Goal: Task Accomplishment & Management: Complete application form

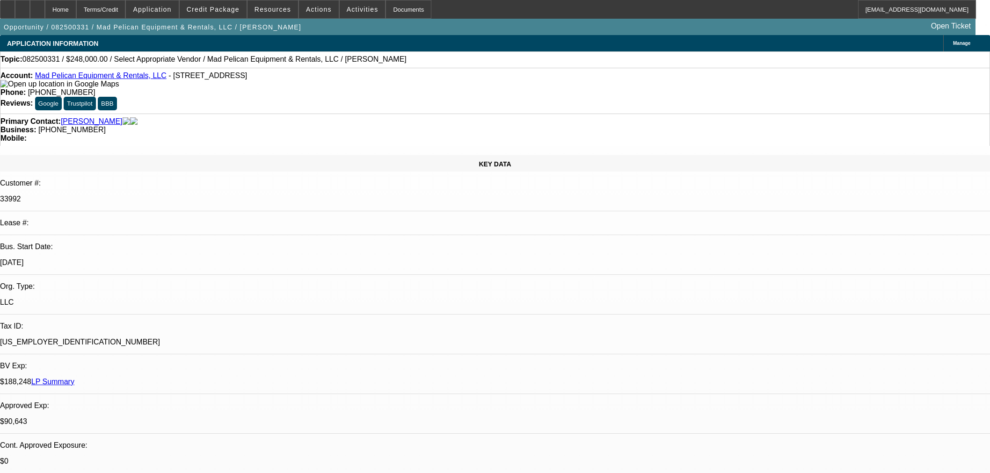
select select "0"
select select "2"
select select "0"
select select "6"
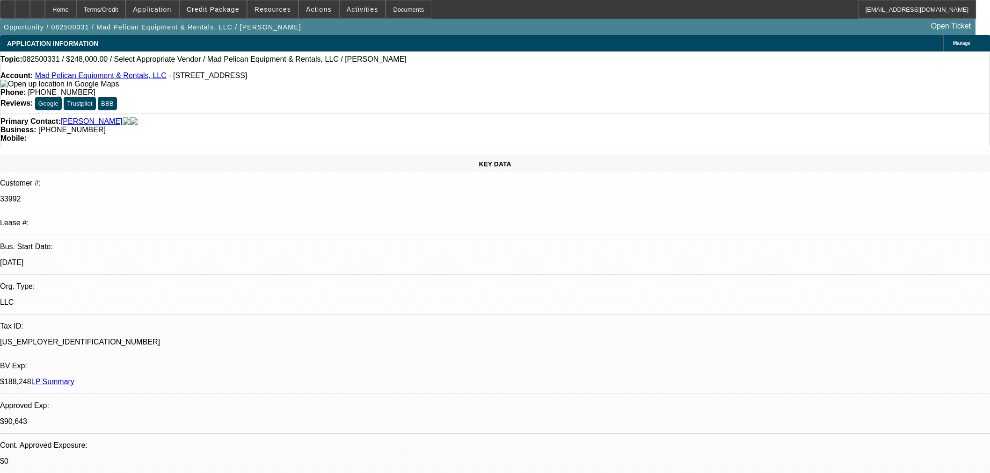
scroll to position [1587, 0]
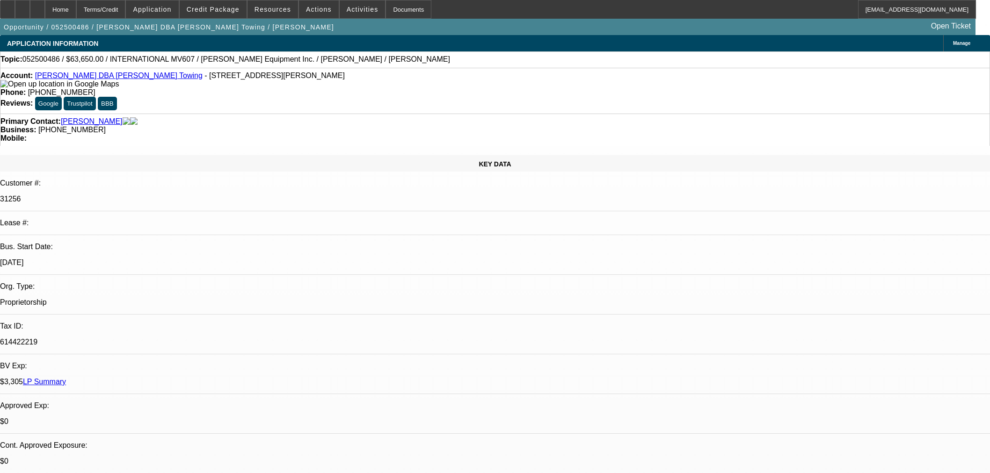
select select "0"
select select "2"
select select "0.1"
select select "4"
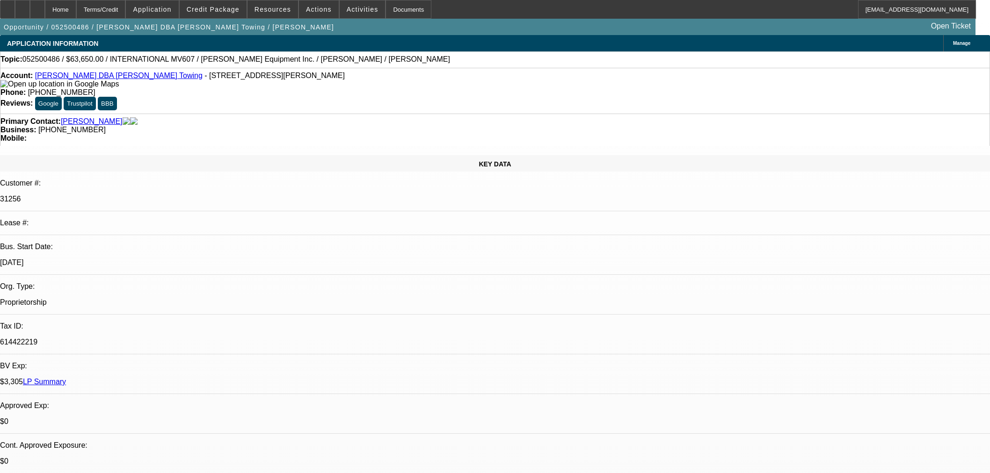
select select "0"
select select "3"
select select "0.1"
select select "4"
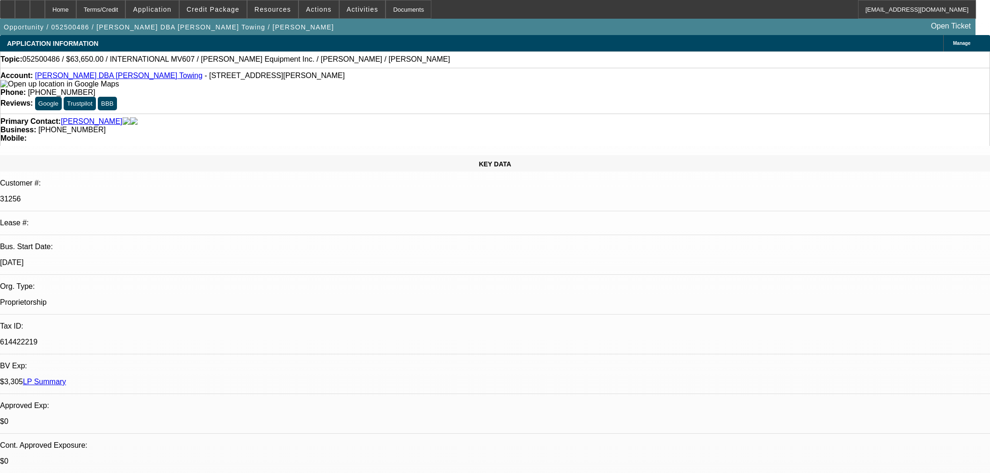
select select "0"
select select "3"
select select "0.1"
select select "4"
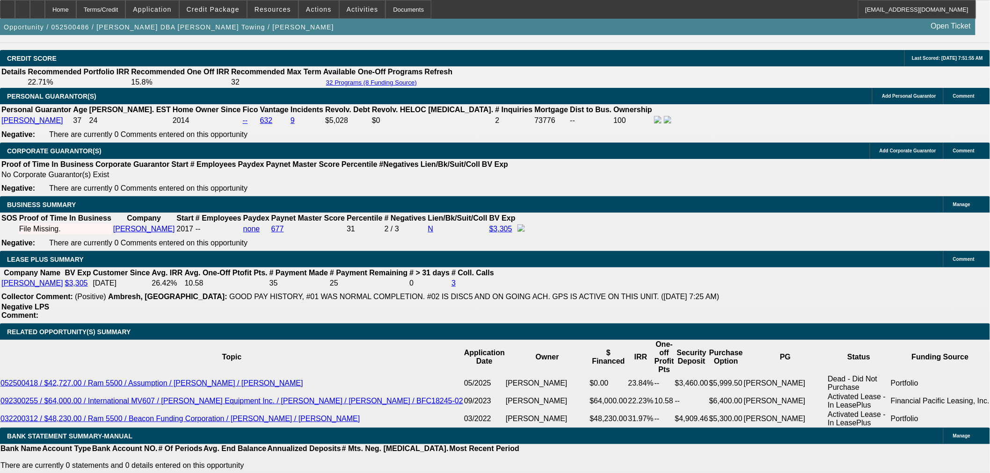
scroll to position [1247, 0]
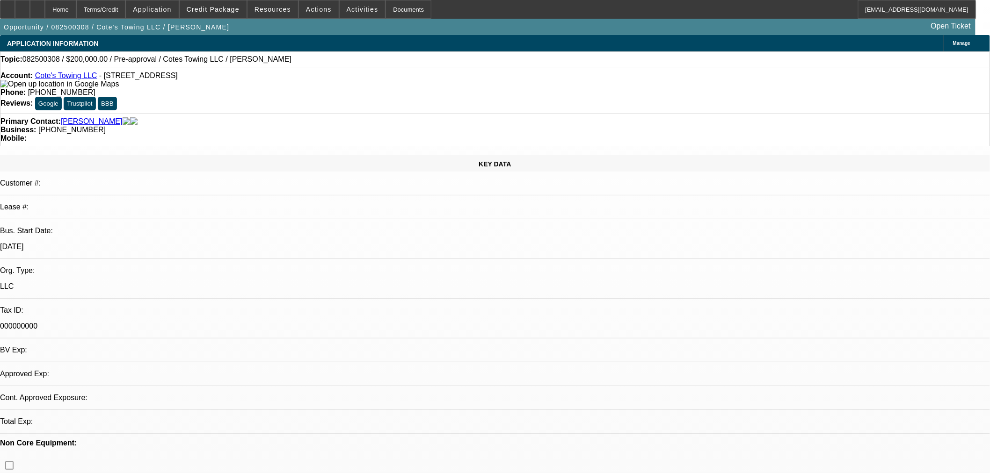
select select "0"
select select "0.1"
select select "3"
select select "4"
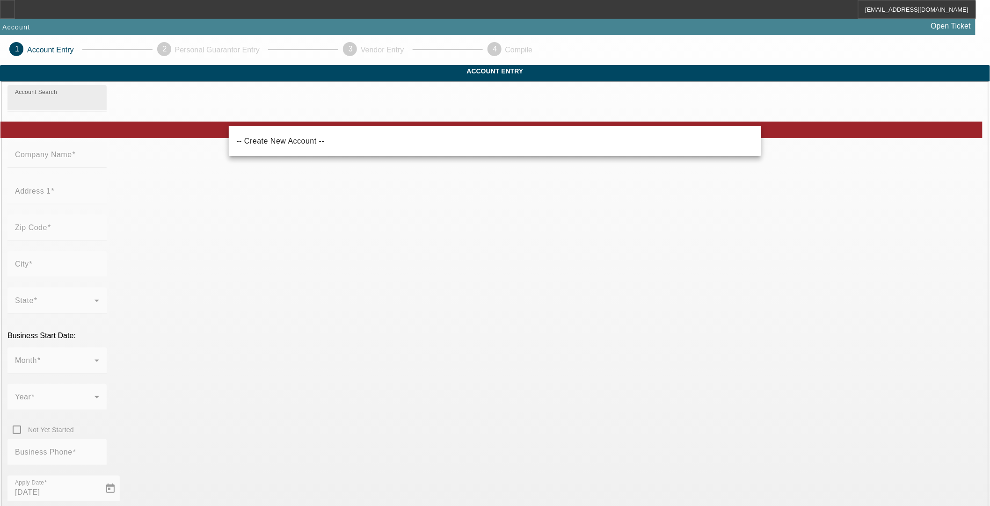
click at [99, 108] on input "Account Search" at bounding box center [57, 101] width 84 height 11
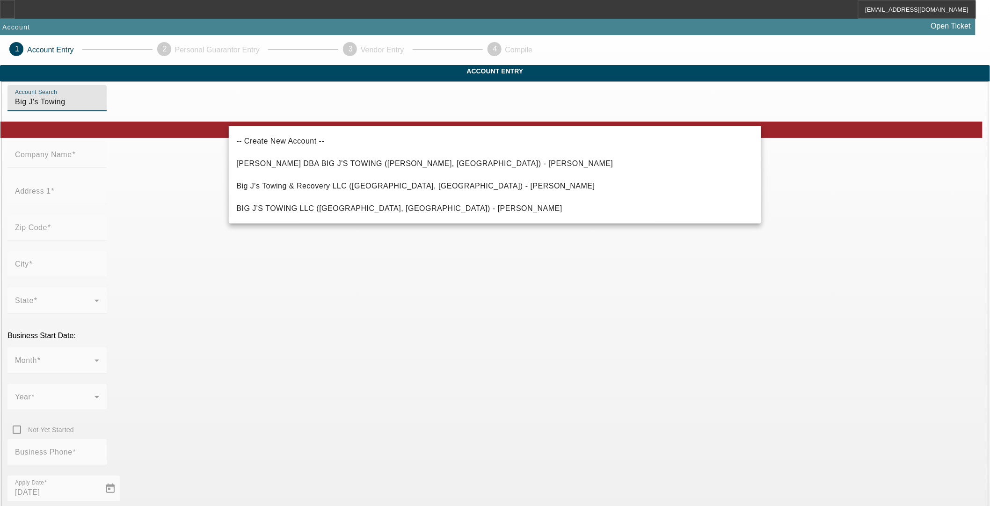
drag, startPoint x: 313, startPoint y: 116, endPoint x: 250, endPoint y: 118, distance: 63.6
click at [99, 108] on input "Big J's Towing" at bounding box center [57, 101] width 84 height 11
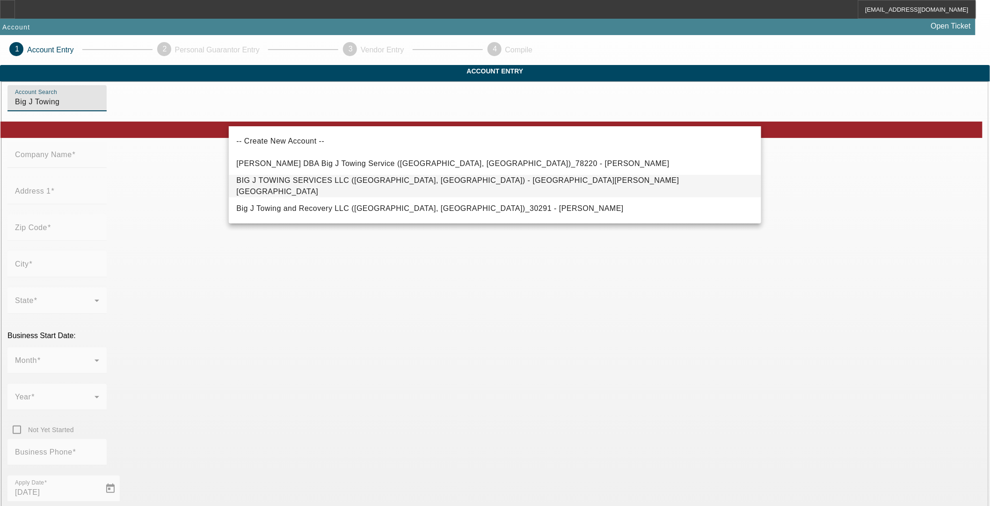
click at [303, 188] on span "BIG J TOWING SERVICES LLC (Hendersonville, TN) - Williams, Jonathon" at bounding box center [457, 185] width 442 height 19
type input "BIG J TOWING SERVICES LLC (Hendersonville, TN) - Williams, Jonathon"
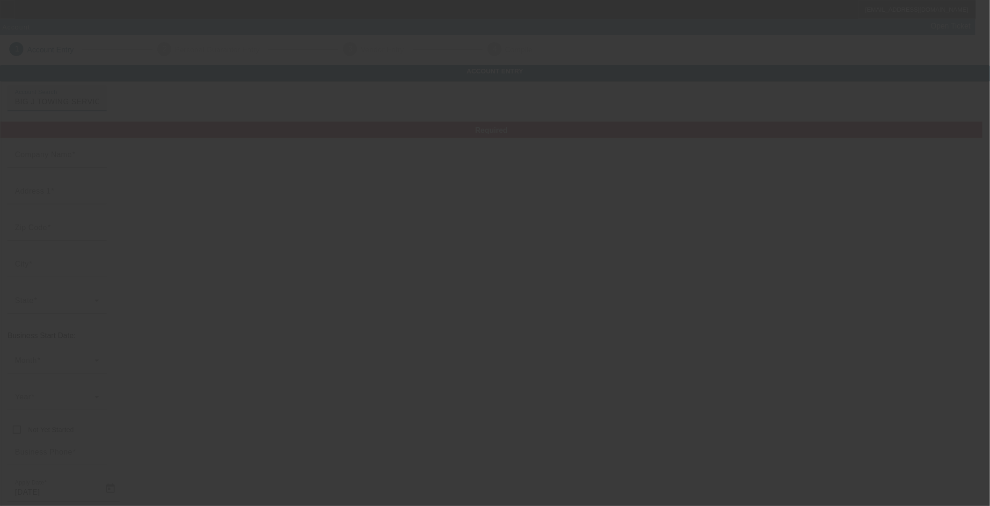
type input "BIG J TOWING SERVICES LLC"
type input "485 Golden Meadow Ln"
type input "37075"
type input "Hendersonville"
type input "(615) 659-8984"
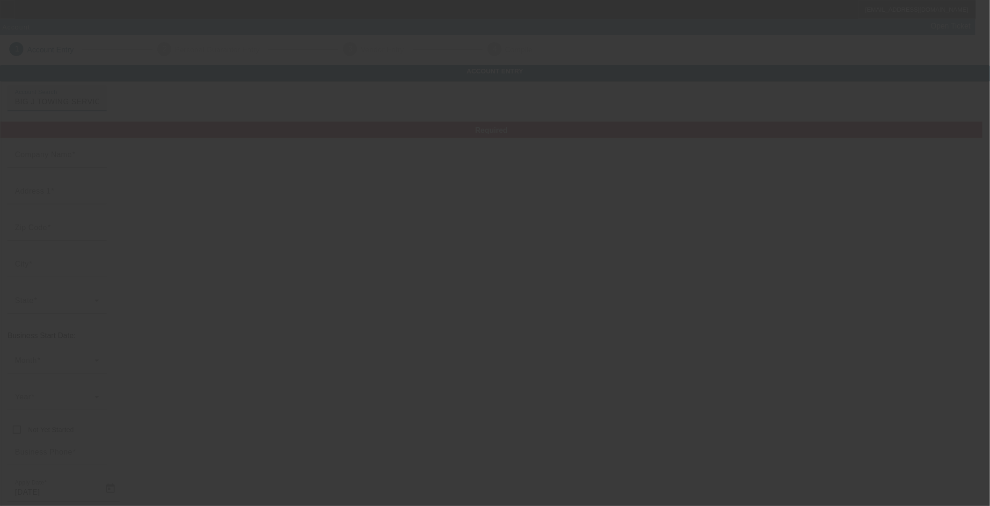
type input "jwilliams@bigjtowingservices.net"
type input "332933858"
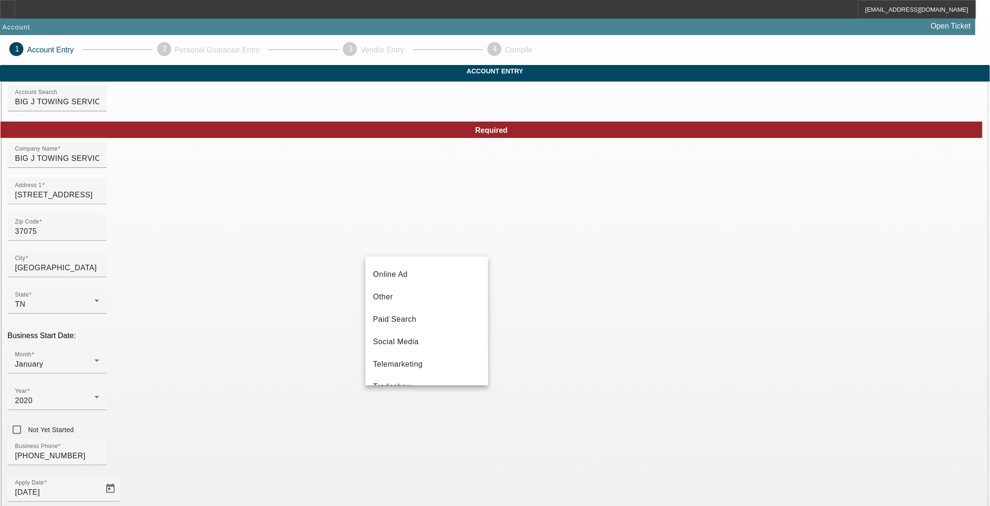
scroll to position [332, 0]
click at [436, 352] on mat-option "Vendor Referral" at bounding box center [426, 348] width 123 height 22
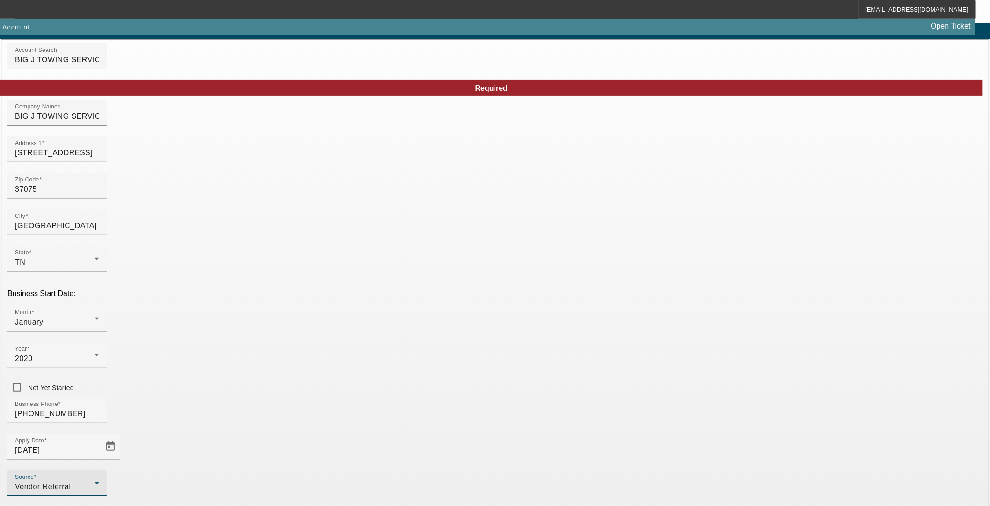
scroll to position [76, 0]
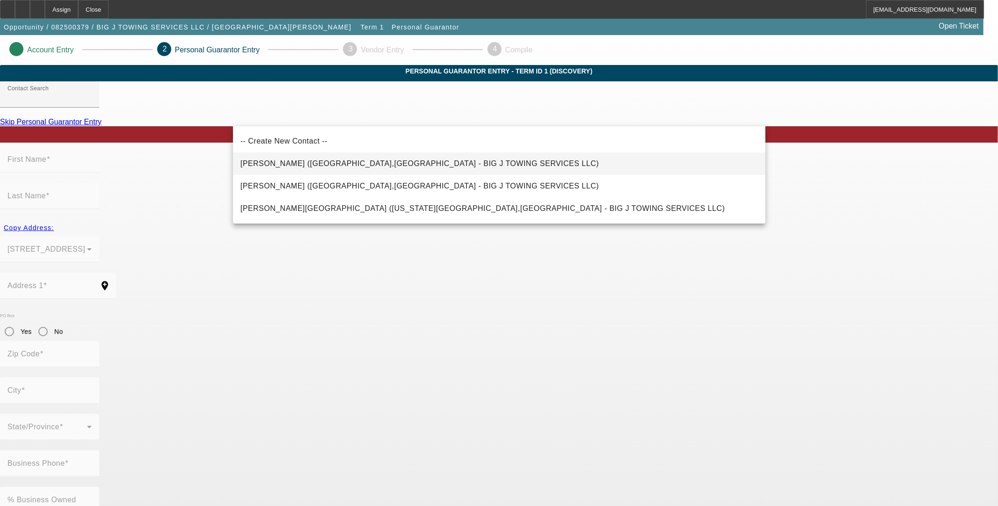
click at [311, 166] on span "Williams, Jonathon (Hendersonville,TN - BIG J TOWING SERVICES LLC)" at bounding box center [419, 163] width 358 height 8
type input "Williams, Jonathon (Hendersonville,TN - BIG J TOWING SERVICES LLC)"
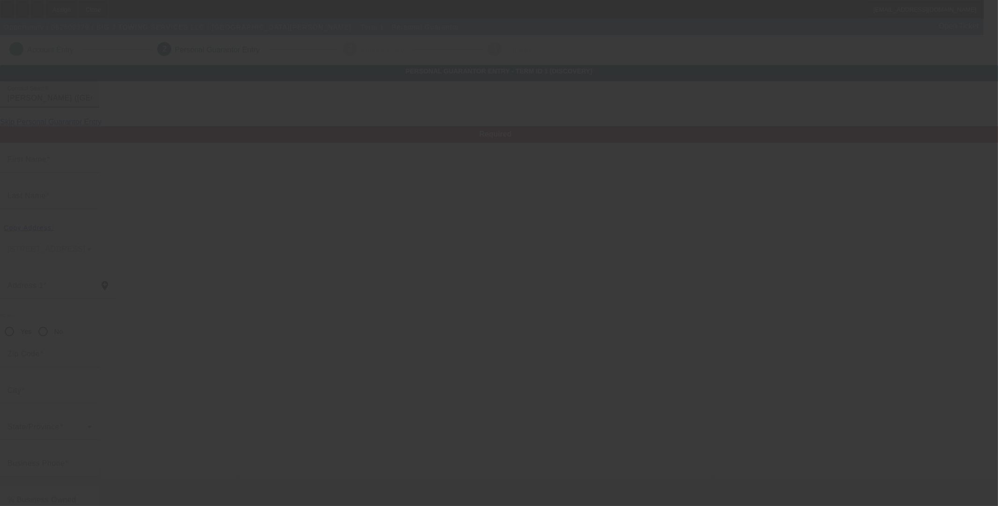
type input "[PERSON_NAME]"
type input "[STREET_ADDRESS]"
radio input "true"
type input "37075"
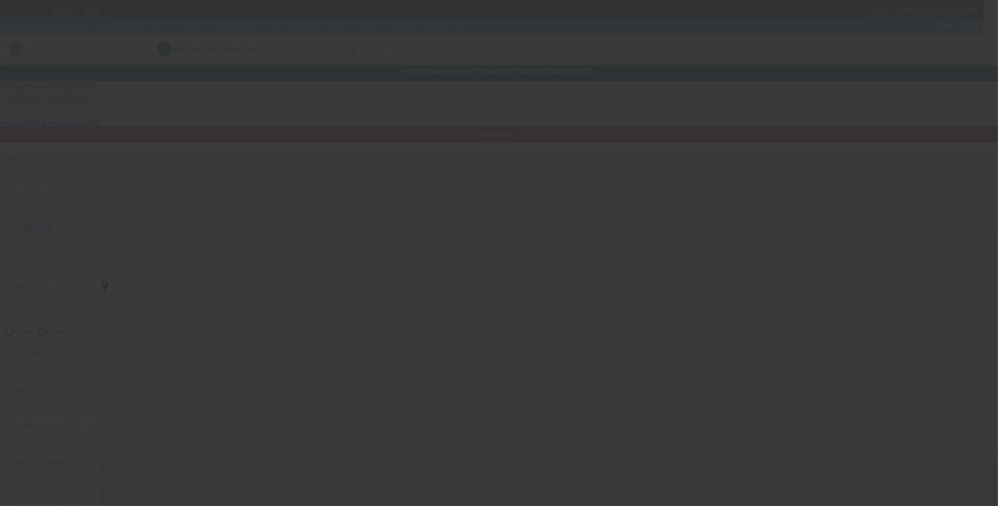
type input "[GEOGRAPHIC_DATA]"
type input "[PHONE_NUMBER]"
type input "100"
type input "[EMAIL_ADDRESS][DOMAIN_NAME]"
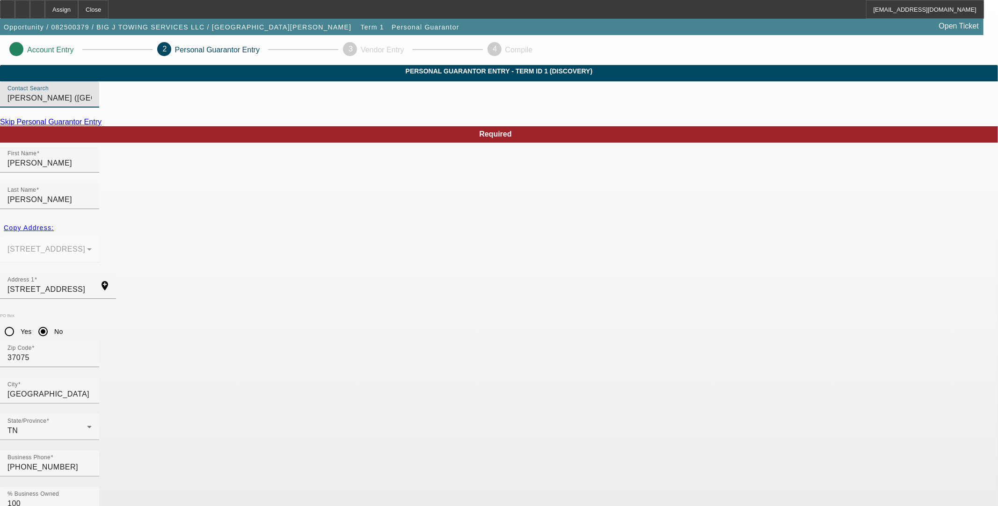
type input "000-00-0000"
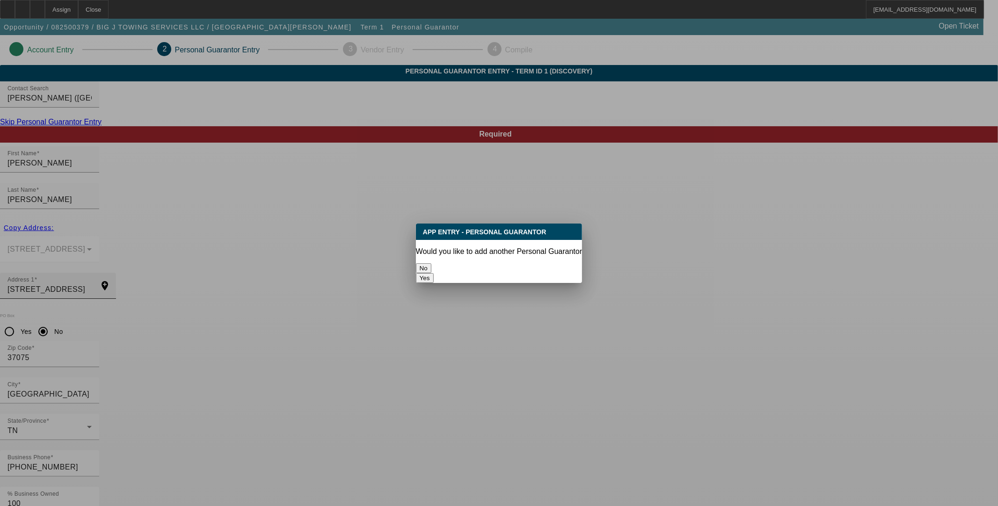
click at [431, 263] on button "No" at bounding box center [423, 268] width 15 height 10
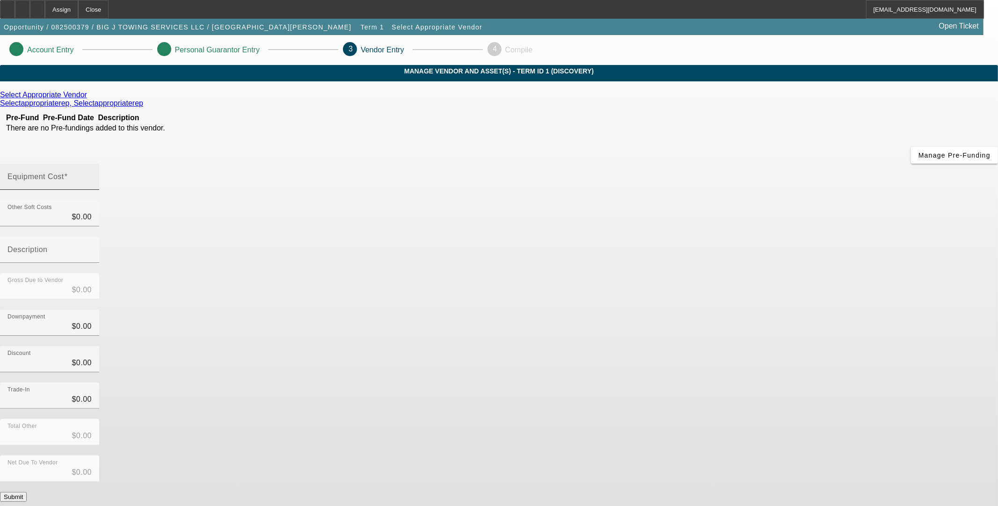
click at [64, 173] on mat-label "Equipment Cost" at bounding box center [35, 177] width 57 height 8
click at [92, 175] on input "Equipment Cost" at bounding box center [49, 180] width 84 height 11
type input "1"
type input "$1.00"
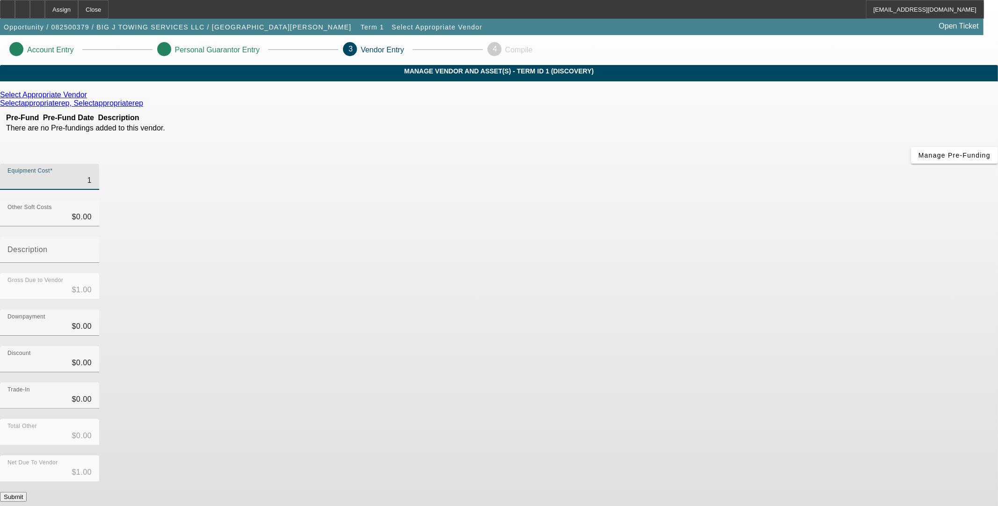
type input "12"
type input "$12.00"
type input "120"
type input "$120.00"
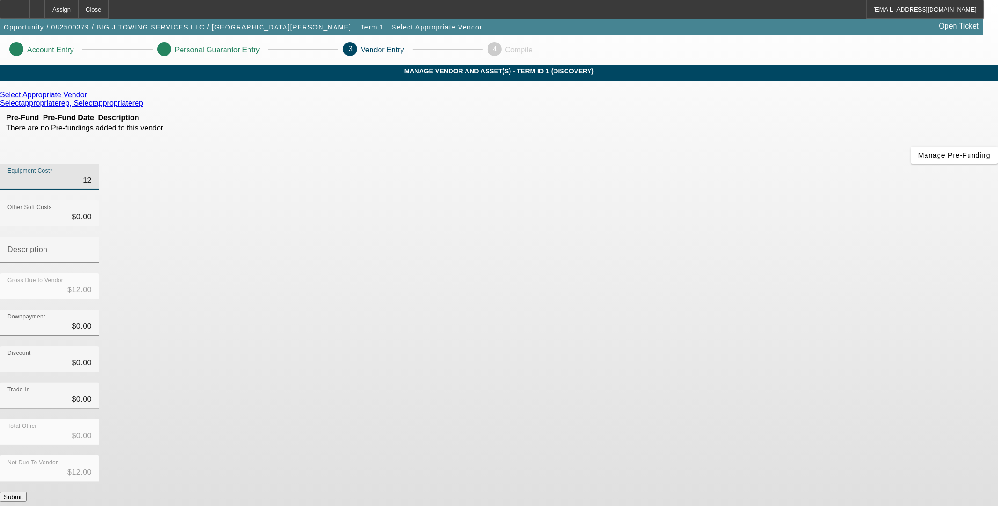
type input "$120.00"
type input "1200"
type input "$1,200.00"
type input "12000"
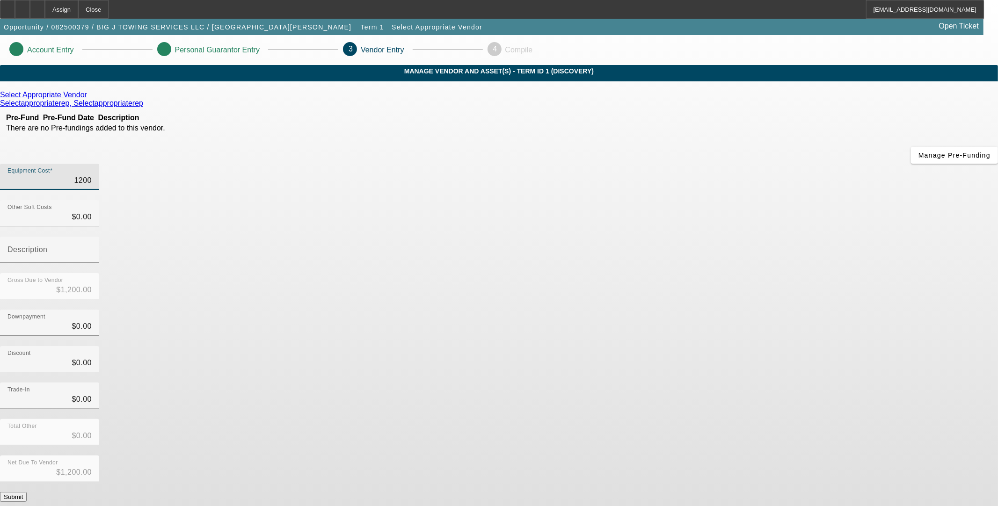
type input "$12,000.00"
type input "120000"
type input "$120,000.00"
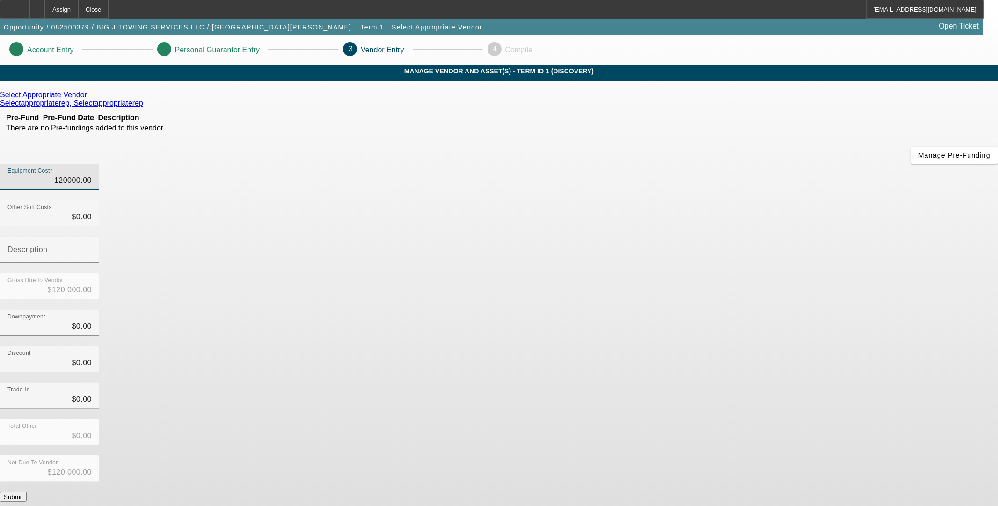
type input "$120,000.00"
drag, startPoint x: 689, startPoint y: 234, endPoint x: 695, endPoint y: 242, distance: 10.4
click at [690, 310] on div "Downpayment $0.00" at bounding box center [499, 328] width 998 height 36
click at [27, 492] on button "Submit" at bounding box center [13, 497] width 27 height 10
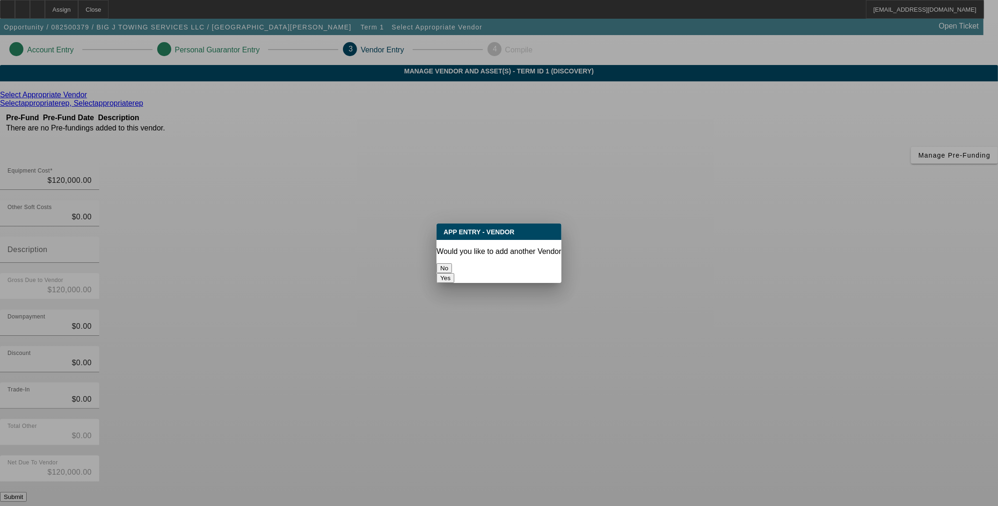
click at [452, 268] on button "No" at bounding box center [443, 268] width 15 height 10
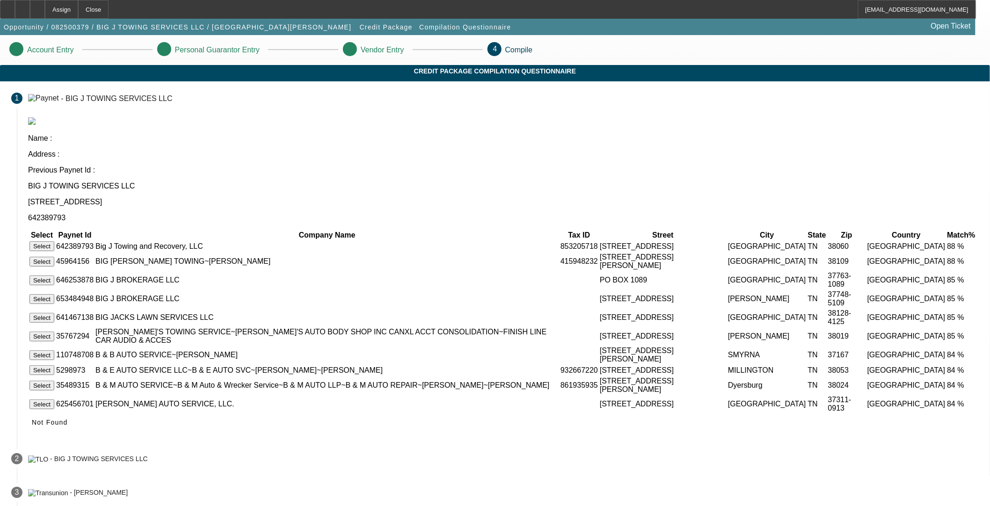
click at [54, 241] on button "Select" at bounding box center [41, 246] width 25 height 10
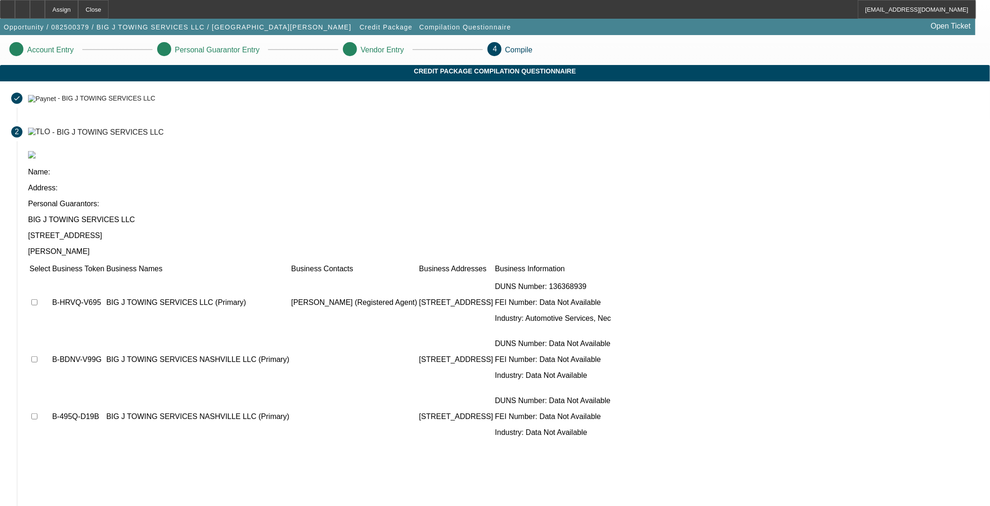
drag, startPoint x: 253, startPoint y: 225, endPoint x: 253, endPoint y: 269, distance: 44.0
click at [37, 299] on input "checkbox" at bounding box center [34, 302] width 6 height 6
checkbox input "true"
drag, startPoint x: 250, startPoint y: 284, endPoint x: 240, endPoint y: 324, distance: 41.3
click at [51, 332] on td at bounding box center [40, 360] width 22 height 56
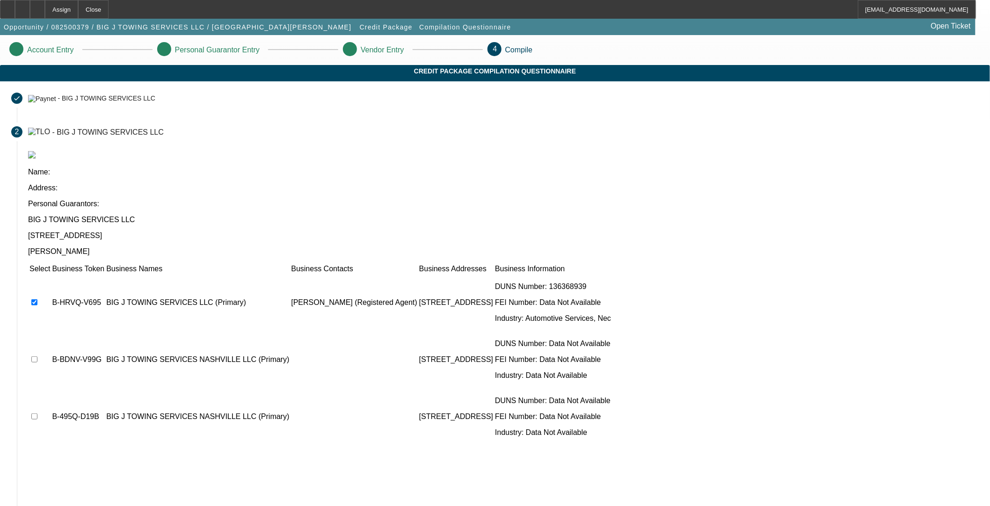
click at [51, 389] on td at bounding box center [40, 417] width 22 height 56
click at [37, 413] on input "checkbox" at bounding box center [34, 416] width 6 height 6
checkbox input "true"
click at [37, 356] on input "checkbox" at bounding box center [34, 359] width 6 height 6
checkbox input "true"
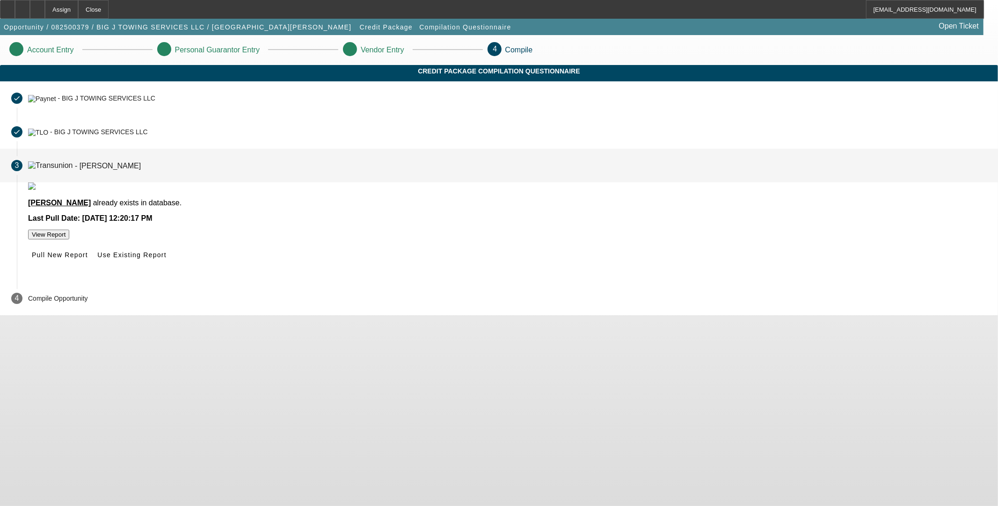
click at [88, 259] on span "Pull New Report" at bounding box center [60, 254] width 56 height 7
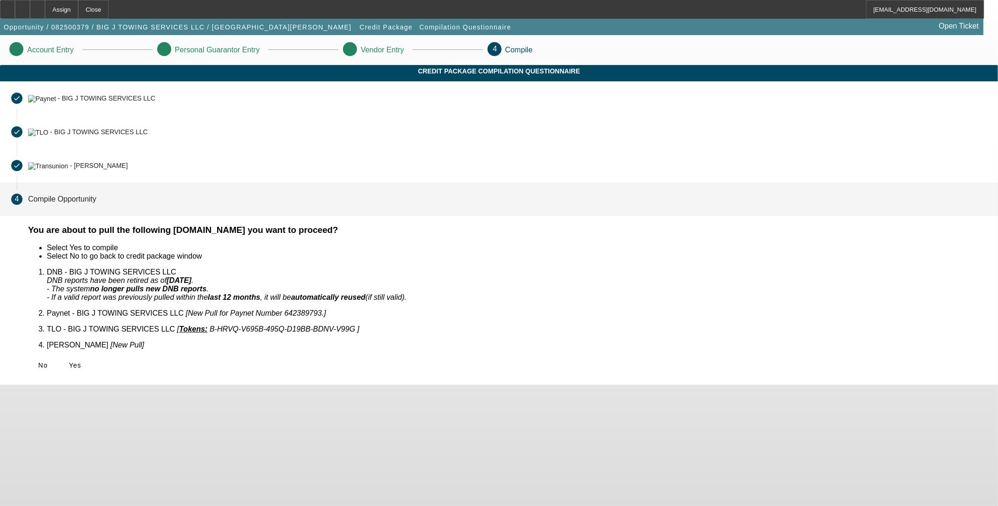
click at [81, 362] on span "Yes" at bounding box center [75, 365] width 13 height 7
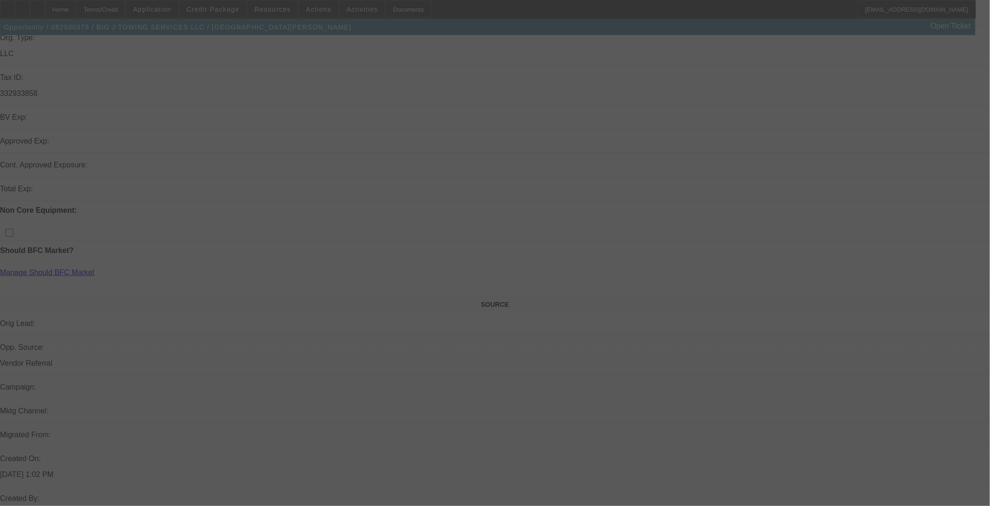
scroll to position [318, 0]
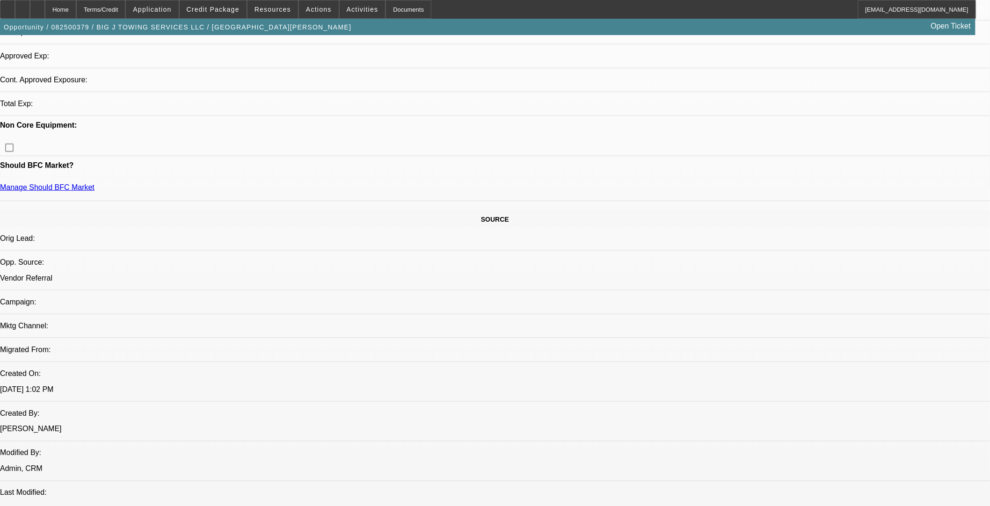
select select "0"
select select "2"
select select "0.1"
select select "4"
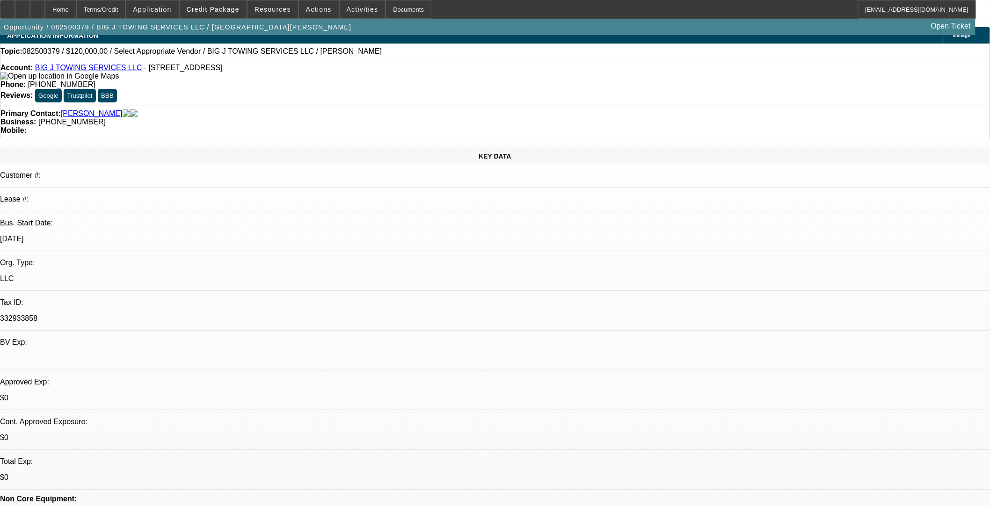
scroll to position [6, 0]
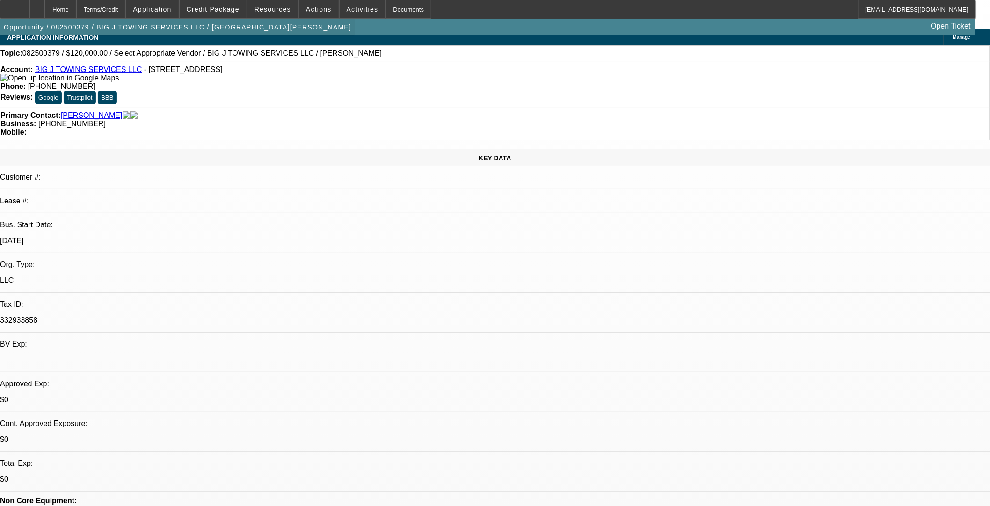
drag, startPoint x: 55, startPoint y: 5, endPoint x: 55, endPoint y: 20, distance: 15.4
click at [45, 5] on div at bounding box center [37, 9] width 15 height 19
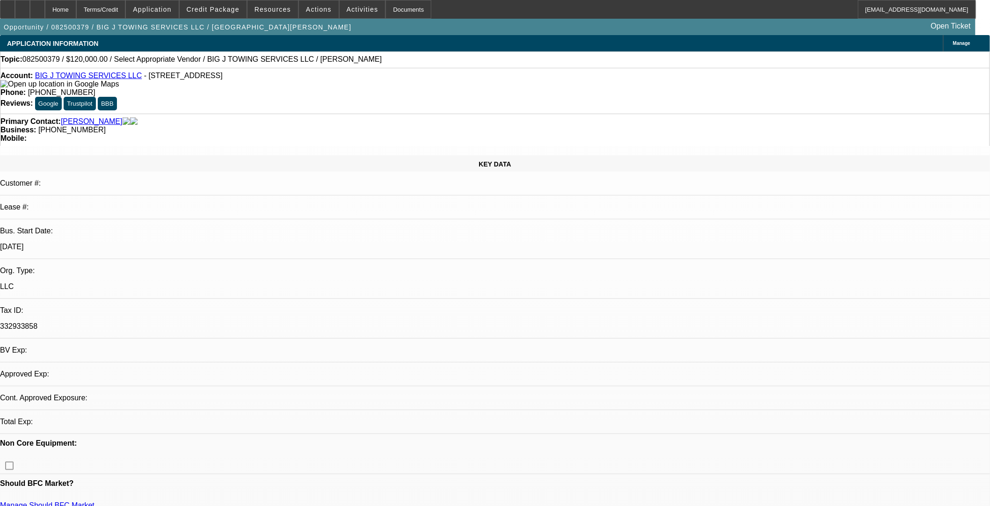
select select "0"
select select "2"
select select "0.1"
select select "4"
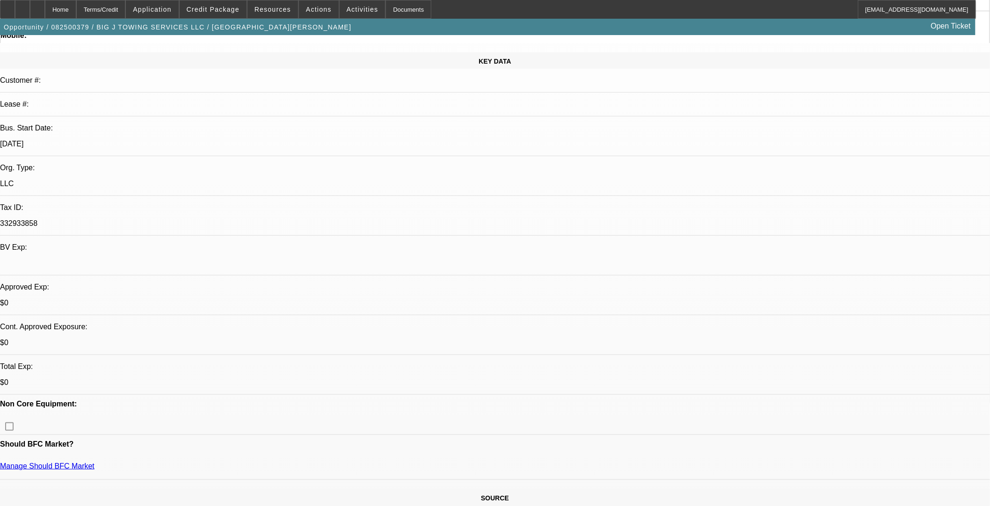
scroll to position [104, 0]
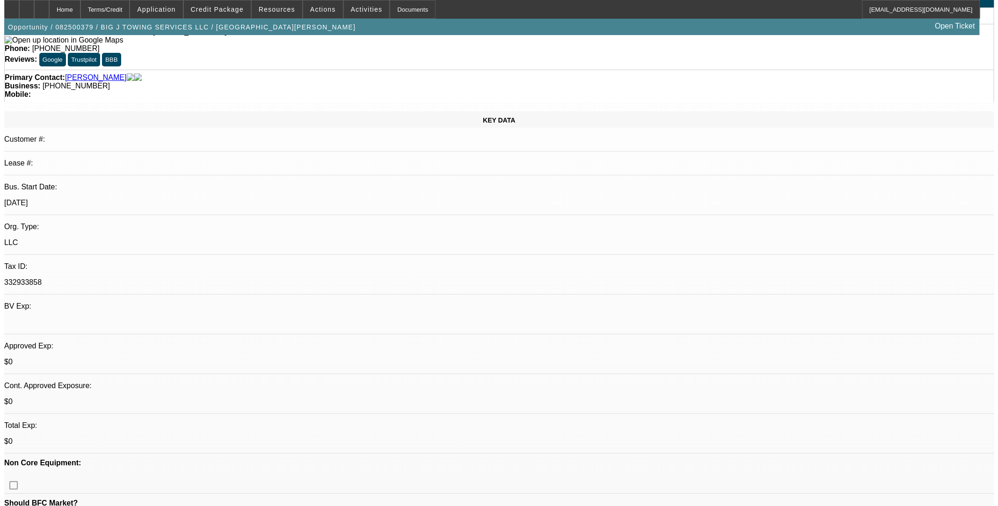
scroll to position [0, 0]
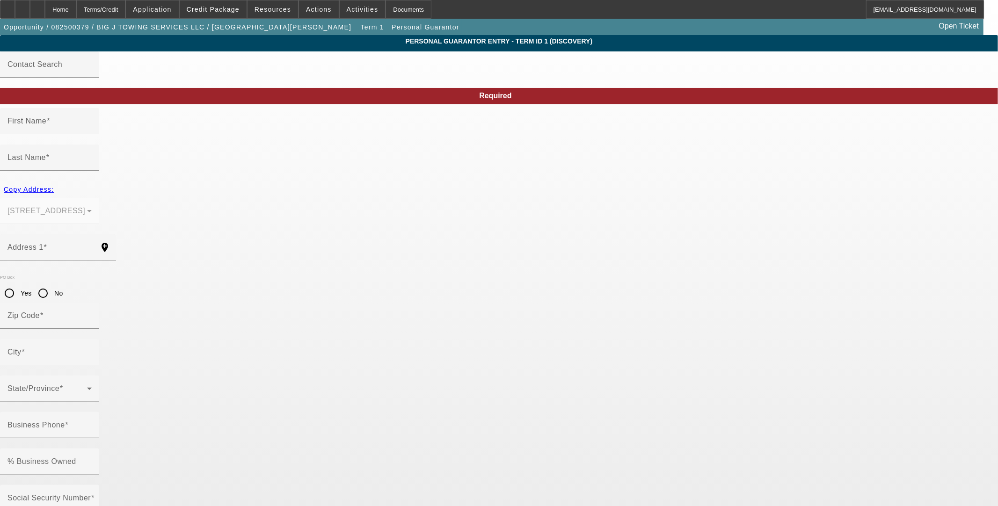
type input "[PERSON_NAME]"
type input "[STREET_ADDRESS]"
radio input "true"
type input "37075"
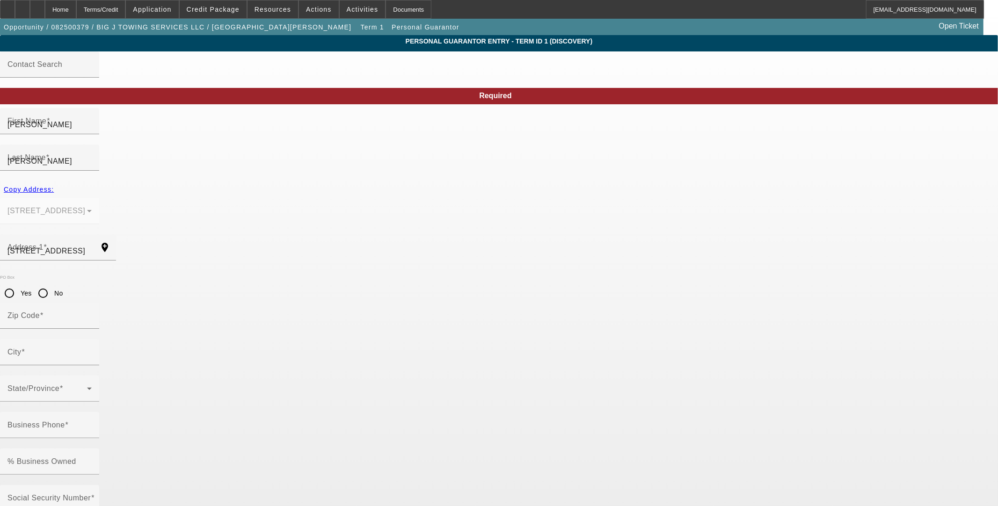
type input "[GEOGRAPHIC_DATA]"
type input "[PHONE_NUMBER]"
type input "100"
type input "000-00-0000"
type input "[EMAIL_ADDRESS][DOMAIN_NAME]"
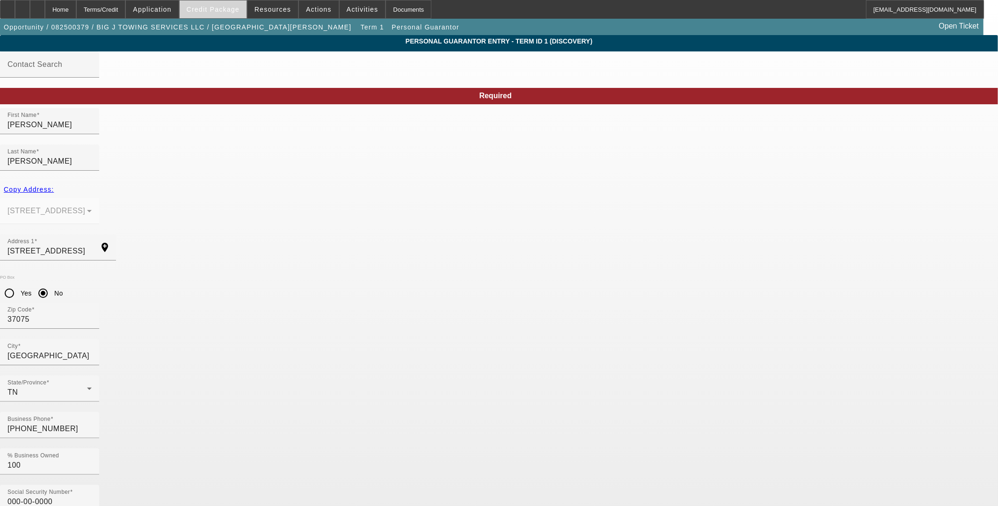
click at [222, 10] on span "Credit Package" at bounding box center [213, 9] width 53 height 7
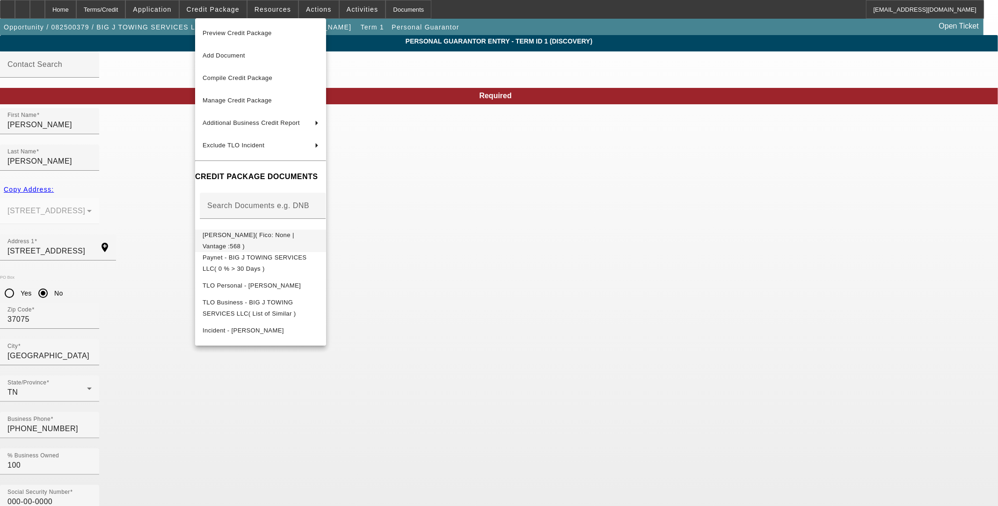
click at [291, 230] on button "[PERSON_NAME]( Fico: None | Vantage :568 )" at bounding box center [260, 240] width 131 height 22
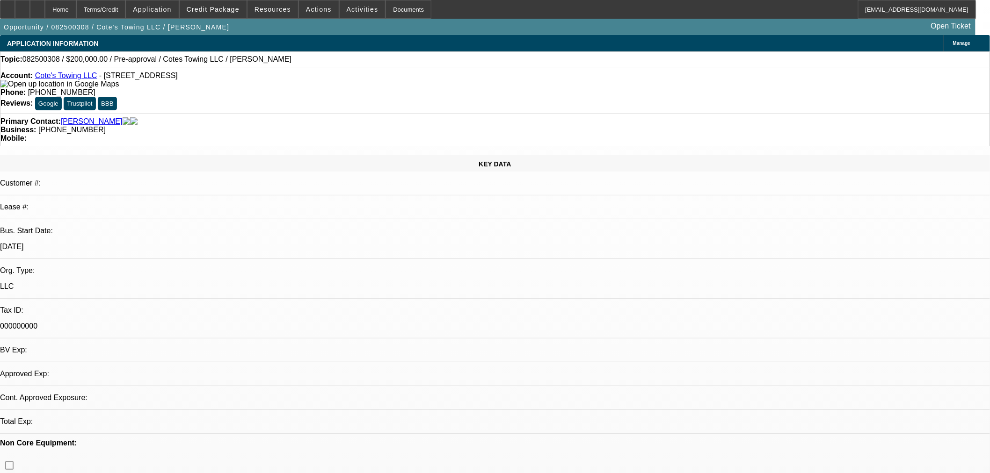
select select "0"
select select "3"
select select "0.1"
select select "4"
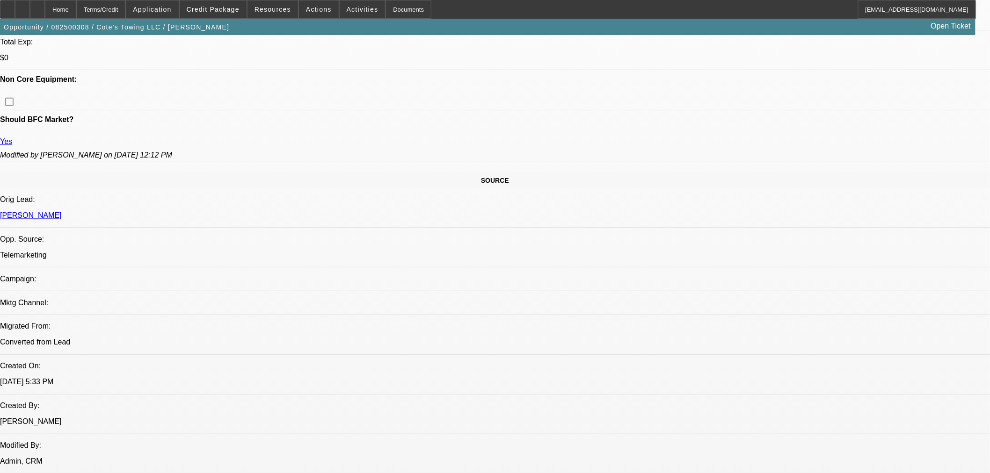
scroll to position [260, 0]
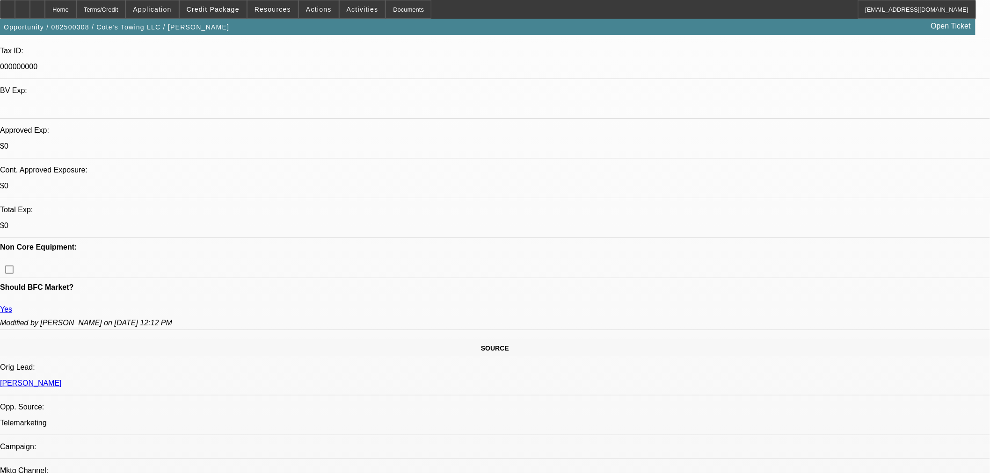
click at [225, 11] on span "Credit Package" at bounding box center [213, 9] width 53 height 7
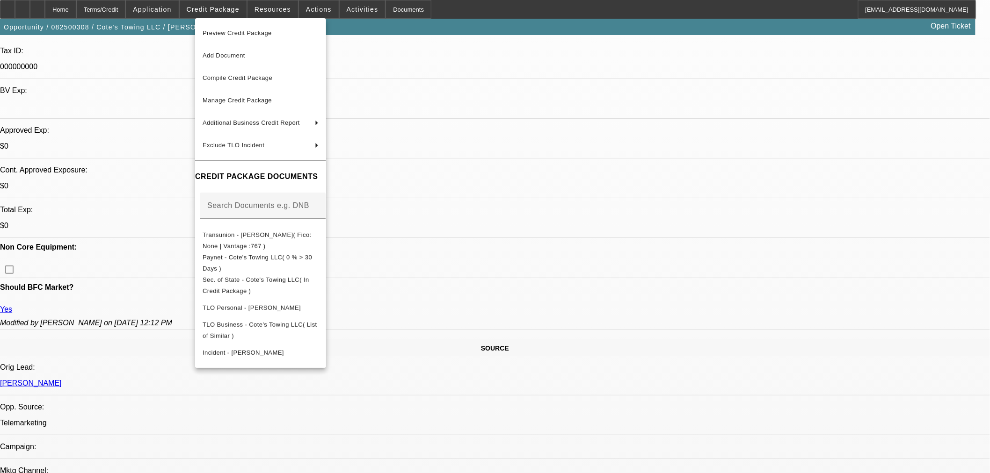
click at [494, 314] on div at bounding box center [495, 236] width 990 height 473
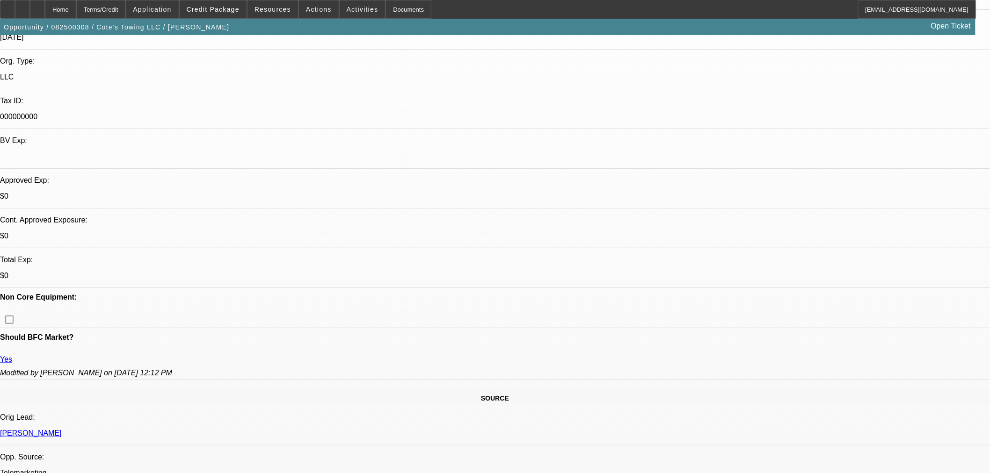
scroll to position [363, 0]
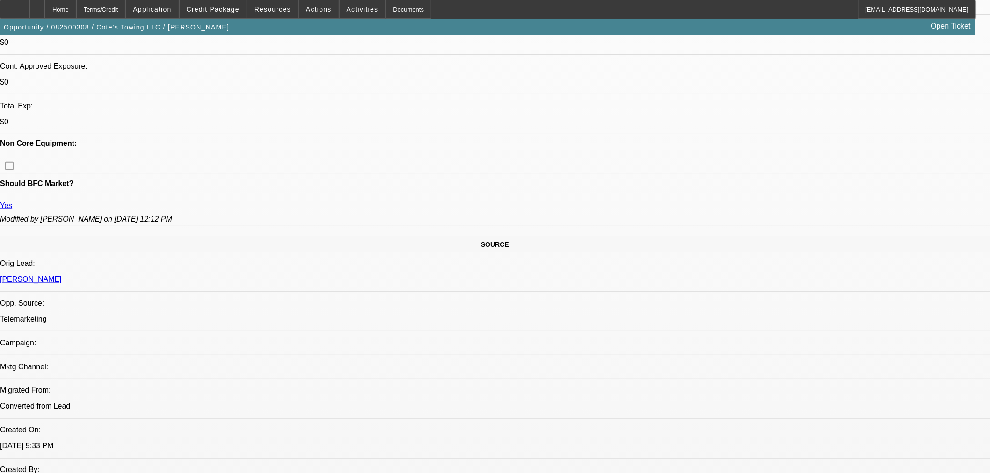
click at [226, 10] on span "Credit Package" at bounding box center [213, 9] width 53 height 7
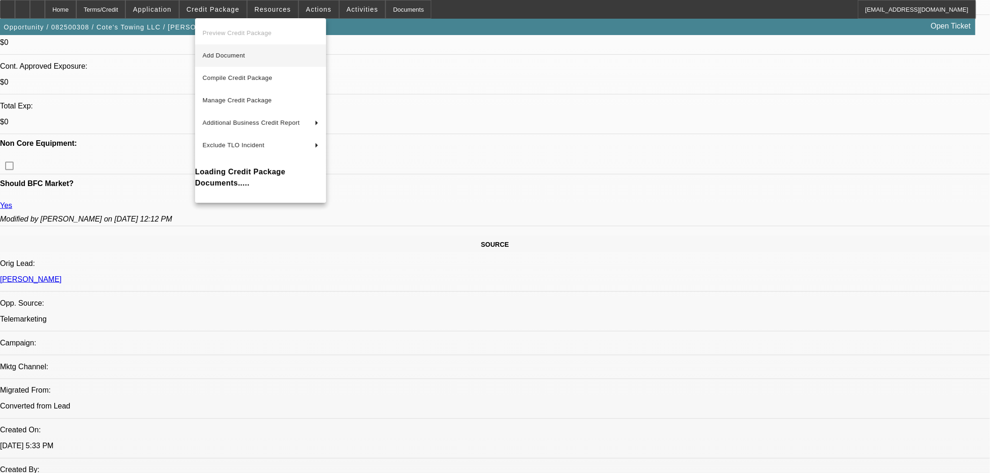
click at [220, 49] on button "Add Document" at bounding box center [260, 55] width 131 height 22
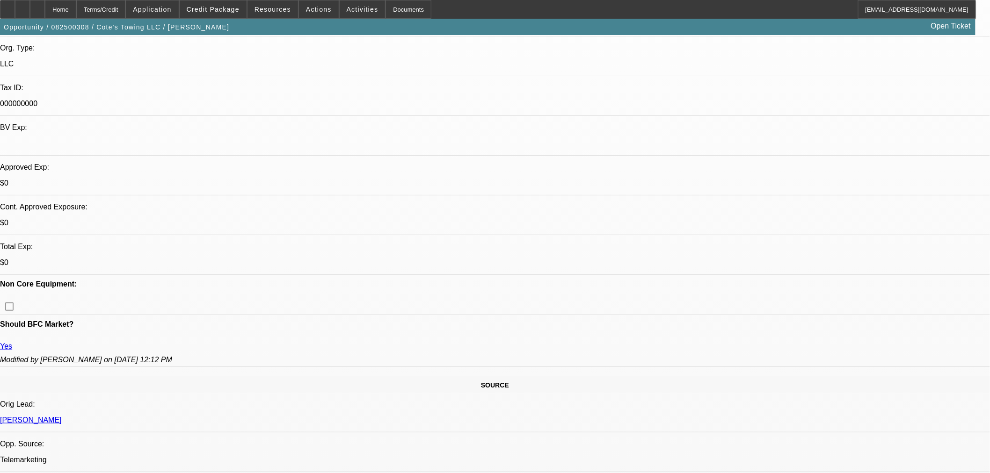
scroll to position [311, 0]
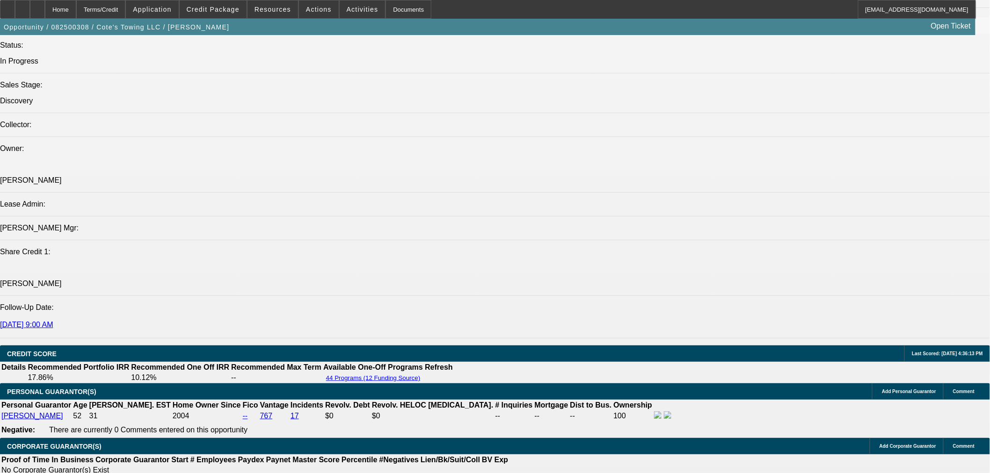
scroll to position [1195, 0]
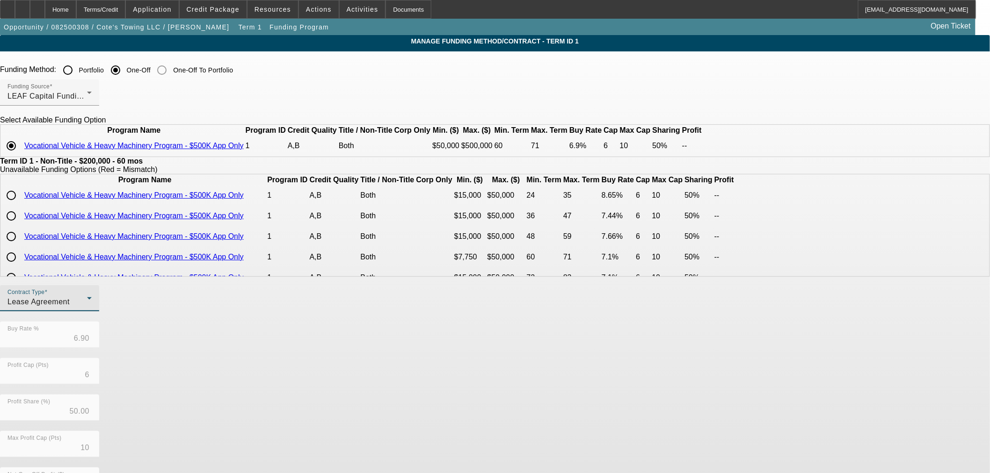
click at [70, 306] on span "Lease Agreement" at bounding box center [38, 302] width 62 height 8
click at [279, 366] on span "Equipment Finance Agreement" at bounding box center [290, 370] width 108 height 22
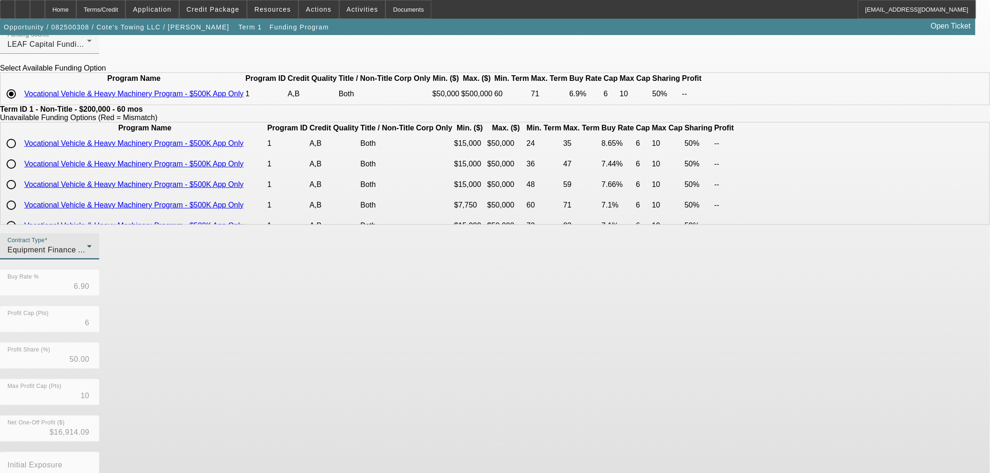
scroll to position [112, 0]
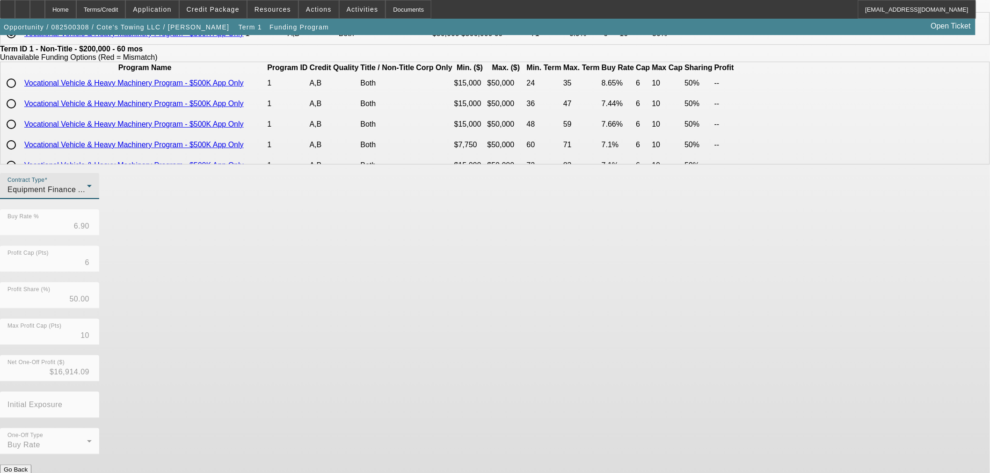
click at [27, 473] on button "Submit" at bounding box center [13, 480] width 27 height 10
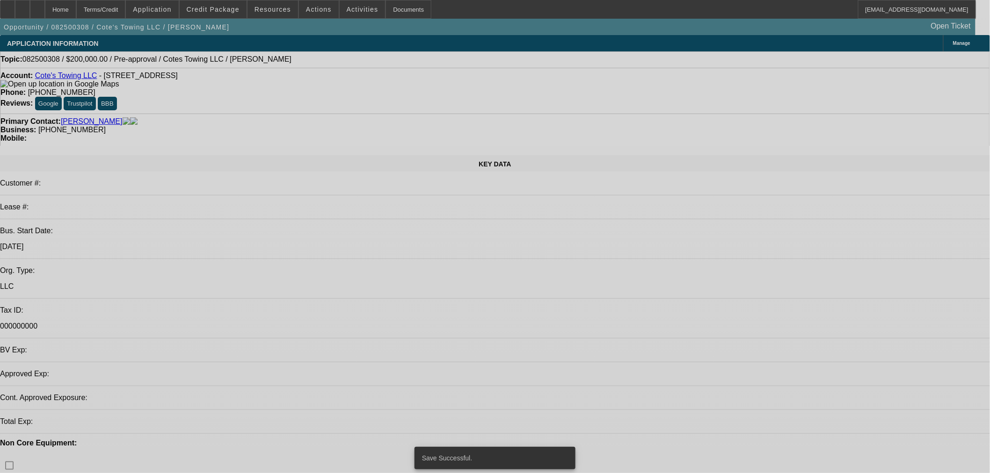
select select "0"
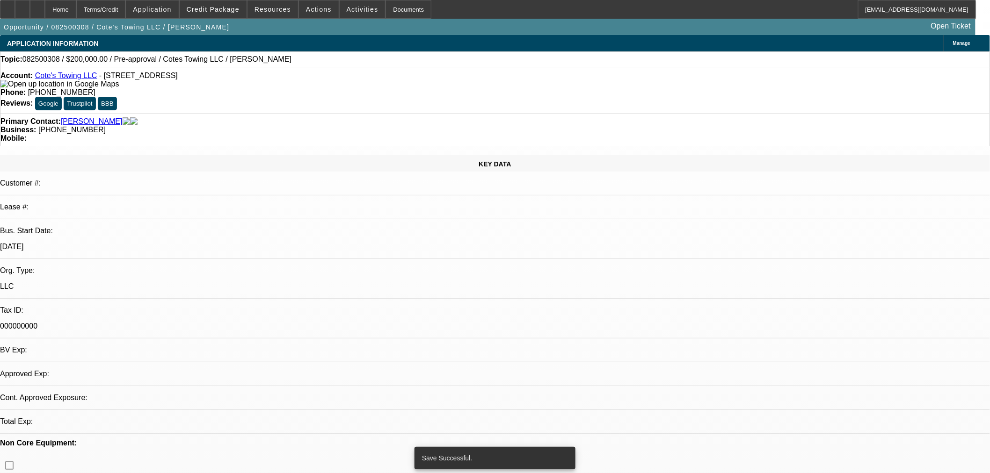
select select "0"
select select "3"
select select "0"
select select "6"
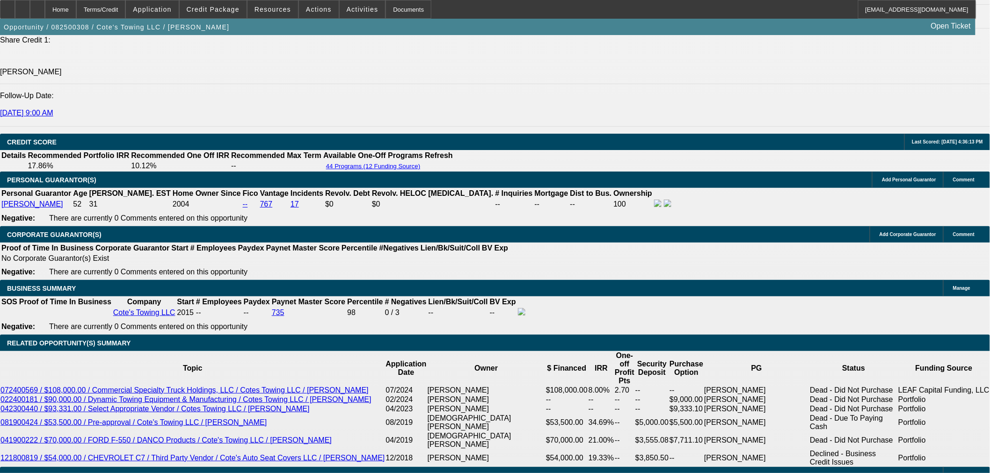
scroll to position [1351, 0]
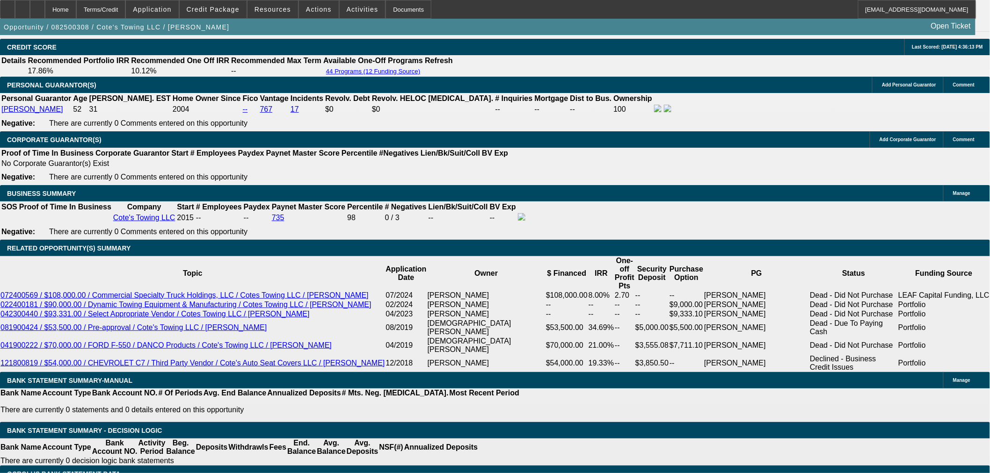
type input "UNKNOWN"
type input "8"
type input "$4,055.28"
type input "8.9"
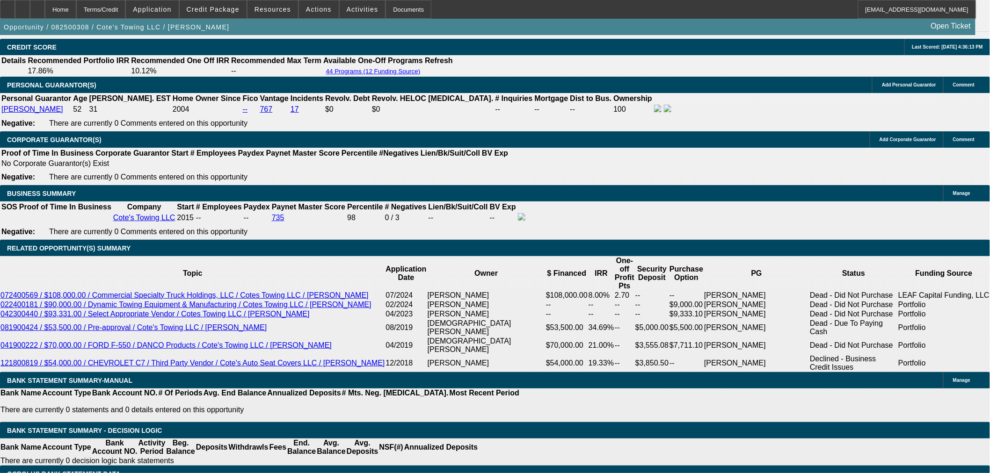
type input "$4,141.97"
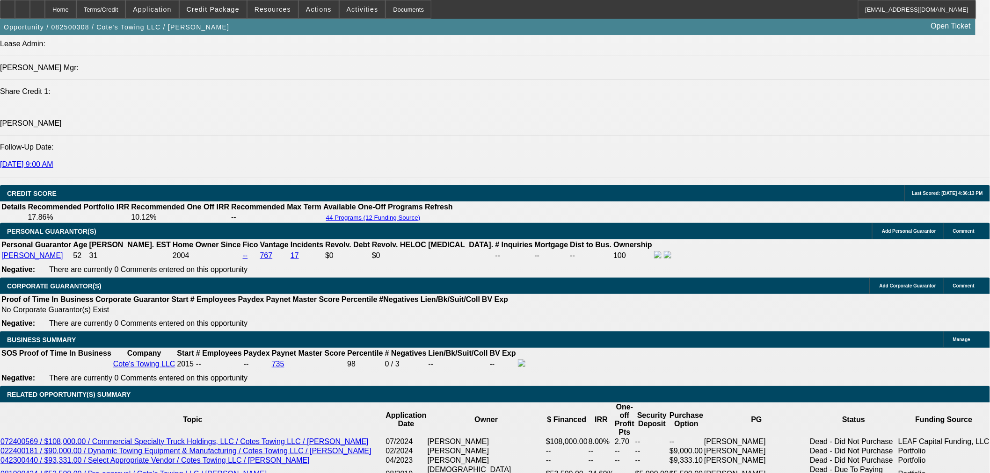
scroll to position [1195, 0]
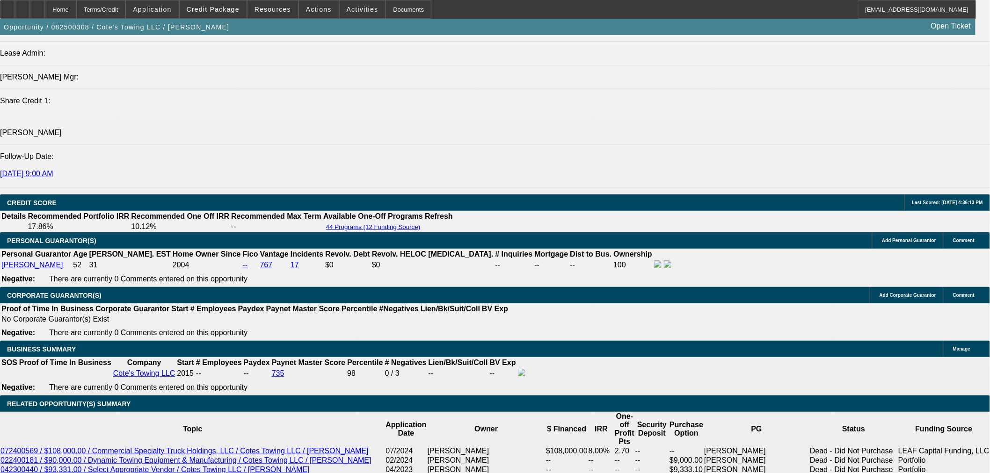
type input "8.9"
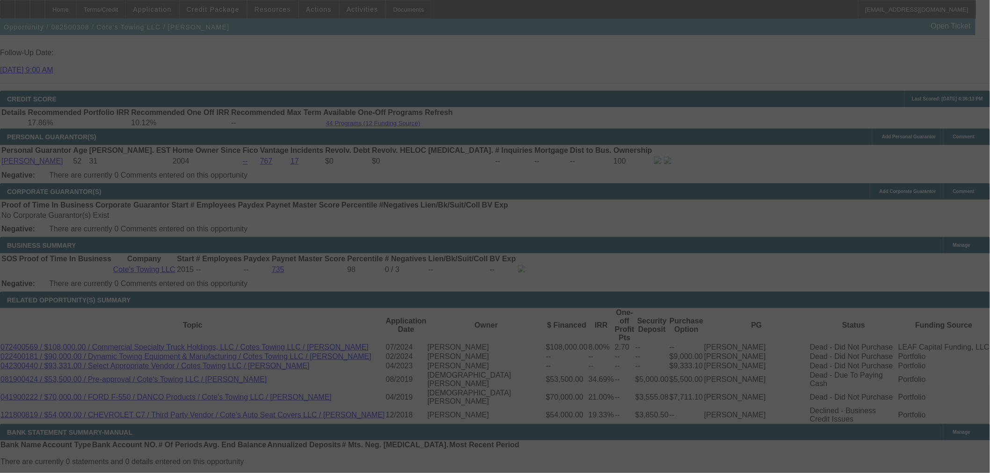
scroll to position [1294, 0]
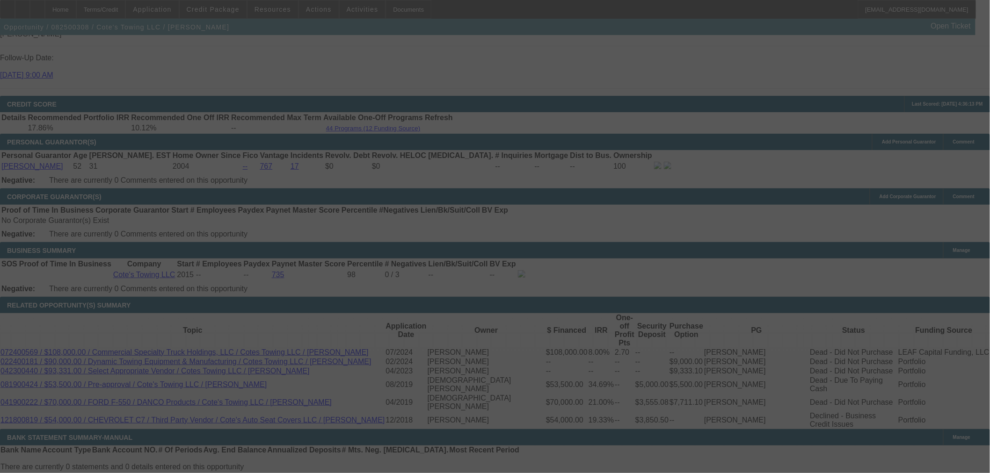
select select "0"
select select "3"
select select "0"
select select "6"
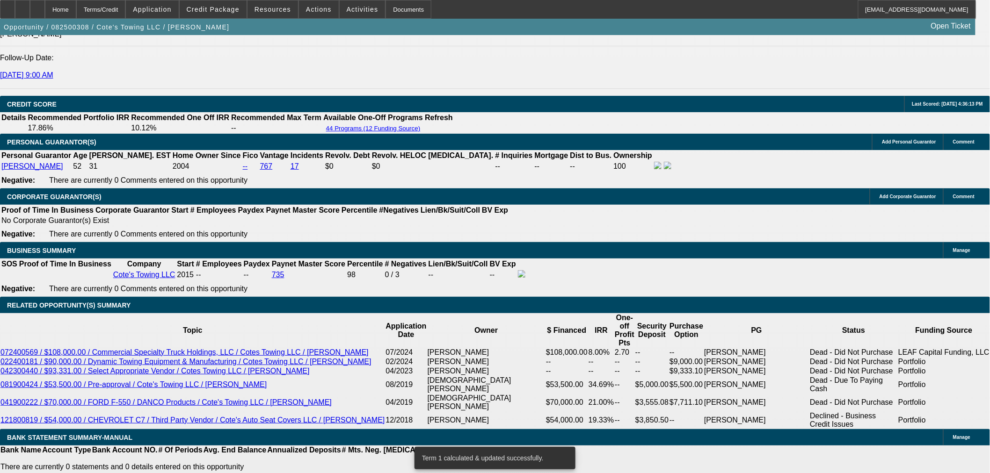
drag, startPoint x: 195, startPoint y: 187, endPoint x: 229, endPoint y: 188, distance: 33.7
type input "UNKNOWN"
type input "72"
type input "$3,595.19"
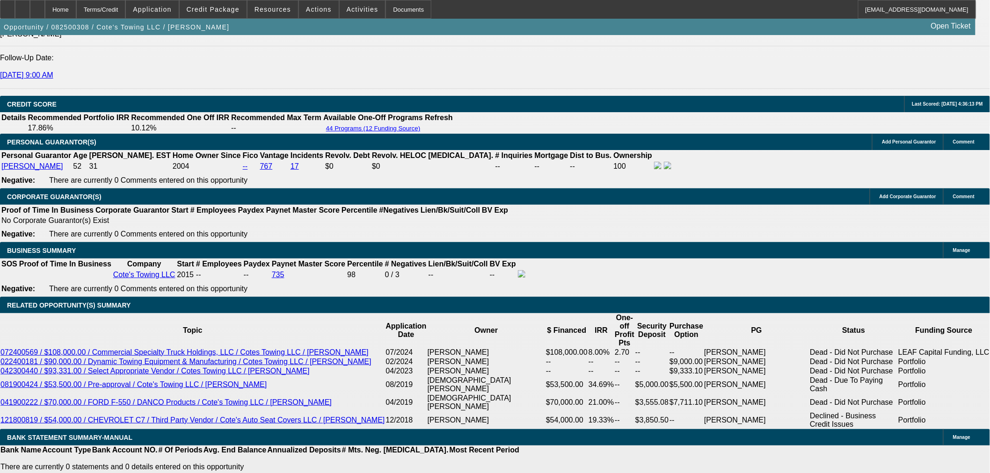
type input "72"
drag, startPoint x: 232, startPoint y: 188, endPoint x: 314, endPoint y: 187, distance: 82.3
type input "98"
type input "$16,390.86"
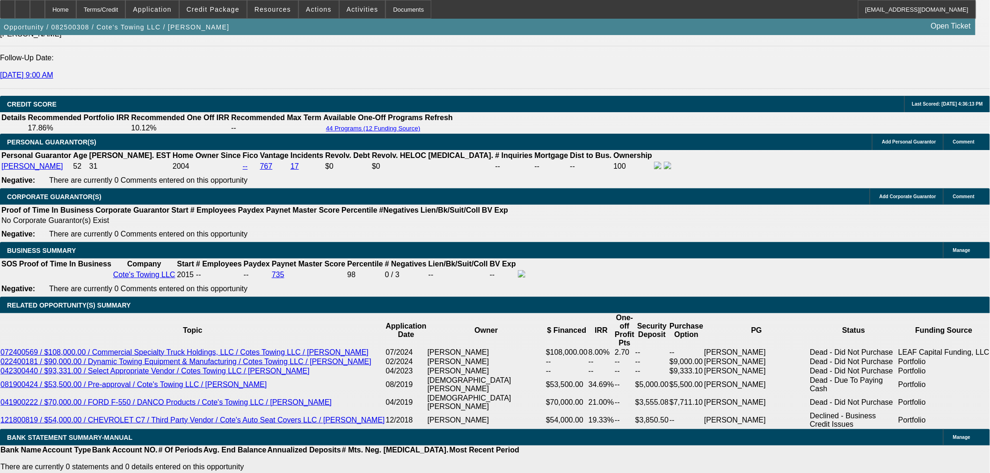
type input "9"
type input "$3,605.11"
type input "9.5"
type input "$3,654.94"
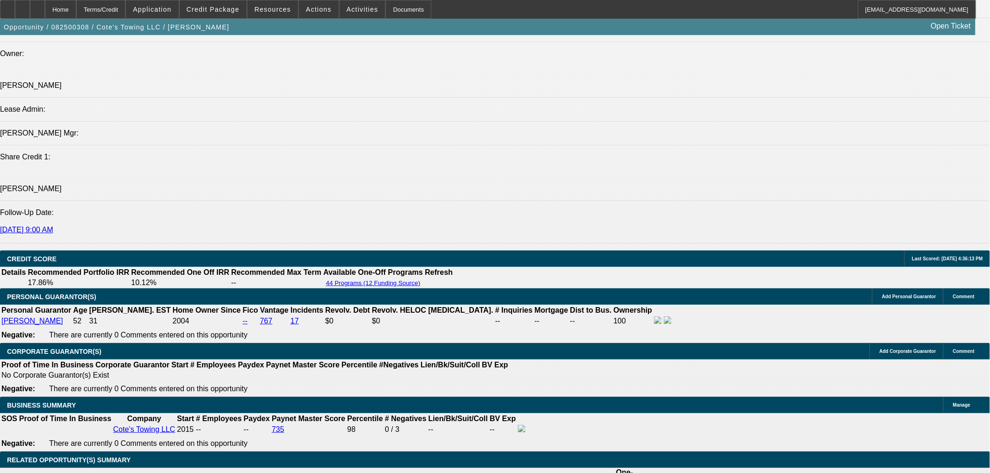
scroll to position [1138, 0]
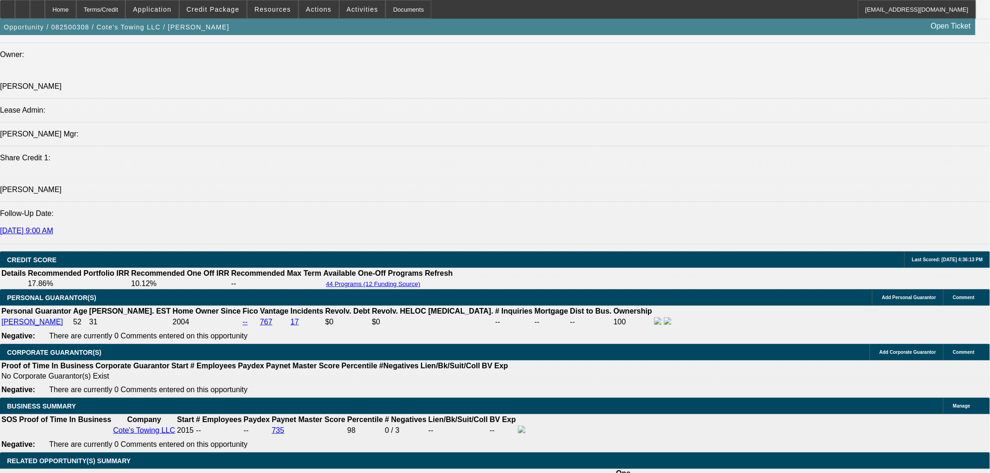
type input "9.5"
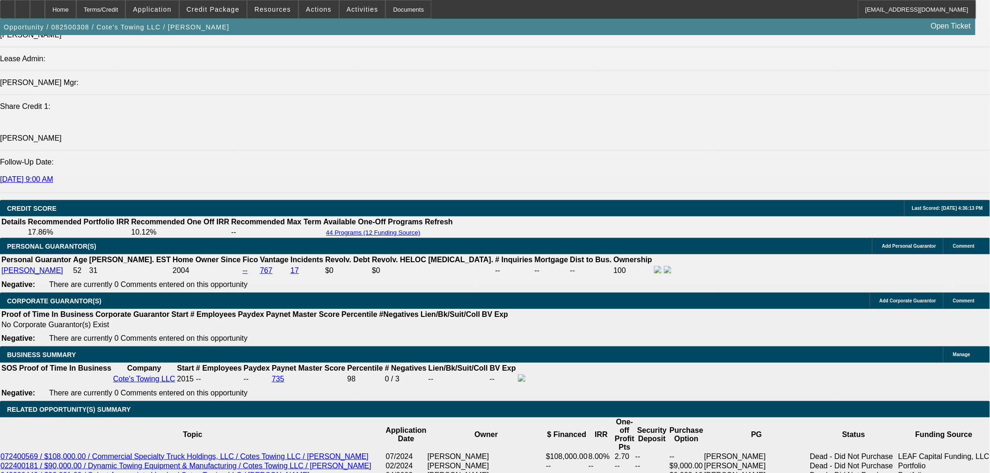
scroll to position [1294, 0]
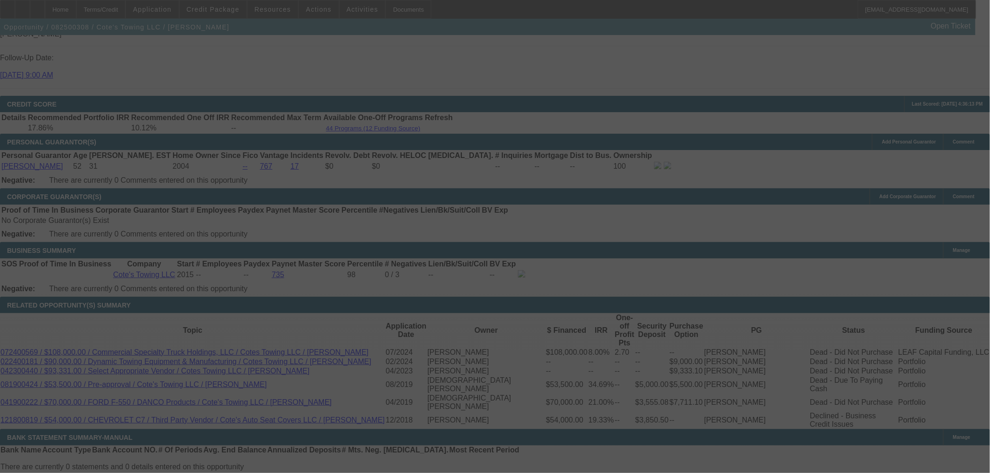
select select "0"
select select "3"
select select "0"
select select "6"
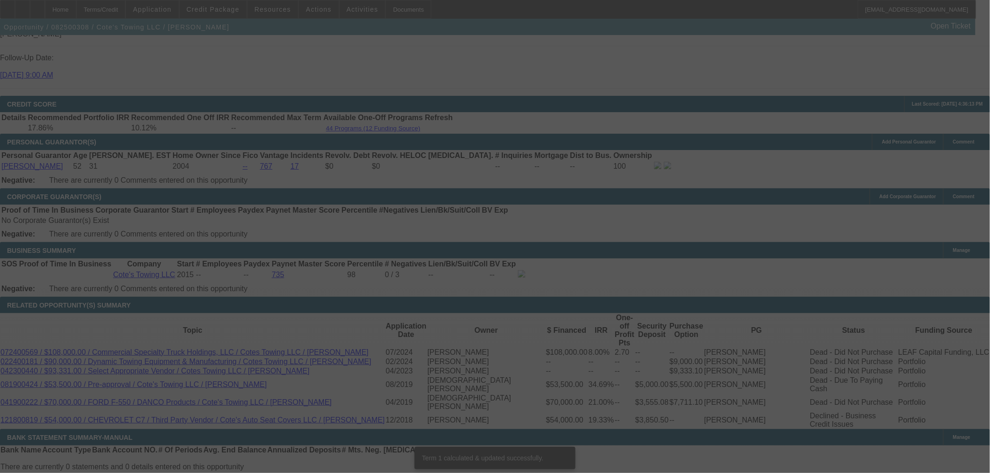
scroll to position [1288, 0]
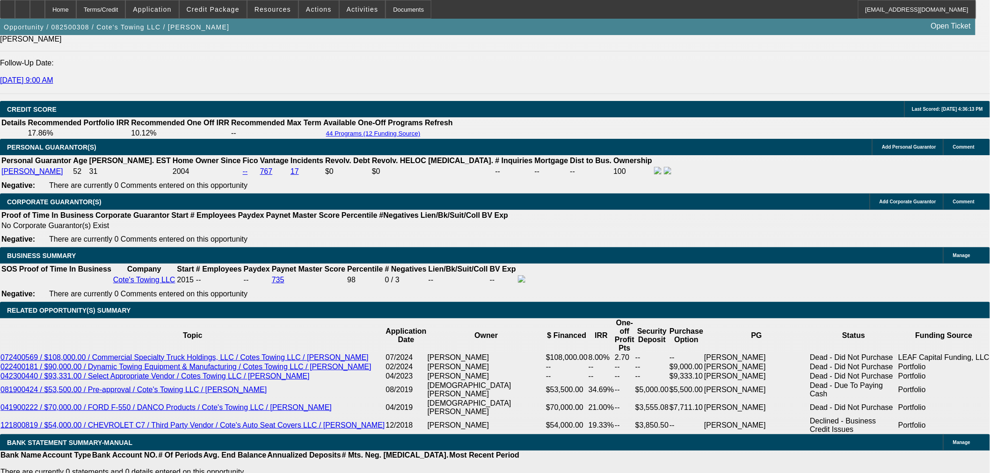
drag, startPoint x: 213, startPoint y: 195, endPoint x: 255, endPoint y: 195, distance: 42.1
type input "UNKNOWN"
type input "9"
type input "$3,605.11"
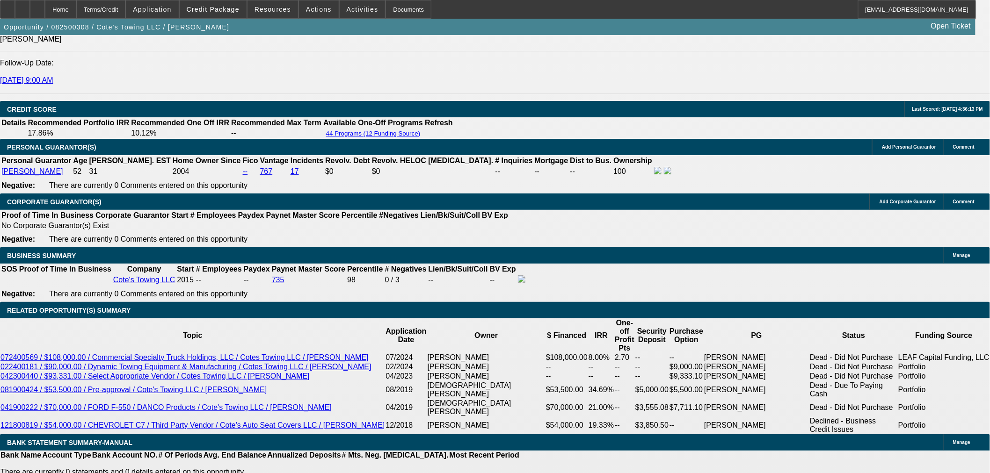
drag, startPoint x: 221, startPoint y: 197, endPoint x: 314, endPoint y: 153, distance: 102.3
type input "8"
type input "$3,506.65"
type input "8.9"
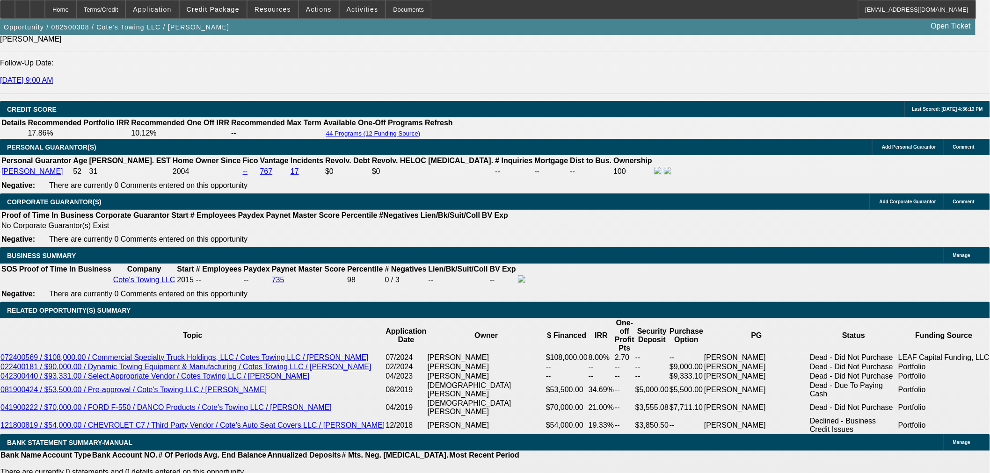
type input "$3,595.19"
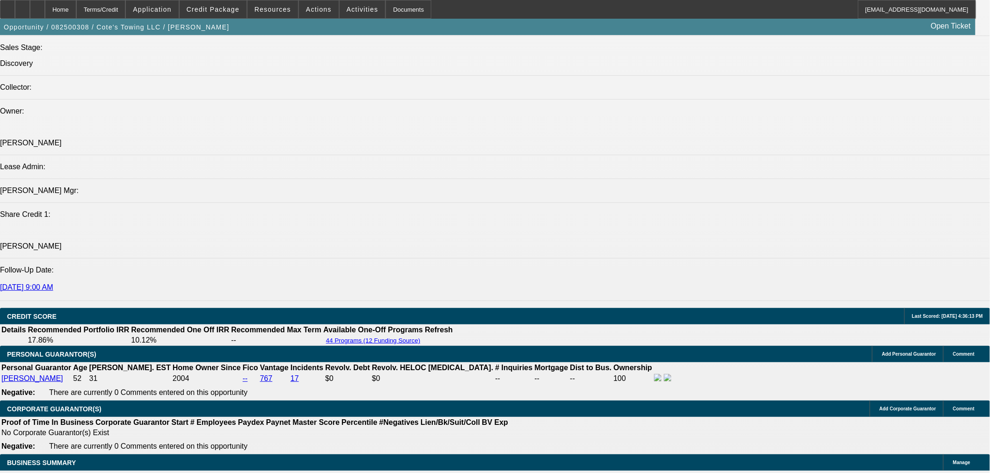
scroll to position [1081, 0]
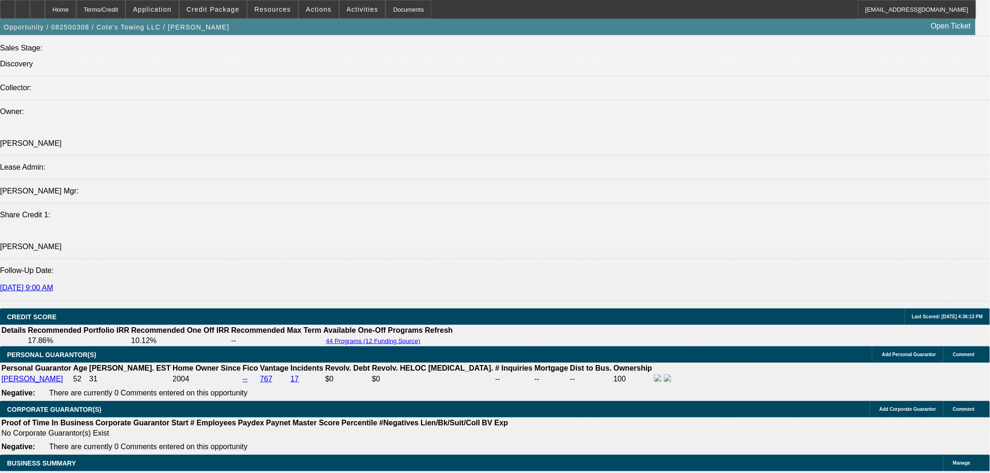
type input "8.9"
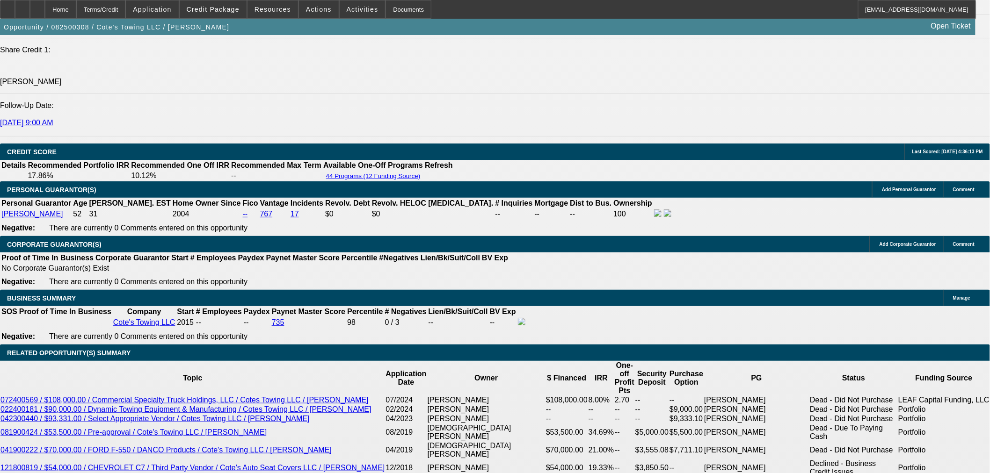
scroll to position [1340, 0]
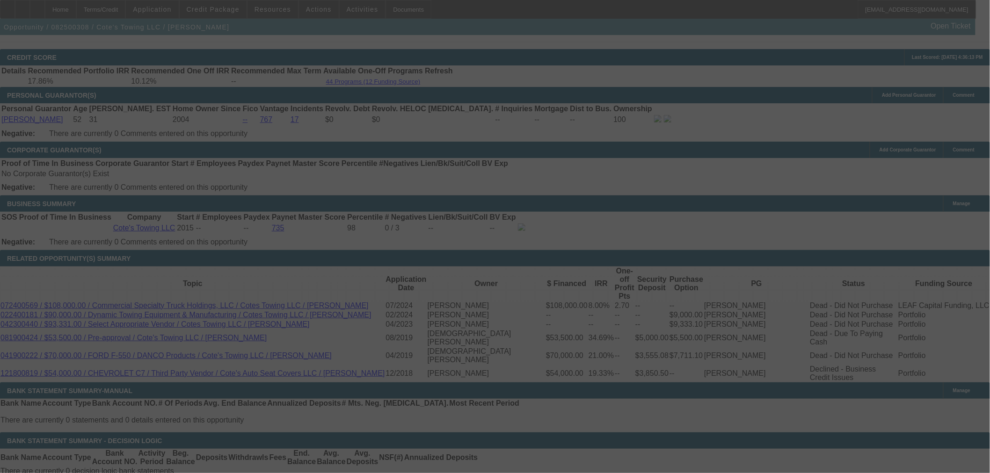
select select "0"
select select "3"
select select "0"
select select "6"
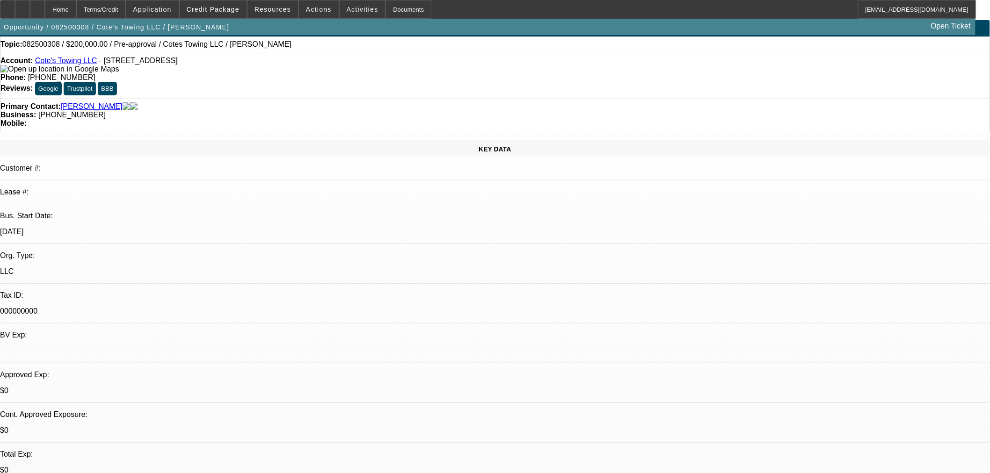
scroll to position [0, 0]
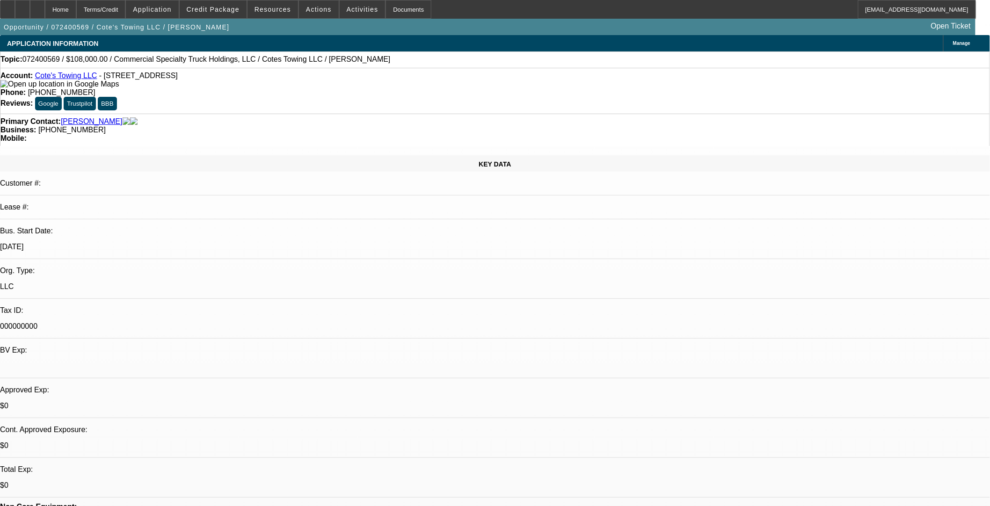
select select "0"
select select "2"
select select "0"
select select "6"
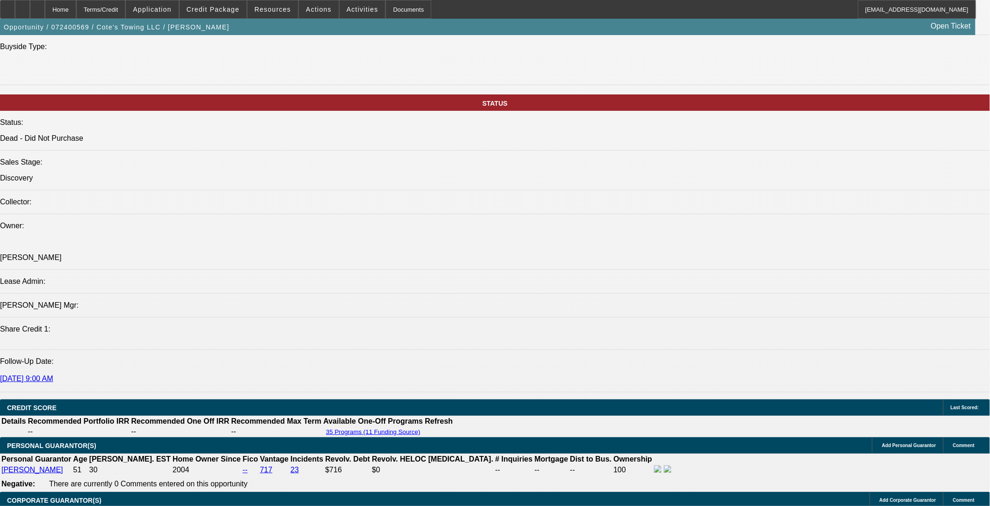
scroll to position [1091, 0]
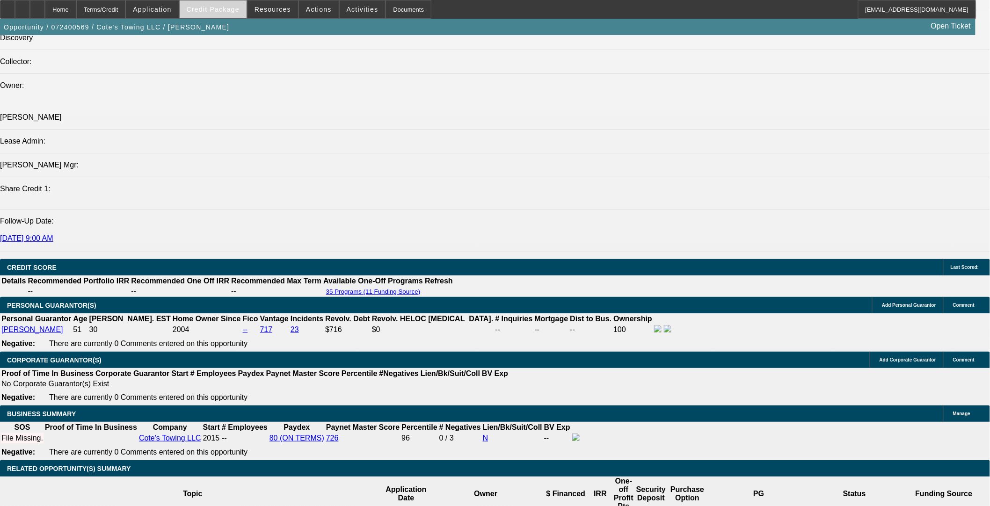
click at [237, 18] on span at bounding box center [213, 9] width 67 height 22
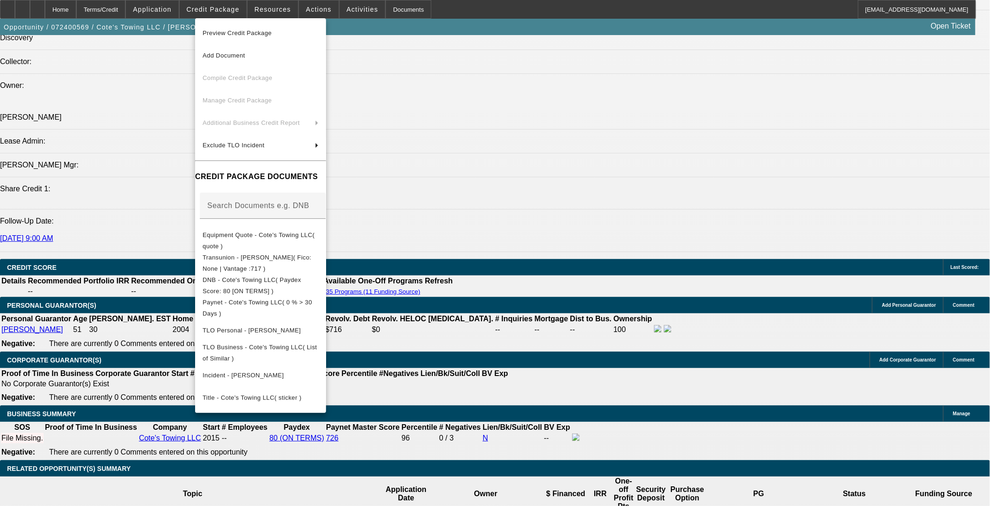
click at [415, 223] on div at bounding box center [495, 253] width 990 height 506
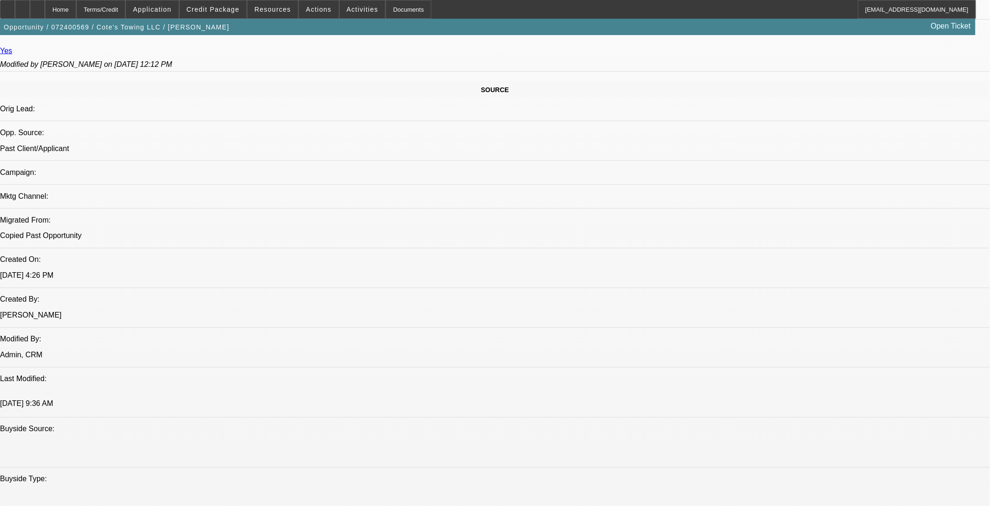
scroll to position [363, 0]
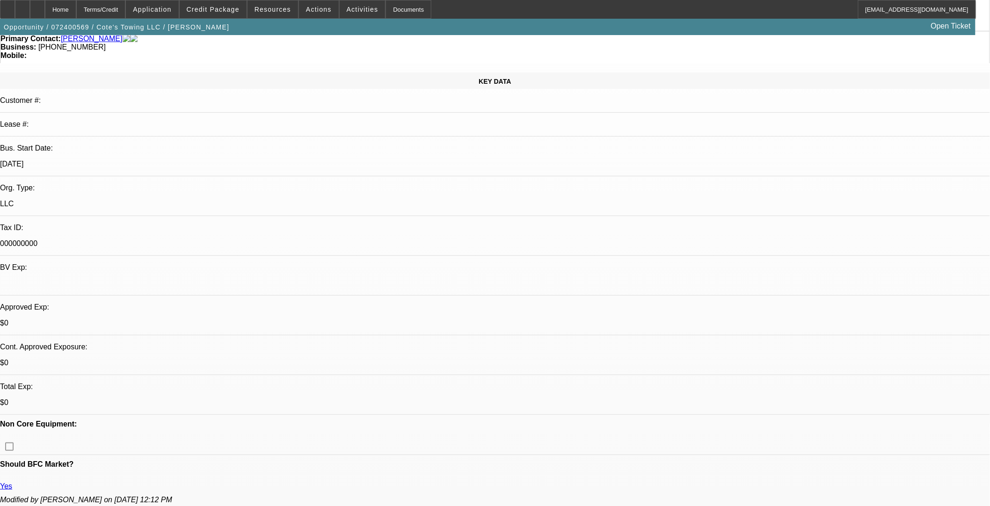
scroll to position [0, 0]
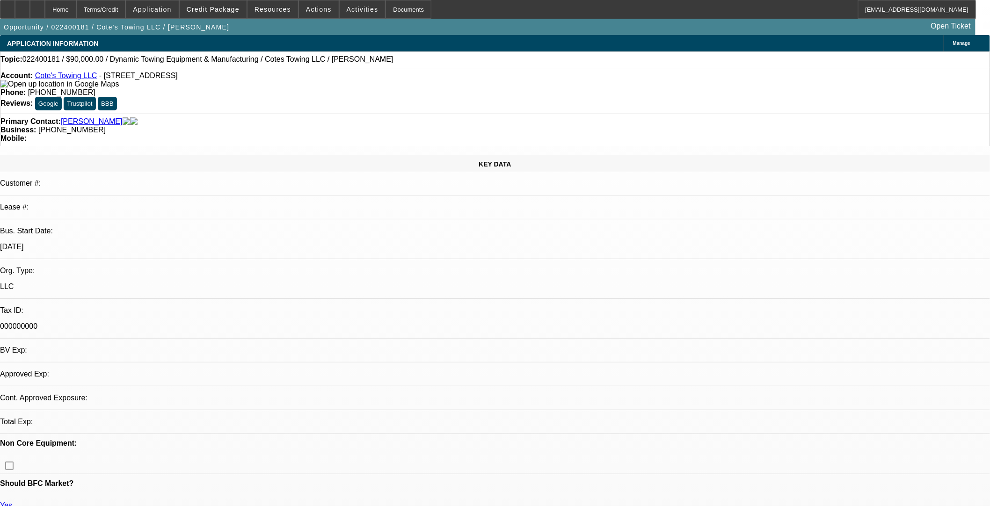
select select "0"
select select "2"
select select "0.1"
select select "4"
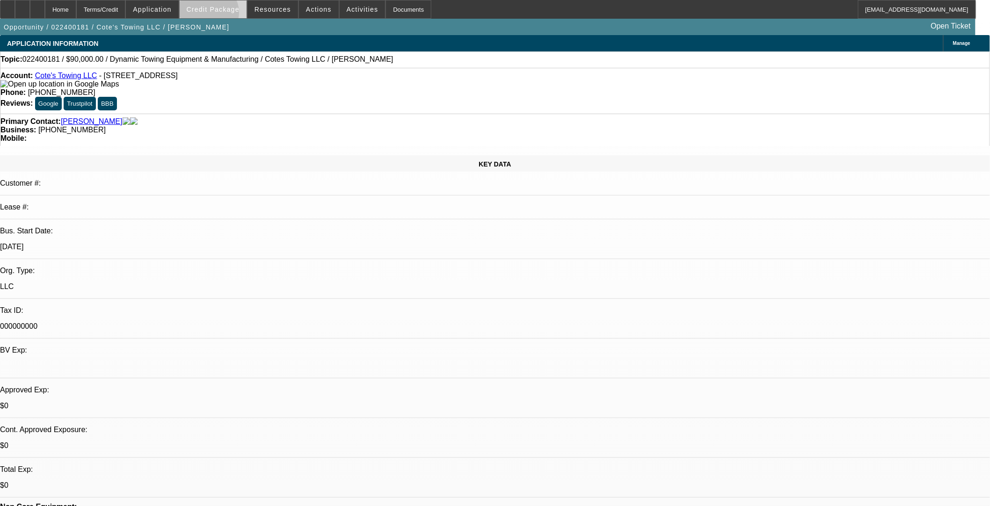
click at [224, 15] on span at bounding box center [213, 9] width 67 height 22
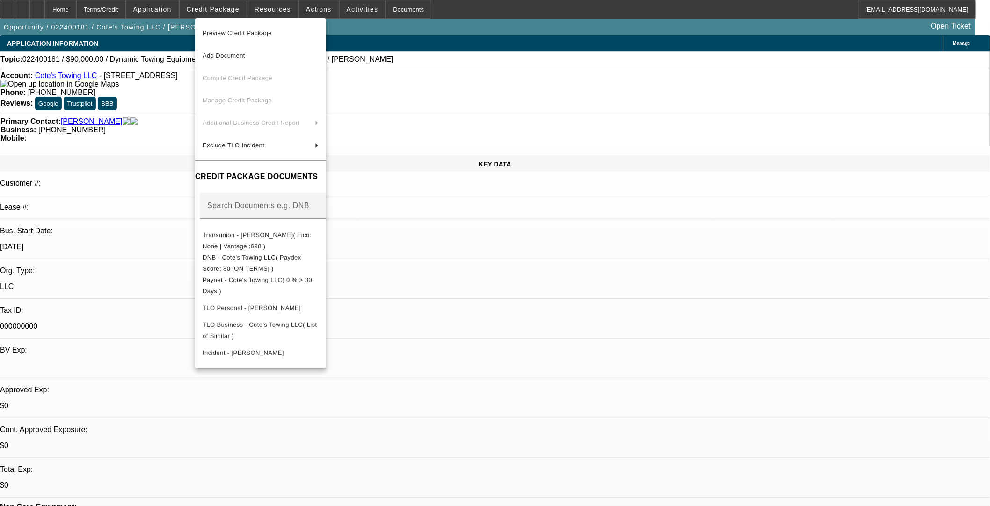
drag, startPoint x: 512, startPoint y: 276, endPoint x: 795, endPoint y: 97, distance: 334.6
click at [415, 276] on div at bounding box center [495, 253] width 990 height 506
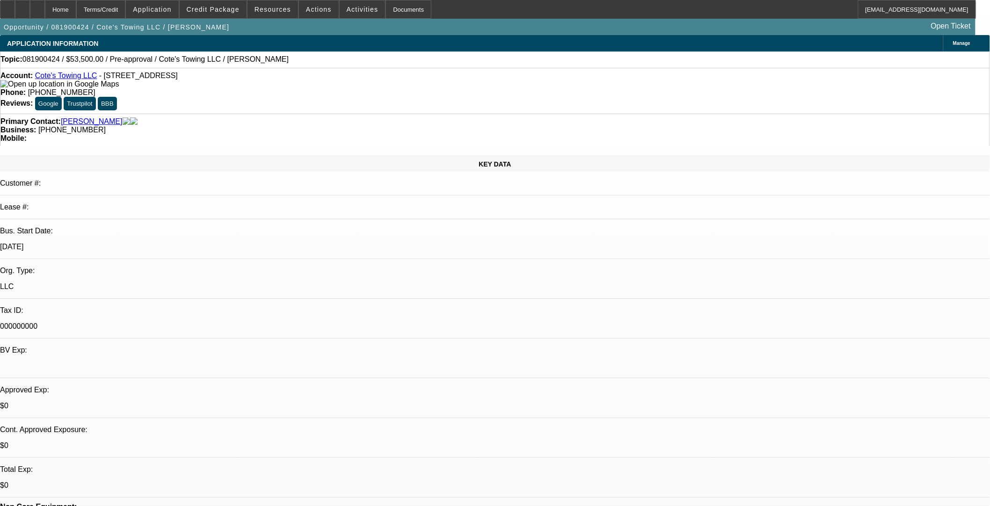
select select "0"
select select "0.1"
select select "1"
select select "4"
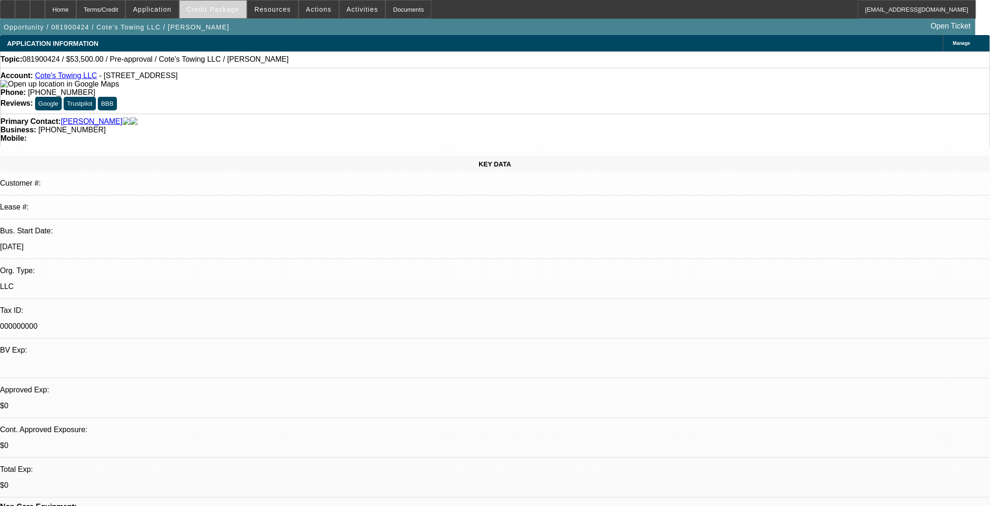
click at [220, 16] on span at bounding box center [213, 9] width 67 height 22
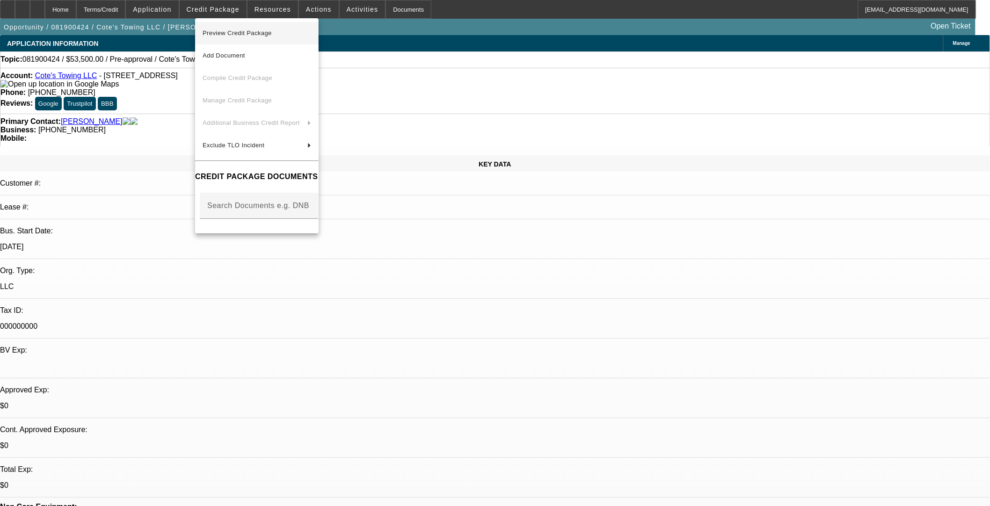
click at [293, 29] on span "Preview Credit Package" at bounding box center [257, 33] width 109 height 11
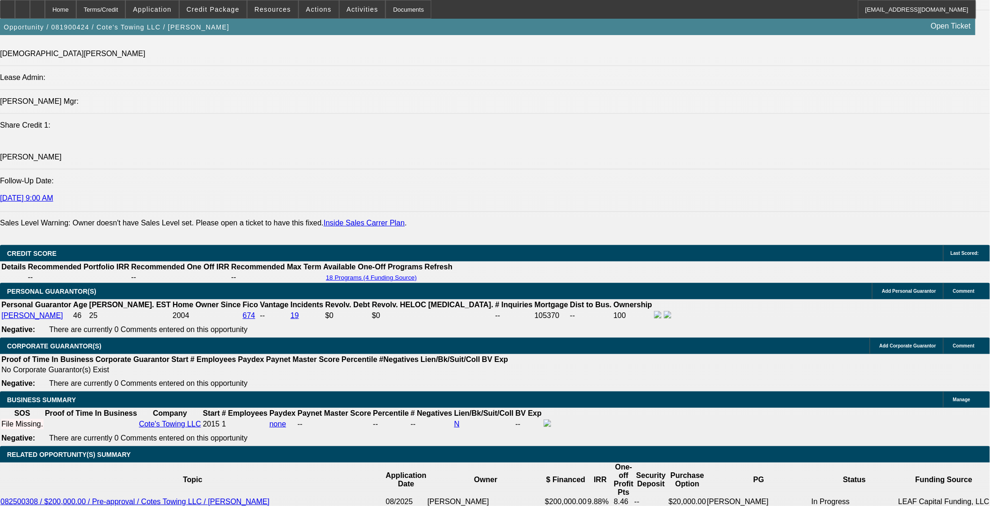
scroll to position [1351, 0]
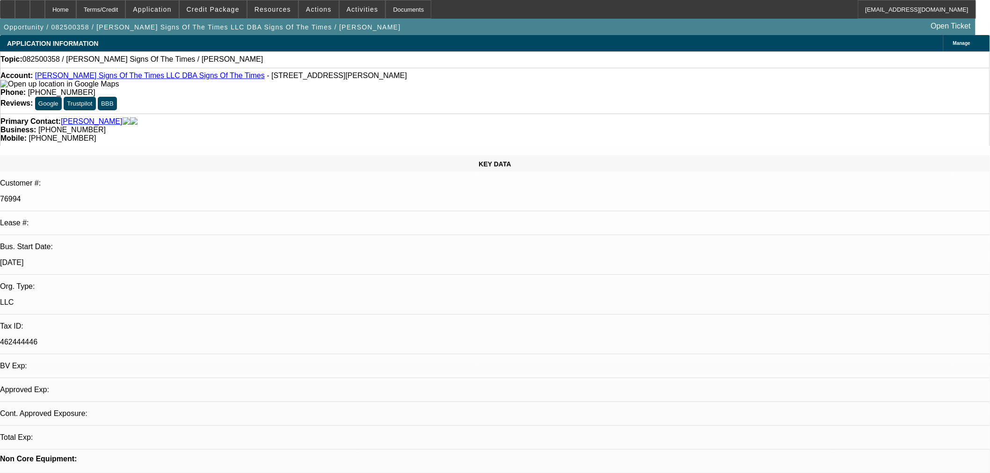
select select "0"
select select "2"
select select "0.1"
select select "1"
select select "2"
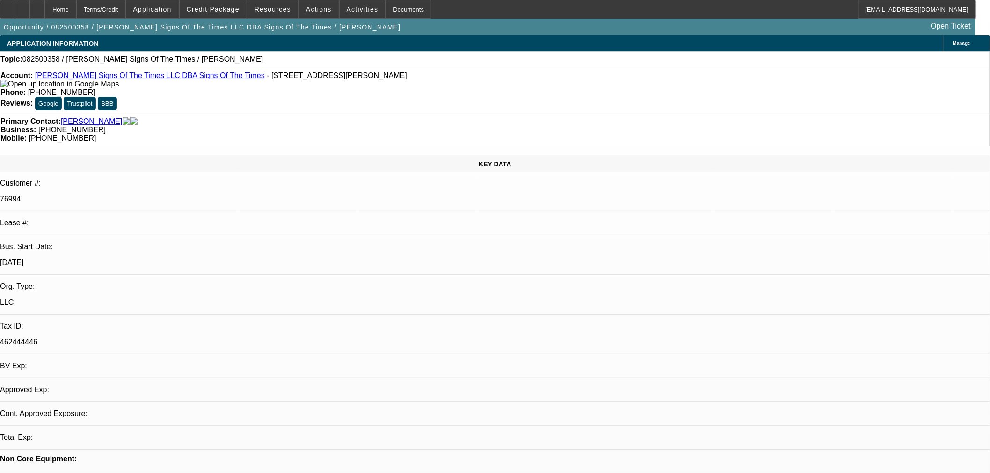
select select "4"
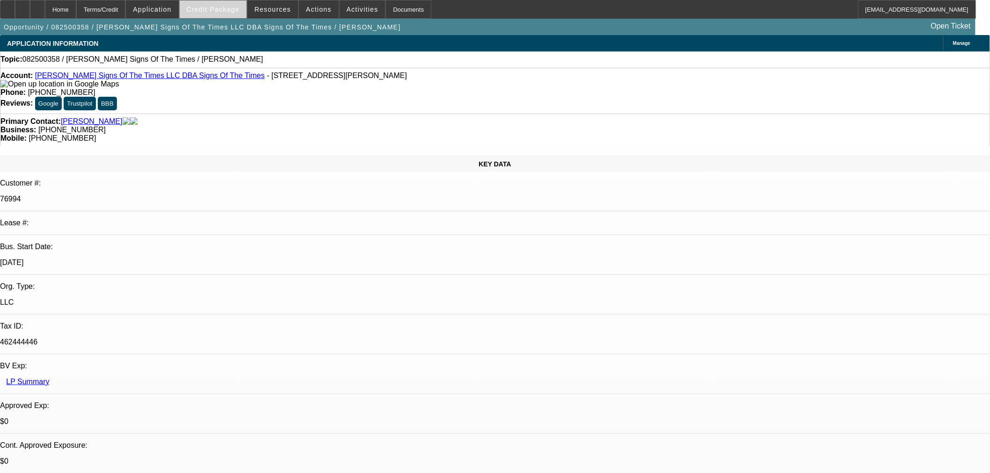
click at [232, 11] on span "Credit Package" at bounding box center [213, 9] width 53 height 7
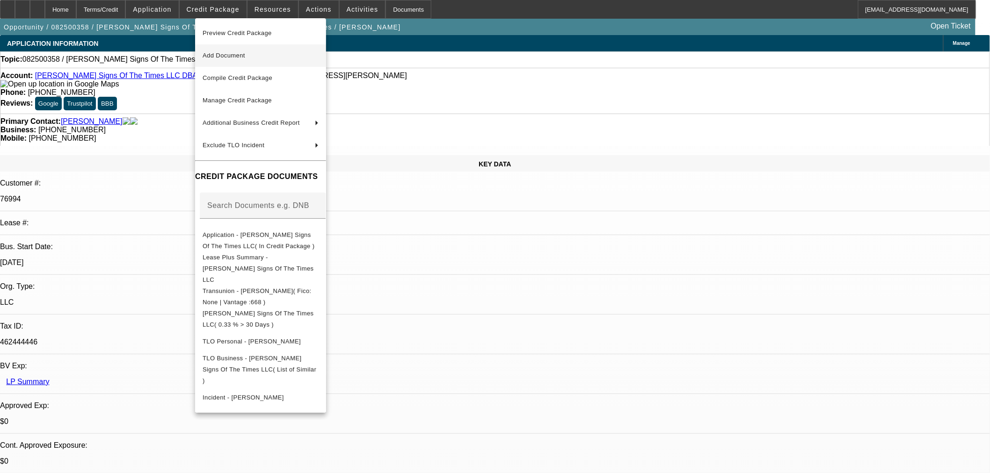
click at [231, 57] on span "Add Document" at bounding box center [224, 55] width 43 height 7
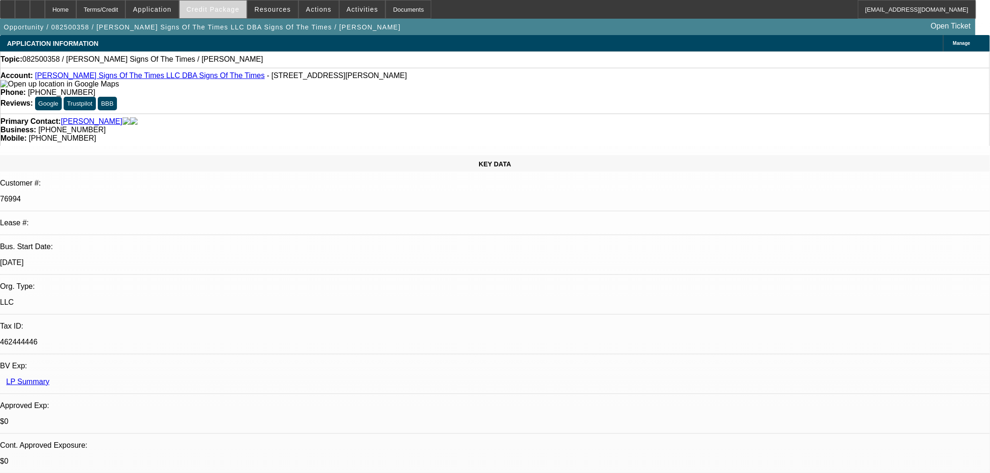
click at [232, 7] on span "Credit Package" at bounding box center [213, 9] width 53 height 7
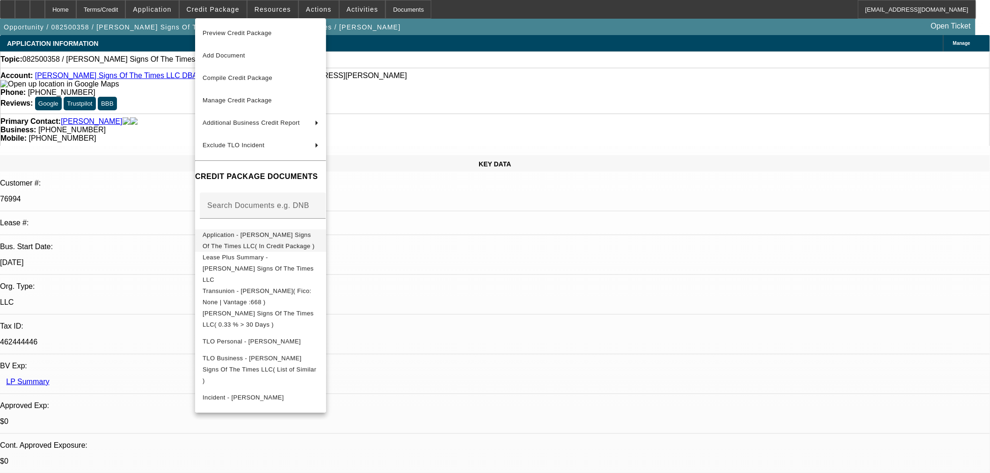
click at [243, 237] on span "Application - Anderson's Signs Of The Times LLC( In Credit Package )" at bounding box center [259, 240] width 112 height 18
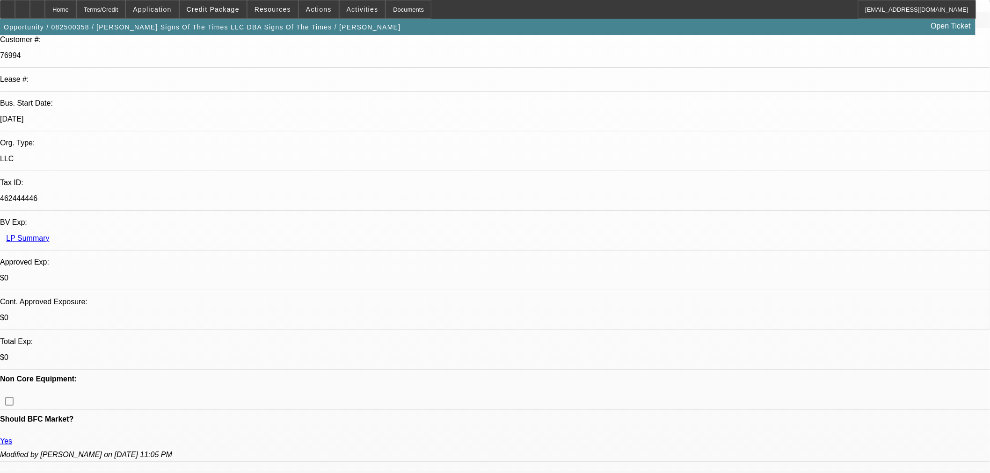
scroll to position [363, 0]
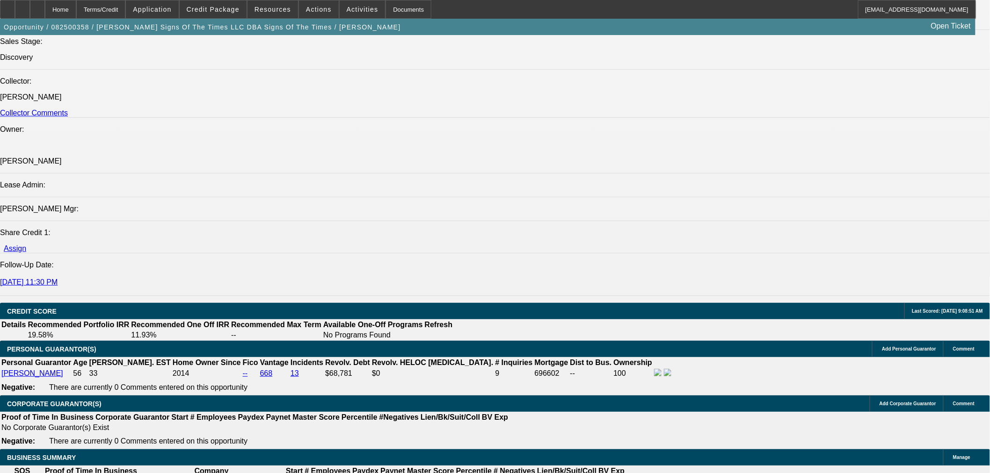
scroll to position [1299, 0]
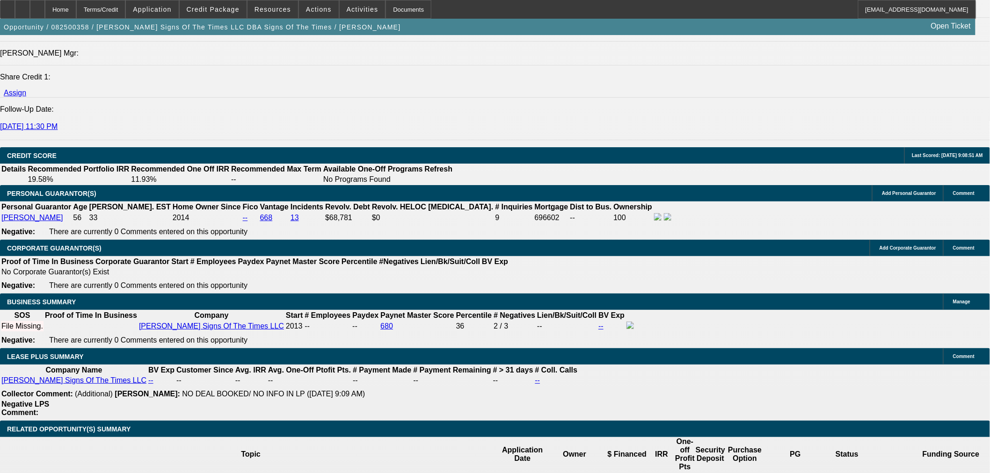
type input "$0.00"
type input "UNKNOWN"
drag, startPoint x: 194, startPoint y: 306, endPoint x: 320, endPoint y: 294, distance: 126.4
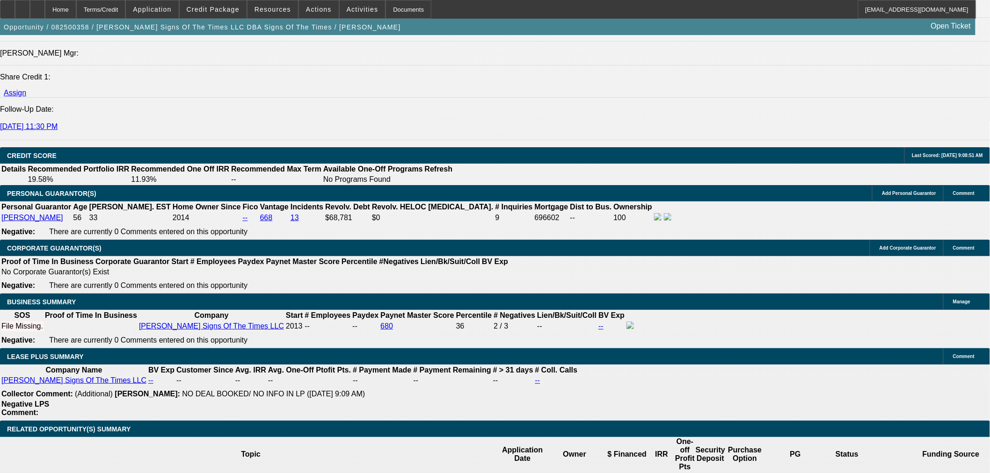
drag, startPoint x: 241, startPoint y: 307, endPoint x: 301, endPoint y: 309, distance: 59.9
type input "72"
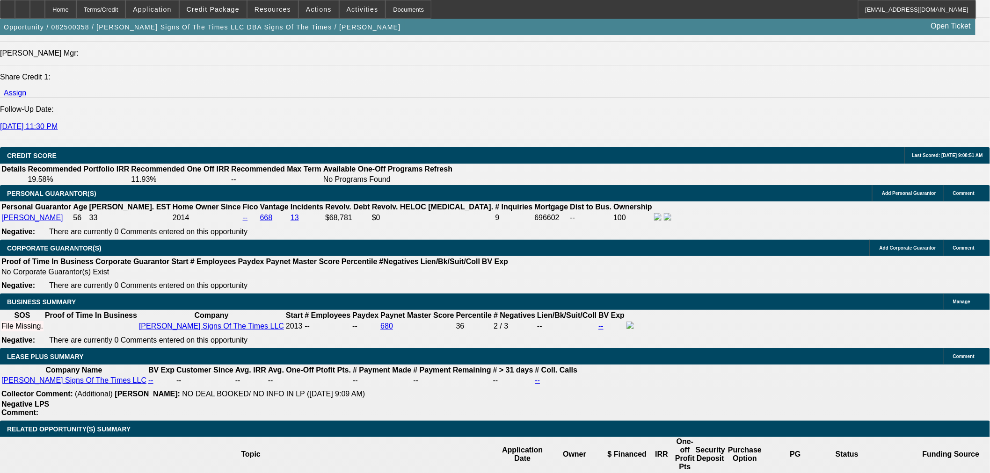
type input "8."
type input "$2,149.26"
type input "$1,074.63"
type input "8.9"
type input "$2,203.52"
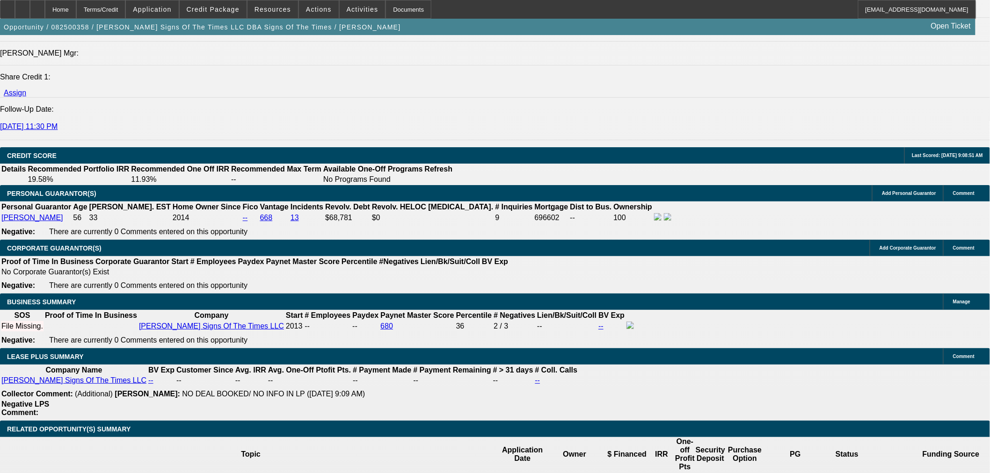
type input "$1,101.76"
type input "8.9"
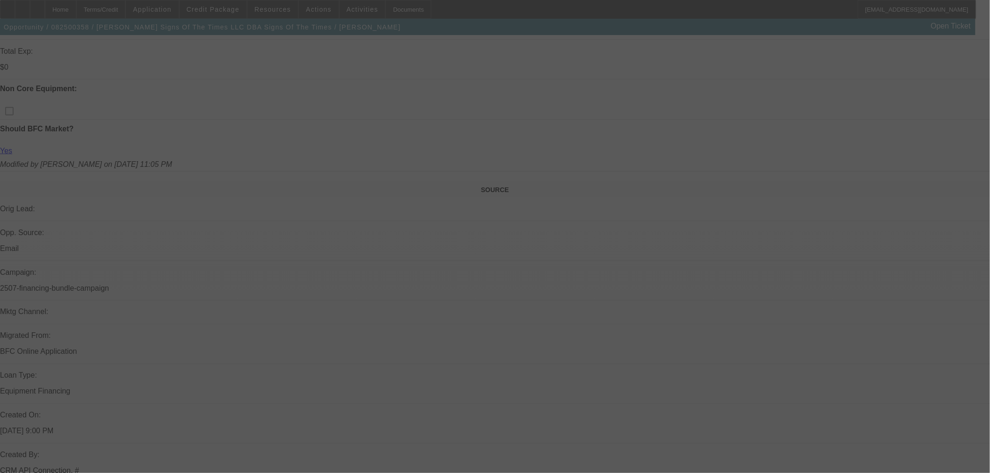
scroll to position [363, 0]
select select "0"
select select "2"
select select "0.1"
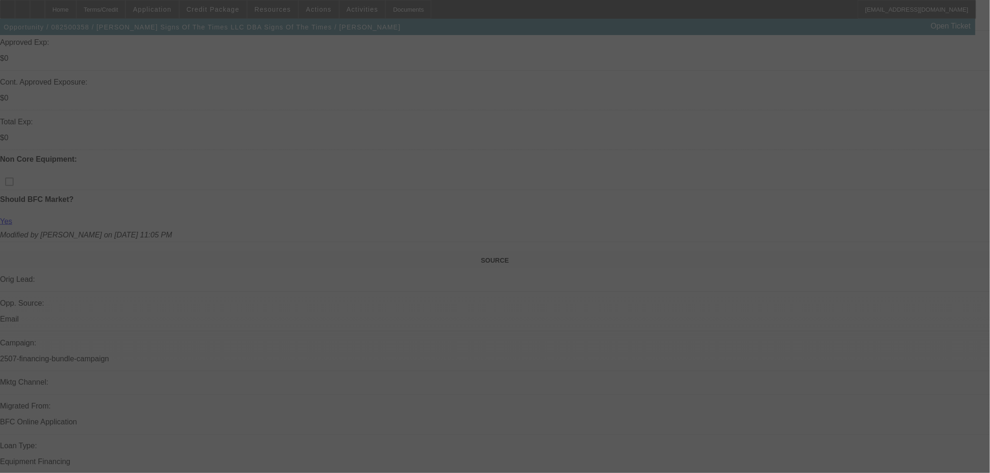
select select "4"
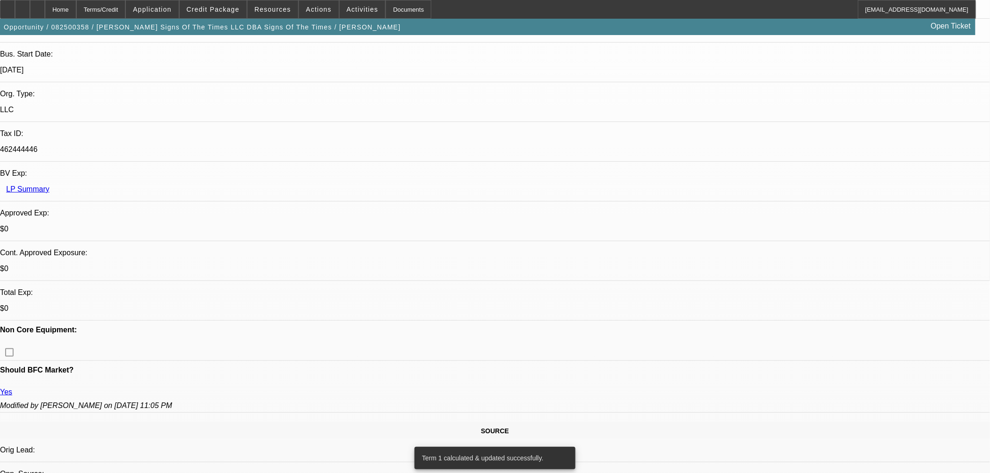
scroll to position [104, 0]
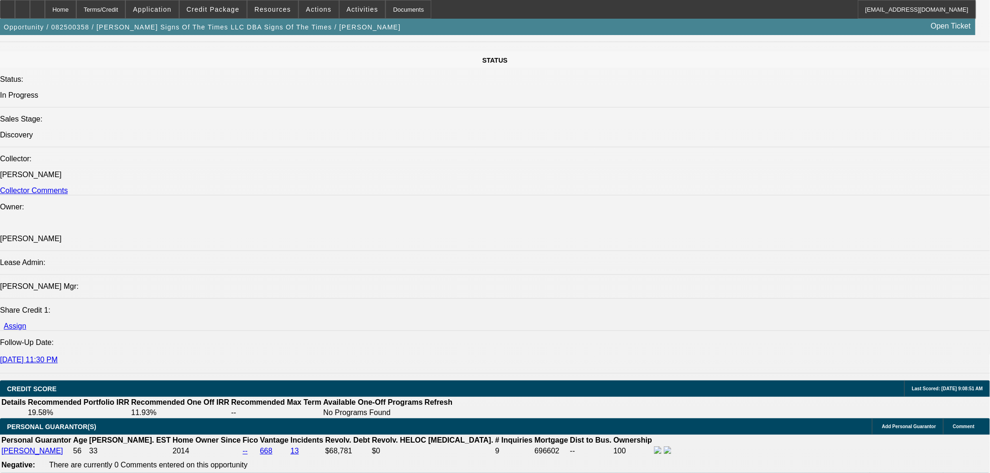
scroll to position [1143, 0]
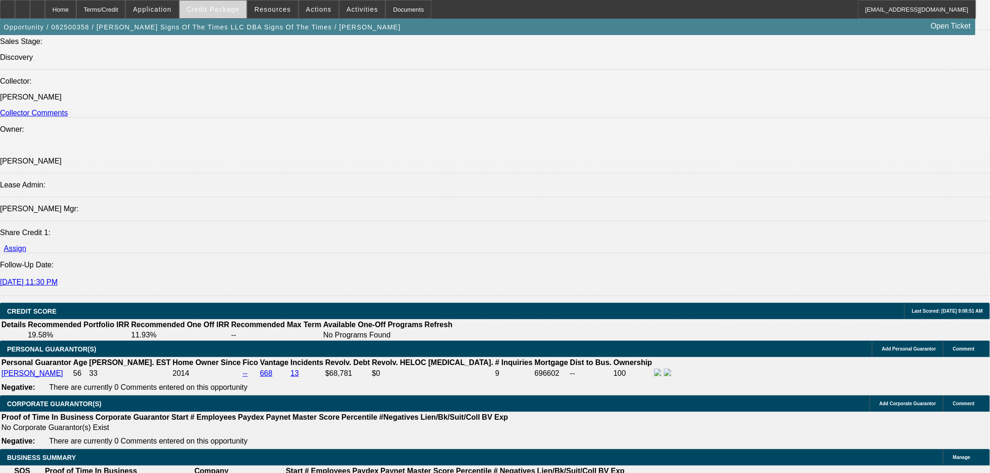
click at [222, 10] on span "Credit Package" at bounding box center [213, 9] width 53 height 7
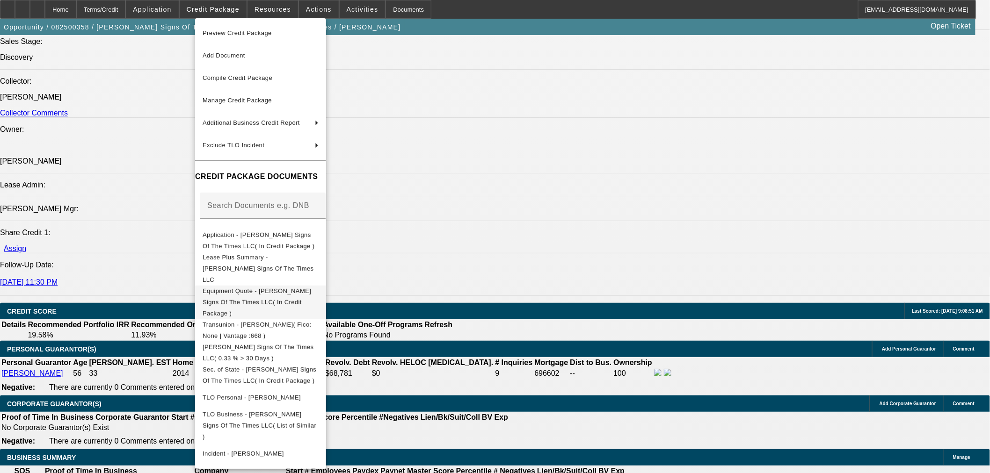
click at [276, 287] on span "Equipment Quote - Anderson's Signs Of The Times LLC( In Credit Package )" at bounding box center [257, 301] width 109 height 29
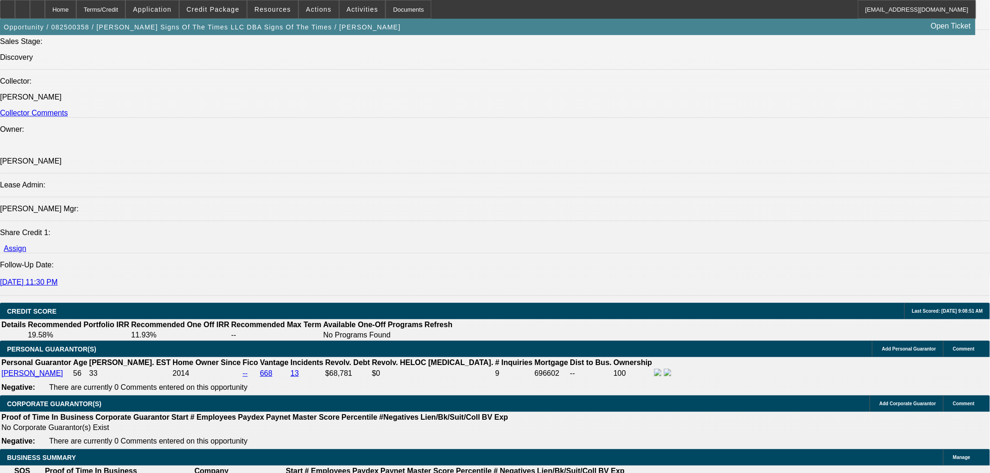
drag, startPoint x: 224, startPoint y: 267, endPoint x: 225, endPoint y: 272, distance: 5.3
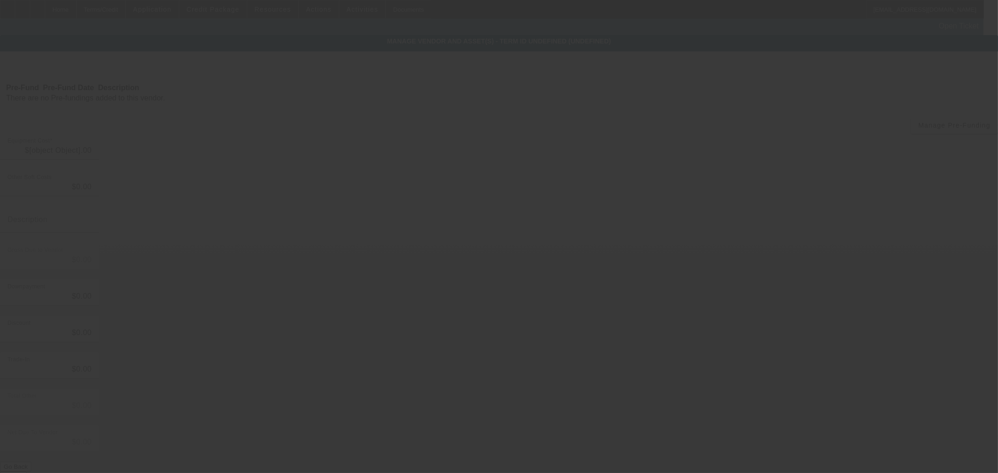
type input "$61,291.00"
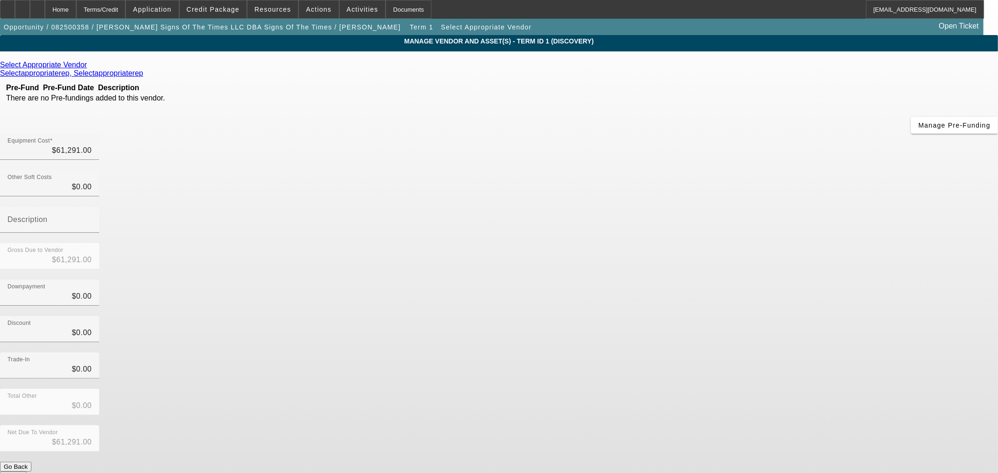
click at [89, 65] on icon at bounding box center [89, 65] width 0 height 8
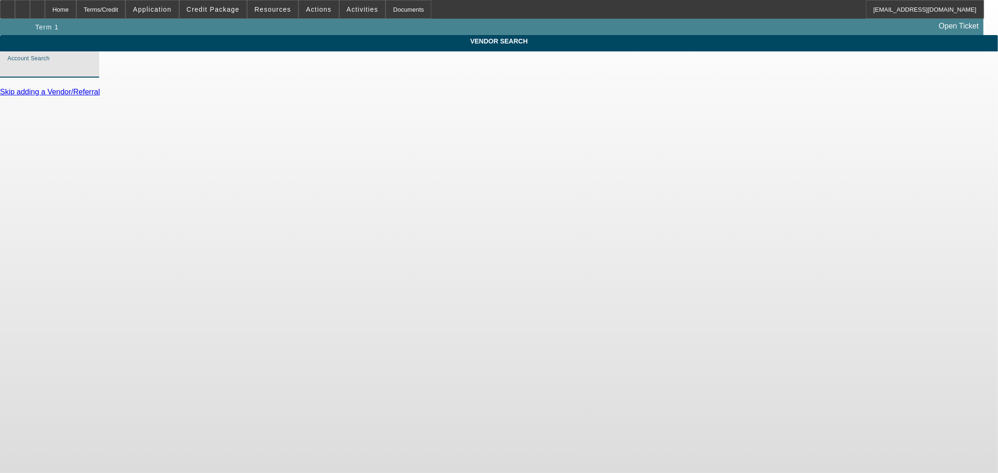
click at [92, 73] on input "Account Search" at bounding box center [49, 68] width 84 height 11
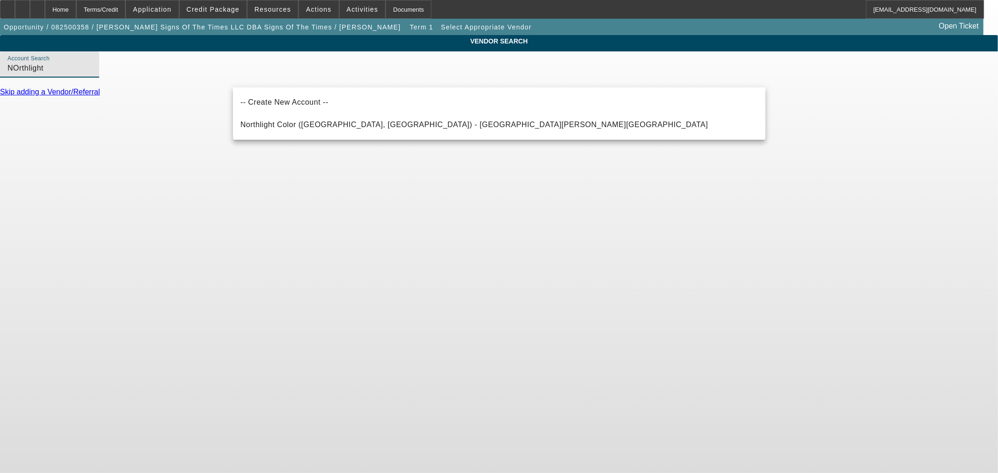
click at [318, 128] on span "Northlight Color (New Hope, MN) - Henderson, Dinah" at bounding box center [474, 124] width 468 height 11
type input "Northlight Color (New Hope, MN) - Henderson, Dinah"
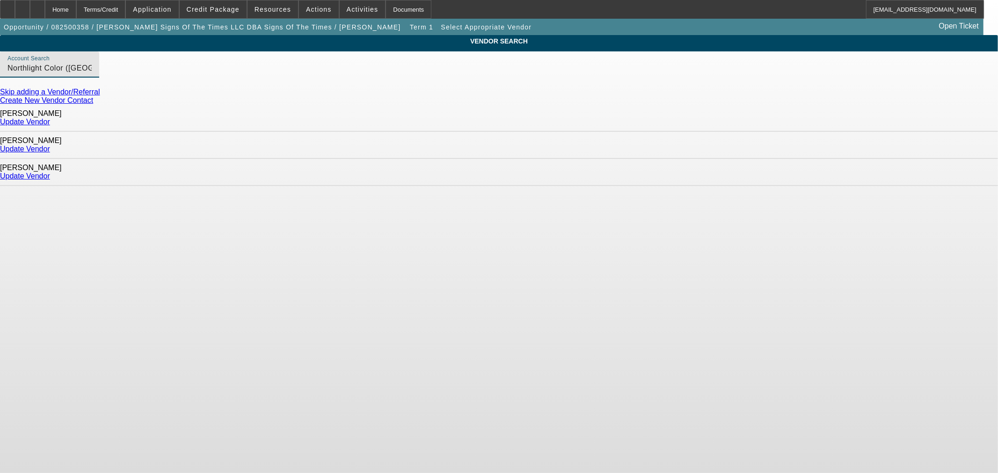
click at [50, 119] on link "Update Vendor" at bounding box center [25, 122] width 50 height 8
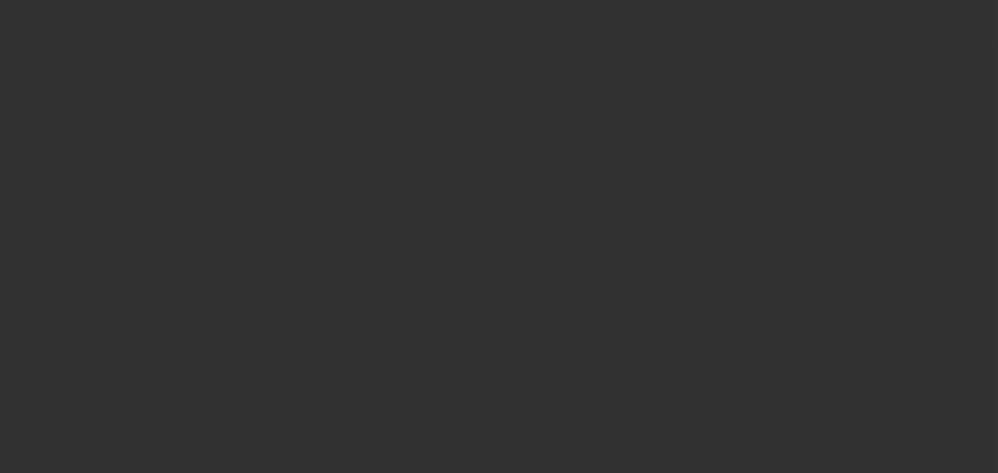
type input "$61,291.00"
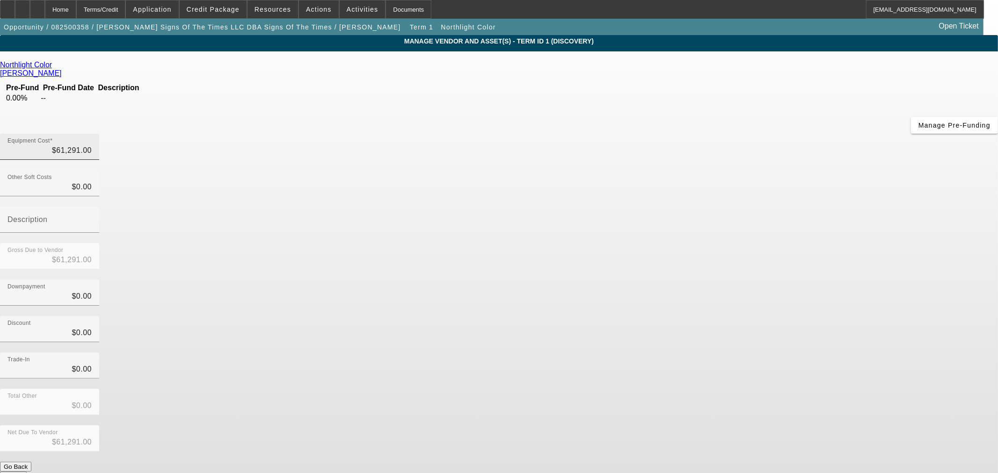
type input "61291"
drag, startPoint x: 577, startPoint y: 79, endPoint x: 985, endPoint y: 80, distance: 408.3
click at [984, 80] on app-vendor-asset-manage "MANAGE VENDOR AND ASSET(S) - Term ID 1 (Discovery) Remove Vendor Northlight Col…" at bounding box center [499, 286] width 998 height 502
type input "$0.00"
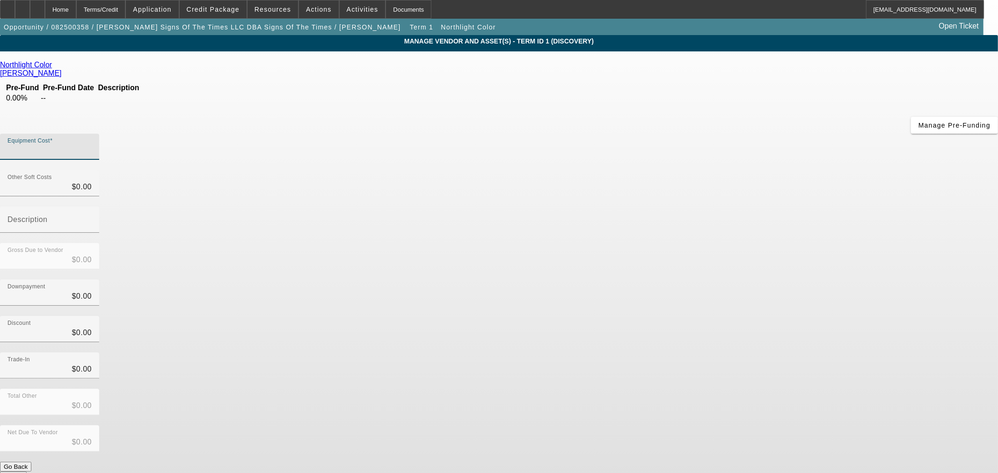
paste input "$66,995.00"
type input "$66,995.00"
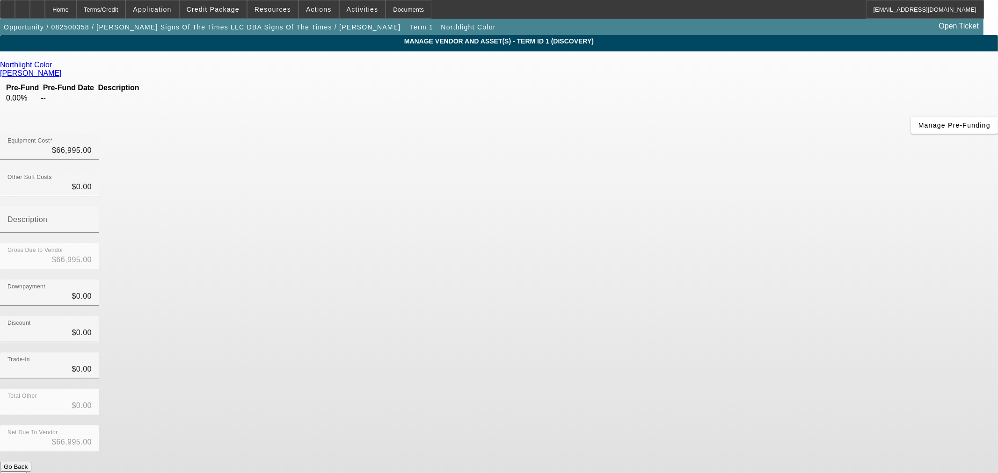
click at [717, 280] on div "Downpayment $0.00" at bounding box center [499, 298] width 998 height 36
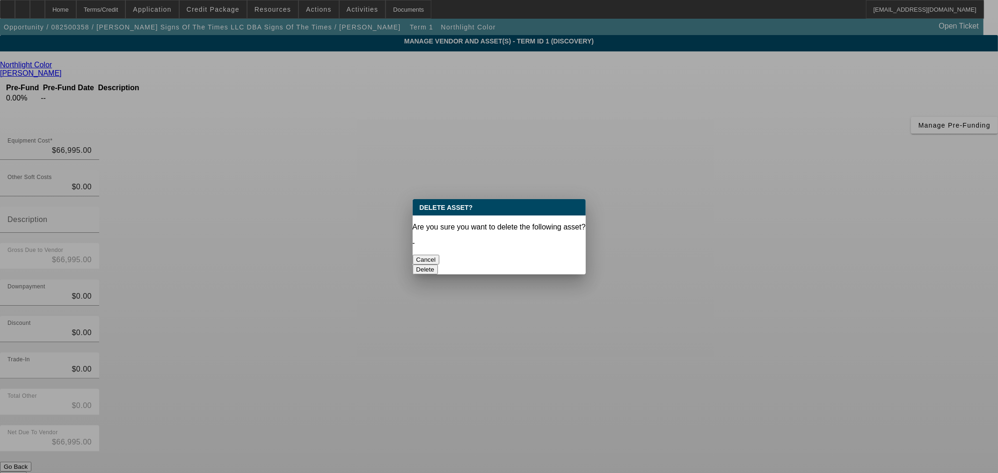
click at [438, 265] on button "Delete" at bounding box center [426, 270] width 26 height 10
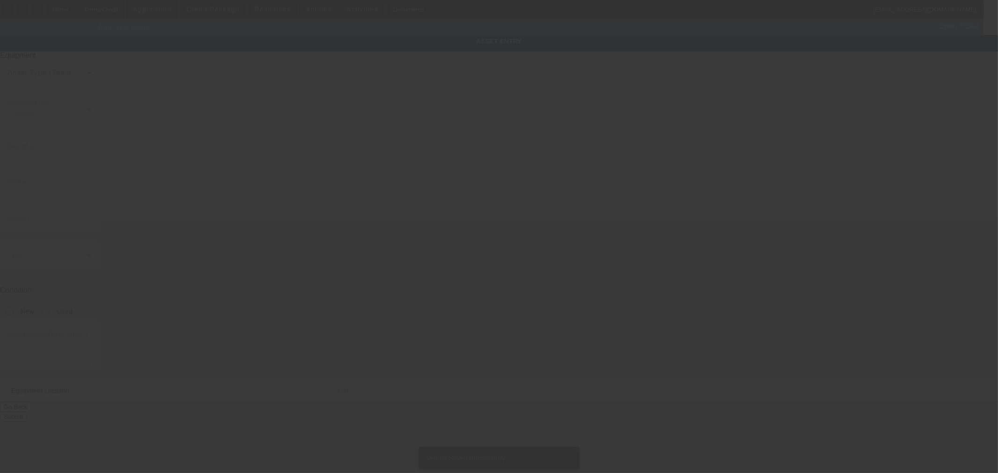
type input "2201 S Nappanee St"
type input "Elkhart"
type input "46517"
type input "Elkhart"
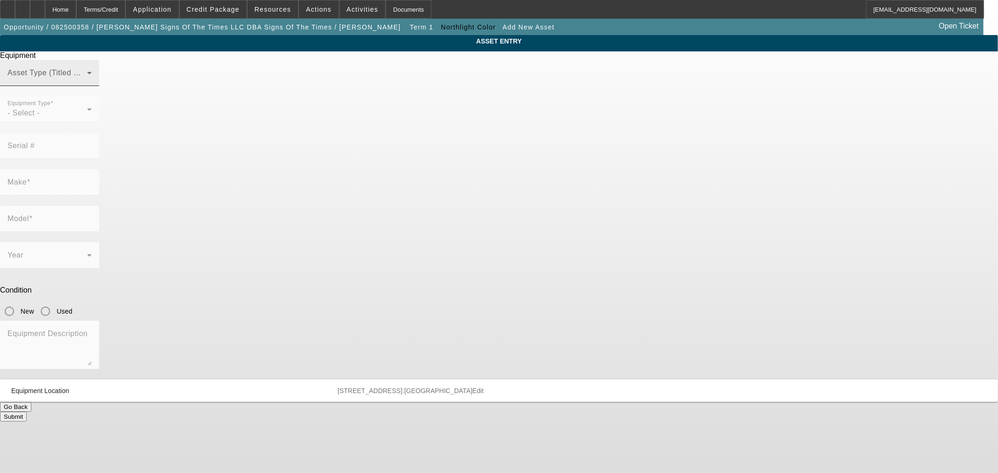
click at [122, 77] on mat-label "Asset Type (Titled or Non-Titled)" at bounding box center [64, 73] width 115 height 8
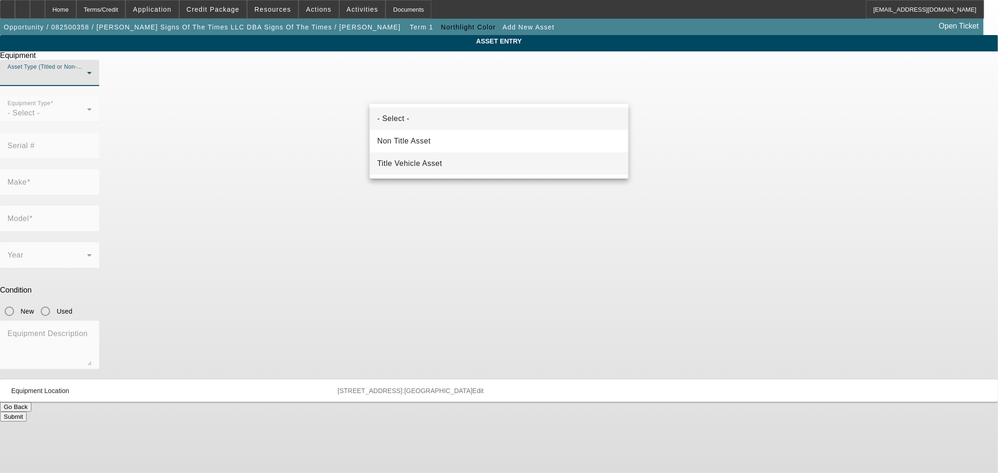
click at [433, 165] on span "Title Vehicle Asset" at bounding box center [409, 163] width 65 height 11
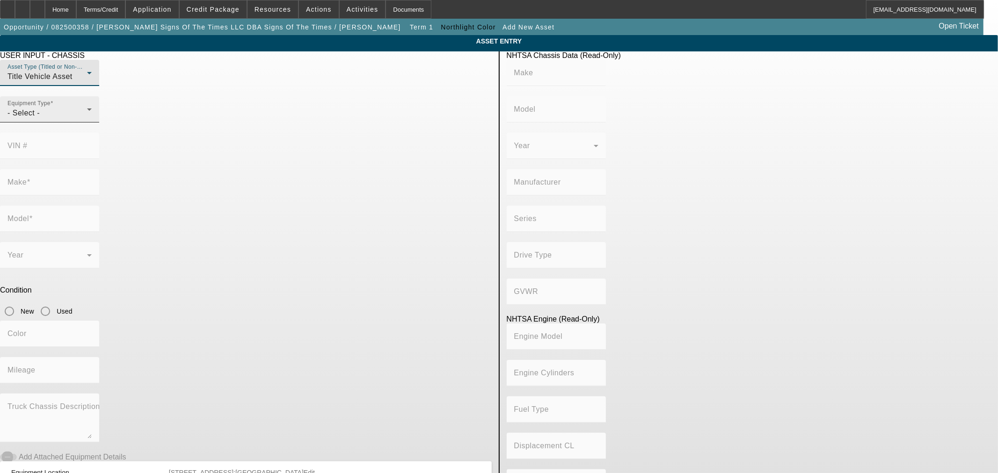
click at [92, 116] on div at bounding box center [92, 116] width 0 height 0
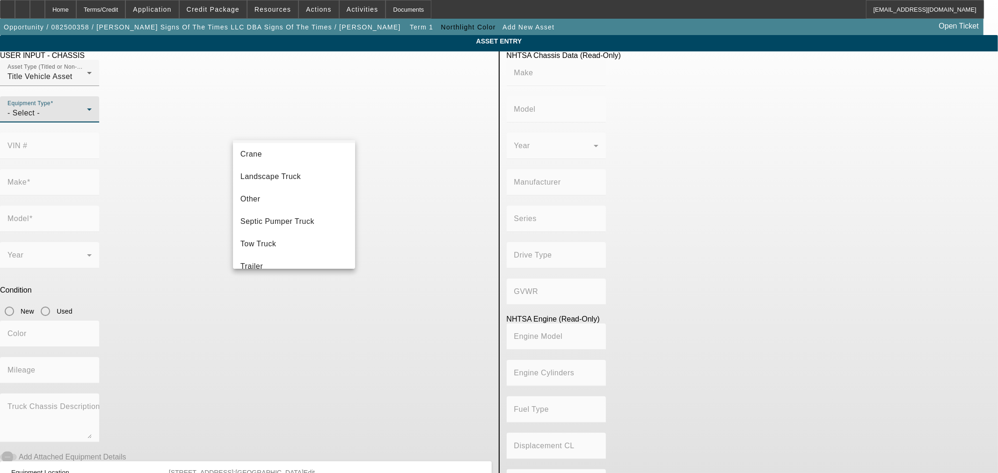
scroll to position [103, 0]
click at [312, 93] on div at bounding box center [499, 236] width 998 height 473
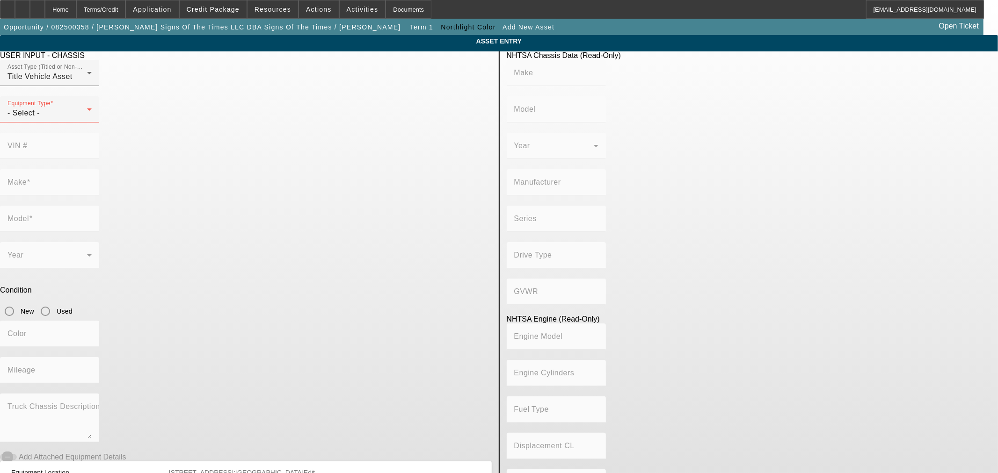
click at [87, 82] on div "Title Vehicle Asset" at bounding box center [47, 76] width 80 height 11
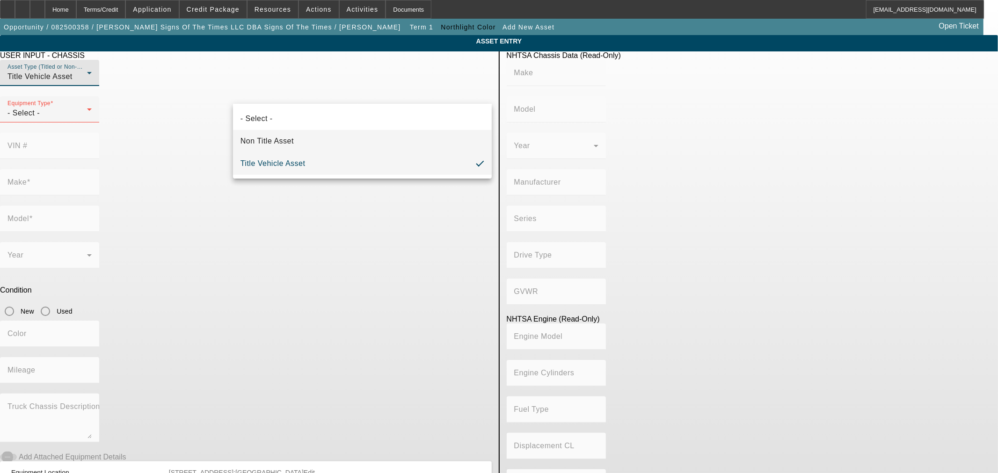
click at [286, 137] on span "Non Title Asset" at bounding box center [266, 141] width 53 height 11
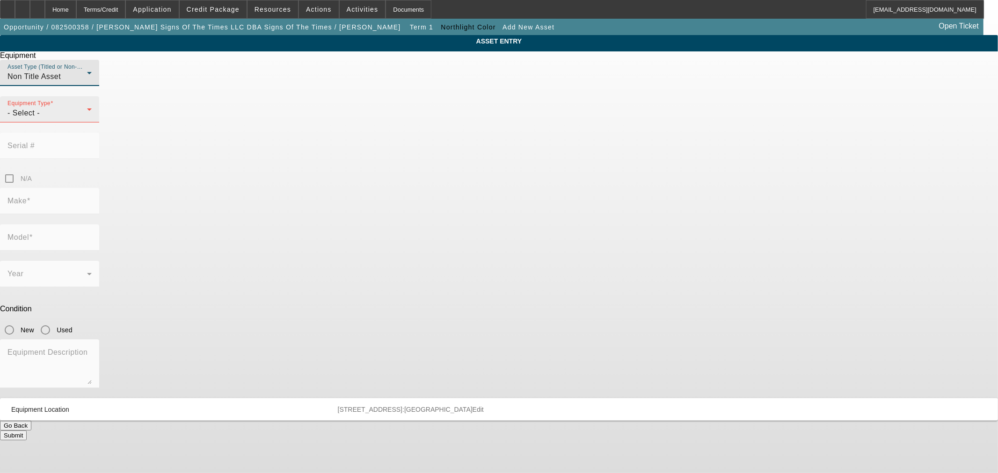
click at [87, 119] on div "- Select -" at bounding box center [47, 113] width 80 height 11
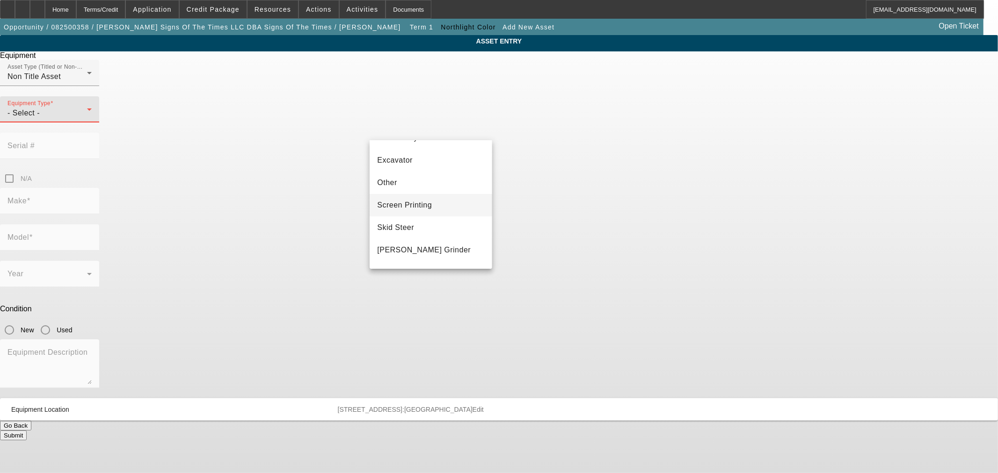
scroll to position [156, 0]
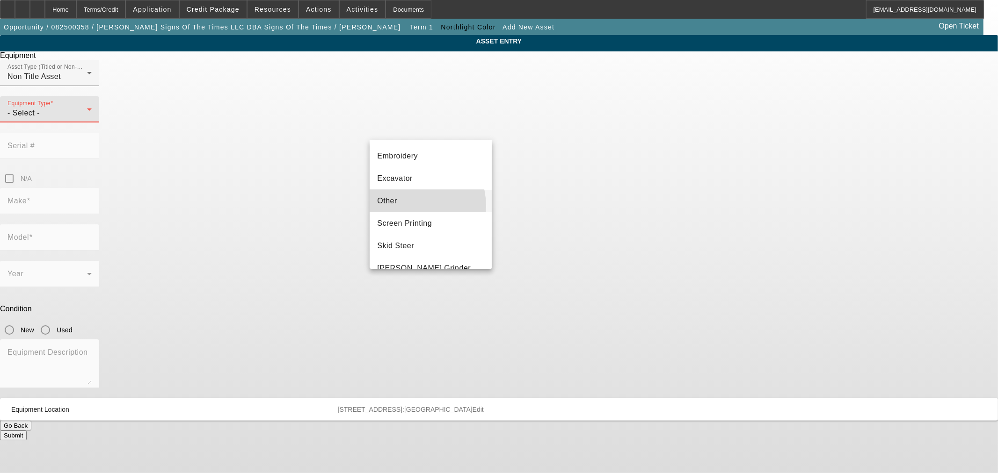
click at [405, 206] on mat-option "Other" at bounding box center [430, 201] width 122 height 22
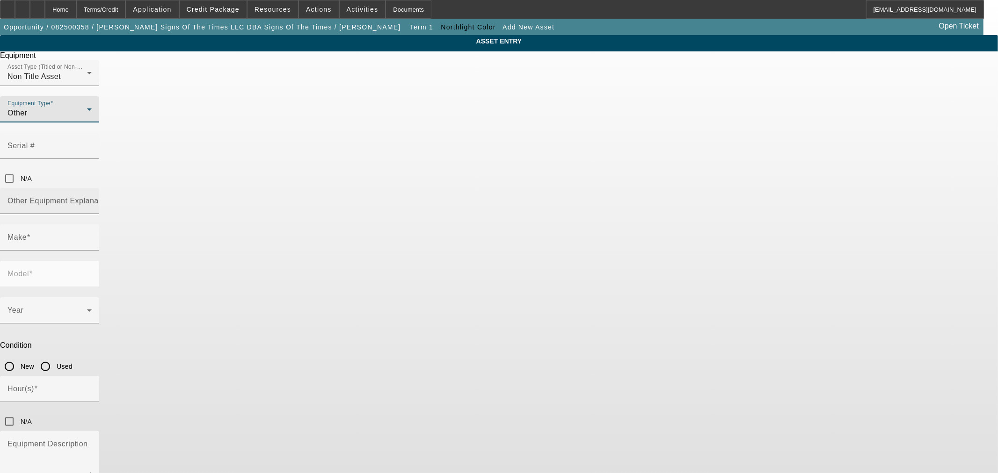
click at [112, 197] on mat-label "Other Equipment Explanation" at bounding box center [59, 201] width 104 height 8
click at [92, 199] on input "Other Equipment Explanation" at bounding box center [49, 204] width 84 height 11
drag, startPoint x: 430, startPoint y: 169, endPoint x: 399, endPoint y: 169, distance: 30.9
click at [92, 199] on input "Flatbed cutter" at bounding box center [49, 204] width 84 height 11
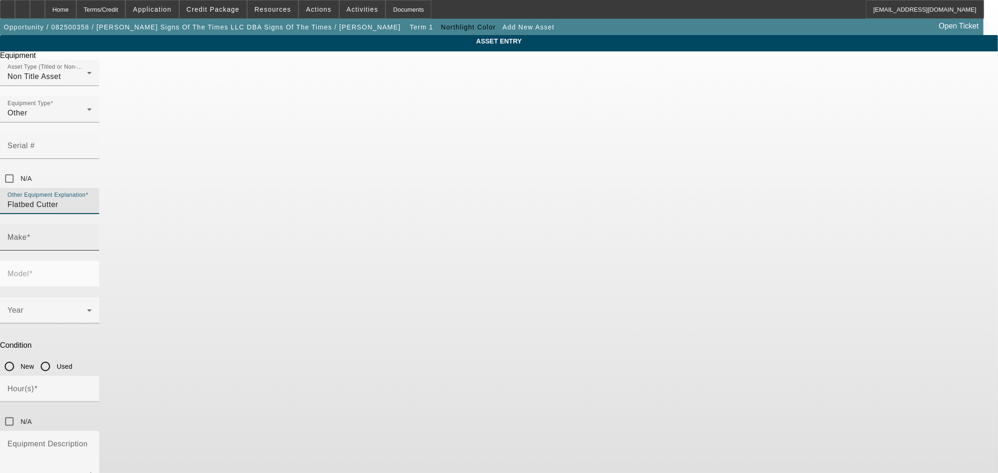
type input "Flatbed Cutter"
click at [92, 236] on input "Make" at bounding box center [49, 241] width 84 height 11
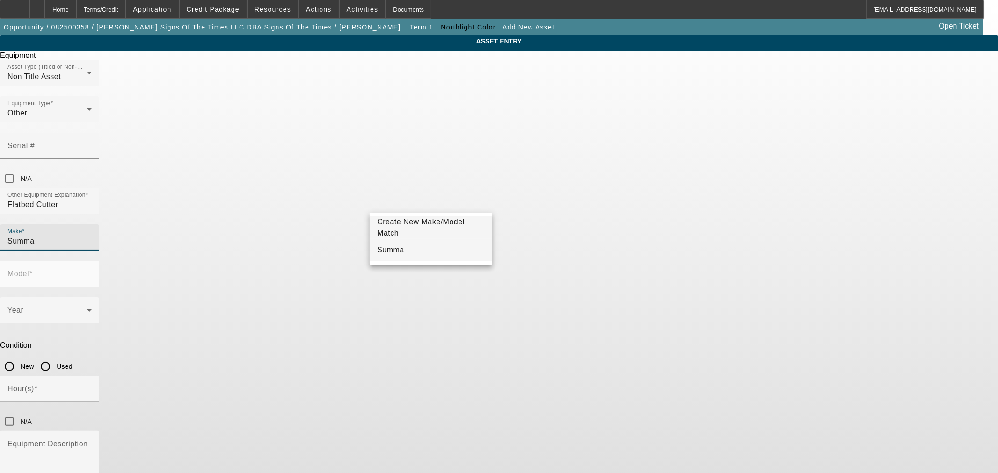
type input "Summa"
click at [384, 246] on span "Summa" at bounding box center [390, 250] width 27 height 11
click at [92, 272] on input "Model" at bounding box center [49, 277] width 84 height 11
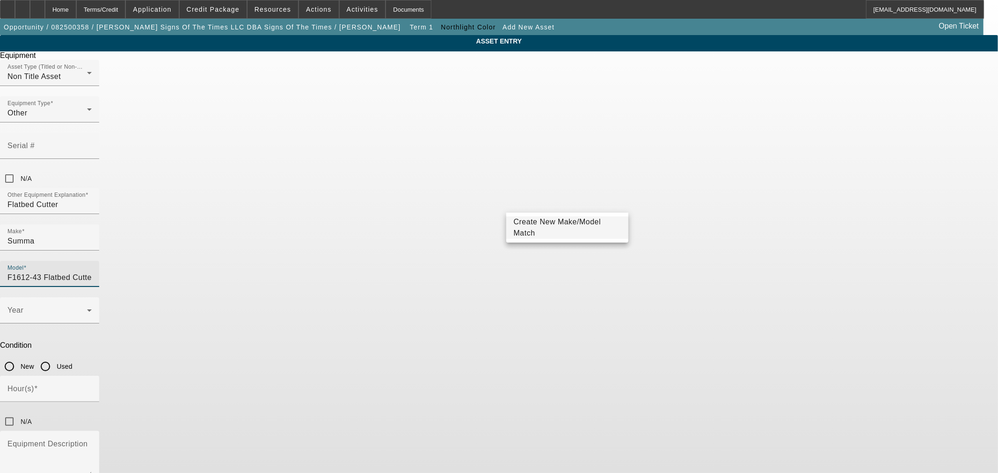
type input "F1612-43 Flatbed Cutter"
click at [566, 229] on span "Create New Make/Model Match" at bounding box center [557, 227] width 87 height 19
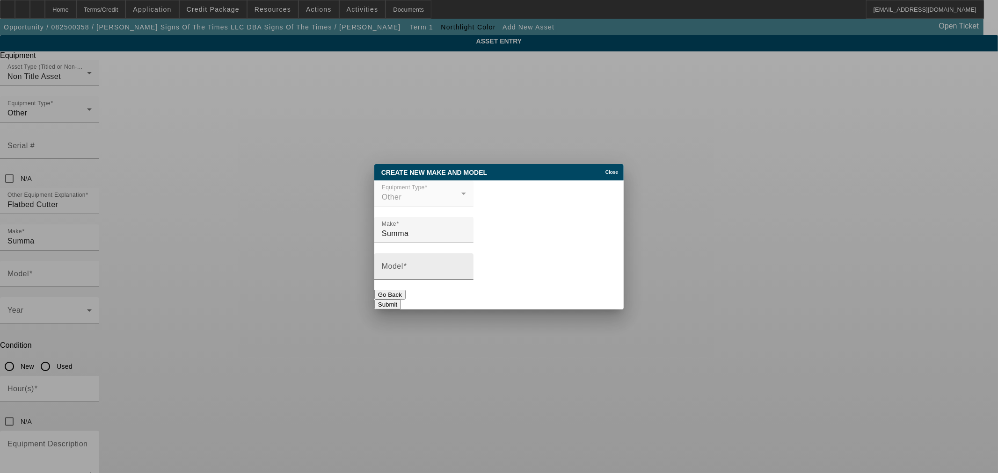
click at [466, 276] on input "Model" at bounding box center [424, 270] width 84 height 11
paste input "F1612-43 Flatbed Cutter"
type input "F1612-43 Flatbed Cutter"
click at [401, 300] on button "Submit" at bounding box center [387, 305] width 27 height 10
type input "F1612-43 Flatbed Cutter"
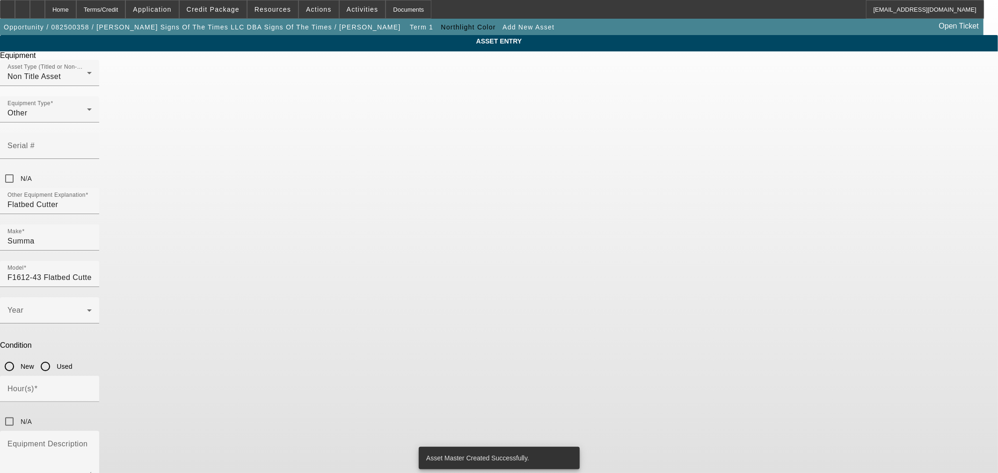
click at [19, 357] on input "New" at bounding box center [9, 366] width 19 height 19
radio input "true"
click at [87, 309] on span at bounding box center [47, 314] width 80 height 11
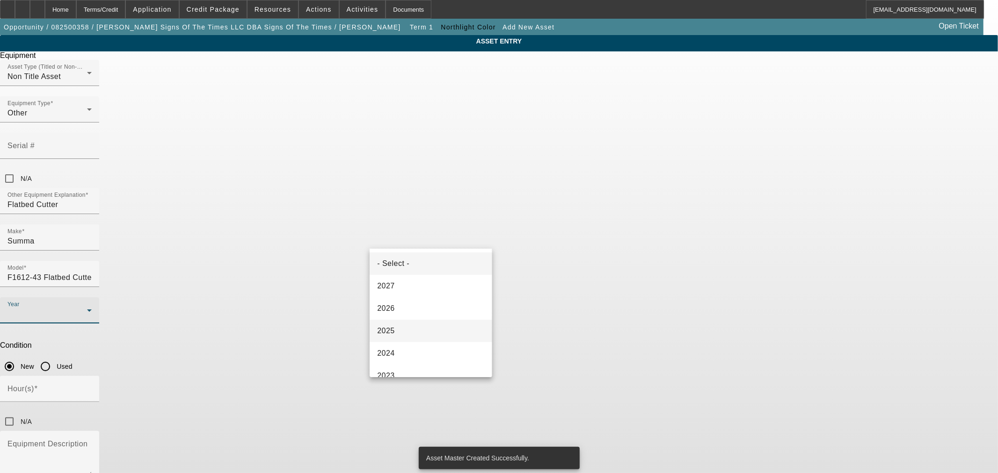
click at [410, 325] on mat-option "2025" at bounding box center [430, 331] width 122 height 22
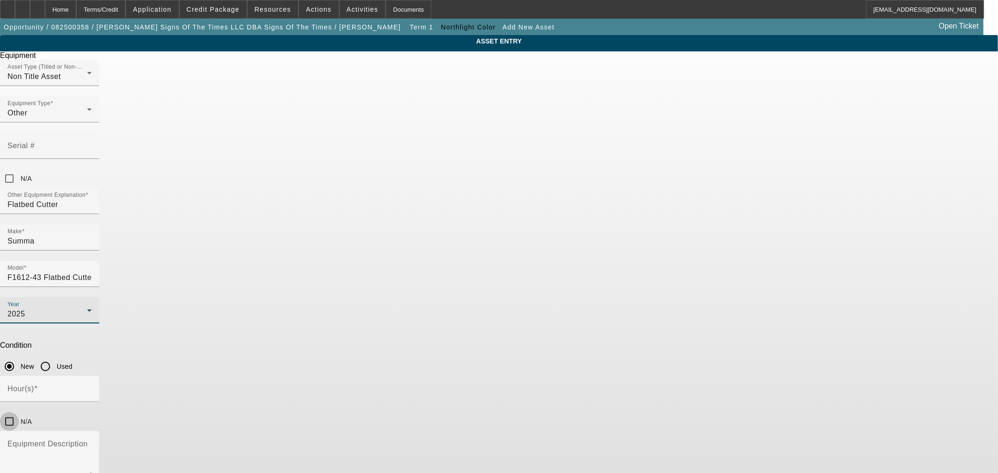
click at [19, 413] on input "N/A" at bounding box center [9, 422] width 19 height 19
checkbox input "true"
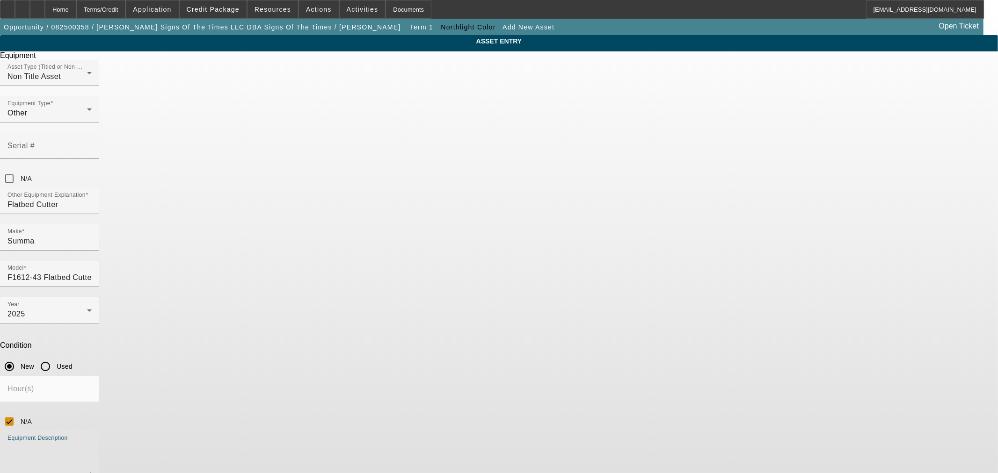
click at [92, 442] on textarea "Equipment Description" at bounding box center [49, 459] width 84 height 34
paste textarea "F1612-43 Summa F1612-43 Flatbed Cutter Single Phase Power Working area 63" x 47…"
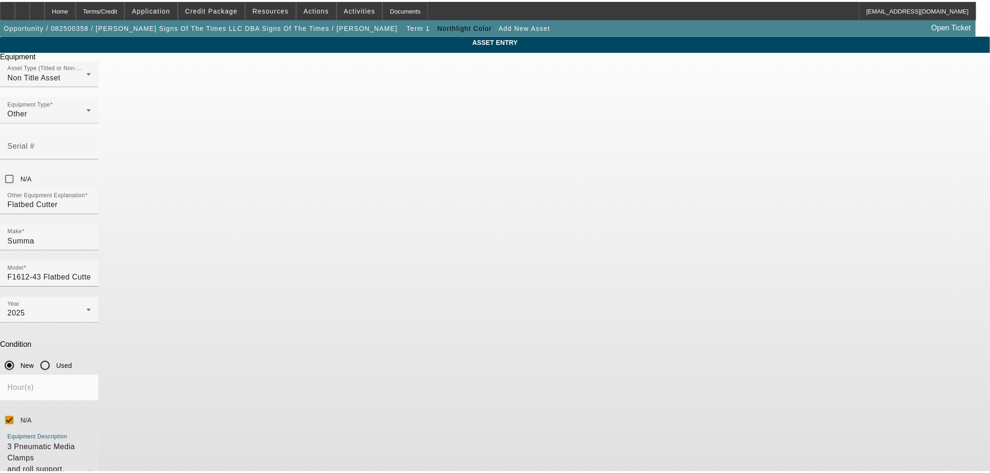
scroll to position [134, 0]
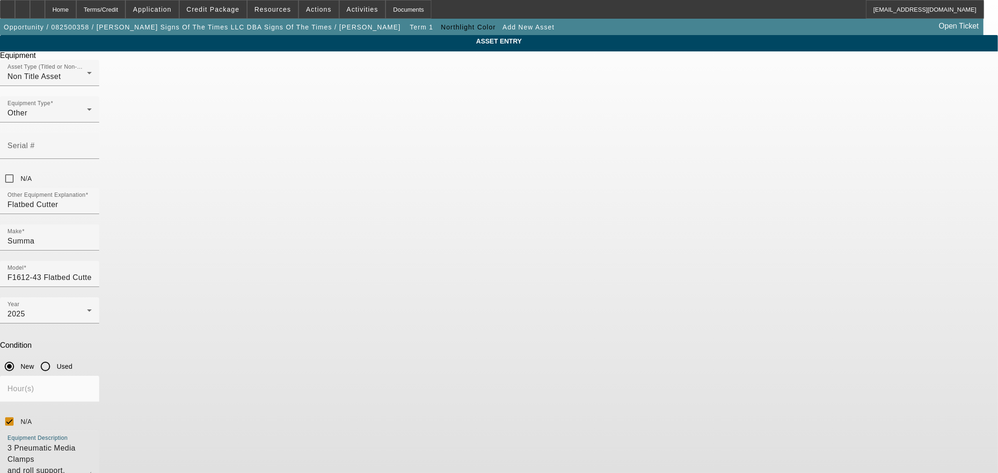
type textarea "F1612-43 Summa F1612-43 Flatbed Cutter Single Phase Power Working area 63" x 47…"
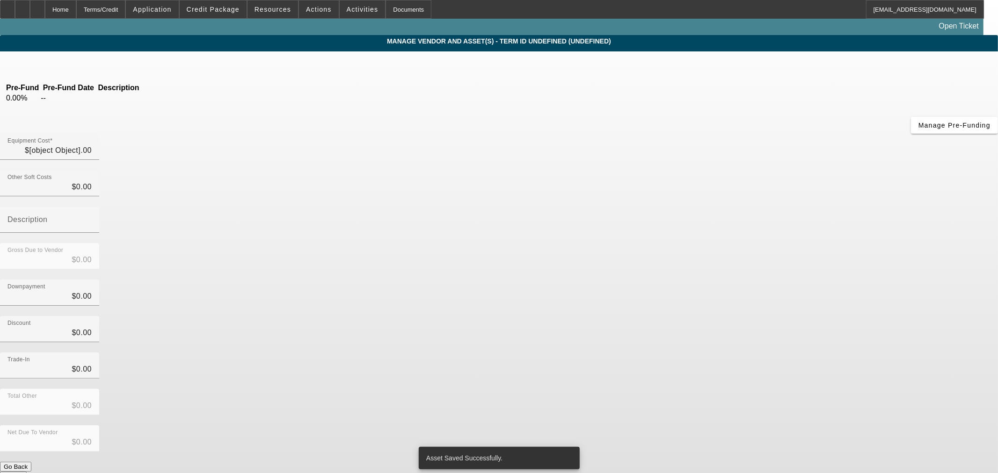
type input "$66,995.00"
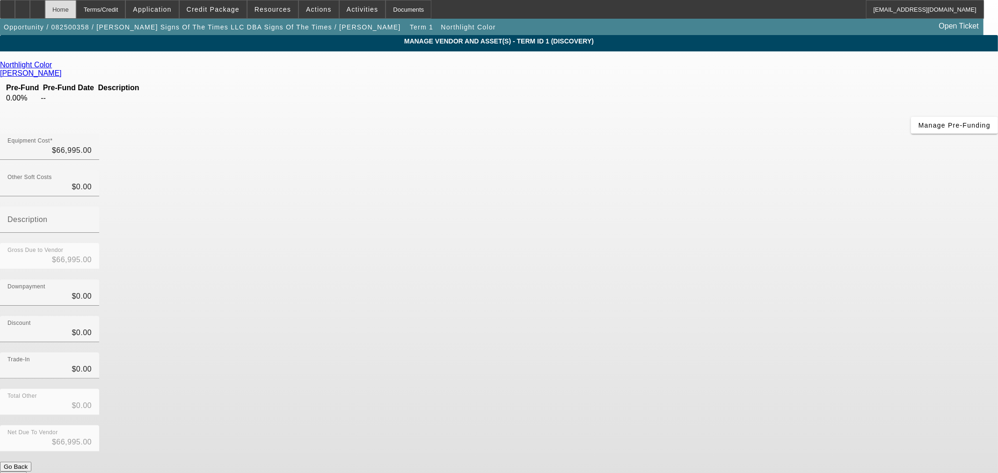
click at [76, 13] on div "Home" at bounding box center [60, 9] width 31 height 19
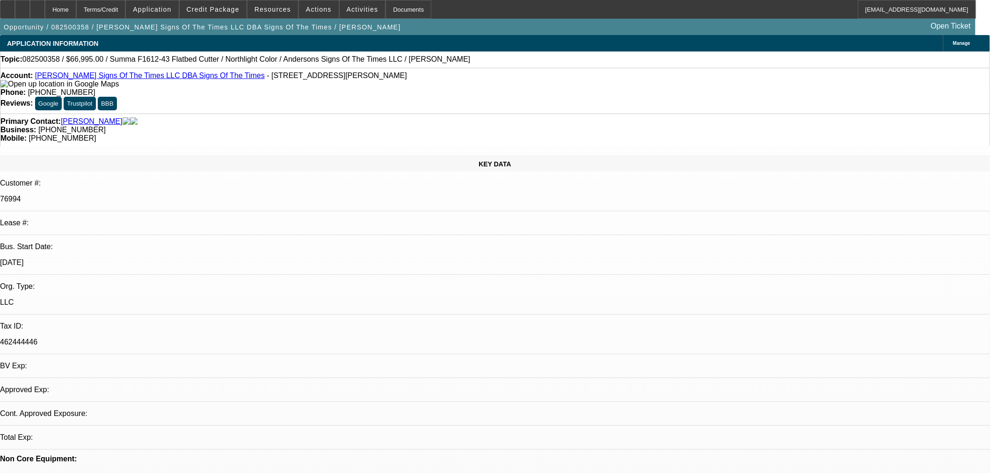
select select "0"
select select "2"
select select "0.1"
select select "4"
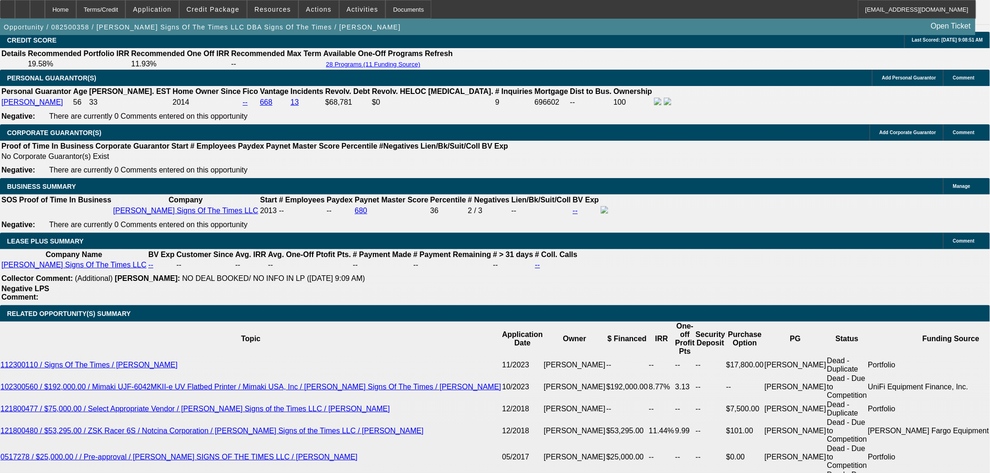
scroll to position [1364, 0]
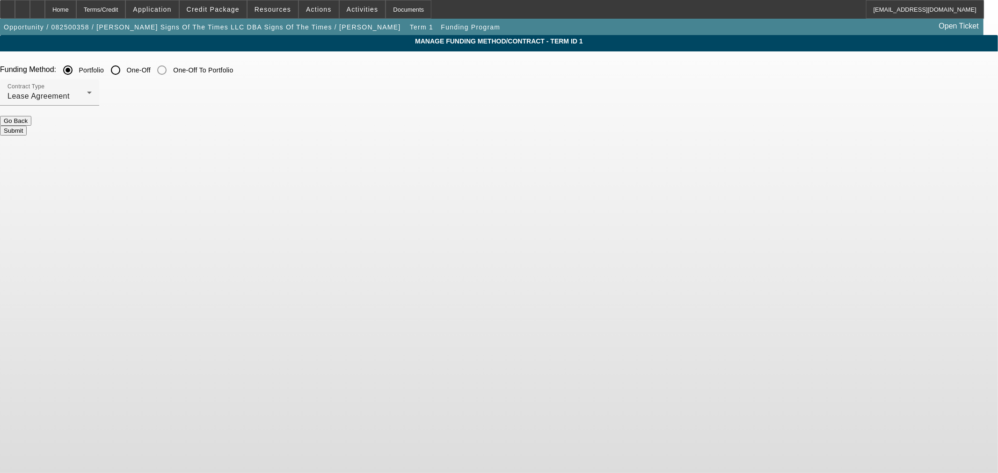
click at [125, 77] on input "One-Off" at bounding box center [115, 70] width 19 height 19
radio input "true"
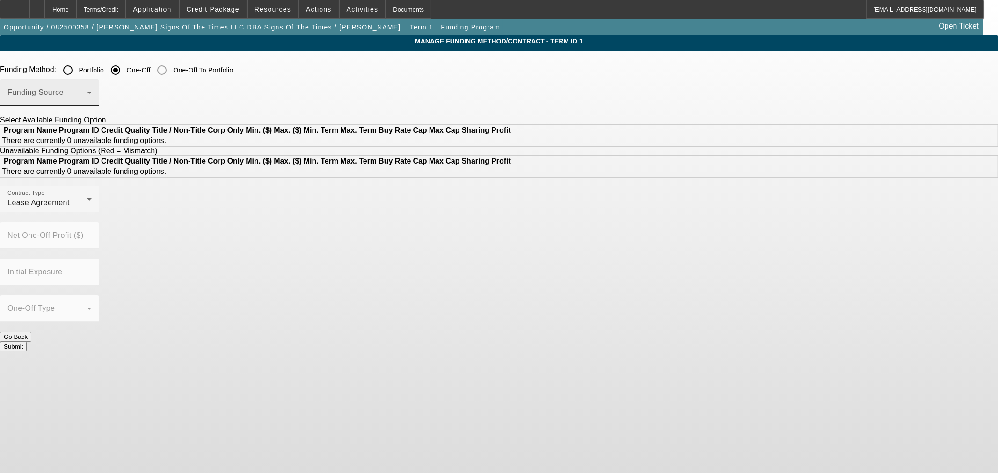
click at [87, 96] on span at bounding box center [47, 96] width 80 height 11
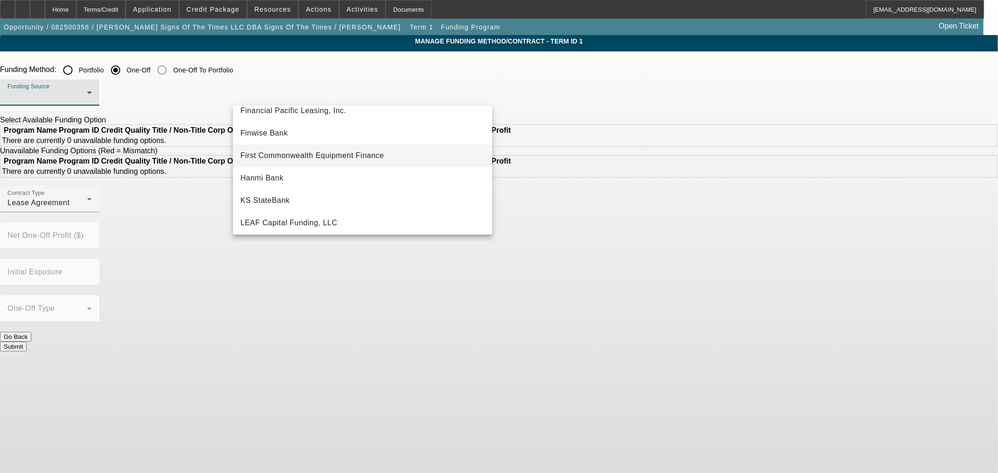
scroll to position [156, 0]
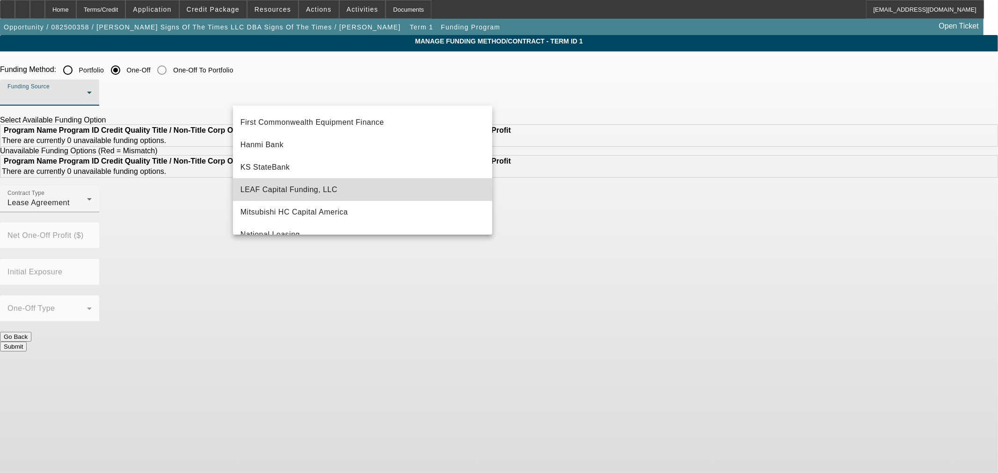
click at [395, 181] on mat-option "LEAF Capital Funding, LLC" at bounding box center [362, 190] width 259 height 22
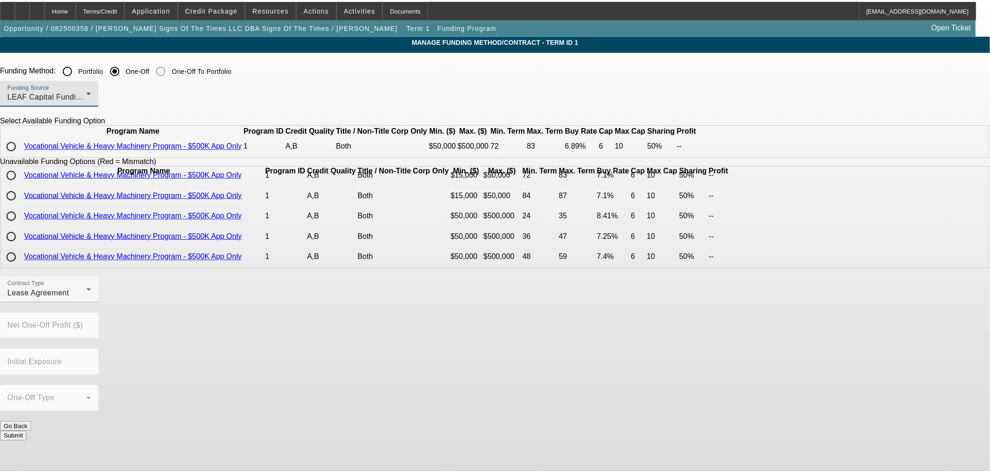
scroll to position [0, 0]
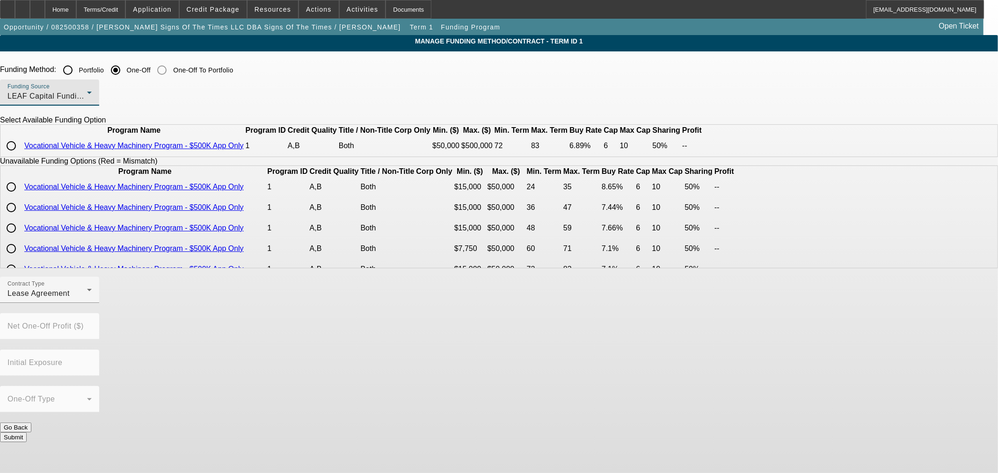
click at [21, 155] on input "radio" at bounding box center [11, 146] width 19 height 19
radio input "true"
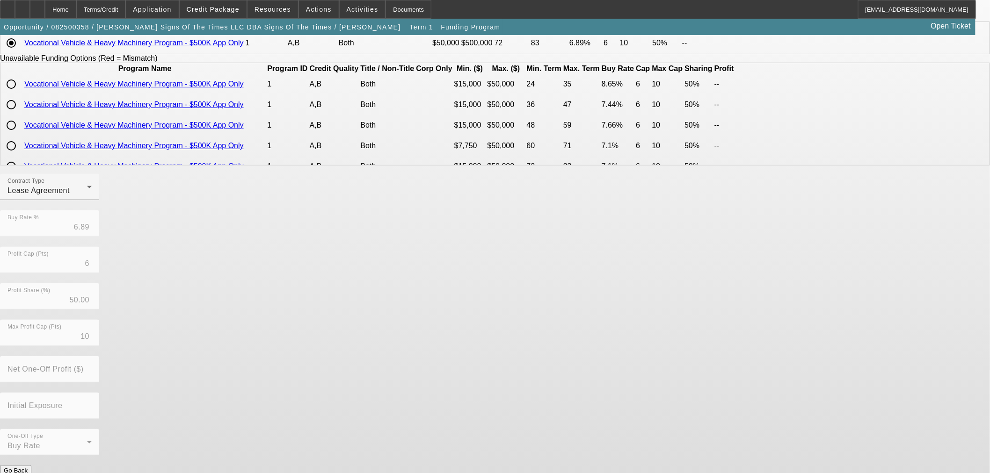
scroll to position [104, 0]
click at [27, 473] on button "Submit" at bounding box center [13, 480] width 27 height 10
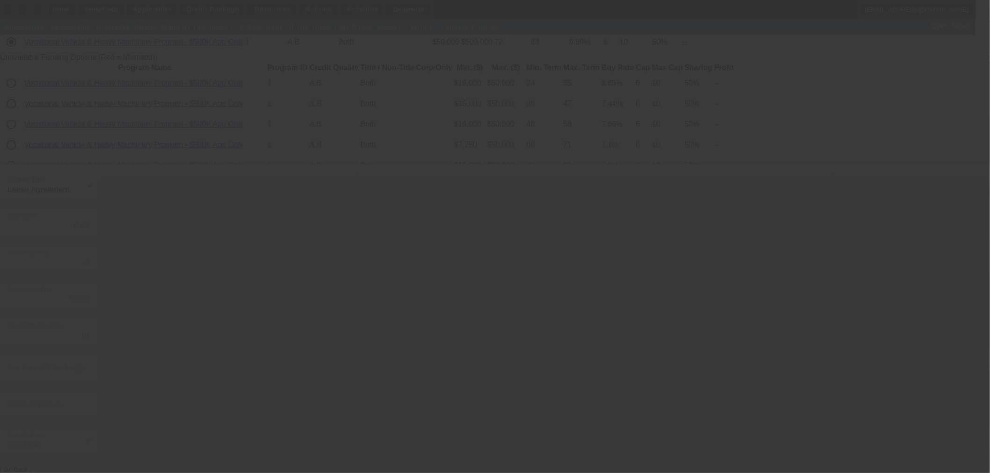
radio input "true"
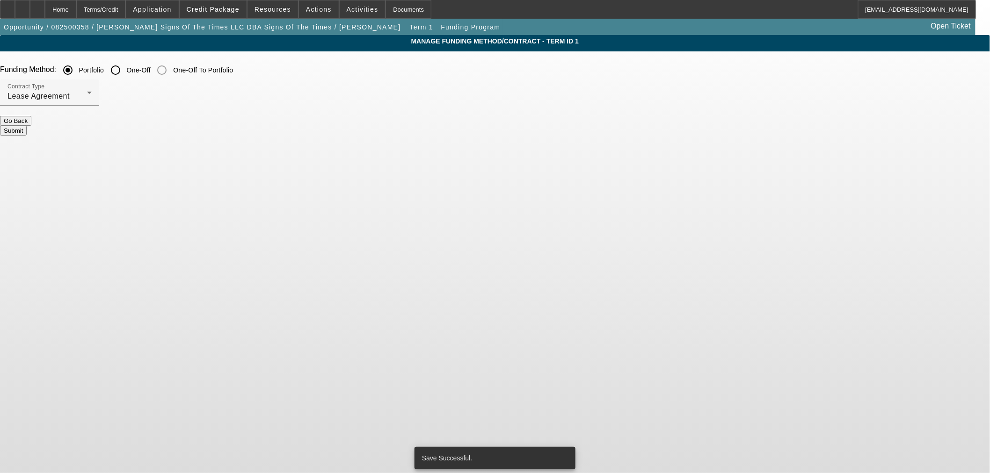
scroll to position [0, 0]
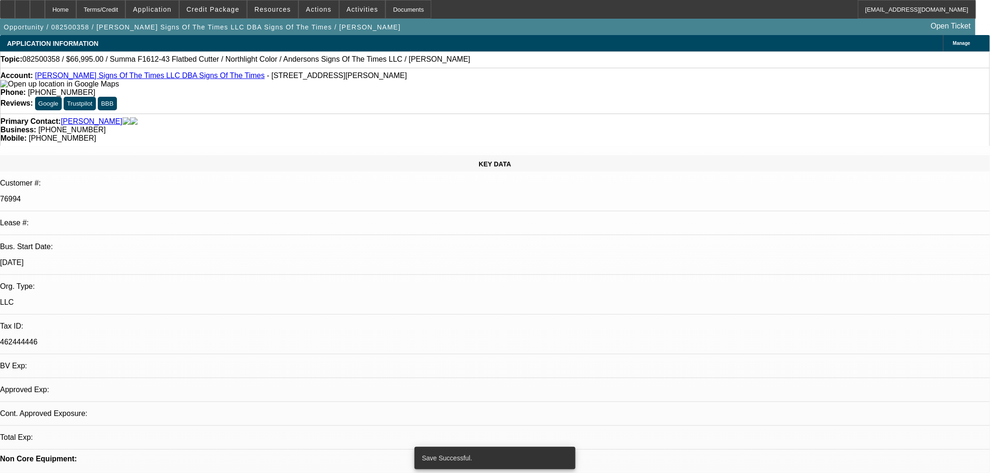
select select "0"
select select "2"
select select "0.1"
select select "4"
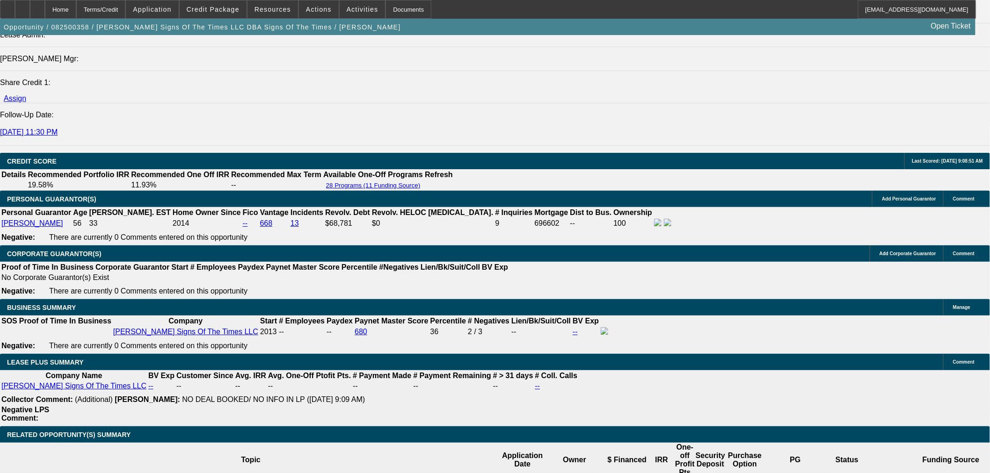
scroll to position [1403, 0]
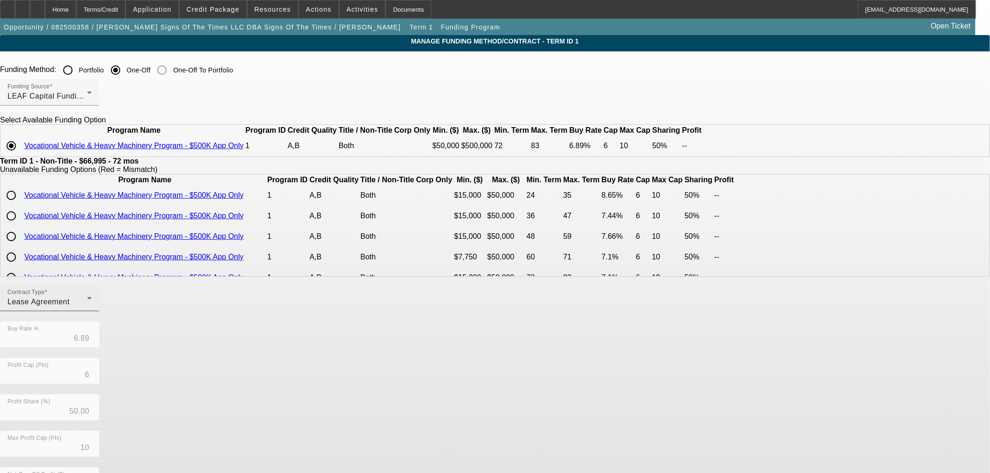
click at [87, 308] on div "Lease Agreement" at bounding box center [47, 302] width 80 height 11
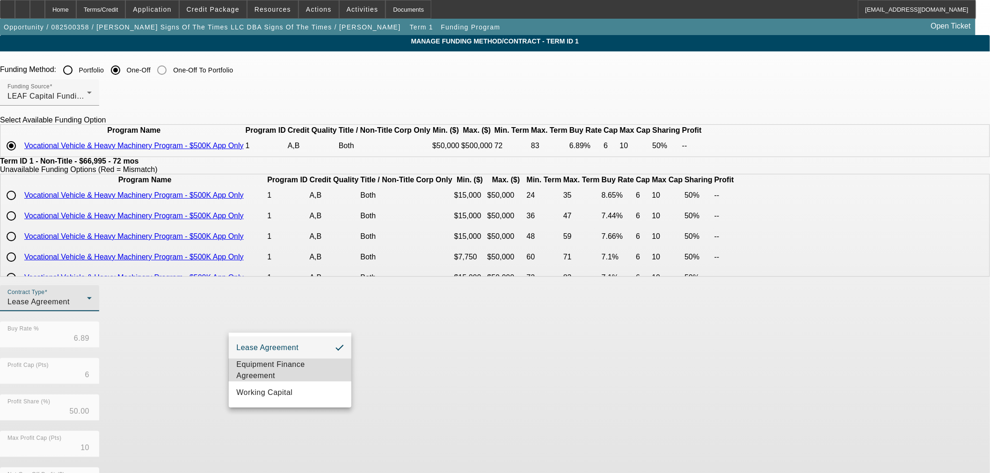
click at [287, 377] on span "Equipment Finance Agreement" at bounding box center [290, 370] width 108 height 22
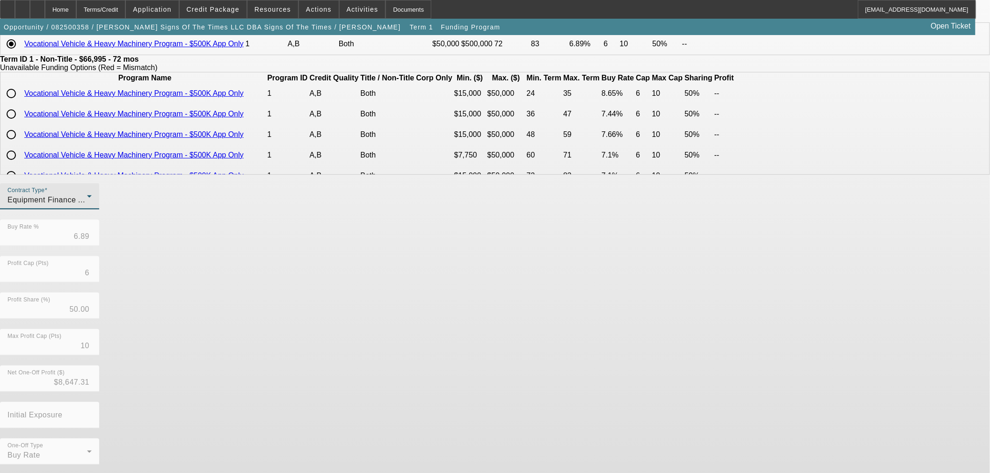
scroll to position [112, 0]
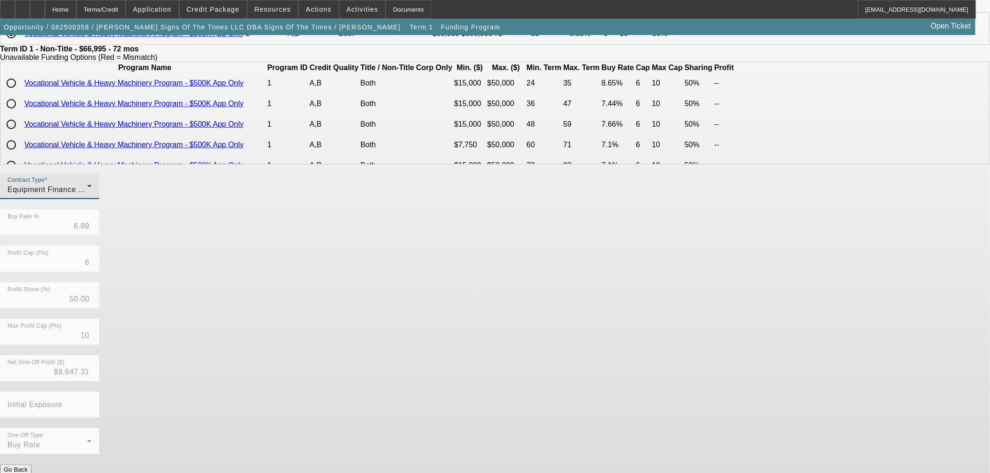
click at [27, 473] on button "Submit" at bounding box center [13, 480] width 27 height 10
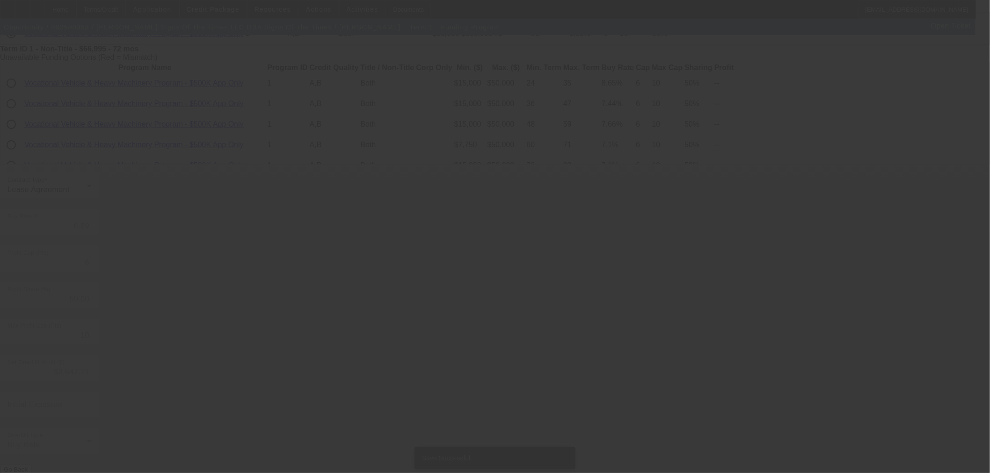
scroll to position [0, 0]
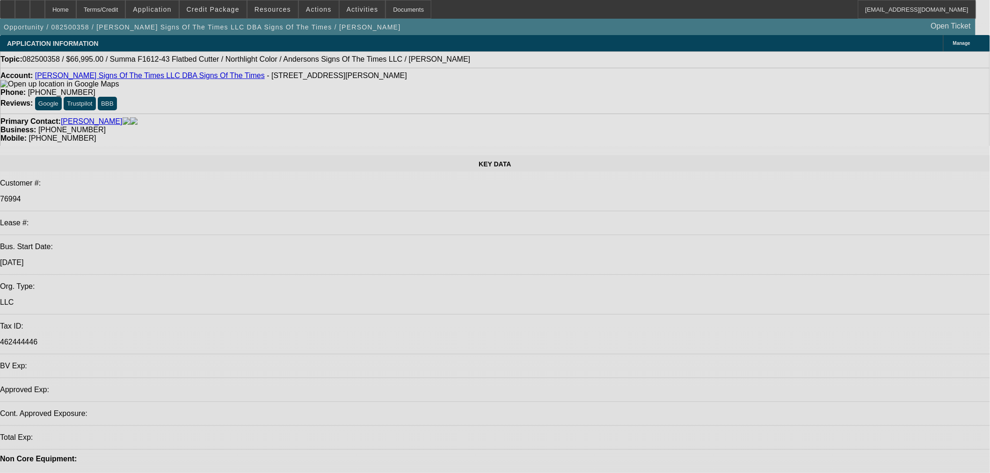
select select "0"
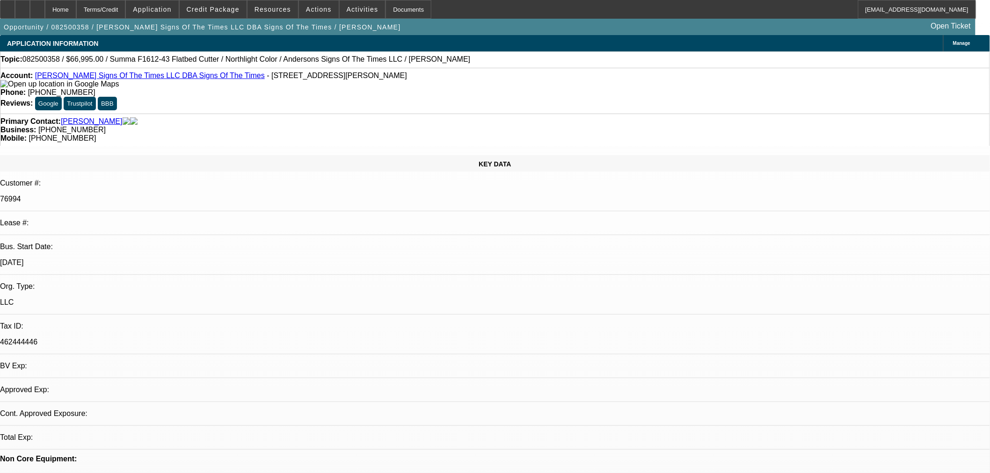
select select "2"
select select "0"
select select "6"
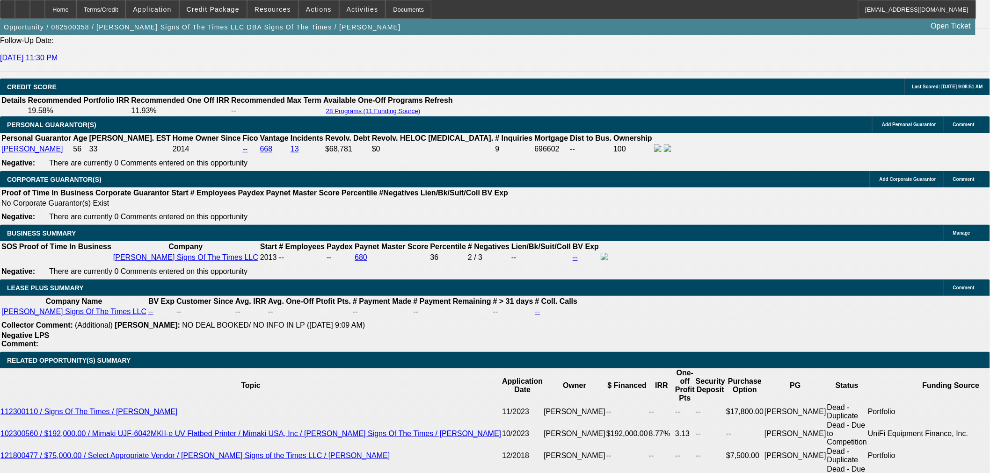
scroll to position [1455, 0]
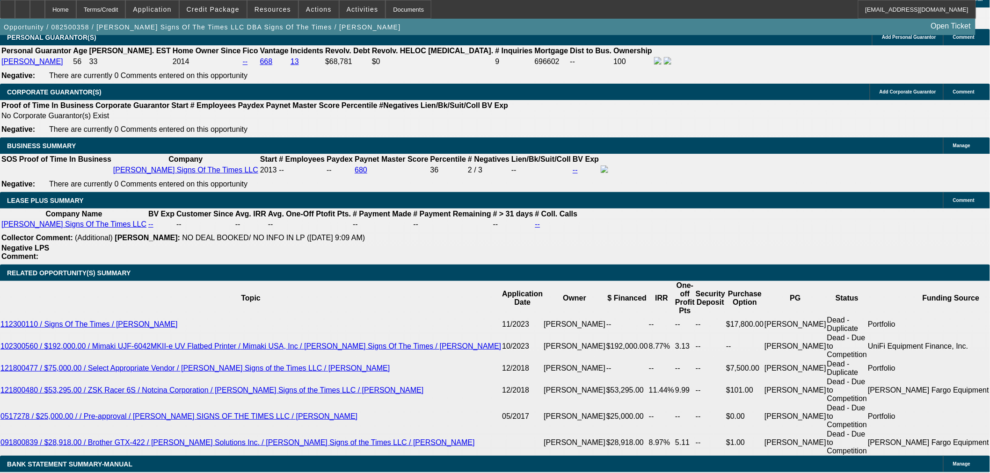
select select "3"
type input "UNKNOWN"
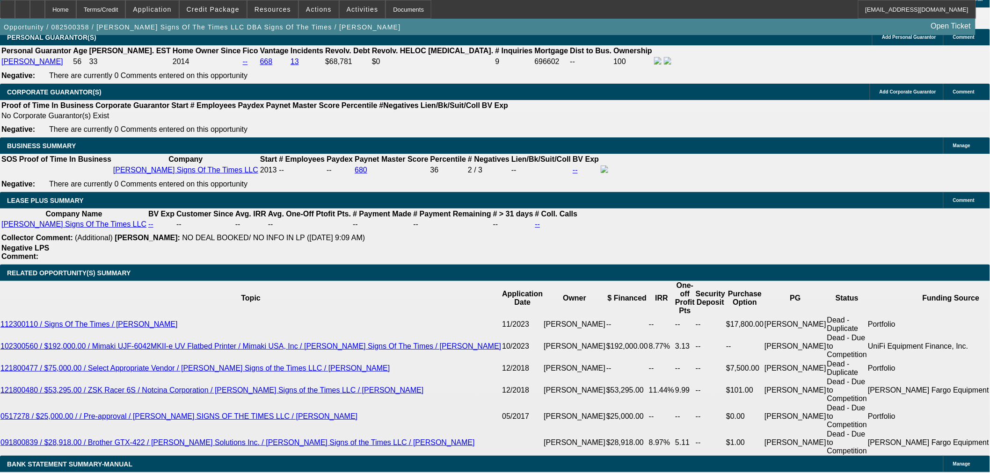
select select "0"
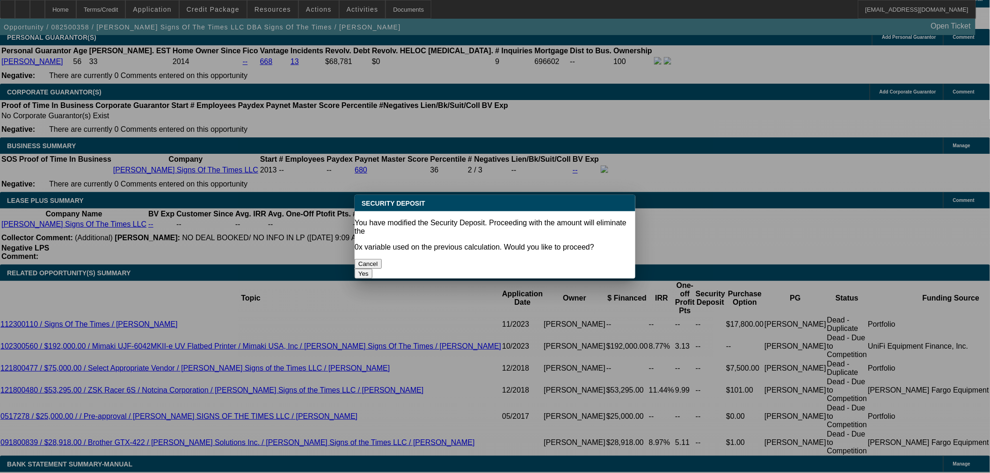
drag, startPoint x: 567, startPoint y: 248, endPoint x: 371, endPoint y: 285, distance: 199.0
click at [372, 269] on button "Yes" at bounding box center [364, 274] width 18 height 10
type input "$0.00"
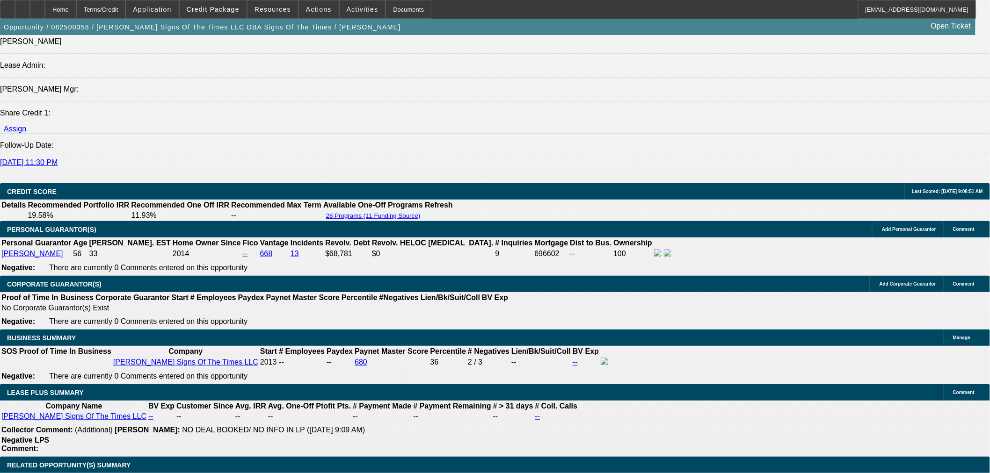
scroll to position [1143, 0]
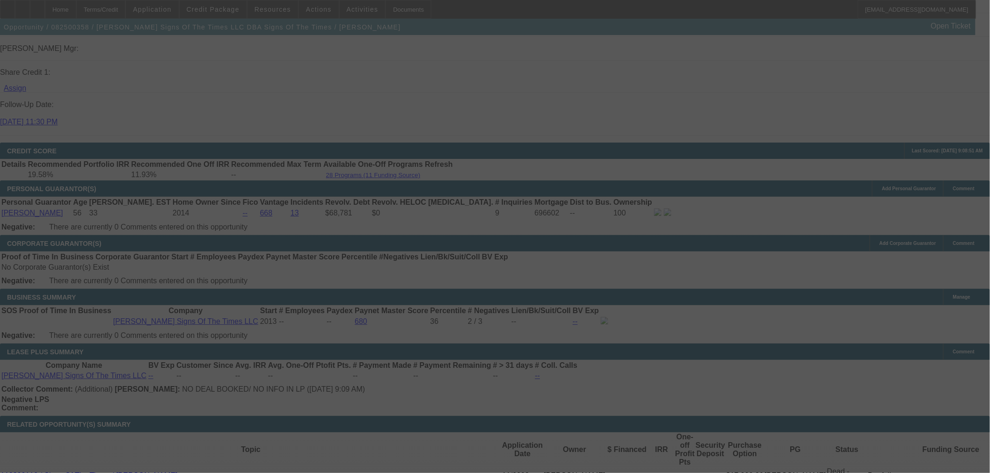
scroll to position [1403, 0]
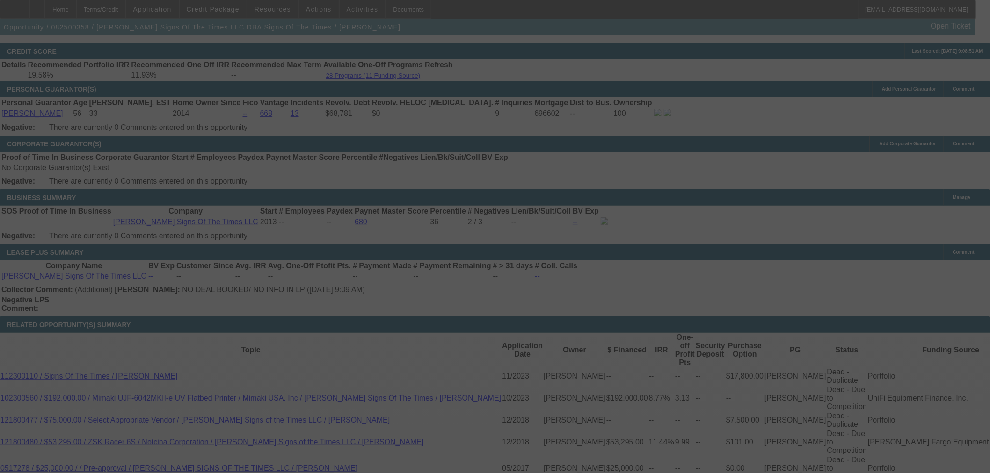
select select "0"
select select "3"
select select "0"
select select "6"
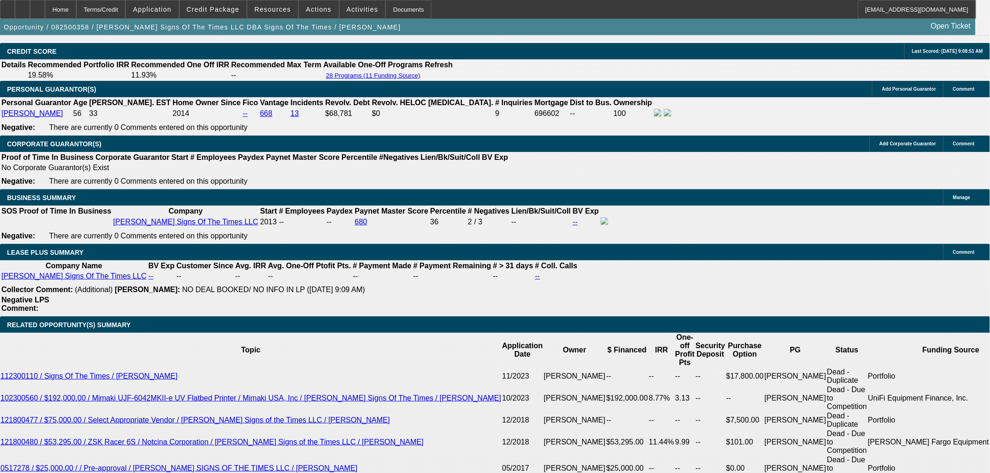
drag, startPoint x: 214, startPoint y: 200, endPoint x: 276, endPoint y: 201, distance: 62.2
type input "9"
type input "UNKNOWN"
type input "$1,207.62"
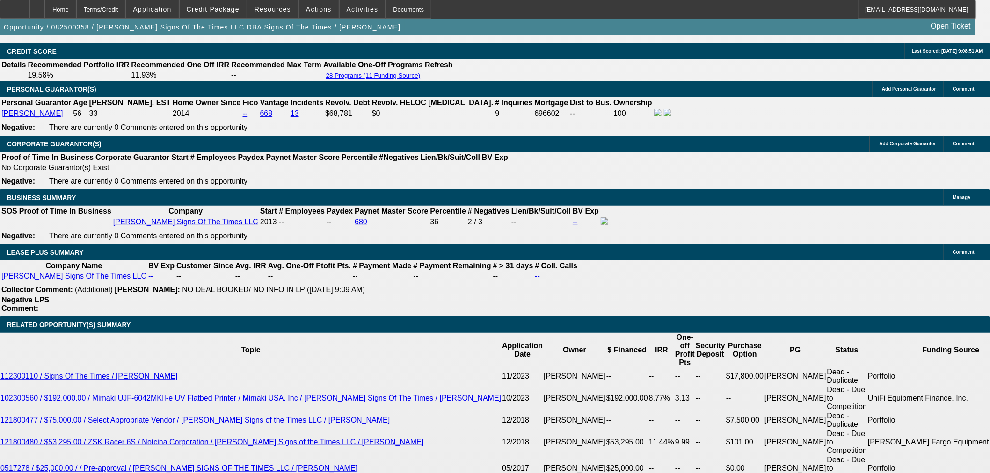
type input "9.5"
type input "$1,224.31"
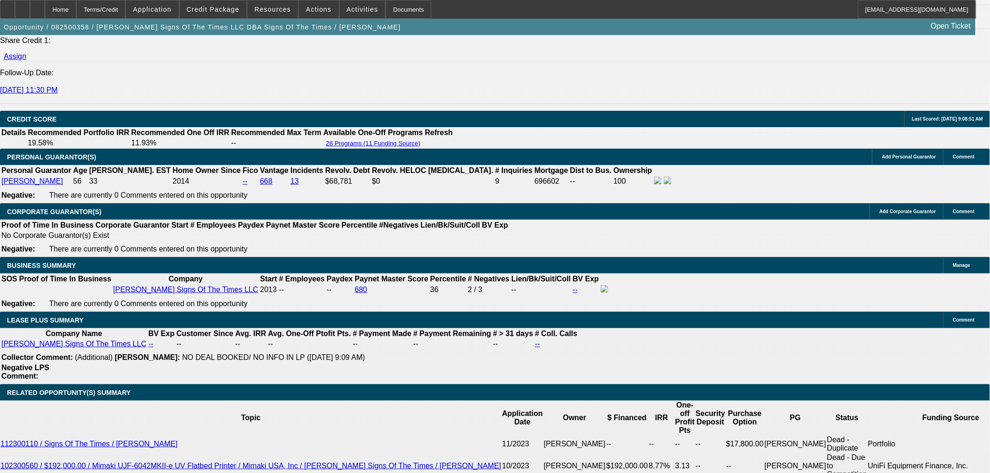
scroll to position [1247, 0]
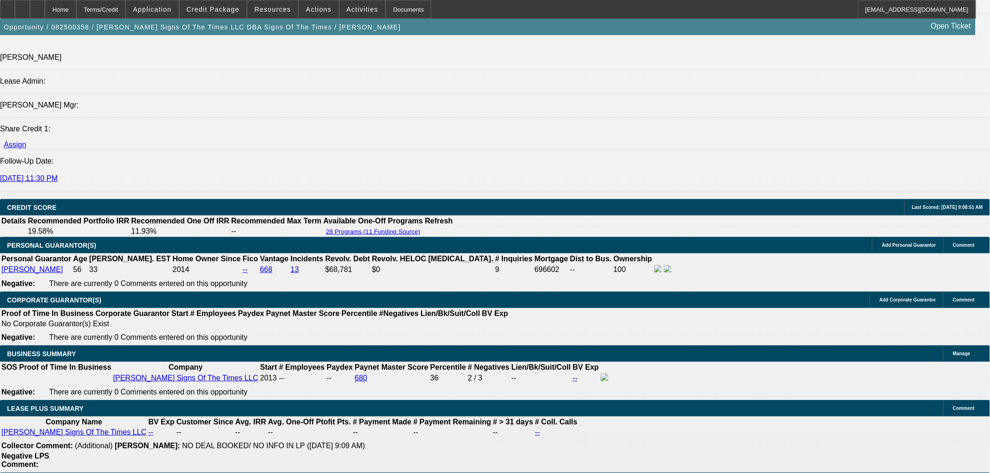
type input "9.5"
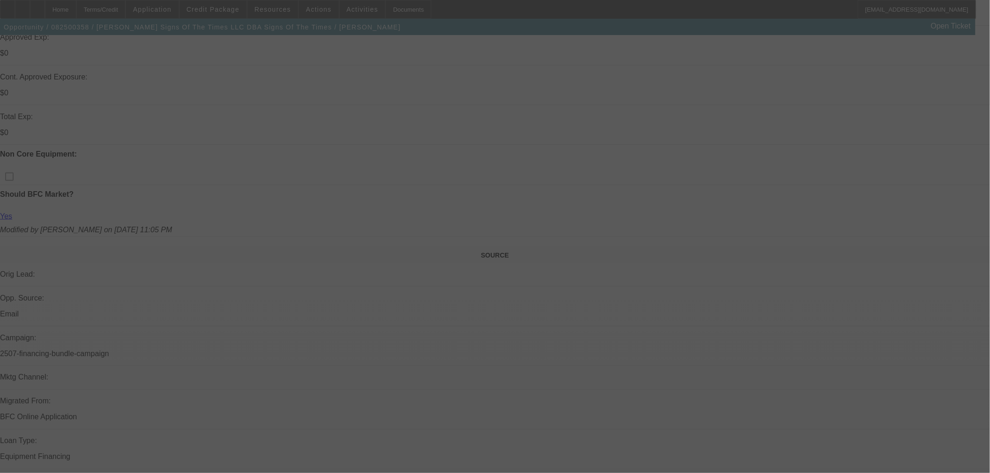
scroll to position [572, 0]
select select "0"
select select "3"
select select "0"
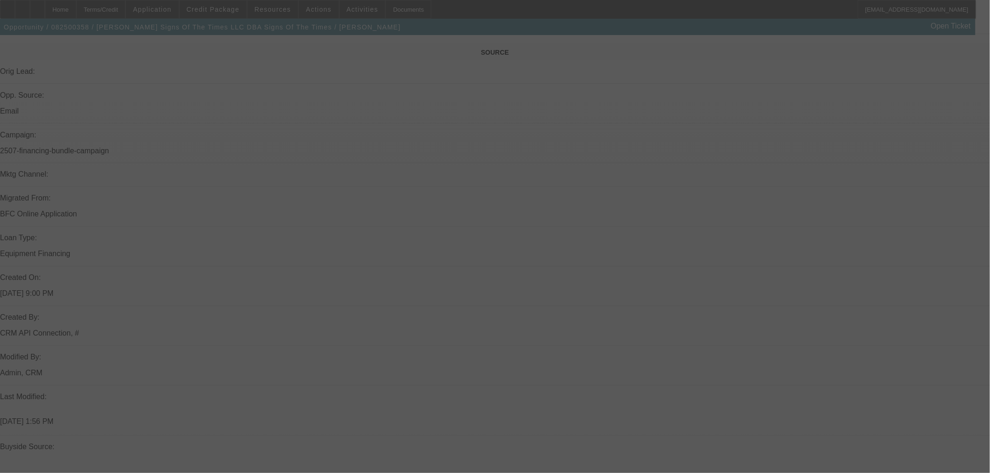
select select "6"
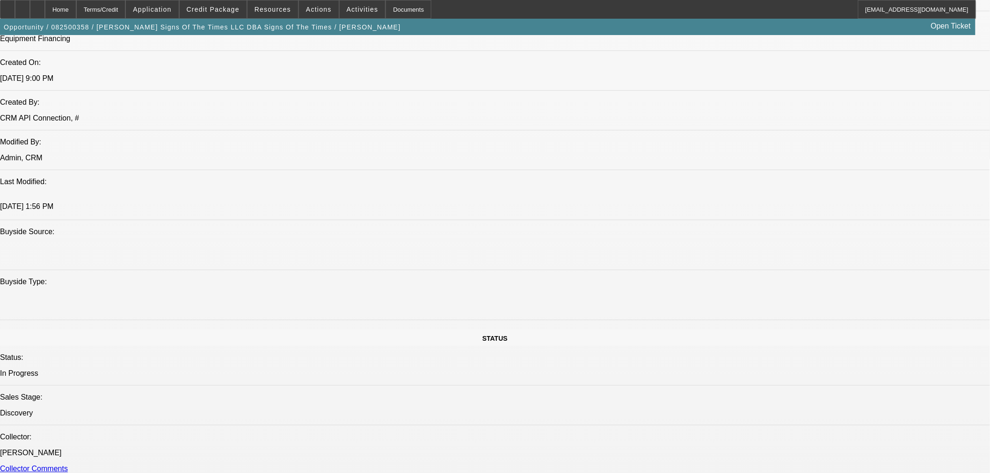
scroll to position [987, 0]
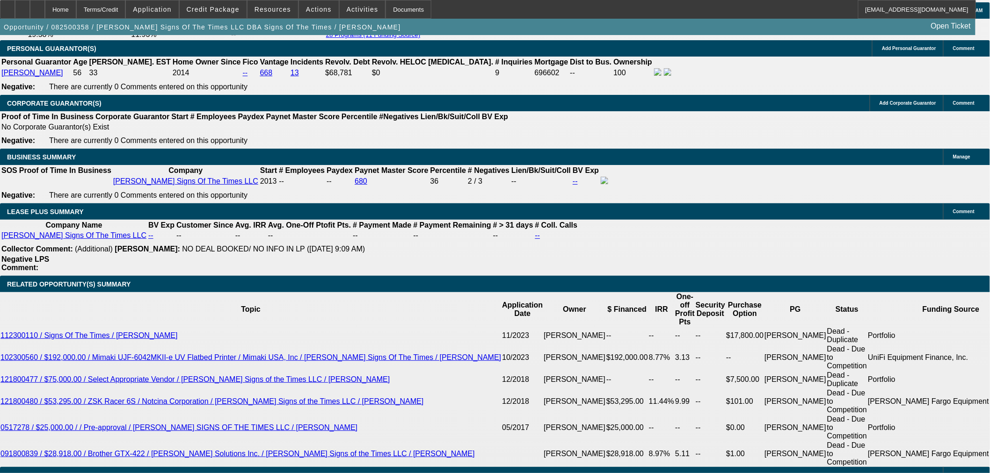
scroll to position [1455, 0]
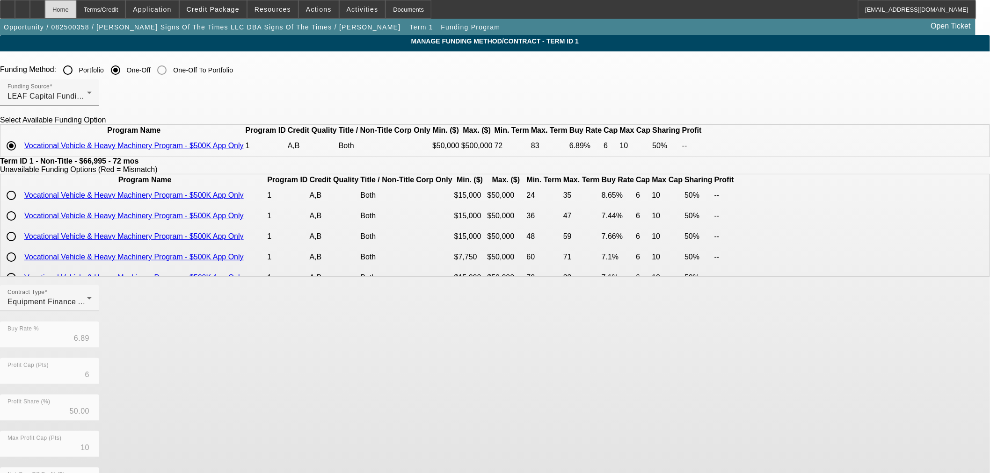
click at [76, 11] on div "Home" at bounding box center [60, 9] width 31 height 19
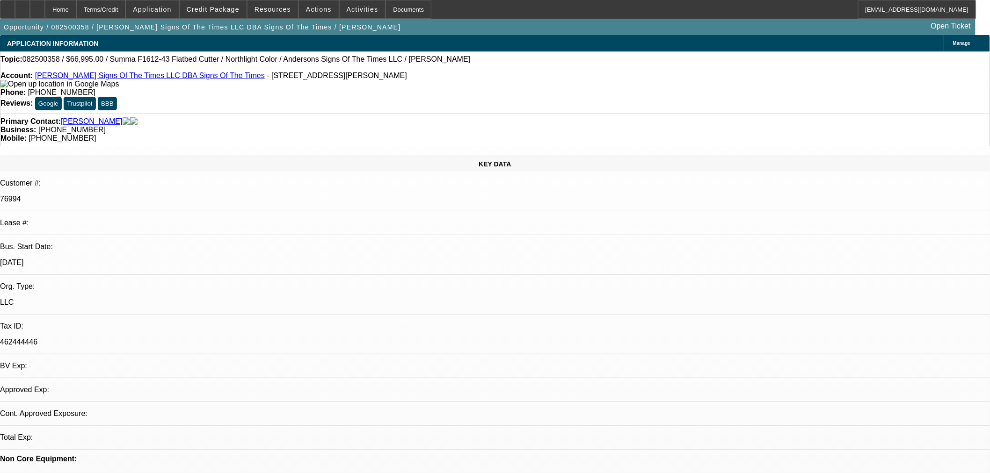
select select "0"
select select "3"
select select "0"
select select "6"
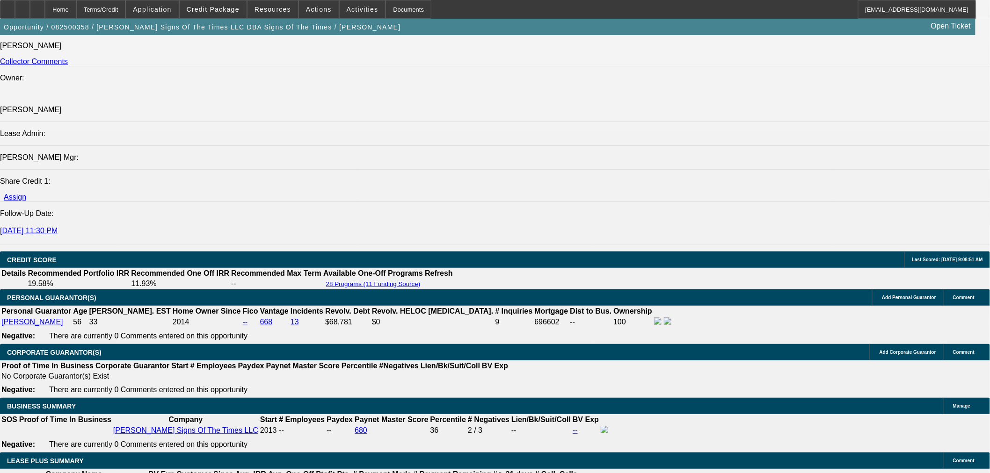
scroll to position [1195, 0]
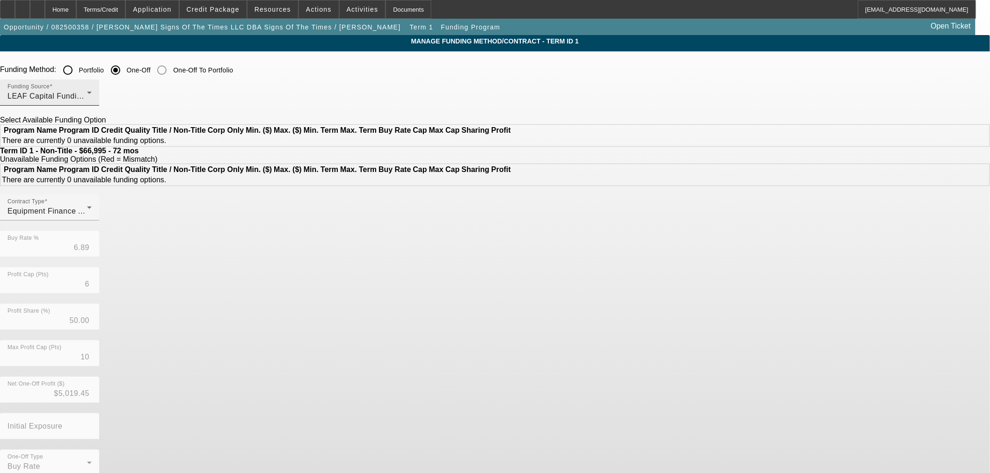
click at [92, 88] on div "Funding Source LEAF Capital Funding, LLC" at bounding box center [49, 93] width 84 height 26
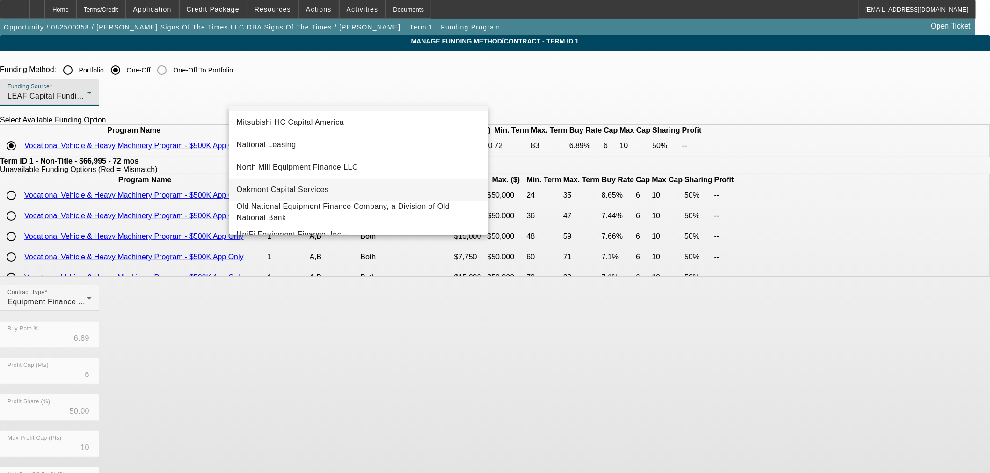
scroll to position [265, 0]
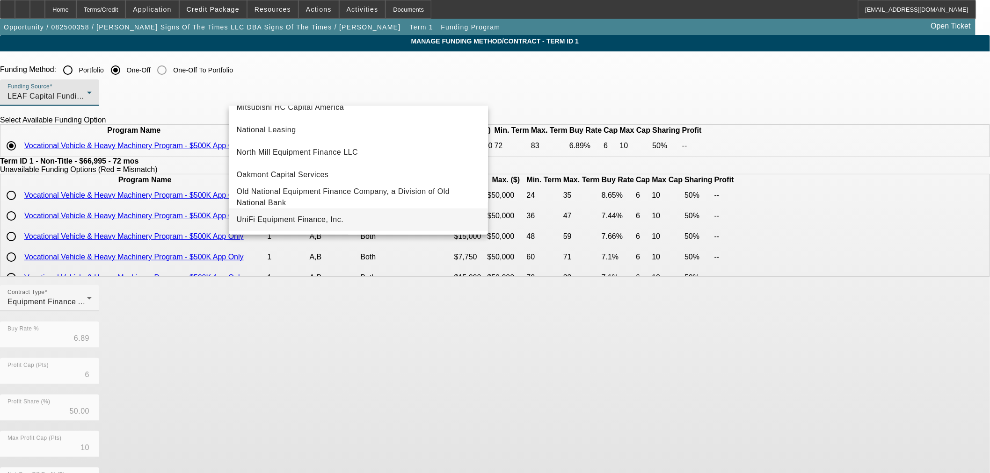
click at [329, 218] on span "UniFi Equipment Finance, Inc." at bounding box center [289, 219] width 107 height 11
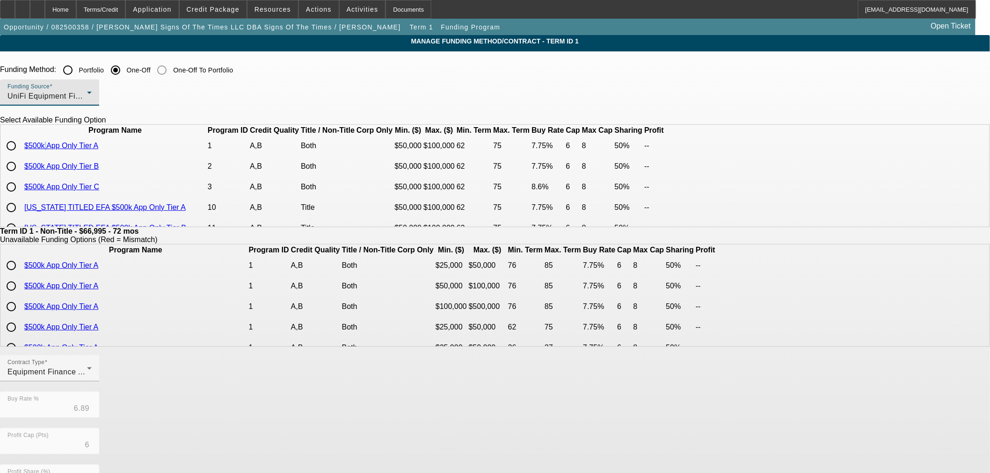
click at [206, 152] on td "$500k App Only Tier A" at bounding box center [115, 146] width 182 height 20
click at [98, 150] on link "$500k App Only Tier A" at bounding box center [61, 146] width 74 height 8
click at [115, 100] on span "UniFi Equipment Finance, Inc." at bounding box center [60, 96] width 107 height 8
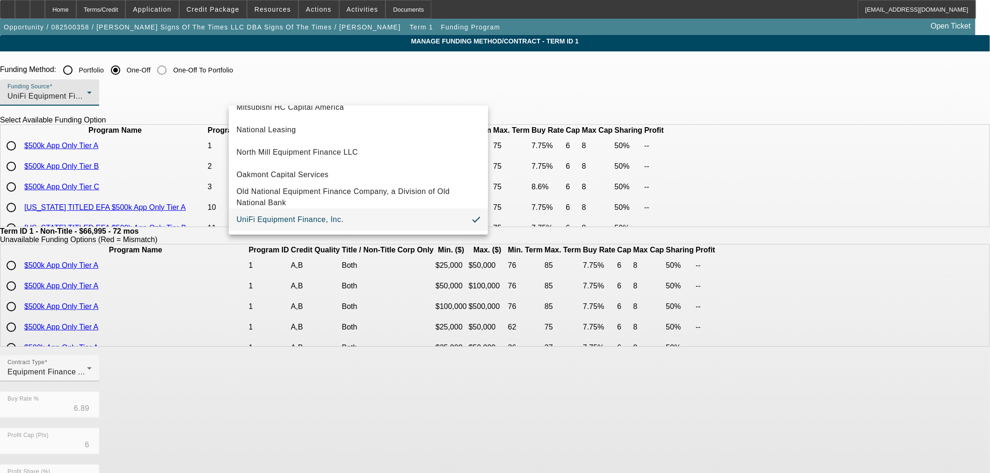
click at [85, 209] on div at bounding box center [495, 236] width 990 height 473
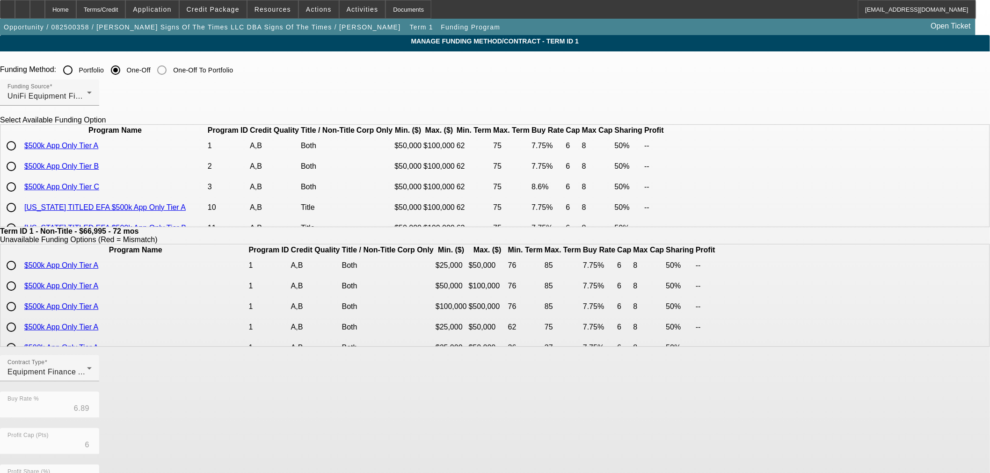
click at [21, 155] on input "radio" at bounding box center [11, 146] width 19 height 19
radio input "true"
type input "7.75"
type input "8"
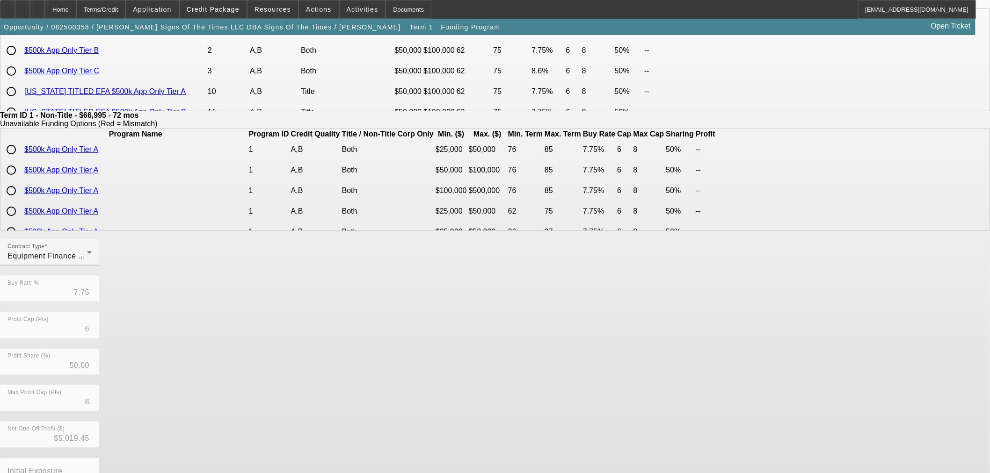
scroll to position [167, 0]
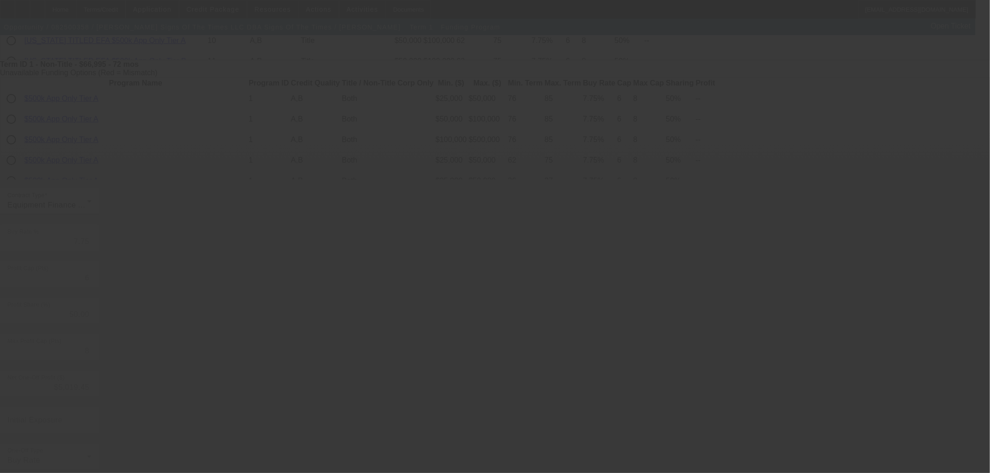
type input "6.89"
type input "10"
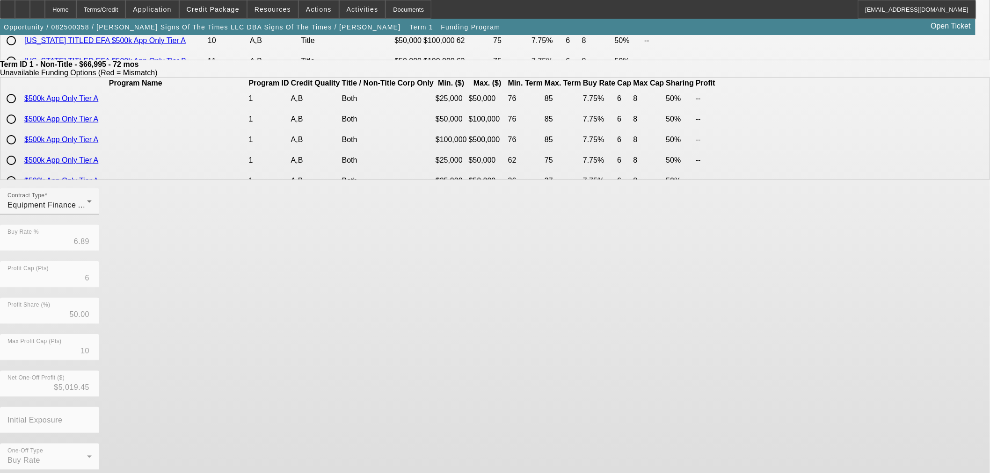
scroll to position [0, 0]
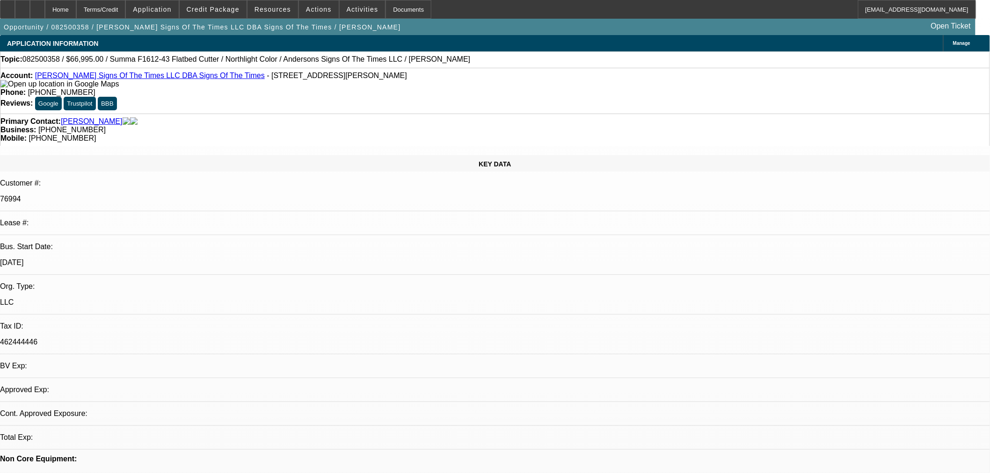
select select "0"
select select "3"
select select "0"
select select "6"
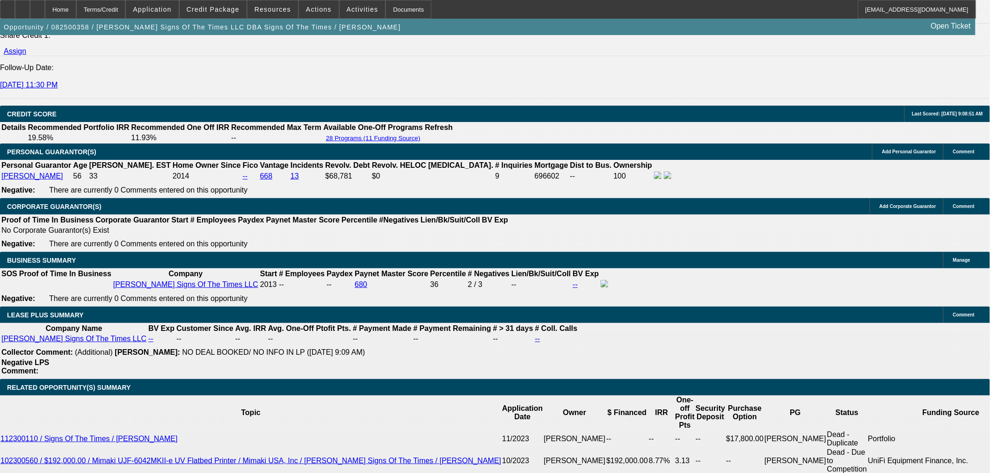
scroll to position [1455, 0]
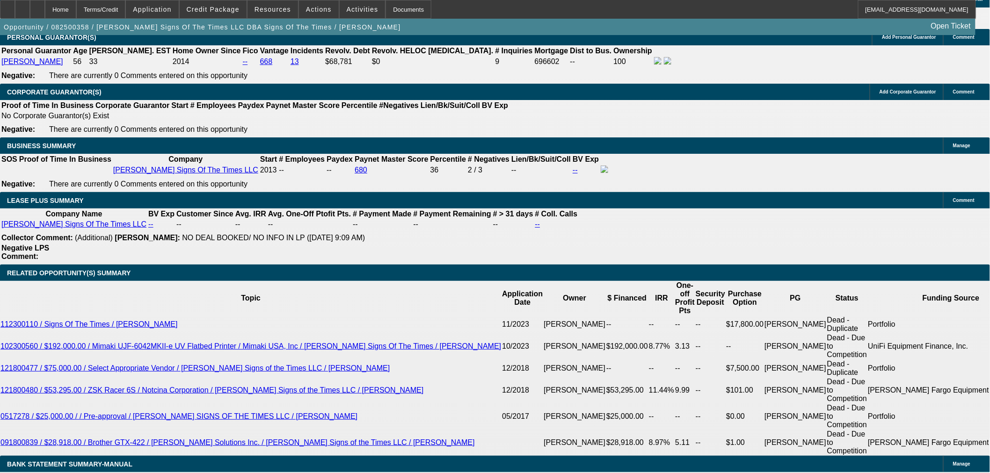
select select "1"
type input "UNKNOWN"
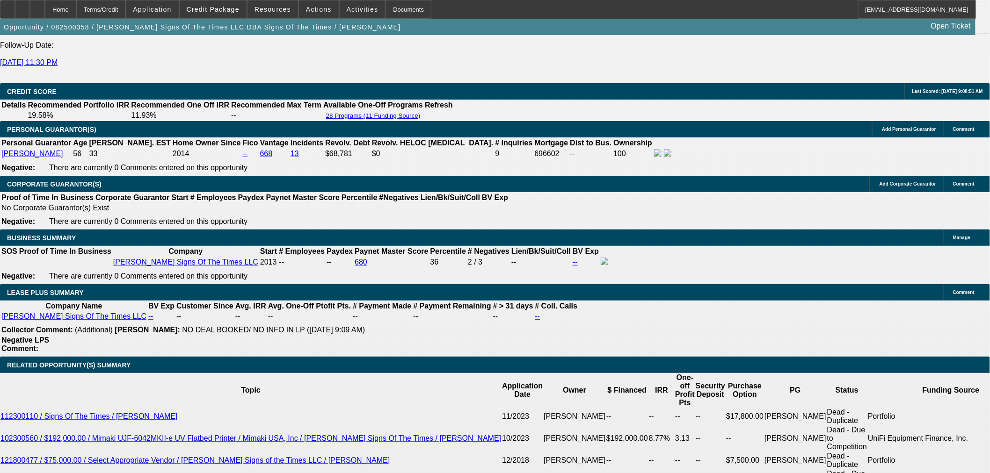
scroll to position [1247, 0]
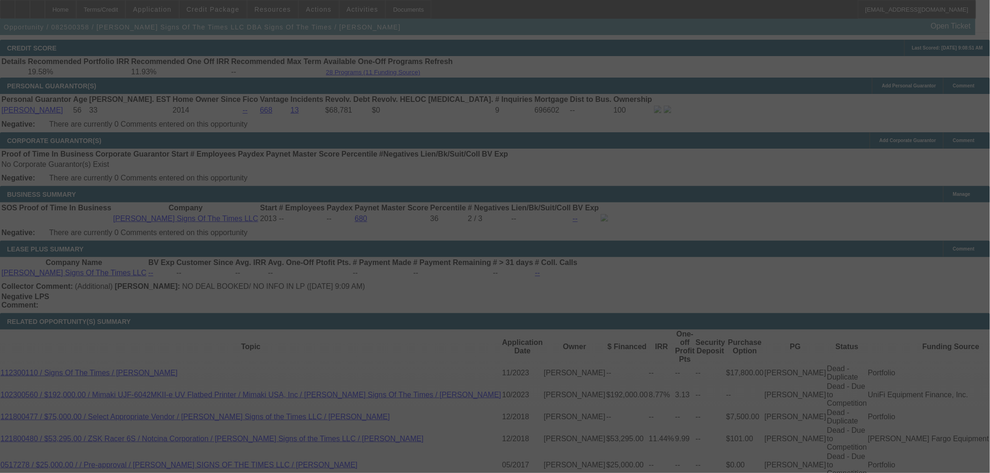
scroll to position [1507, 0]
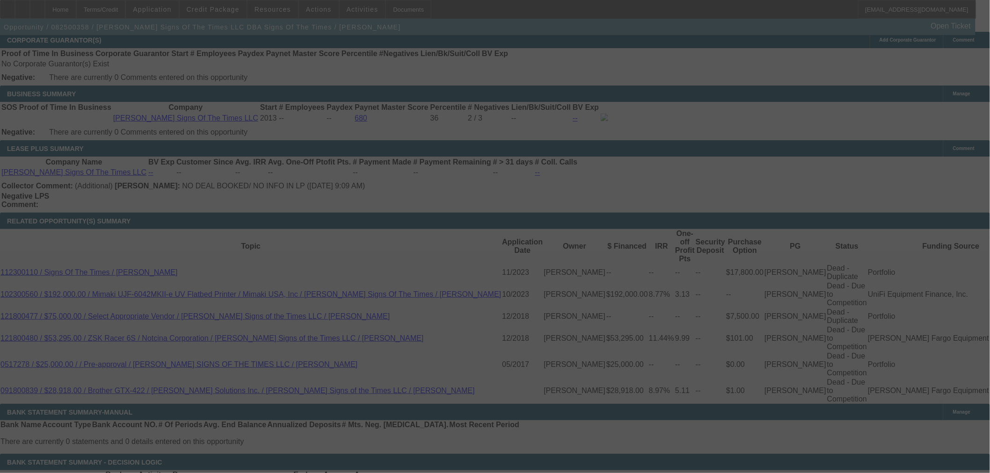
select select "0"
select select "6"
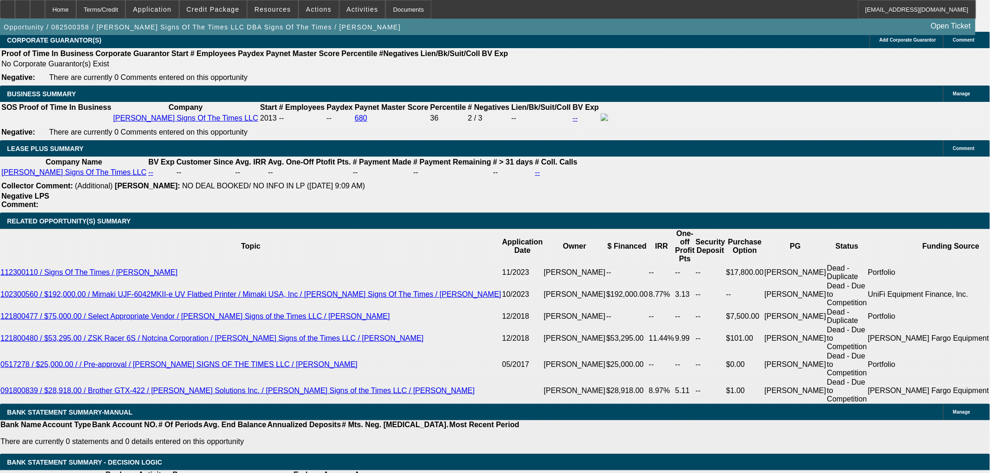
drag, startPoint x: 212, startPoint y: 108, endPoint x: 273, endPoint y: 103, distance: 61.5
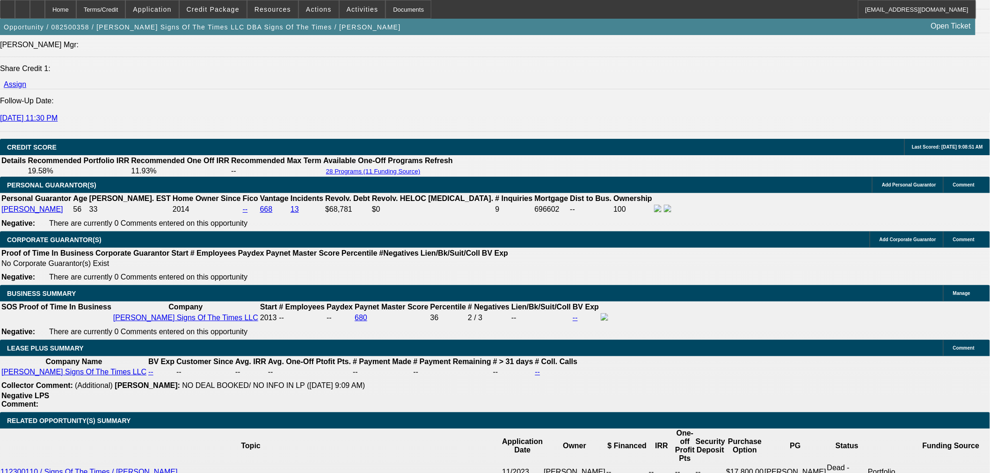
scroll to position [1403, 0]
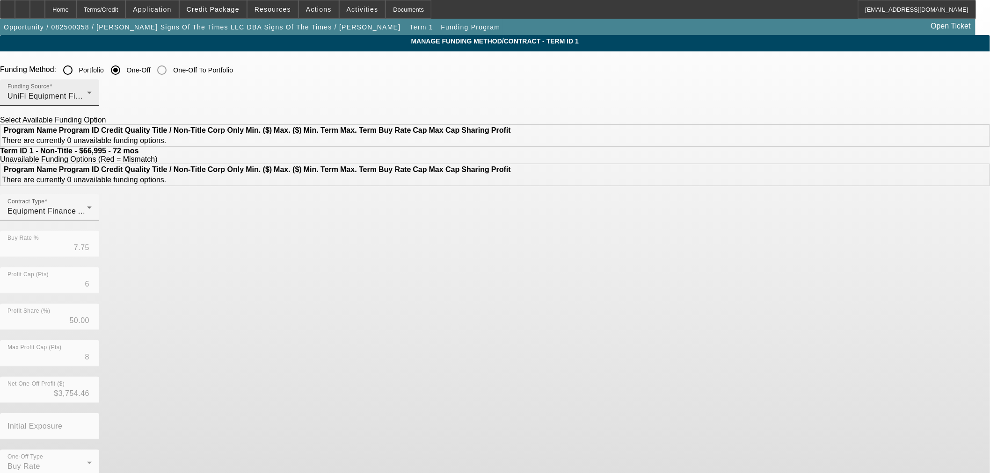
click at [87, 101] on div "UniFi Equipment Finance, Inc." at bounding box center [47, 96] width 80 height 11
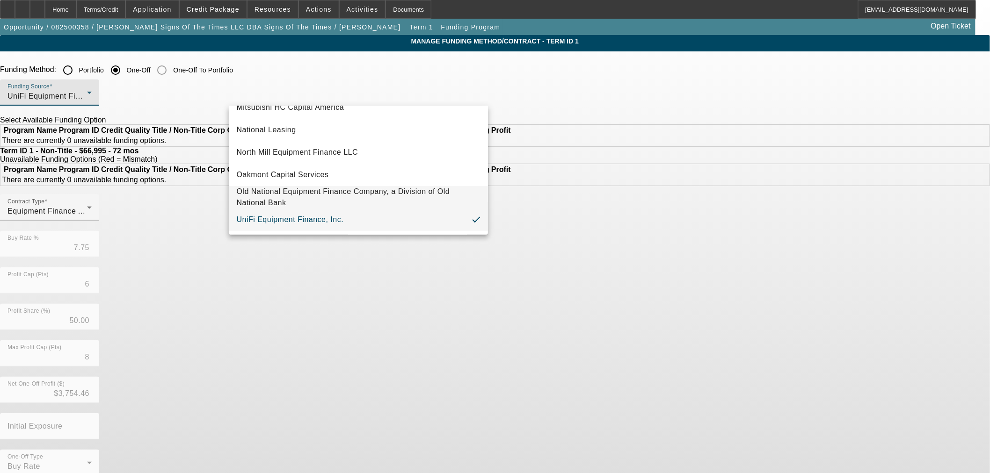
scroll to position [209, 0]
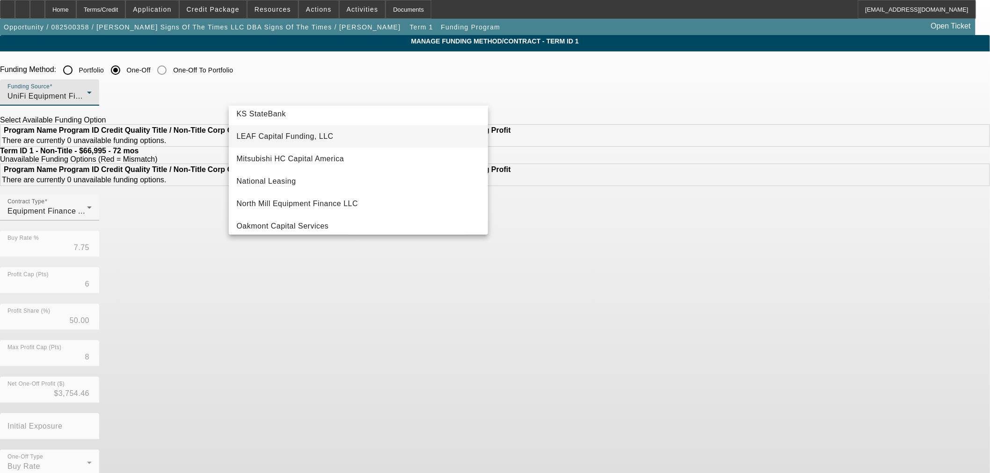
click at [325, 138] on span "LEAF Capital Funding, LLC" at bounding box center [284, 136] width 97 height 11
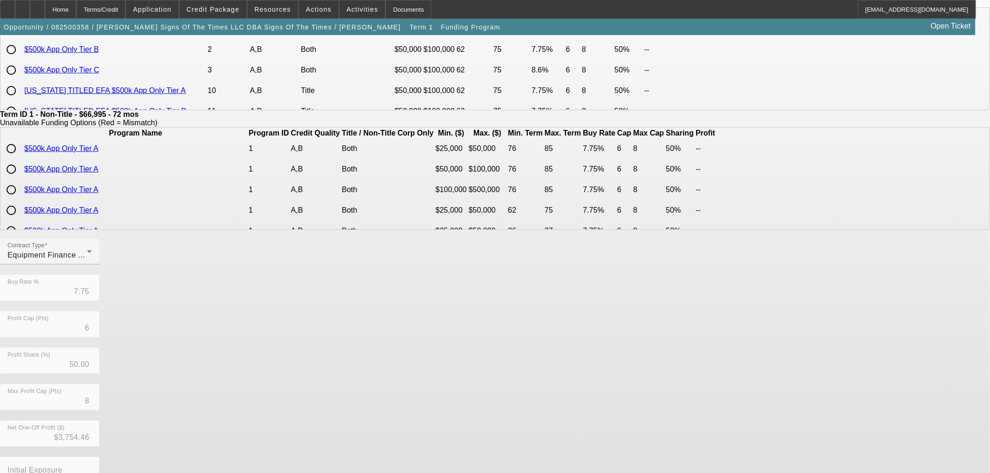
scroll to position [167, 0]
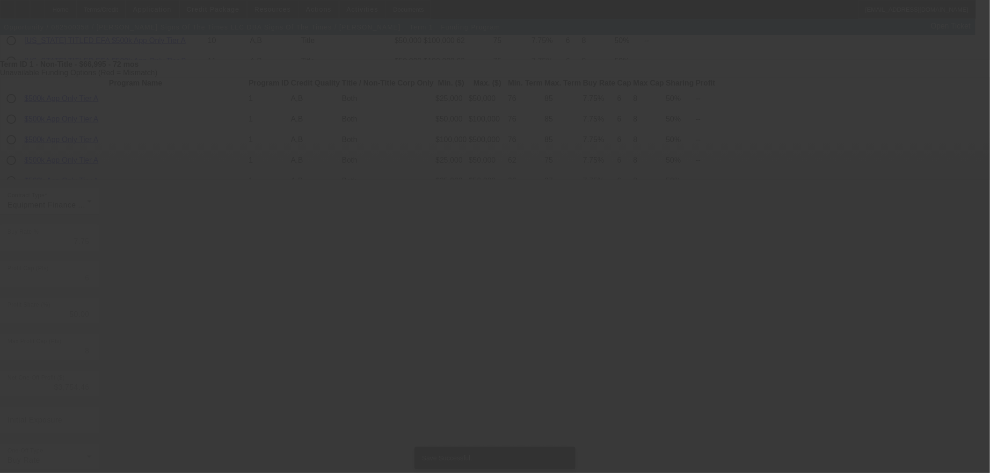
scroll to position [0, 0]
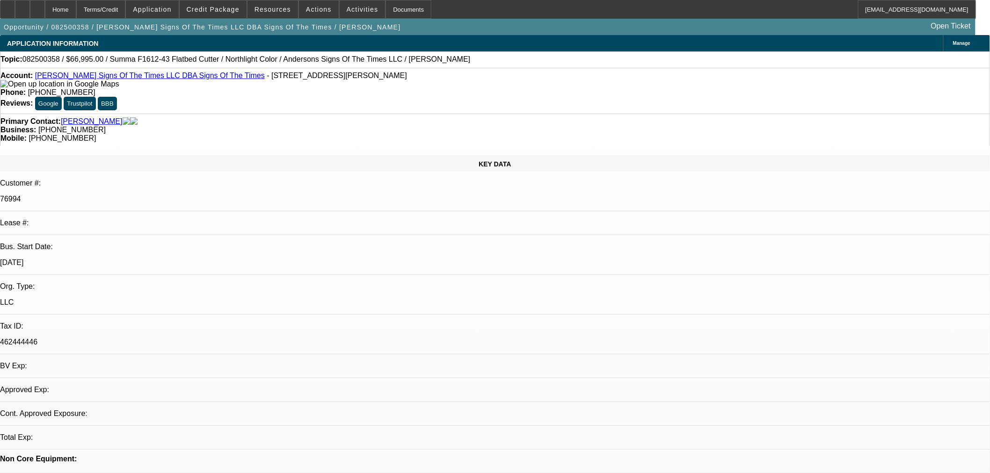
select select "0"
select select "6"
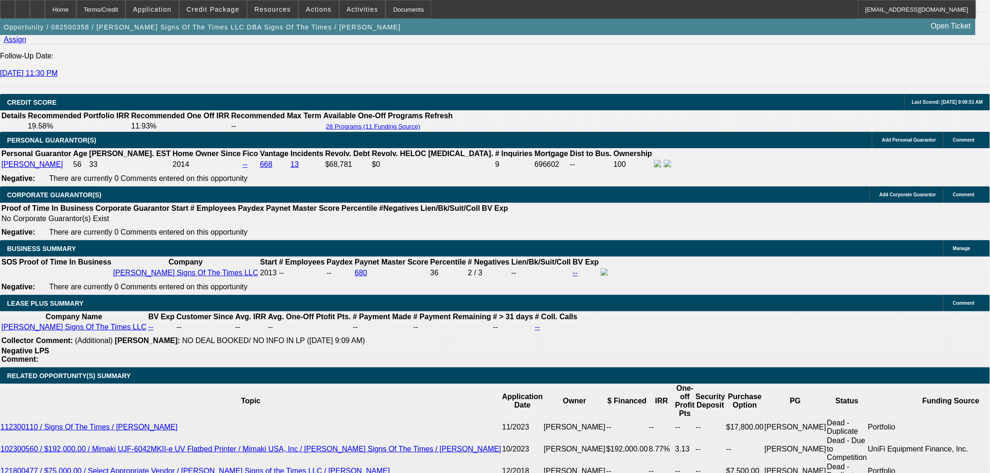
scroll to position [1351, 0]
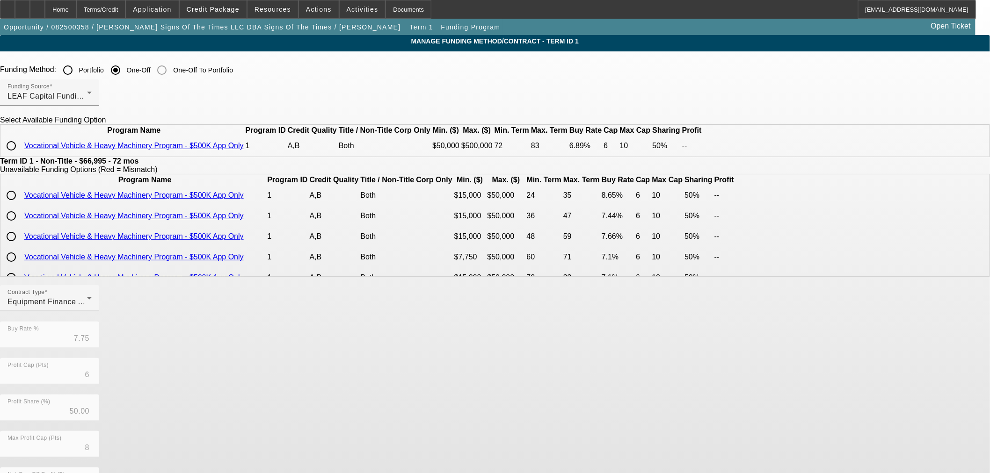
click at [21, 155] on input "radio" at bounding box center [11, 146] width 19 height 19
radio input "true"
type input "6.89"
type input "10"
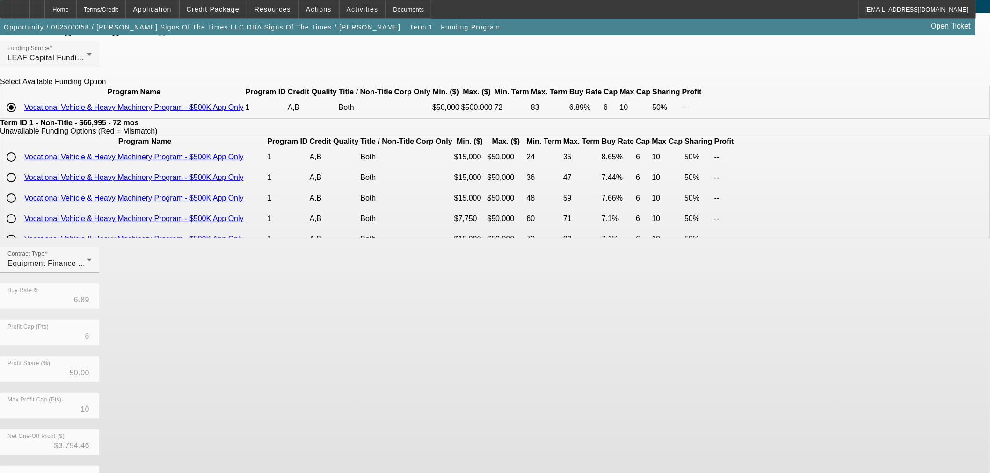
scroll to position [112, 0]
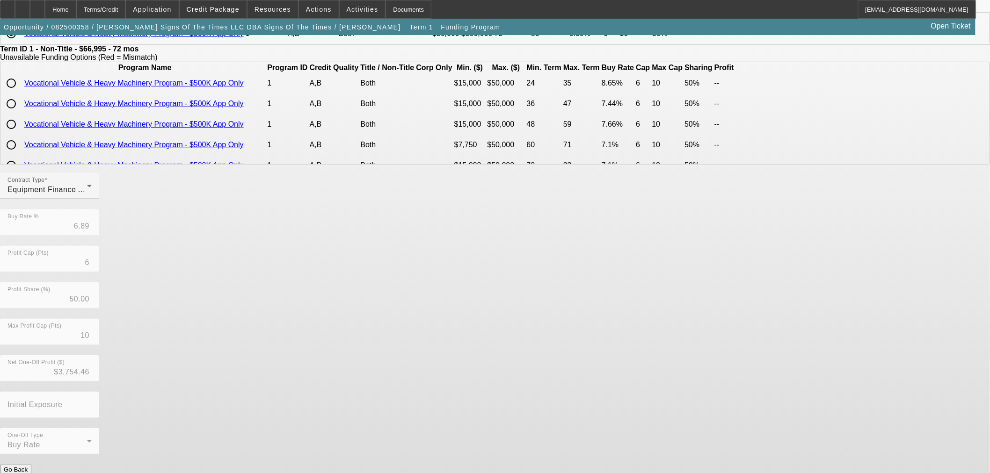
click at [27, 473] on button "Submit" at bounding box center [13, 480] width 27 height 10
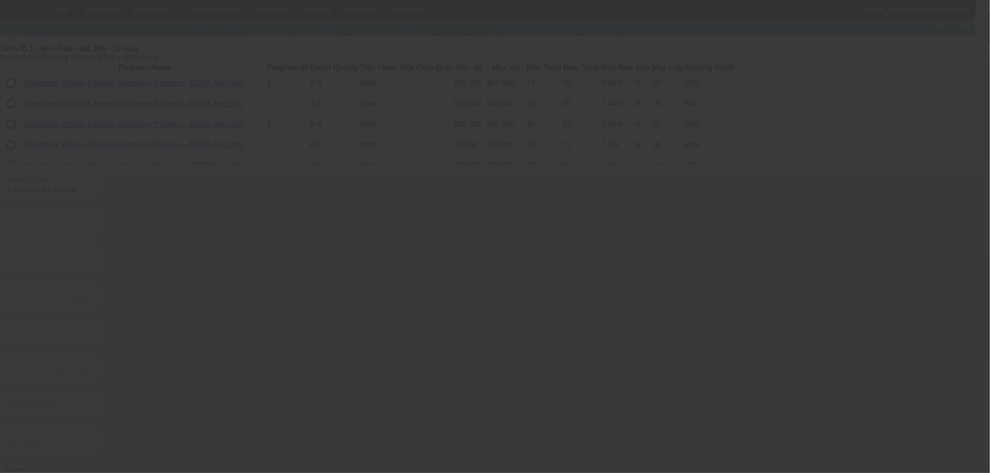
type input "7.75"
type input "8"
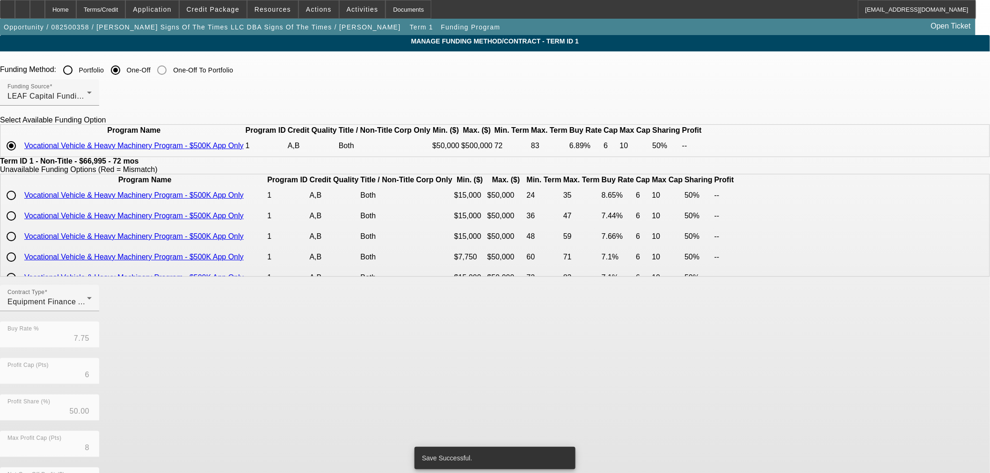
type input "6.89"
type input "10"
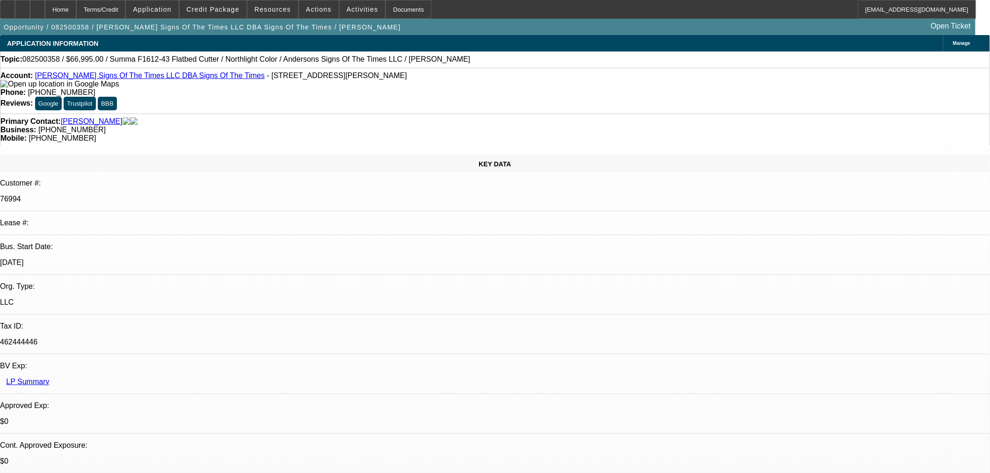
select select "0"
select select "6"
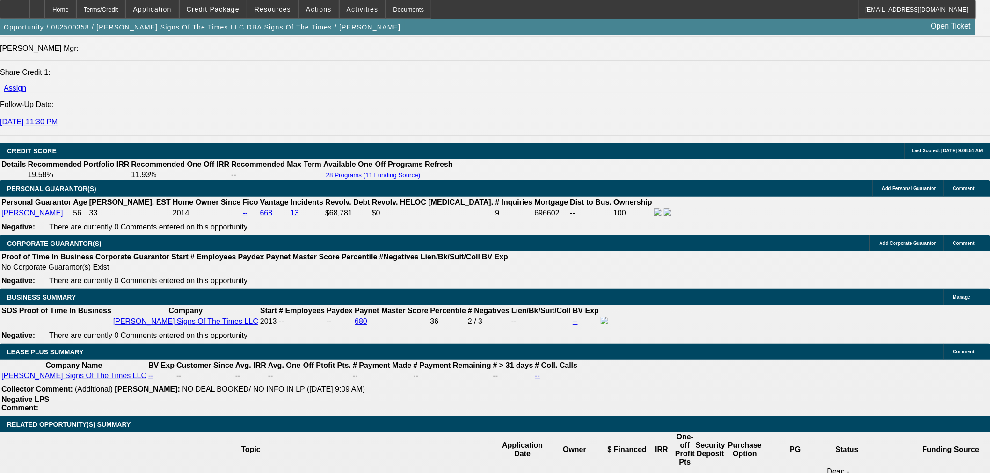
scroll to position [1299, 0]
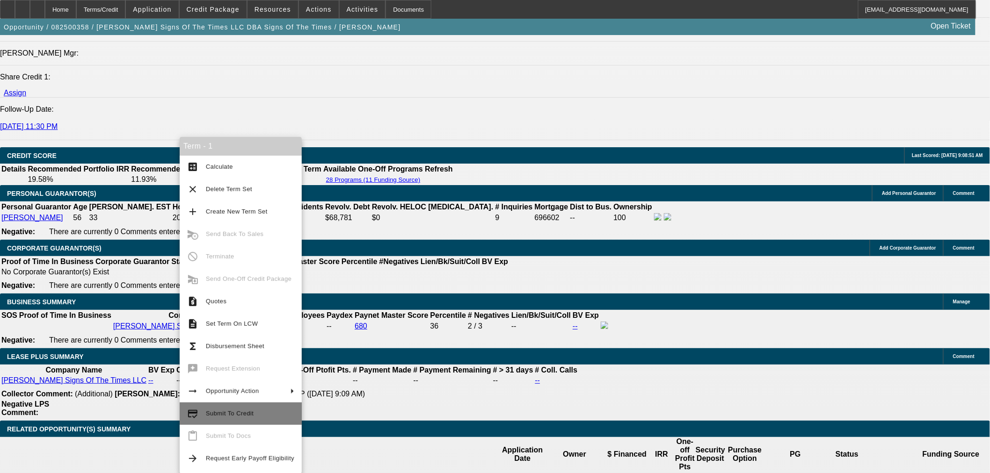
click at [210, 414] on span "Submit To Credit" at bounding box center [230, 413] width 48 height 7
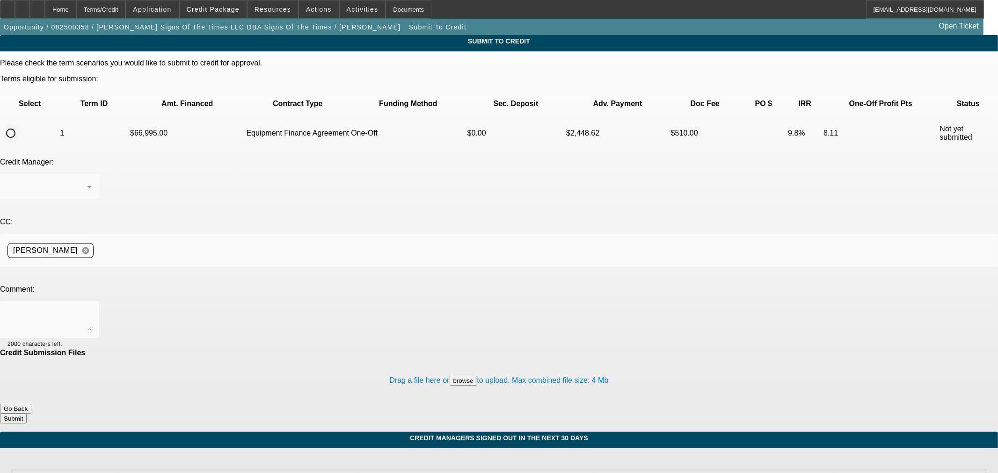
click at [20, 124] on input "radio" at bounding box center [10, 133] width 19 height 19
radio input "true"
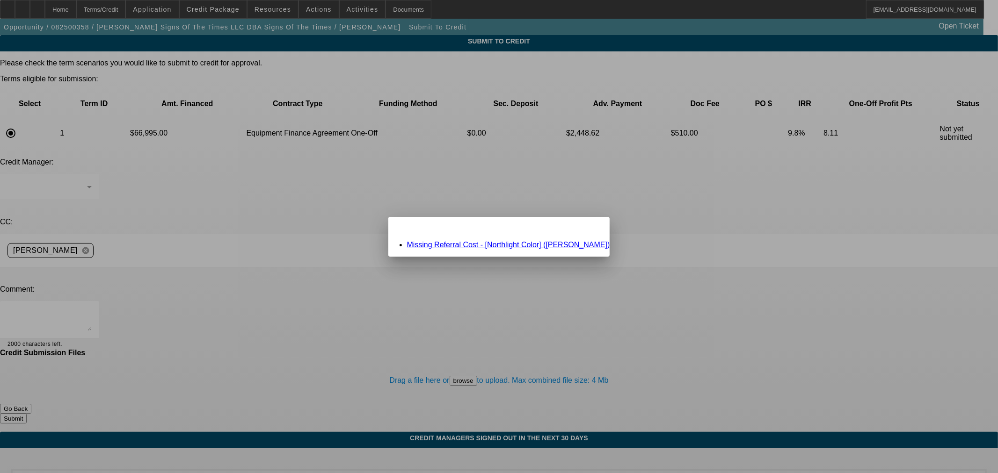
click at [484, 248] on div "Missing Referral Cost - [Northlight Color] (Edgcomb, Jeff)" at bounding box center [499, 245] width 222 height 8
click at [490, 246] on link "Missing Referral Cost - [Northlight Color] (Edgcomb, Jeff)" at bounding box center [508, 245] width 203 height 8
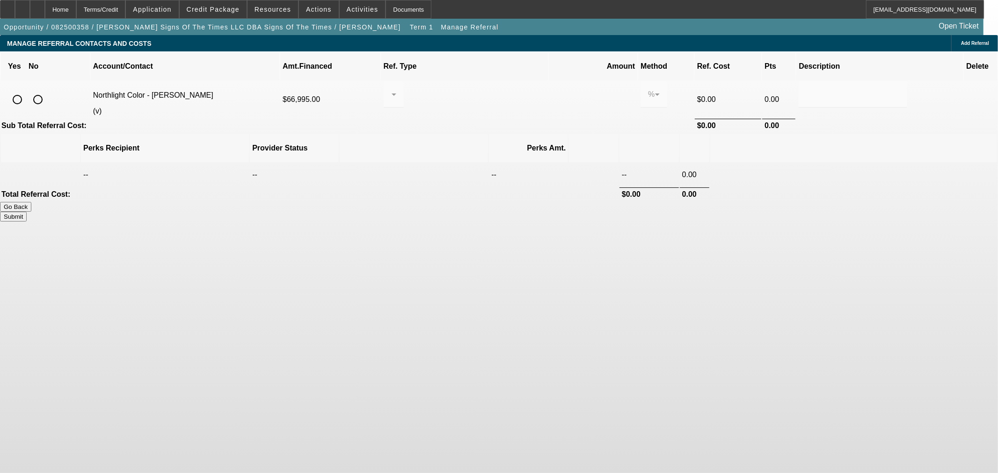
click at [47, 90] on input "radio" at bounding box center [38, 99] width 19 height 19
radio input "true"
click at [27, 212] on button "Submit" at bounding box center [13, 217] width 27 height 10
type input "0.000"
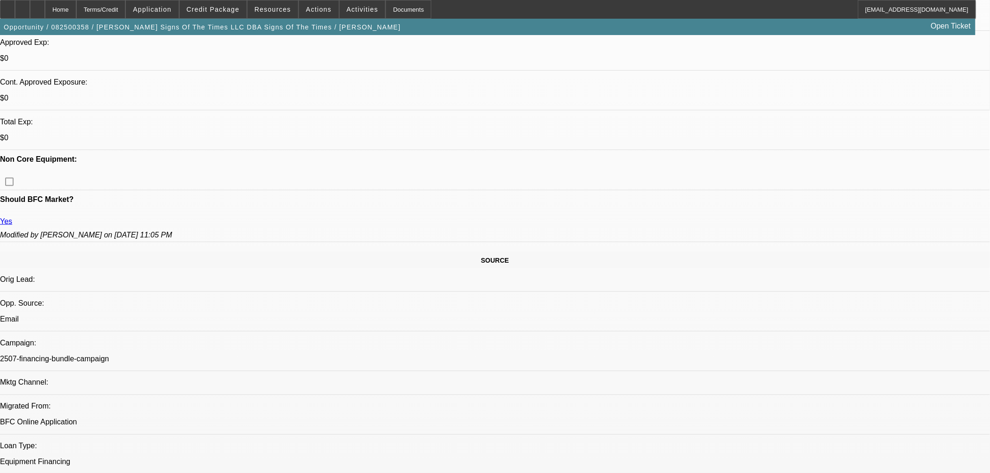
select select "0"
select select "6"
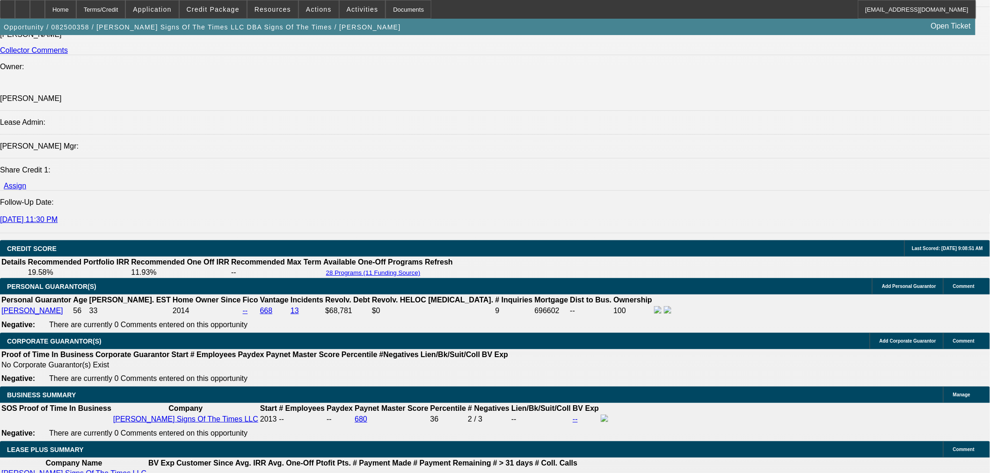
scroll to position [1195, 0]
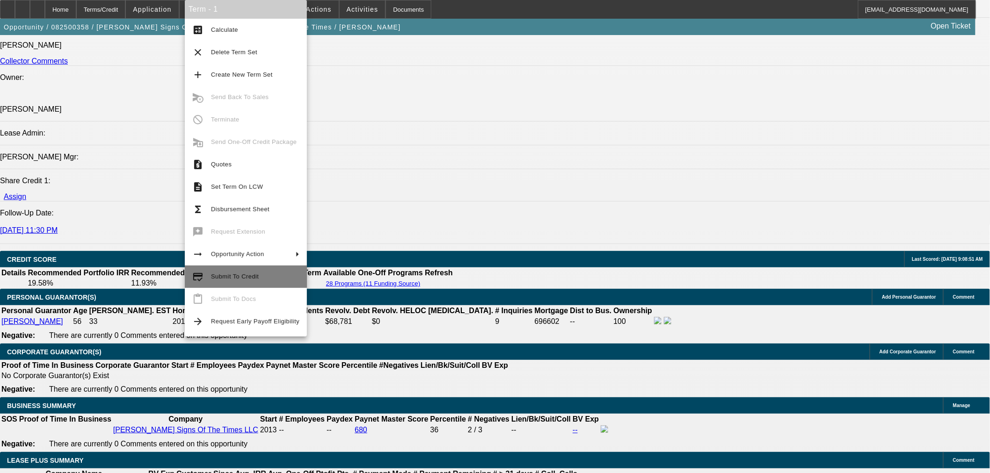
click at [244, 281] on span "Submit To Credit" at bounding box center [255, 276] width 88 height 11
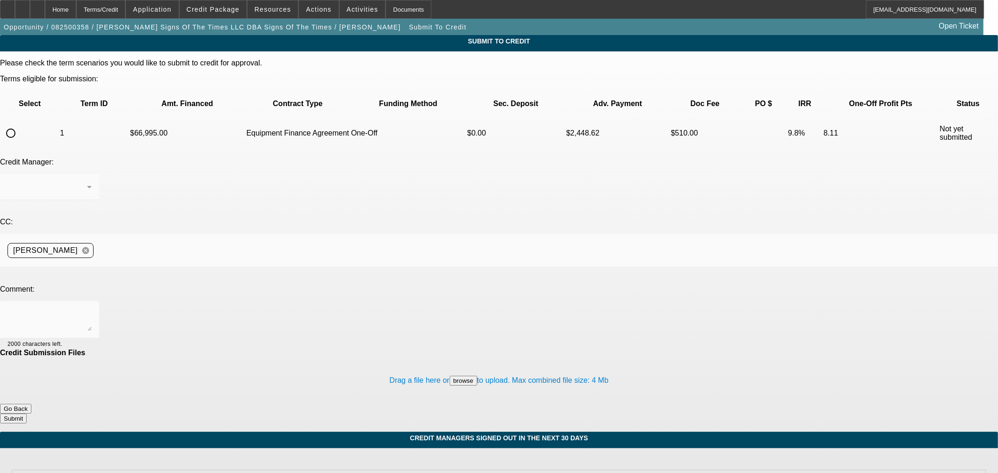
click at [224, 11] on span "Credit Package" at bounding box center [213, 9] width 53 height 7
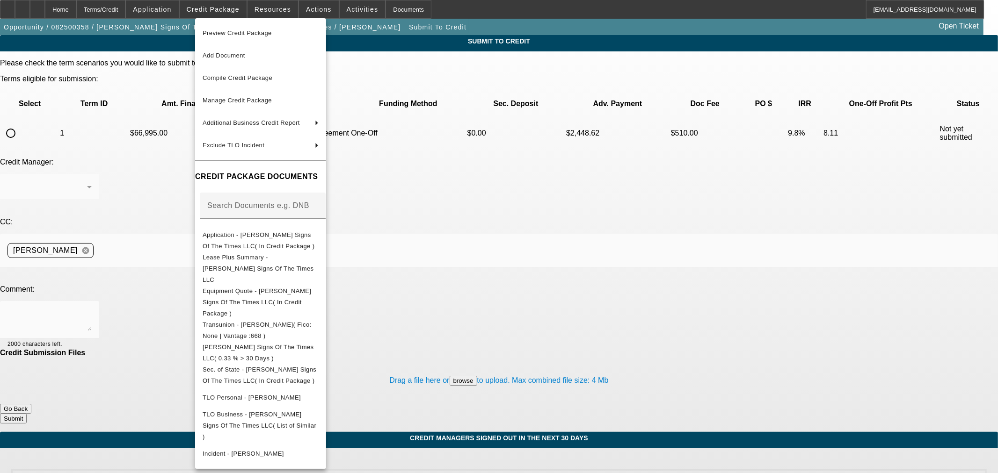
click at [484, 438] on div at bounding box center [499, 236] width 998 height 473
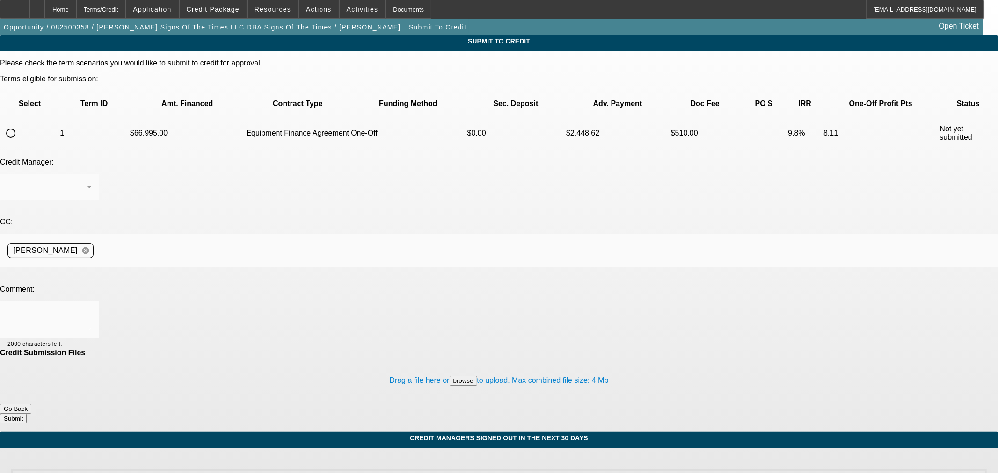
drag, startPoint x: 38, startPoint y: 103, endPoint x: 45, endPoint y: 106, distance: 7.3
click at [20, 124] on input "radio" at bounding box center [10, 133] width 19 height 19
radio input "true"
click at [92, 309] on textarea at bounding box center [49, 320] width 84 height 22
type textarea "Please ok to LEAF. Thanks"
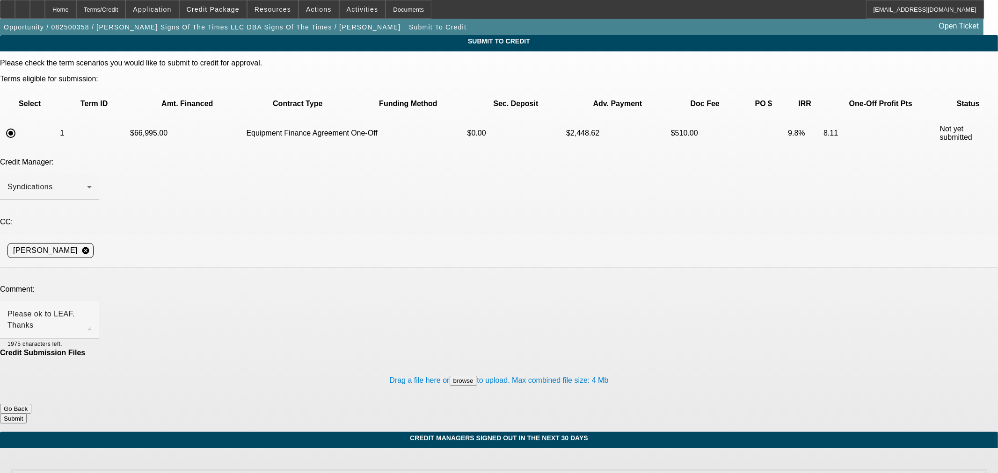
click at [27, 414] on button "Submit" at bounding box center [13, 419] width 27 height 10
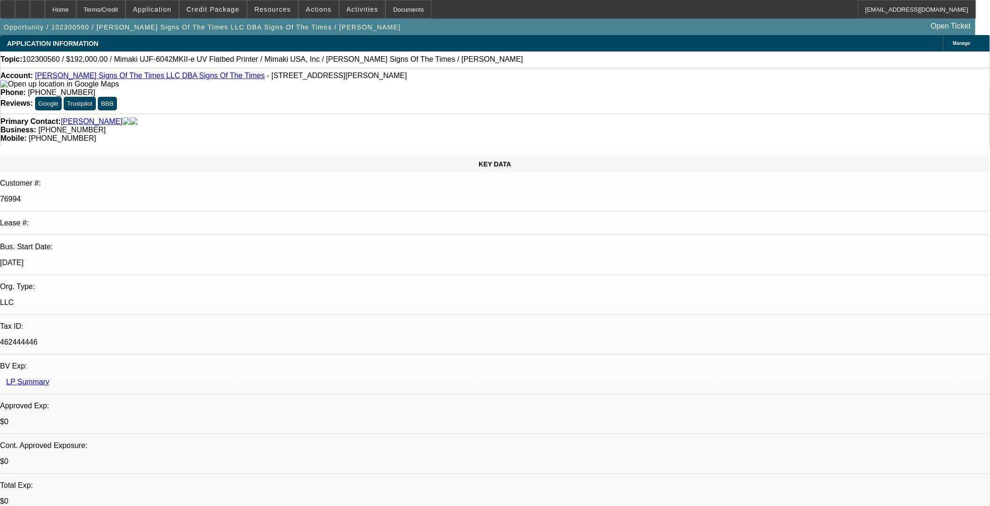
select select "0"
select select "6"
select select "0"
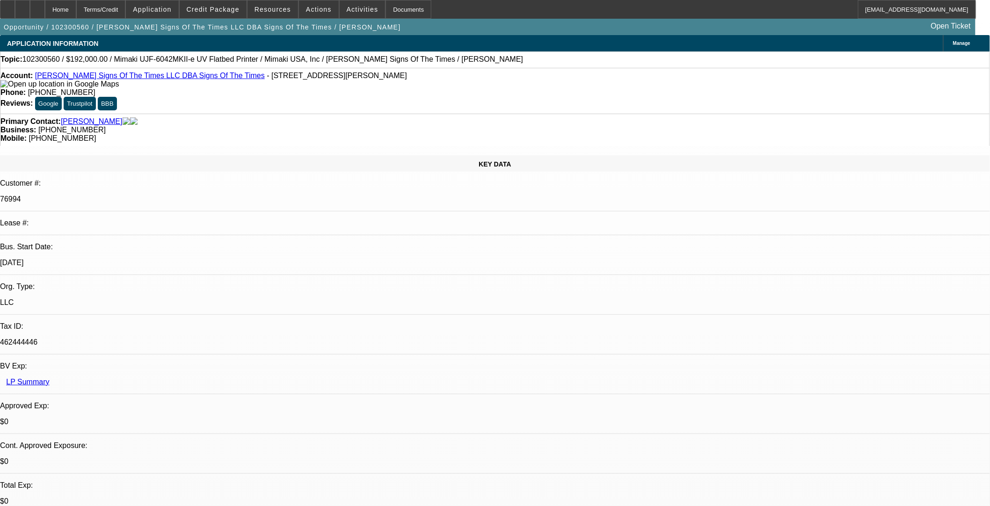
select select "0"
select select "6"
select select "0"
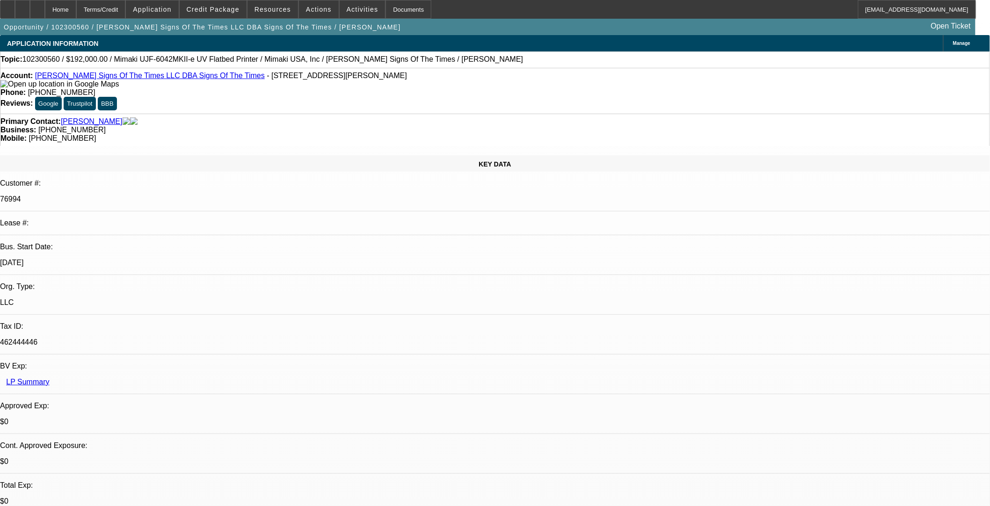
select select "0"
select select "6"
select select "0"
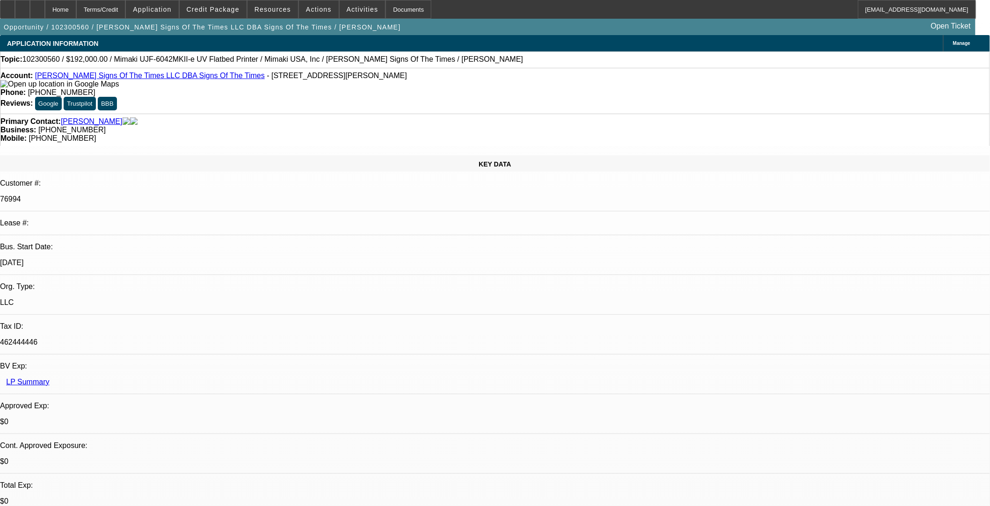
select select "6"
click at [223, 14] on span at bounding box center [213, 9] width 67 height 22
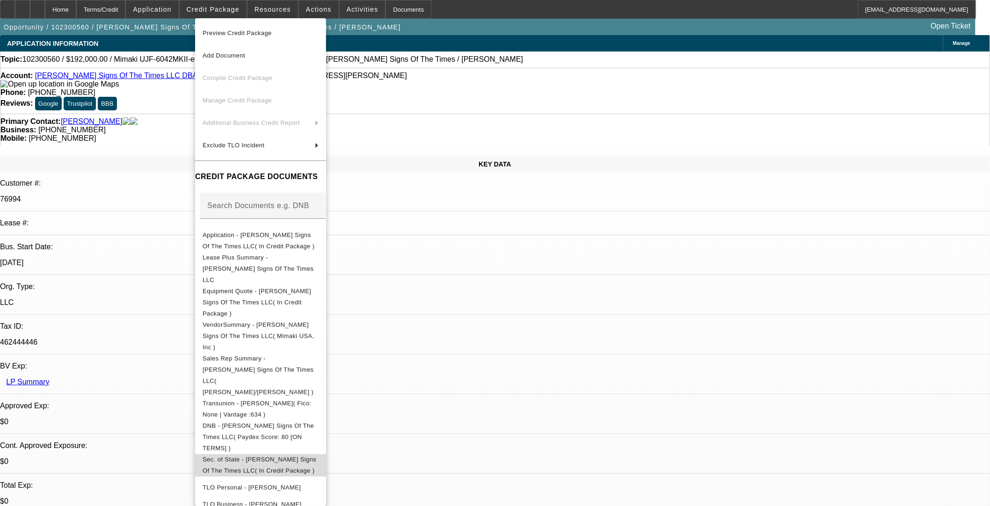
click at [275, 414] on span "Sec. of State - [PERSON_NAME] Signs Of The Times LLC( In Credit Package )" at bounding box center [260, 465] width 114 height 18
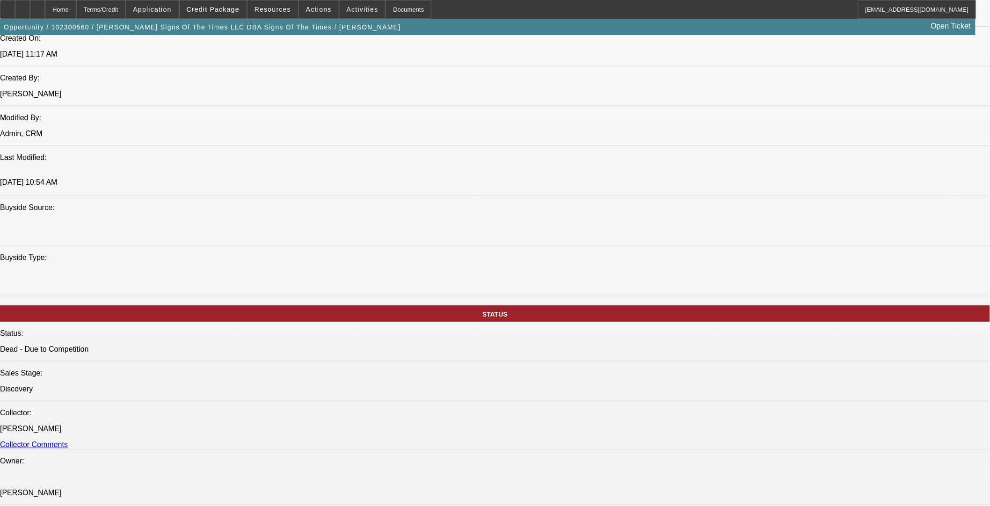
select select "0"
select select "6"
select select "0"
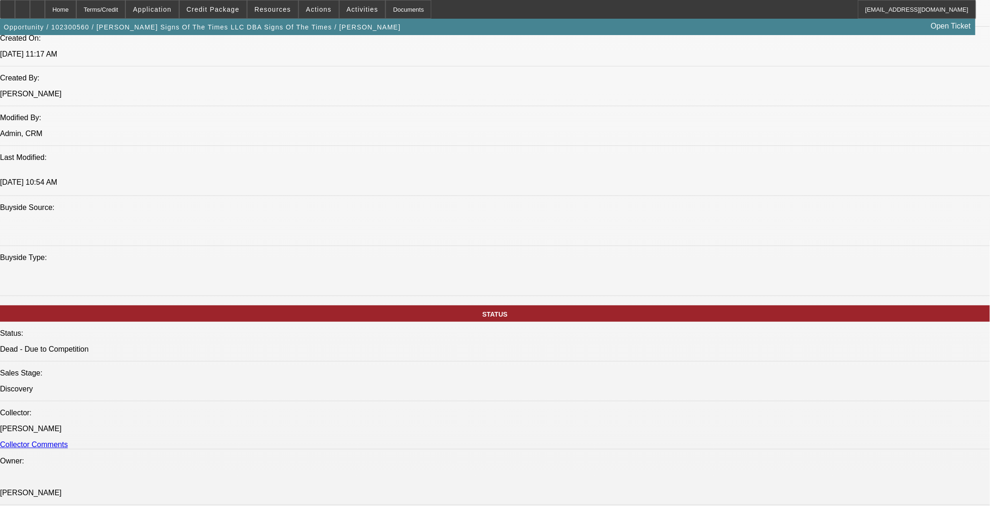
select select "0"
select select "6"
select select "0"
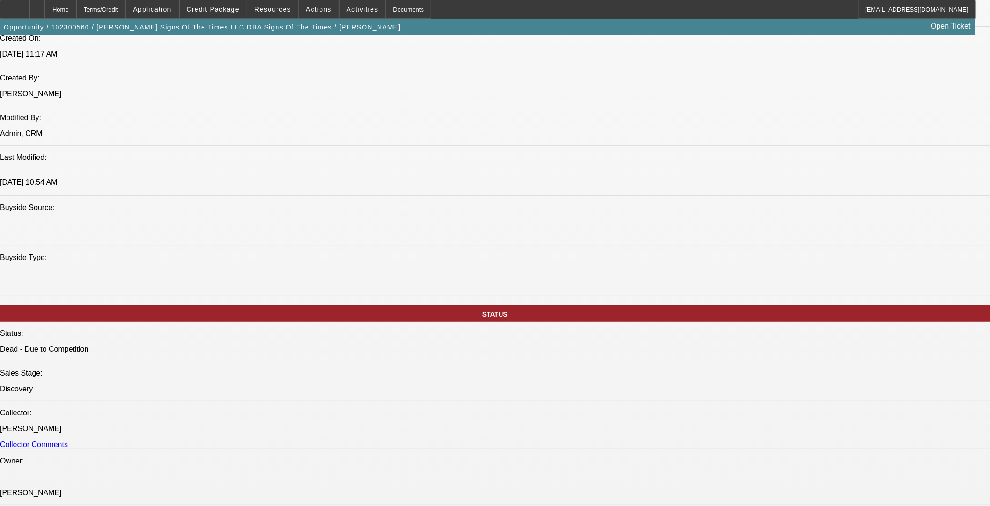
select select "0"
select select "6"
select select "0"
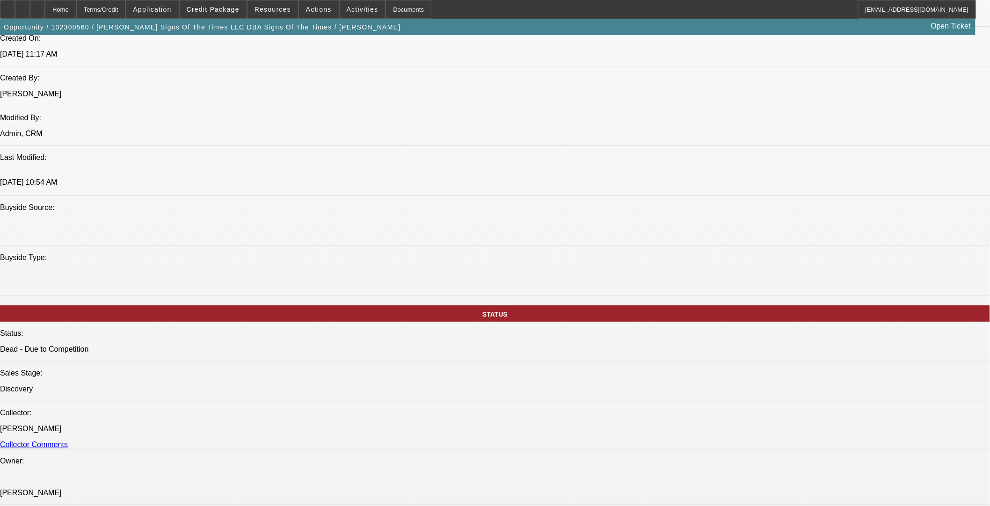
select select "6"
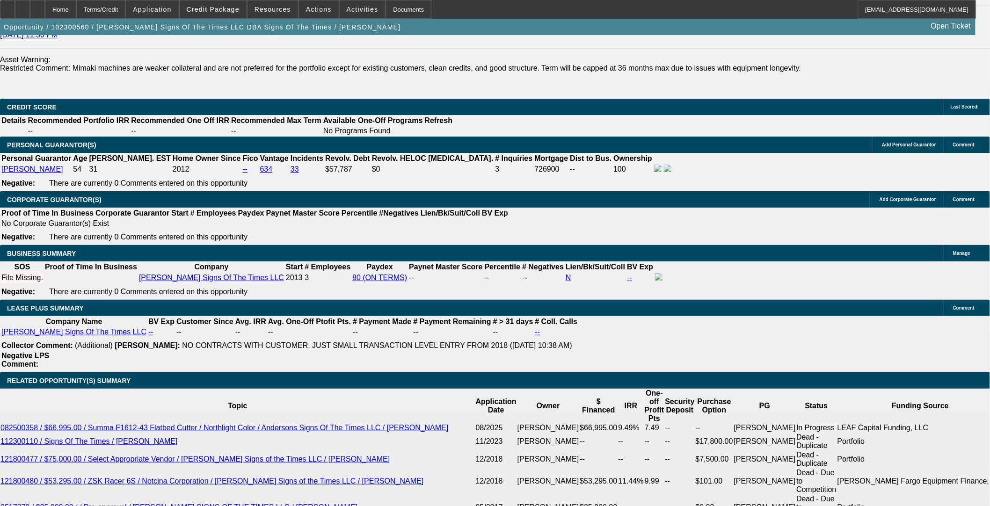
scroll to position [1343, 0]
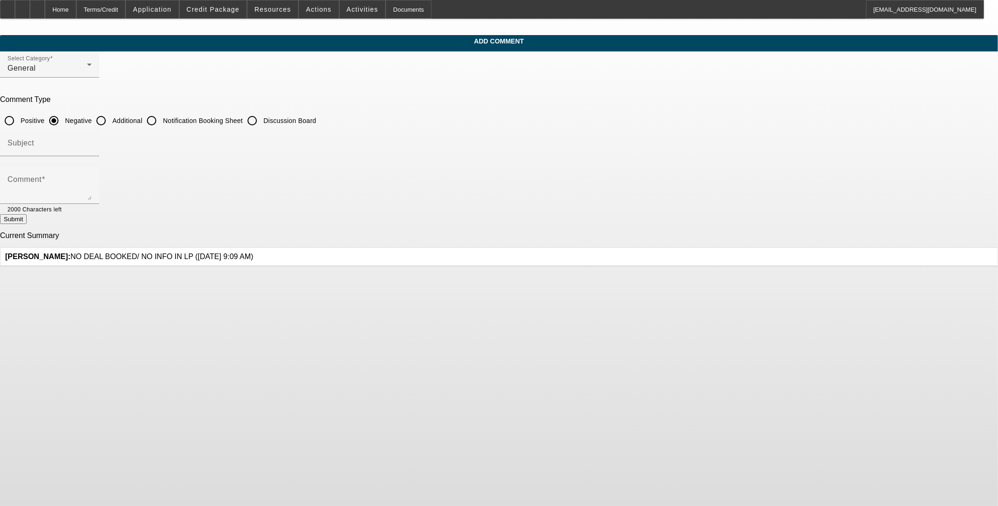
drag, startPoint x: 428, startPoint y: 115, endPoint x: 398, endPoint y: 206, distance: 96.1
click at [110, 115] on input "Additional" at bounding box center [101, 120] width 19 height 19
radio input "true"
click at [92, 190] on textarea "Comment" at bounding box center [49, 189] width 84 height 22
type textarea "This customer has been operating since [DATE] and is currently purchasing a new…"
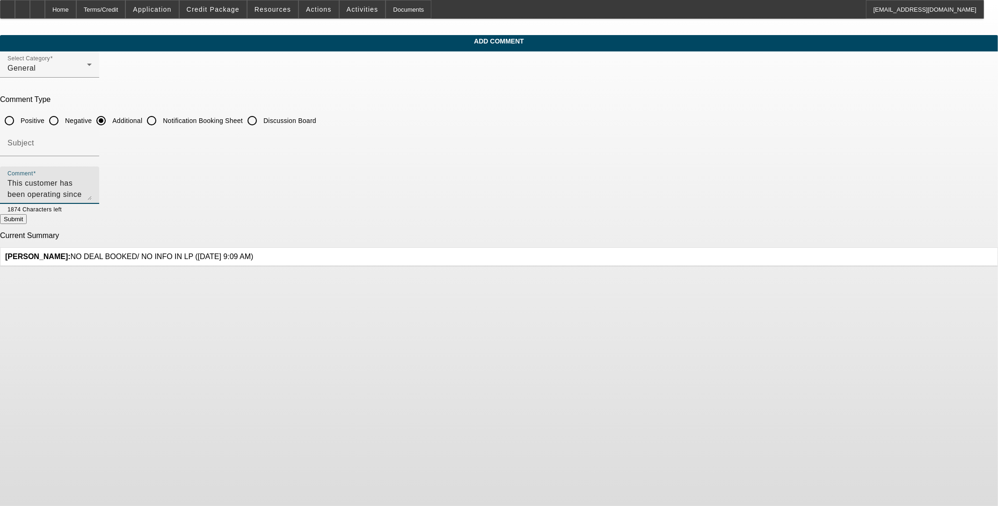
click at [27, 214] on button "Submit" at bounding box center [13, 219] width 27 height 10
radio input "true"
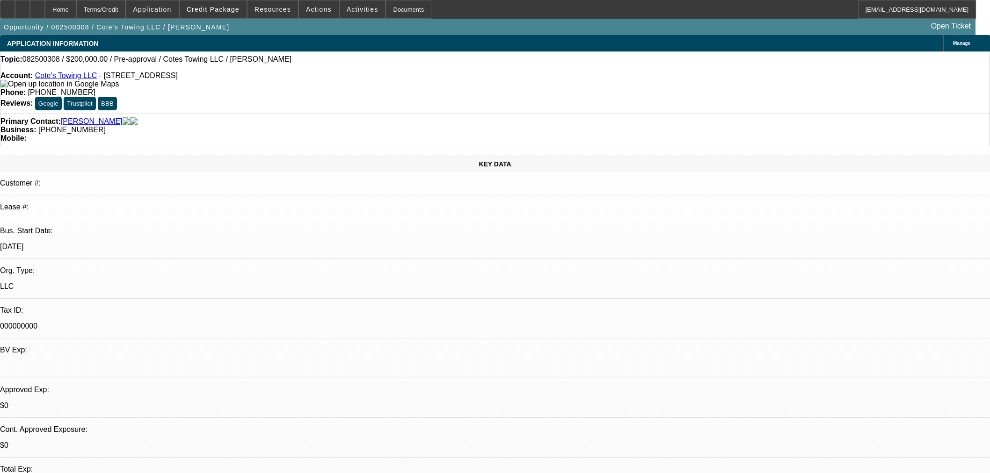
select select "0"
select select "3"
select select "0.1"
select select "4"
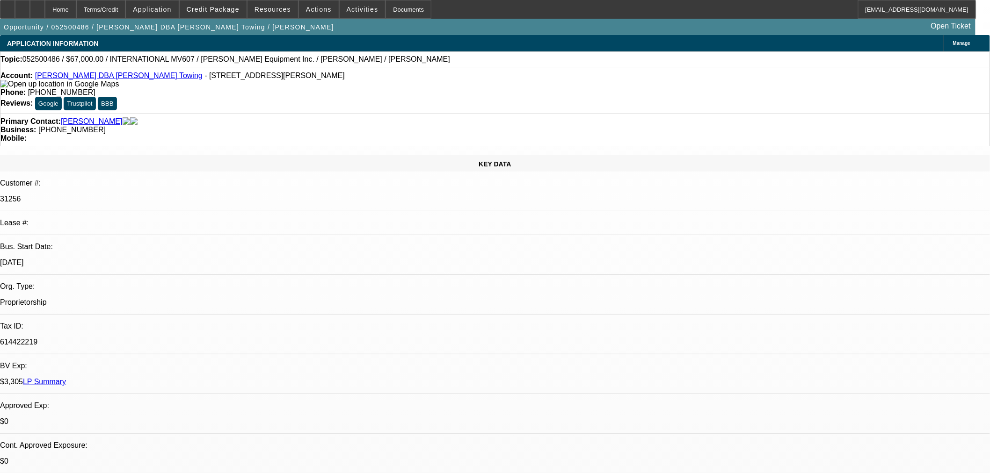
select select "0"
select select "2"
select select "0.1"
select select "4"
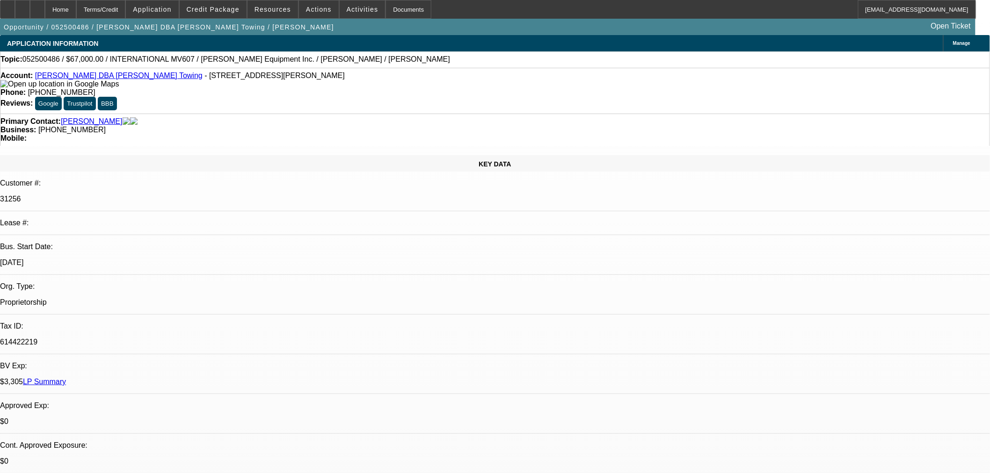
select select "0"
select select "3"
select select "0.1"
select select "4"
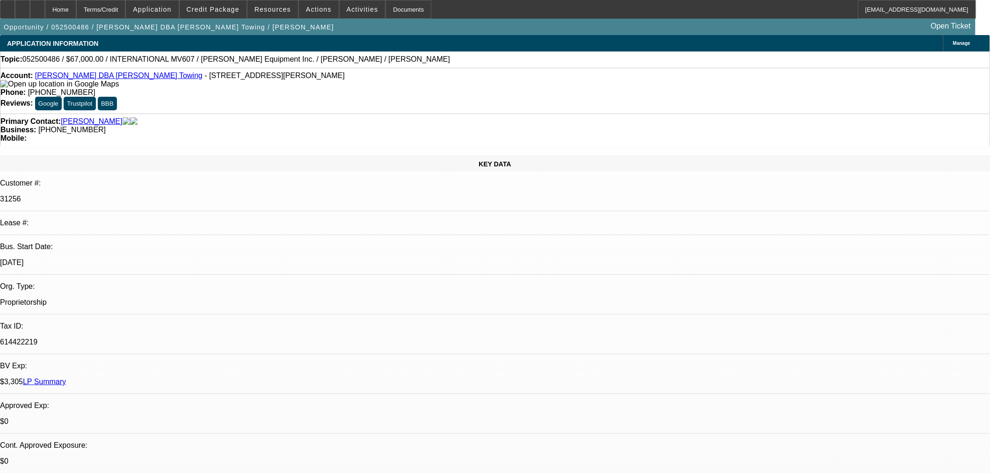
select select "0"
select select "3"
select select "0.1"
select select "4"
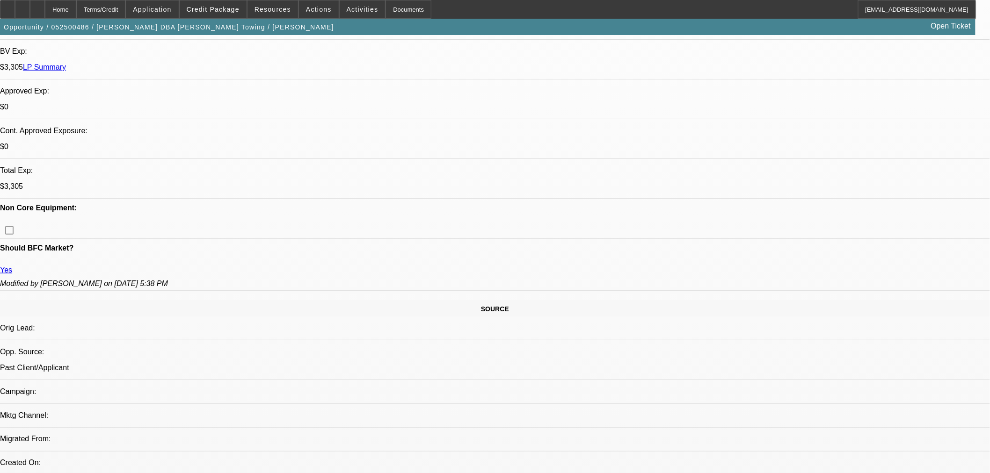
scroll to position [208, 0]
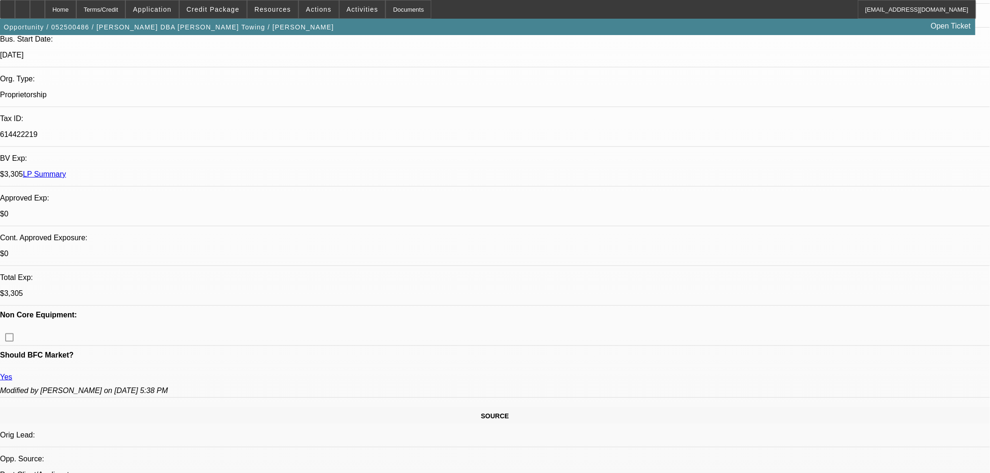
drag, startPoint x: 564, startPoint y: 164, endPoint x: 557, endPoint y: 174, distance: 11.8
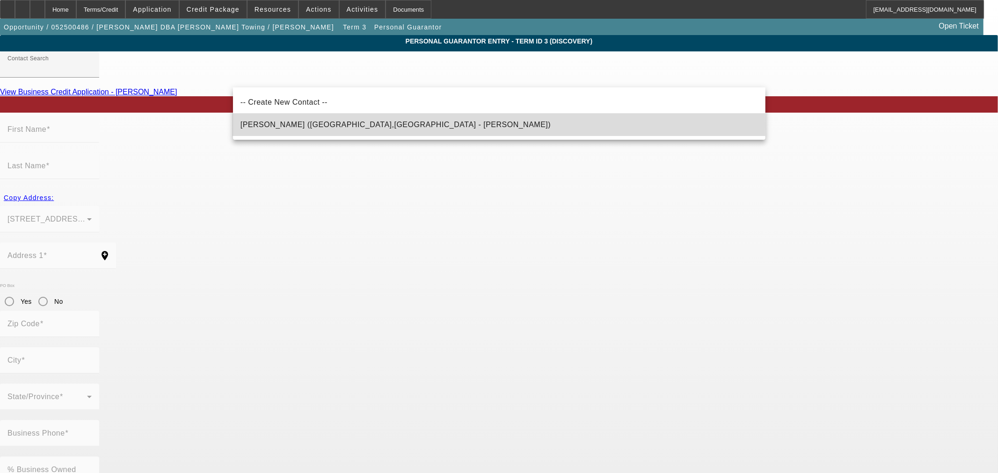
click at [290, 125] on span "Llanos, Jose (Fresno,CA - Daniel Joel Llanos)" at bounding box center [395, 125] width 311 height 8
type input "Llanos, Jose (Fresno,CA - Daniel Joel Llanos)"
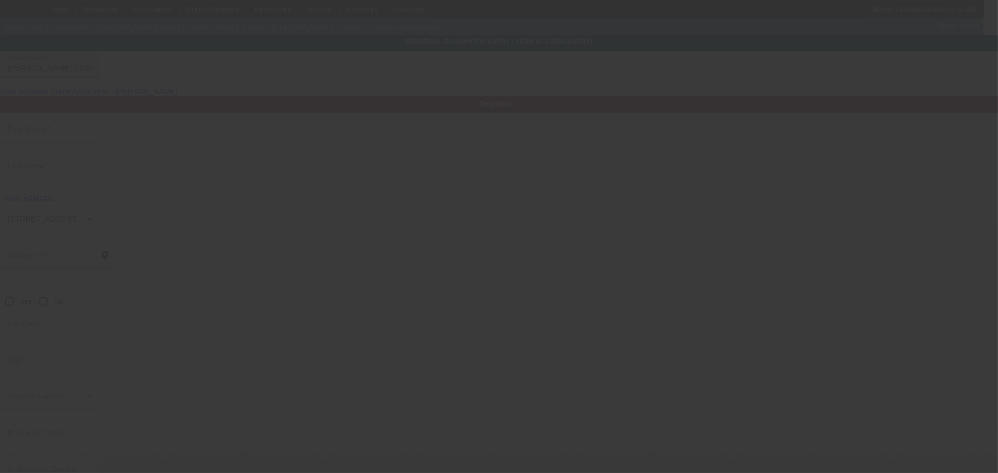
type input "Jose"
type input "Llanos"
type input "4566 E Woodward Avenue"
radio input "true"
type input "93702"
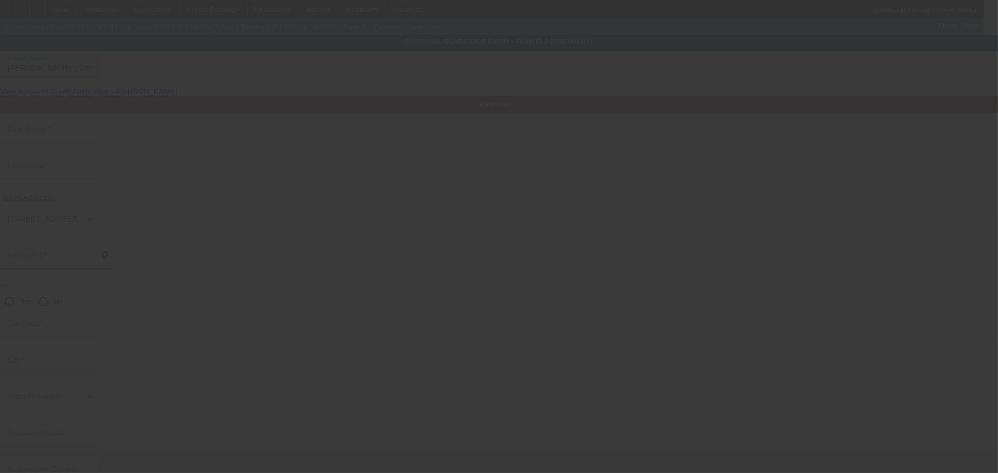
type input "Fresno"
type input "[PHONE_NUMBER]"
type input "20"
type input "462-68-1071"
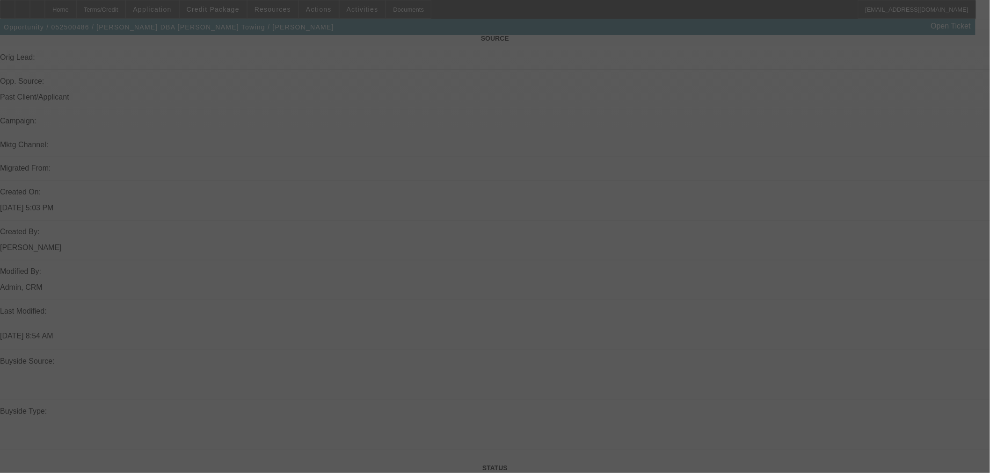
scroll to position [582, 0]
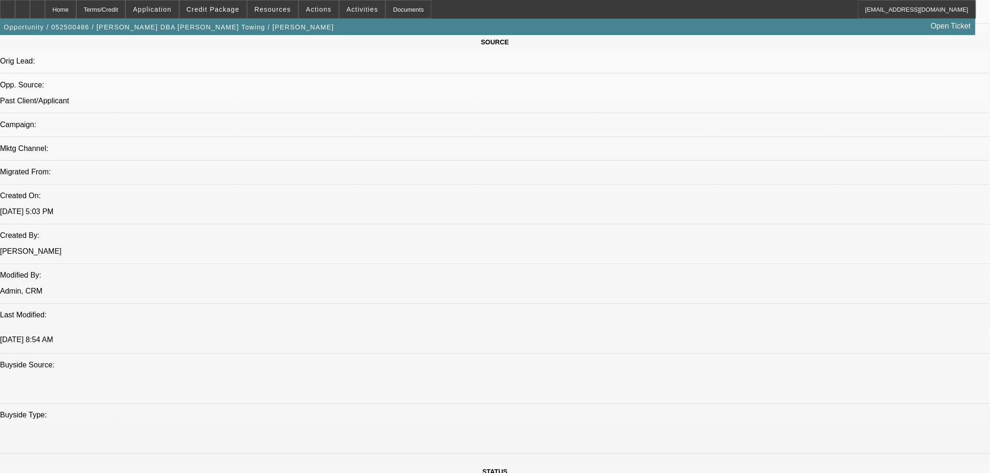
select select "0"
select select "2"
select select "0.1"
select select "4"
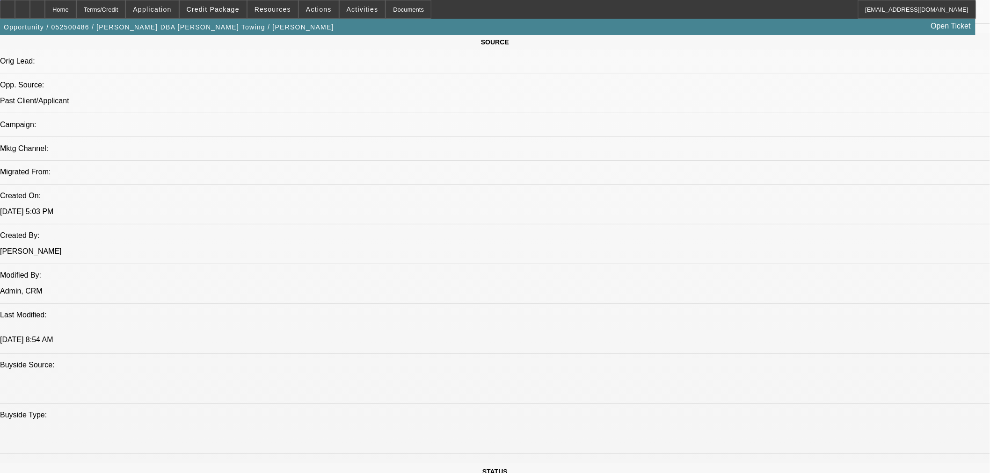
select select "0"
select select "3"
select select "0.1"
select select "4"
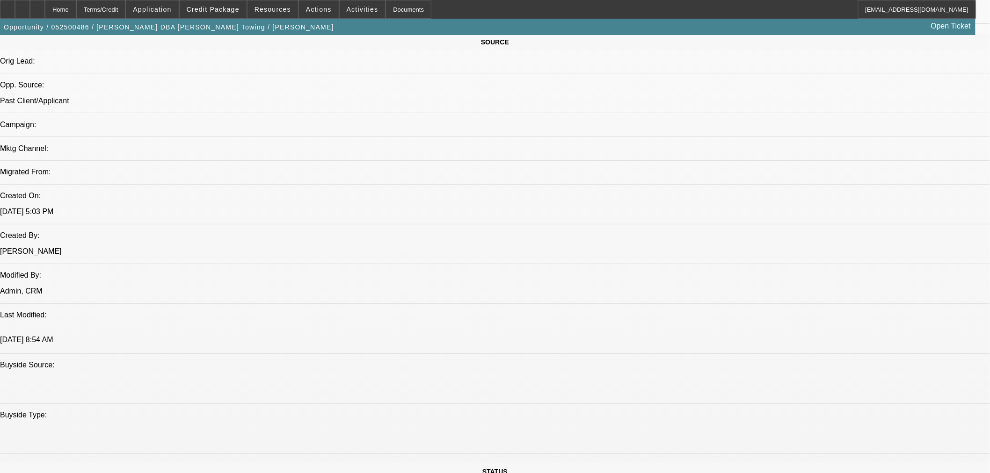
select select "0"
select select "3"
select select "0.1"
select select "4"
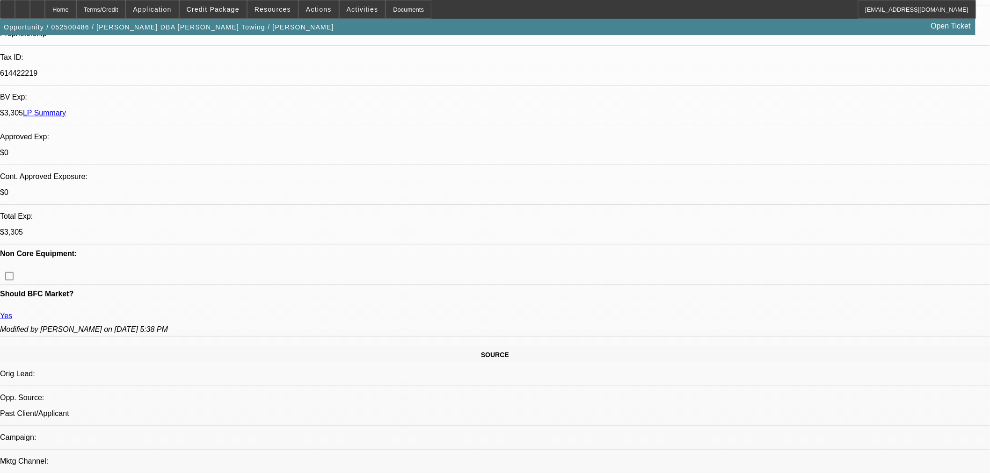
scroll to position [114, 0]
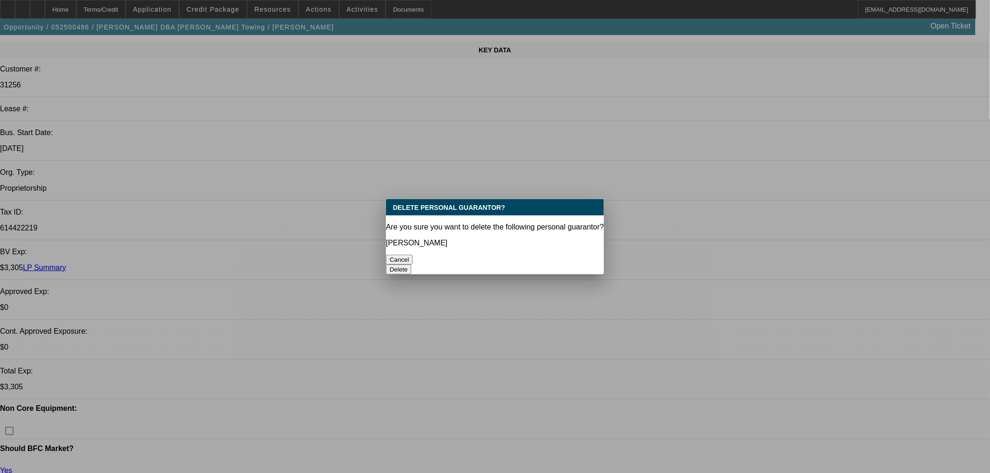
scroll to position [0, 0]
click at [412, 265] on button "Delete" at bounding box center [399, 270] width 26 height 10
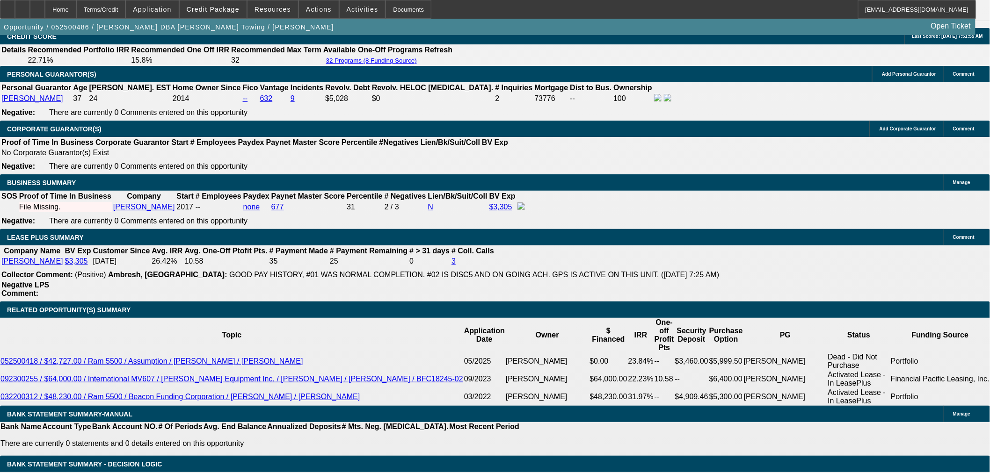
scroll to position [1361, 0]
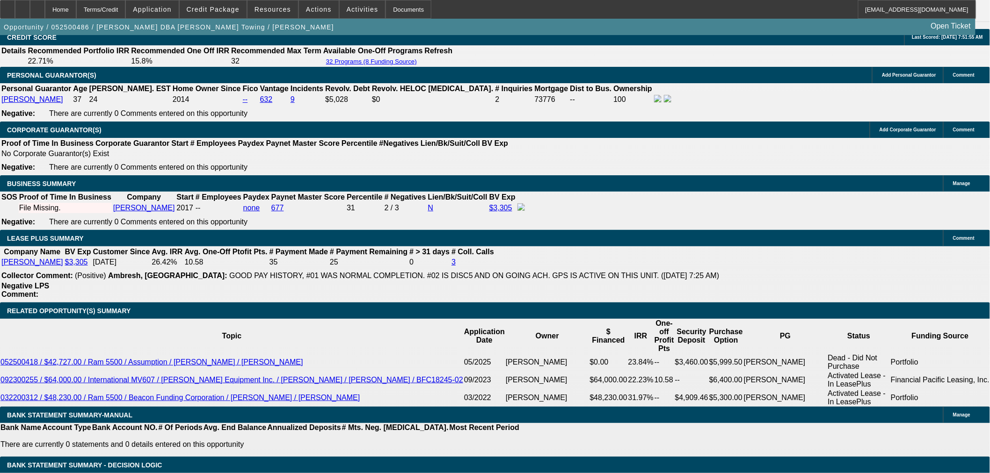
select select "0.05"
type input "$3,350.00"
type input "UNKNOWN"
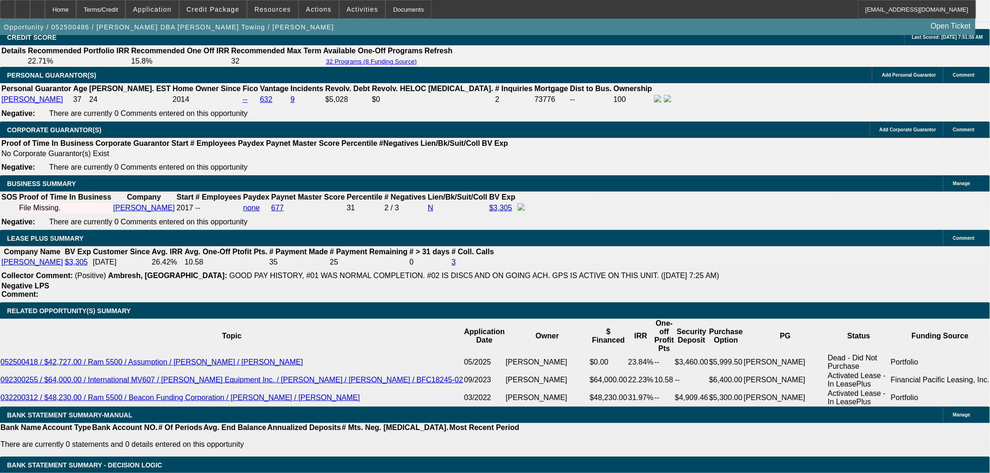
type input "$4,412.90"
type input "$2,206.45"
drag, startPoint x: 153, startPoint y: 58, endPoint x: 152, endPoint y: 101, distance: 42.1
click at [212, 12] on span "Credit Package" at bounding box center [213, 9] width 53 height 7
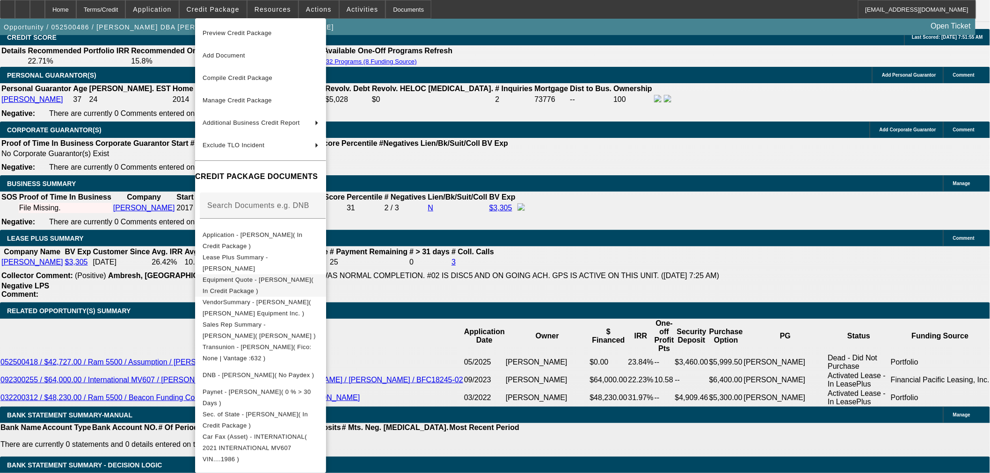
click at [286, 277] on span "Equipment Quote - Daniel Joel Llanos( In Credit Package )" at bounding box center [261, 285] width 116 height 22
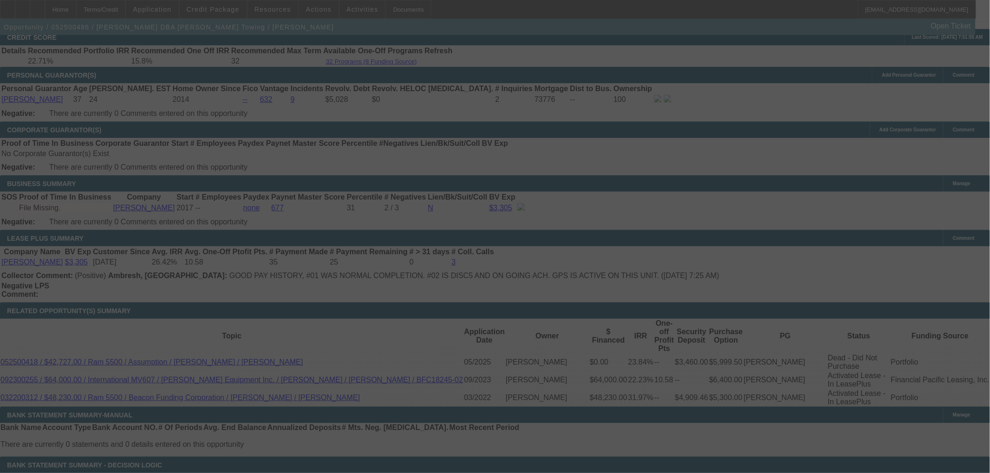
select select "2"
select select "0.1"
select select "4"
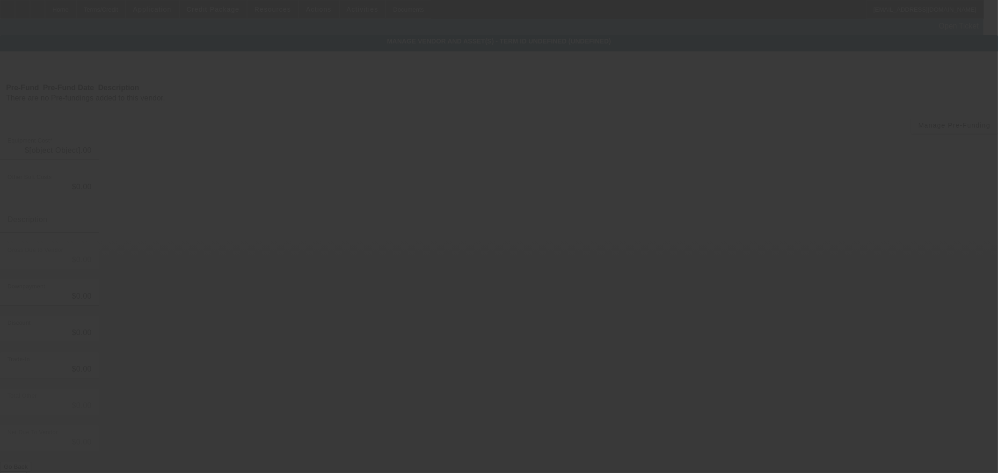
type input "$67,000.00"
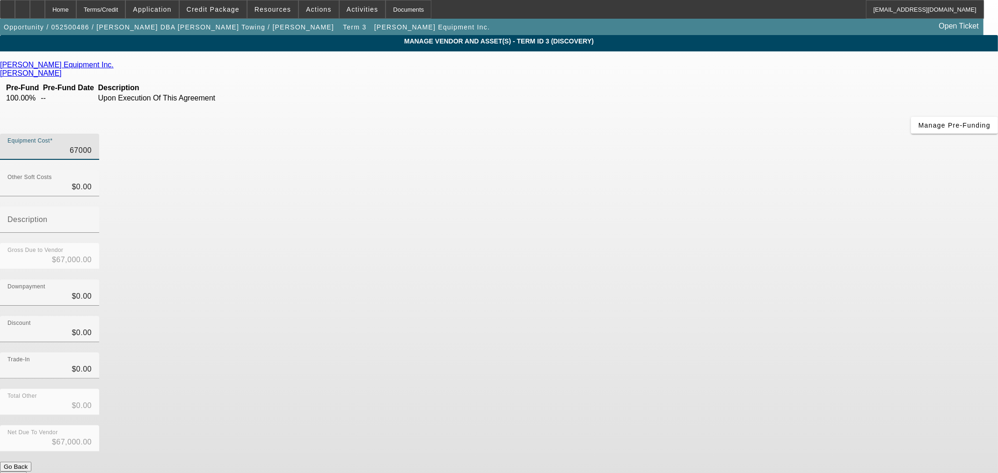
drag, startPoint x: 623, startPoint y: 78, endPoint x: 997, endPoint y: 78, distance: 373.7
click at [997, 78] on app-vendor-asset-manage "MANAGE VENDOR AND ASSET(S) - Term ID 3 (Discovery) Remove Vendor Todd Equipment…" at bounding box center [499, 286] width 998 height 502
type input "6"
type input "$6.00"
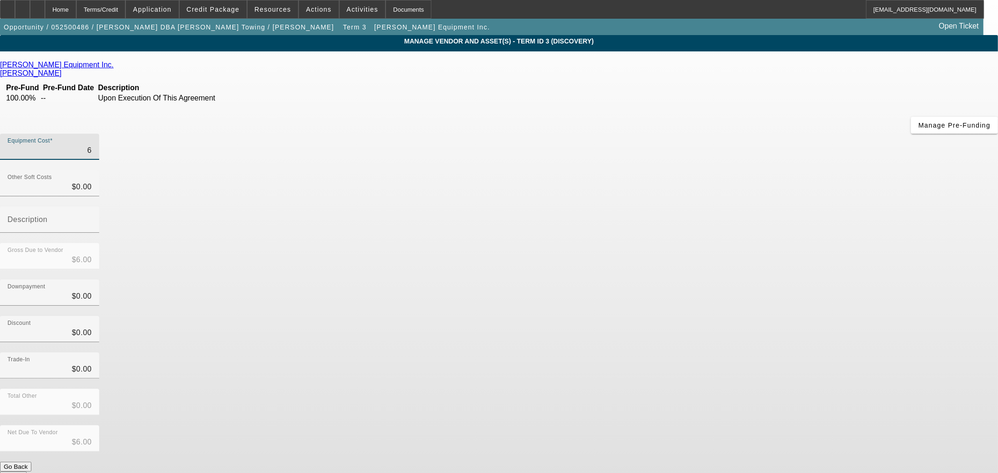
type input "65"
type input "$65.00"
type input "650"
type input "$650.00"
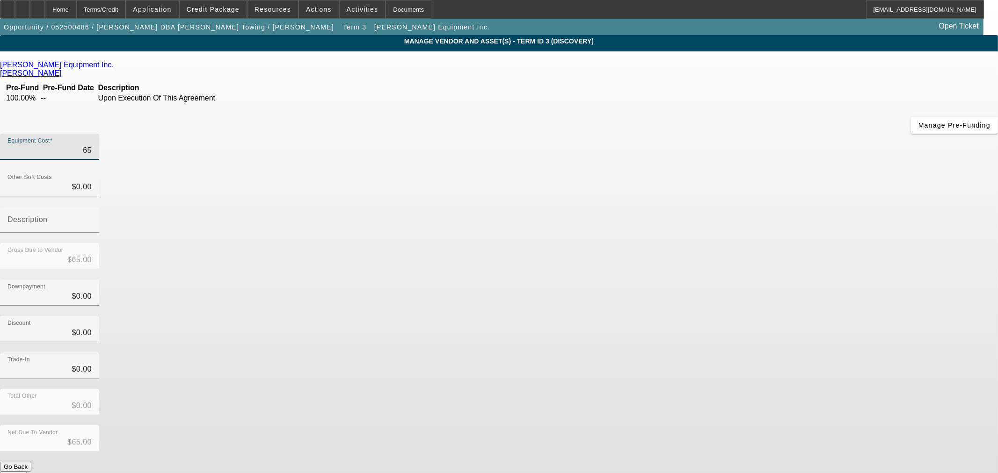
type input "$650.00"
type input "6500"
type input "$6,500.00"
type input "65000"
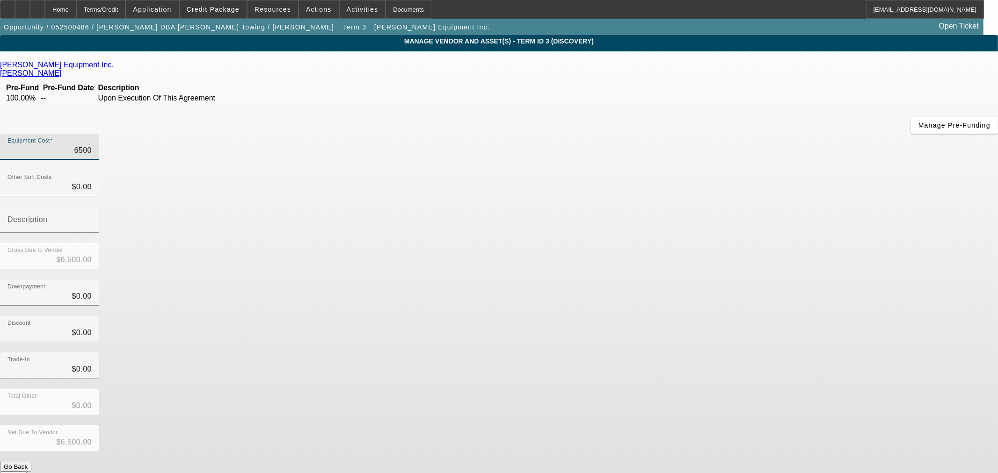
type input "$65,000.00"
click at [730, 316] on div "Discount $0.00" at bounding box center [499, 334] width 998 height 36
click at [27, 472] on button "Submit" at bounding box center [13, 477] width 27 height 10
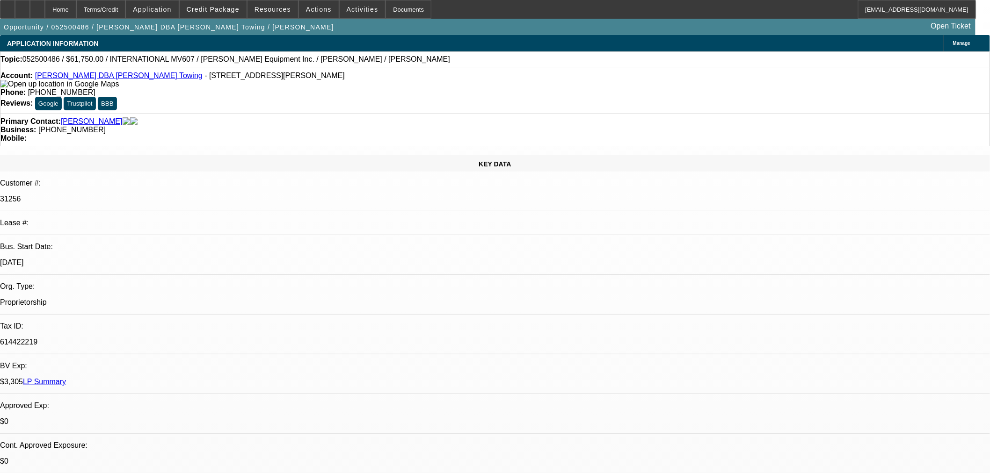
select select "2"
select select "0.1"
select select "4"
select select "0"
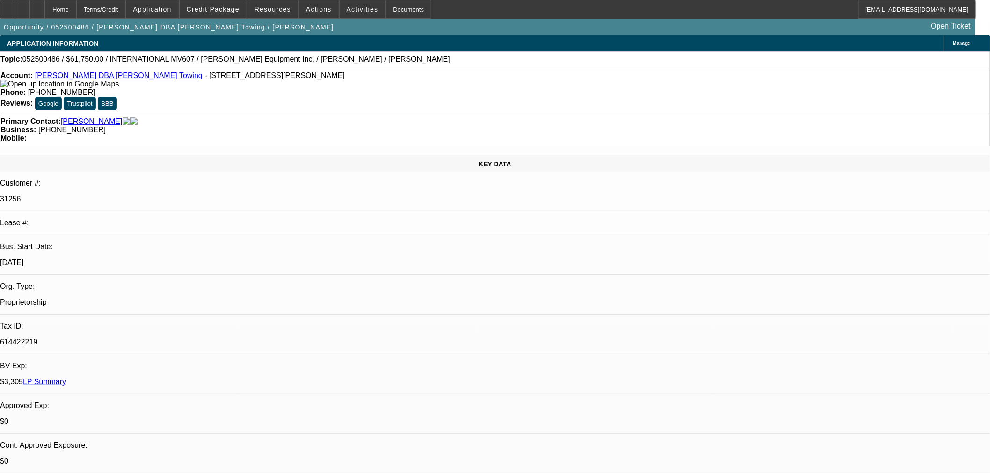
select select "0"
select select "3"
select select "0.1"
select select "4"
select select "0"
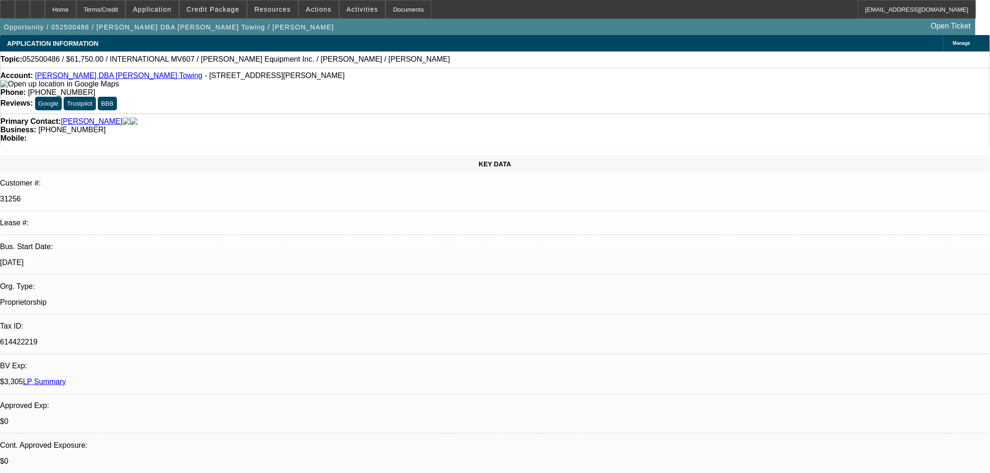
select select "0"
select select "3"
select select "0.1"
select select "4"
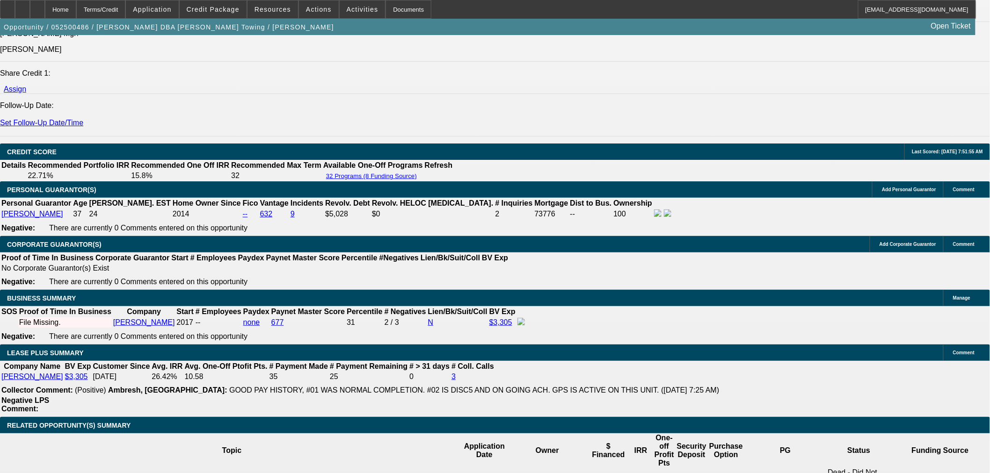
scroll to position [1403, 0]
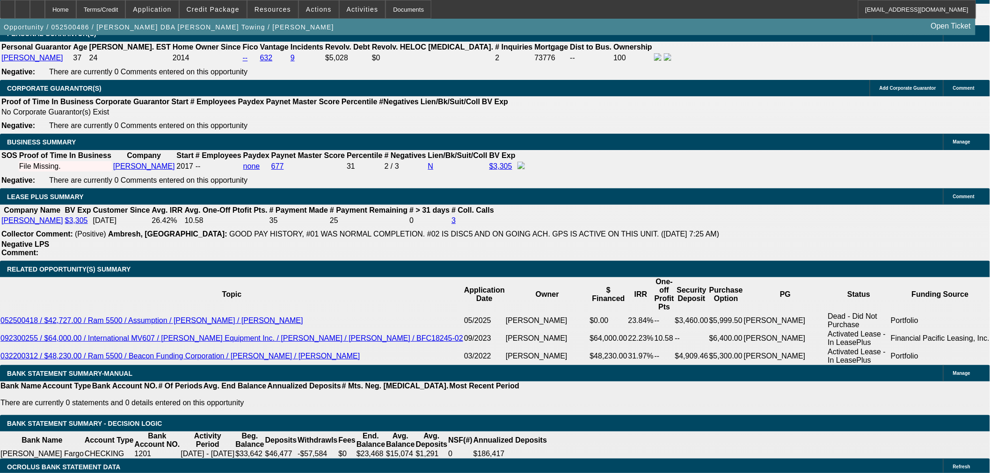
select select "0"
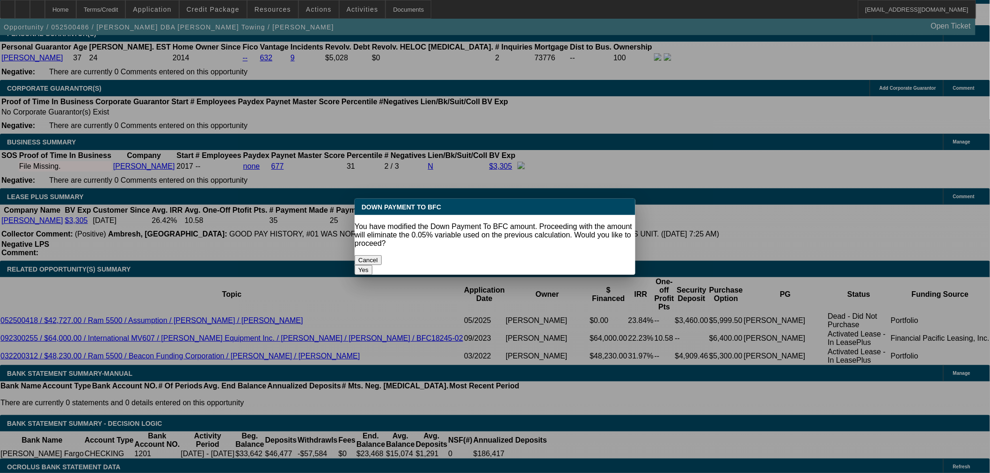
click at [372, 265] on button "Yes" at bounding box center [364, 270] width 18 height 10
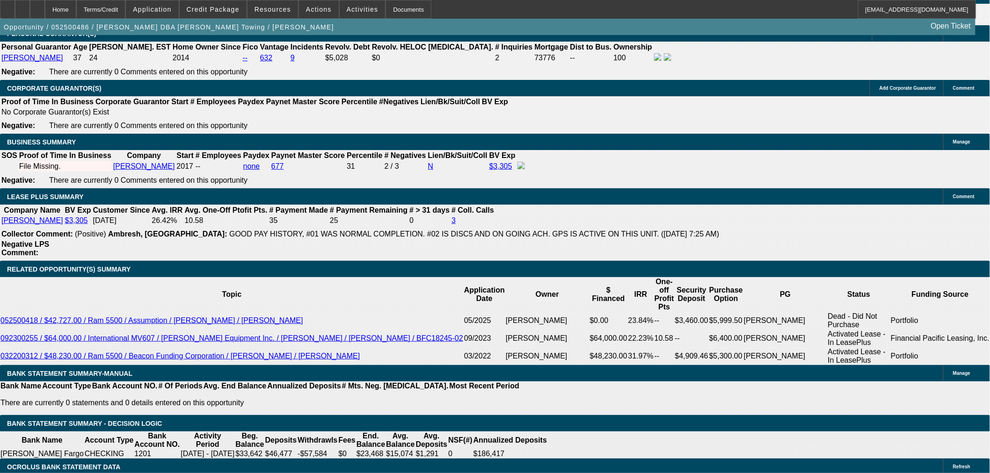
type input "$0.00"
type input "UNKNOWN"
type input "$4,506.50"
type input "$2,253.25"
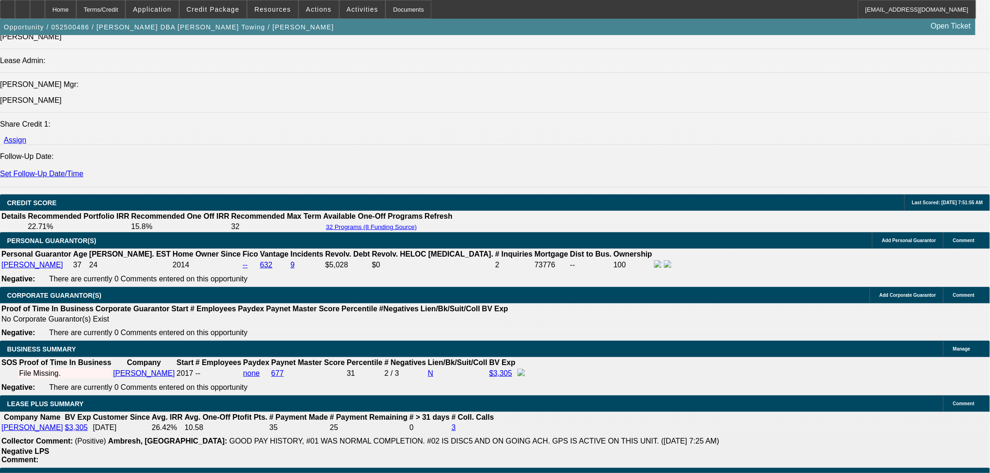
scroll to position [1195, 0]
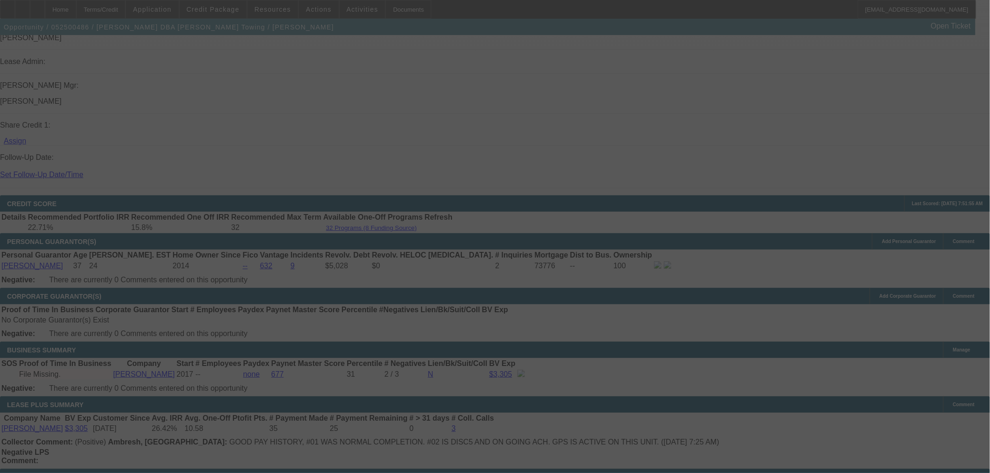
select select "0"
select select "2"
select select "0.1"
select select "4"
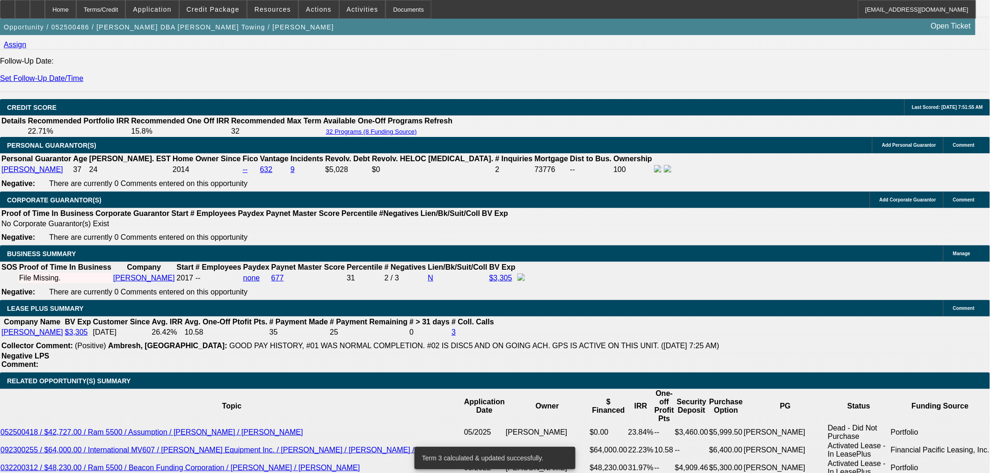
scroll to position [1455, 0]
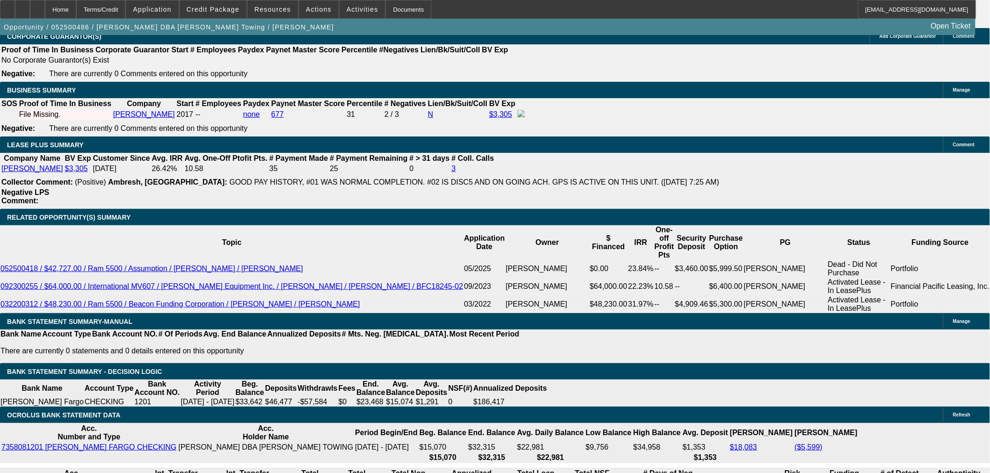
drag, startPoint x: 192, startPoint y: 136, endPoint x: 32, endPoint y: 101, distance: 164.0
type input "$1,000.00"
type input "UNKNOWN"
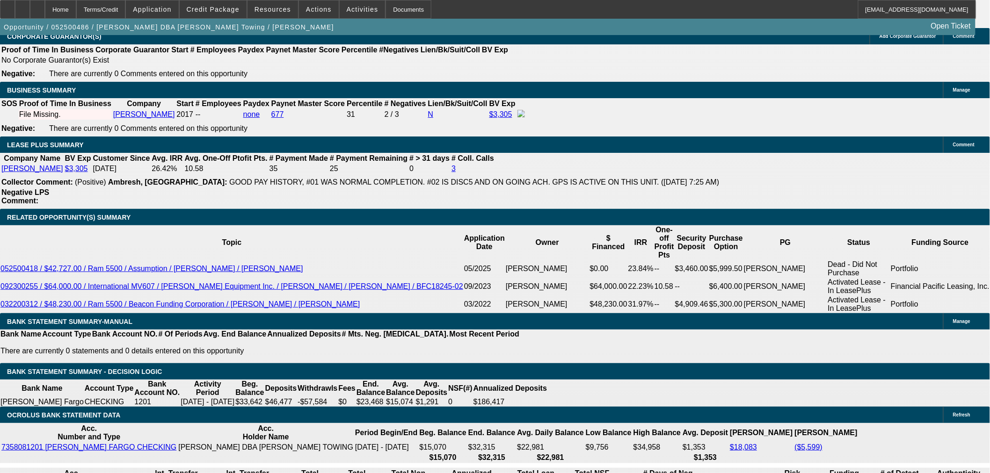
type input "$4,437.16"
type input "$2,218.58"
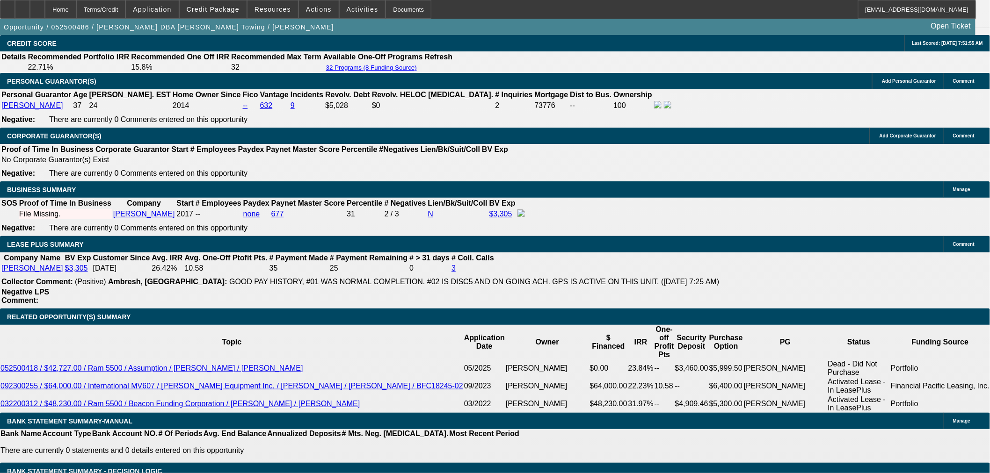
scroll to position [1351, 0]
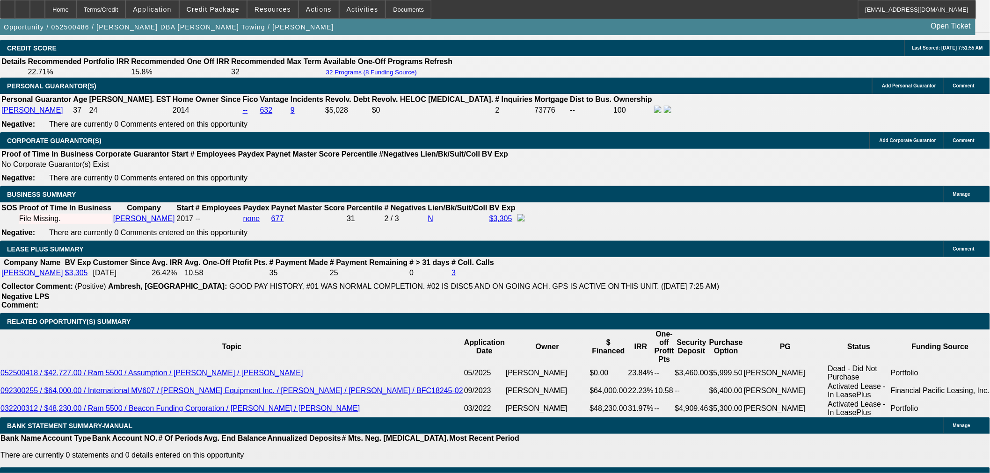
drag, startPoint x: 156, startPoint y: 69, endPoint x: 154, endPoint y: 80, distance: 11.4
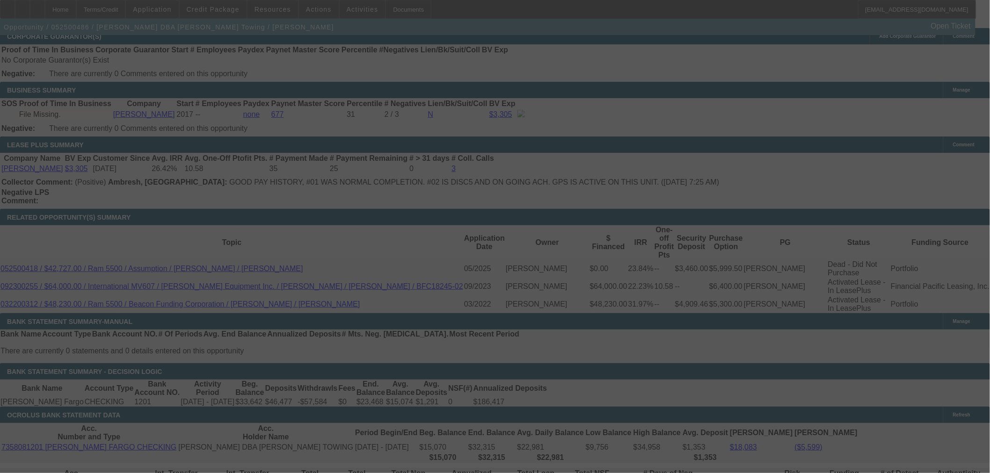
scroll to position [1611, 0]
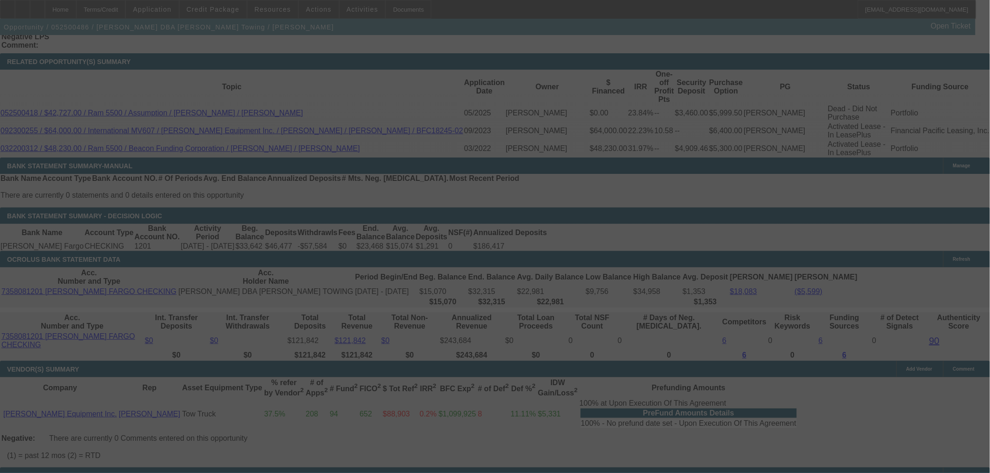
select select "0"
select select "2"
select select "0.1"
select select "4"
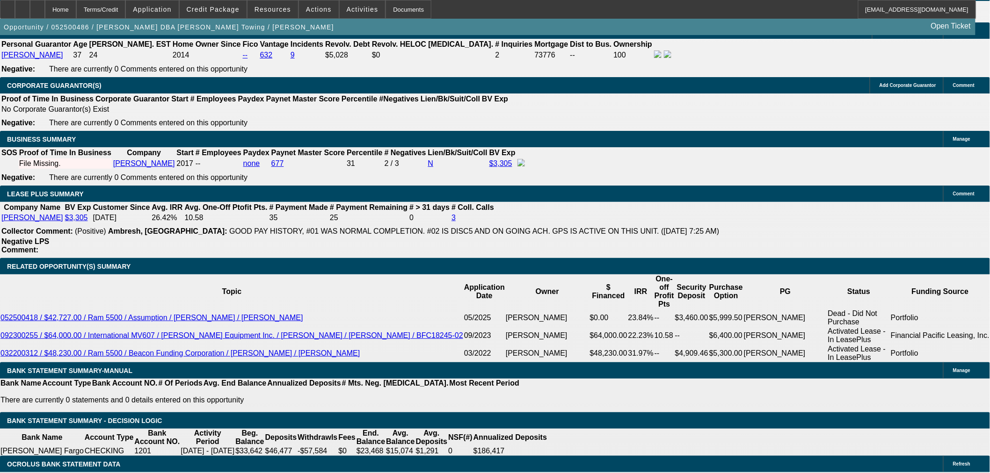
scroll to position [1195, 0]
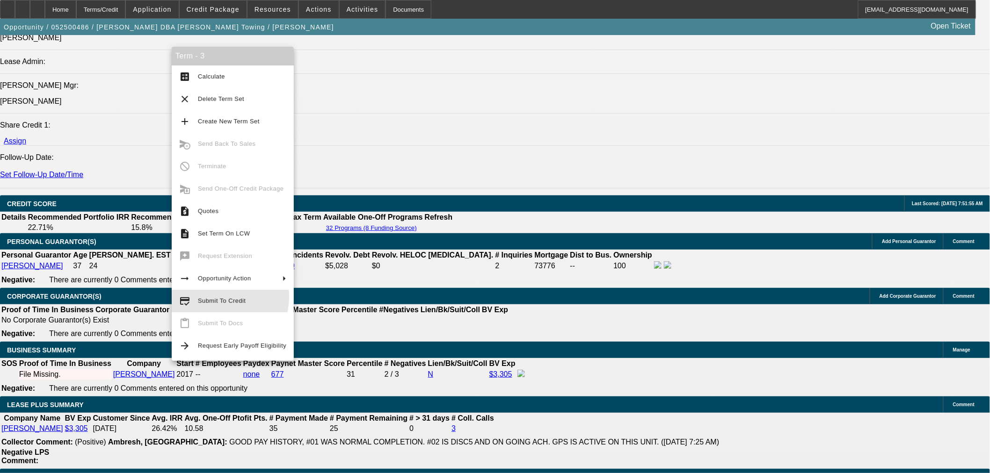
drag, startPoint x: 202, startPoint y: 297, endPoint x: 198, endPoint y: 317, distance: 20.8
click at [202, 297] on span "Submit To Credit" at bounding box center [242, 301] width 88 height 11
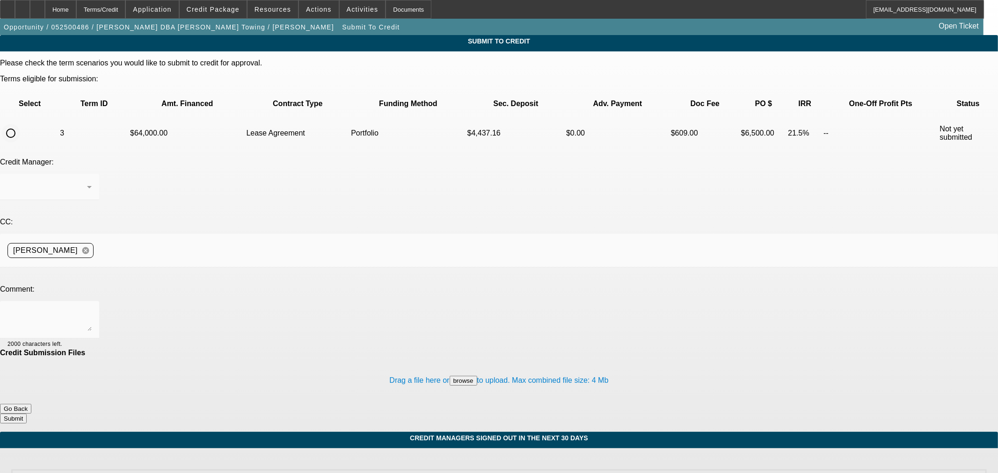
click at [20, 124] on input "radio" at bounding box center [10, 133] width 19 height 19
radio input "true"
click at [92, 174] on div at bounding box center [49, 187] width 84 height 26
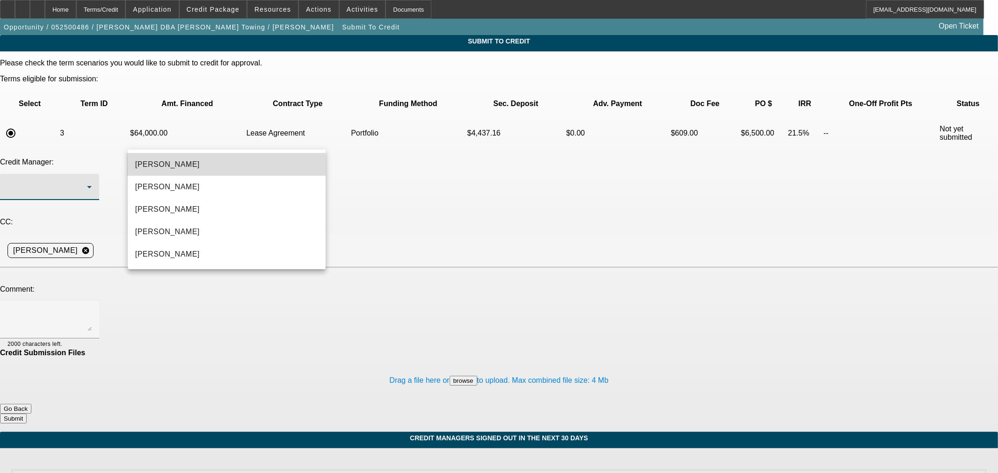
click at [192, 171] on mat-option "Arida, George" at bounding box center [227, 164] width 198 height 22
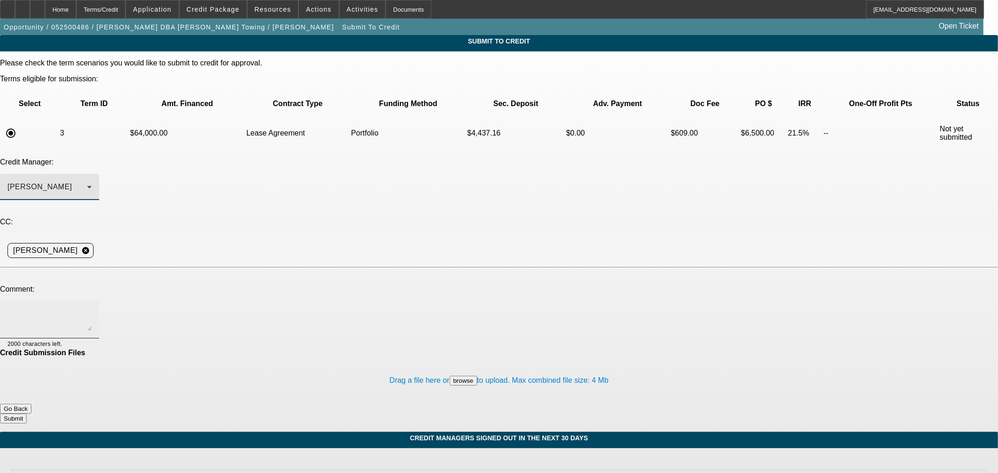
click at [92, 309] on textarea at bounding box center [49, 320] width 84 height 22
click at [92, 309] on textarea "Hi George, good paying repeat customer looking to buy a used truck from Todd's.…" at bounding box center [49, 320] width 84 height 22
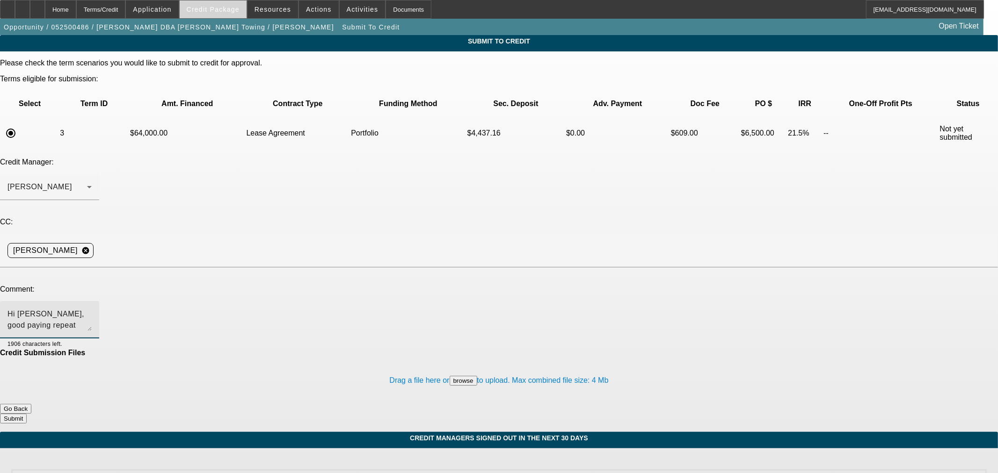
click at [219, 10] on span "Credit Package" at bounding box center [213, 9] width 53 height 7
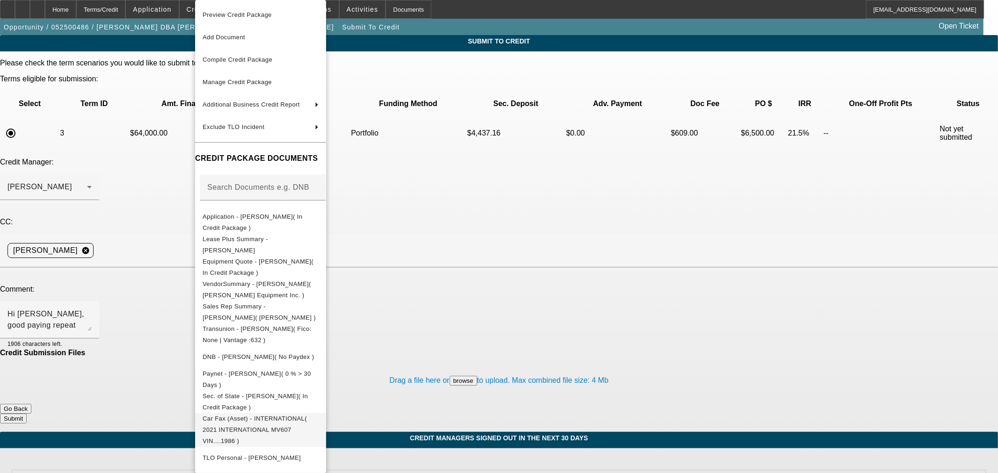
scroll to position [52, 0]
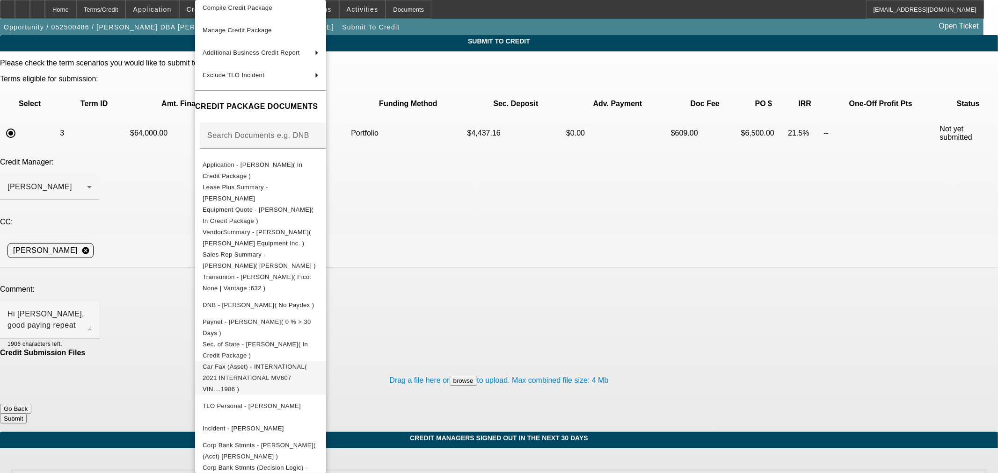
click at [318, 372] on span "Car Fax (Asset) - INTERNATIONAL( 2021 INTERNATIONAL MV607 VIN....1986 )" at bounding box center [261, 379] width 116 height 34
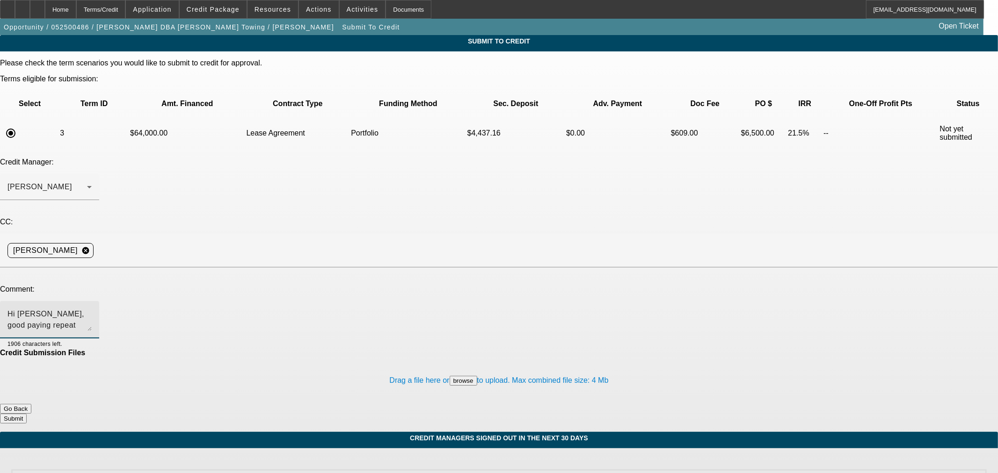
click at [92, 309] on textarea "Hi George, good paying repeat customer looking to buy a used truck from Todd Eq…" at bounding box center [49, 320] width 84 height 22
type textarea "Hi George, good paying repeat customer looking to buy a used truck from Todd Eq…"
click at [92, 309] on textarea "Hi George, good paying repeat customer looking to buy a used truck from Todd Eq…" at bounding box center [49, 320] width 84 height 22
click at [27, 414] on button "Submit" at bounding box center [13, 419] width 27 height 10
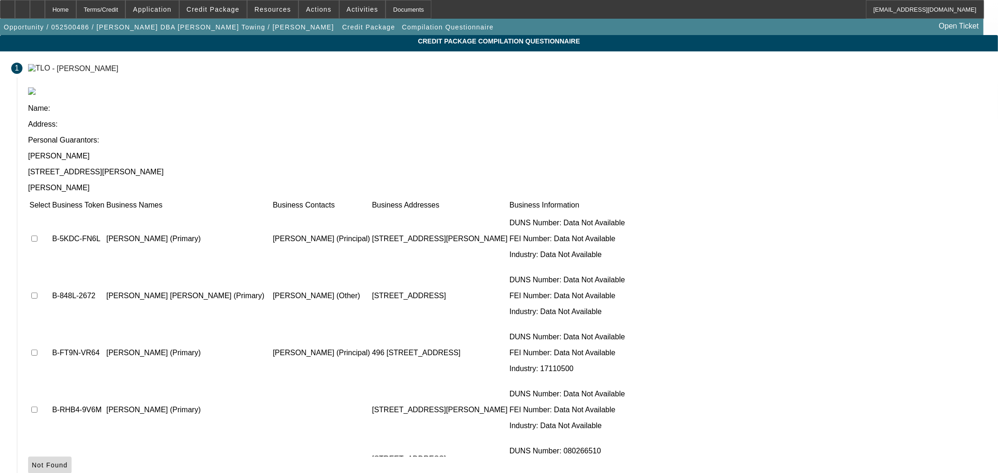
click at [32, 462] on icon at bounding box center [32, 465] width 0 height 7
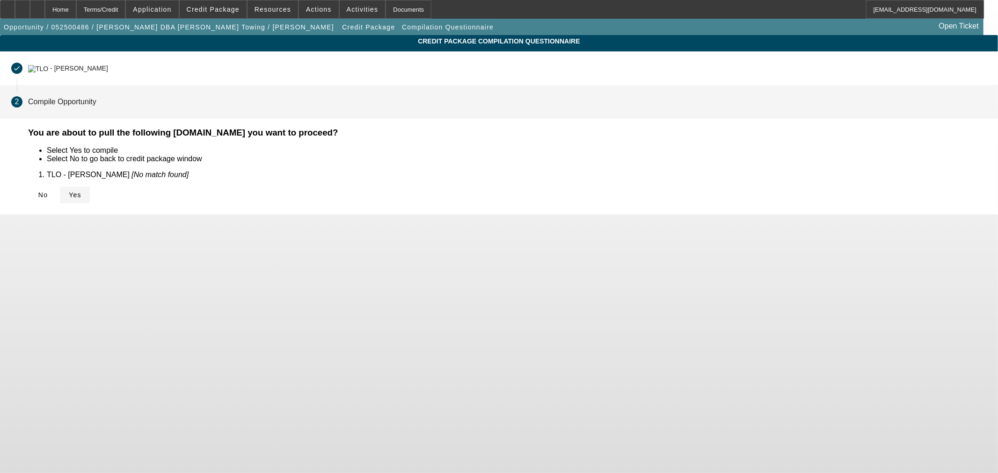
click at [69, 193] on icon at bounding box center [69, 194] width 0 height 7
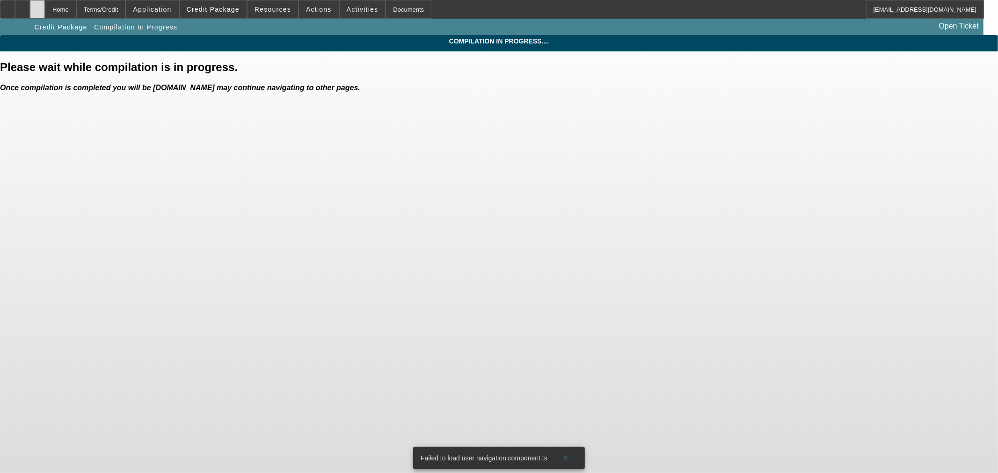
click at [45, 11] on div at bounding box center [37, 9] width 15 height 19
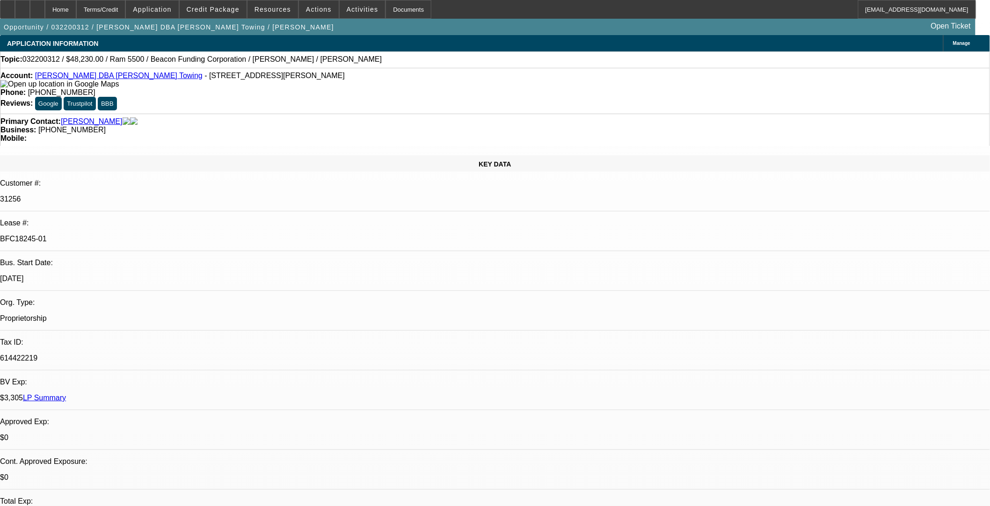
select select "0"
select select "2"
select select "0.1"
select select "4"
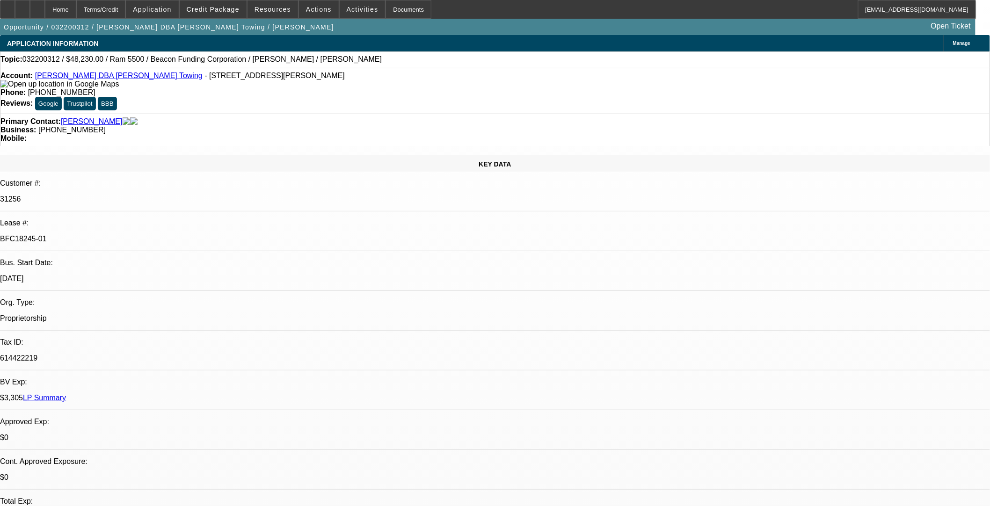
select select "0"
select select "2"
select select "0.1"
select select "4"
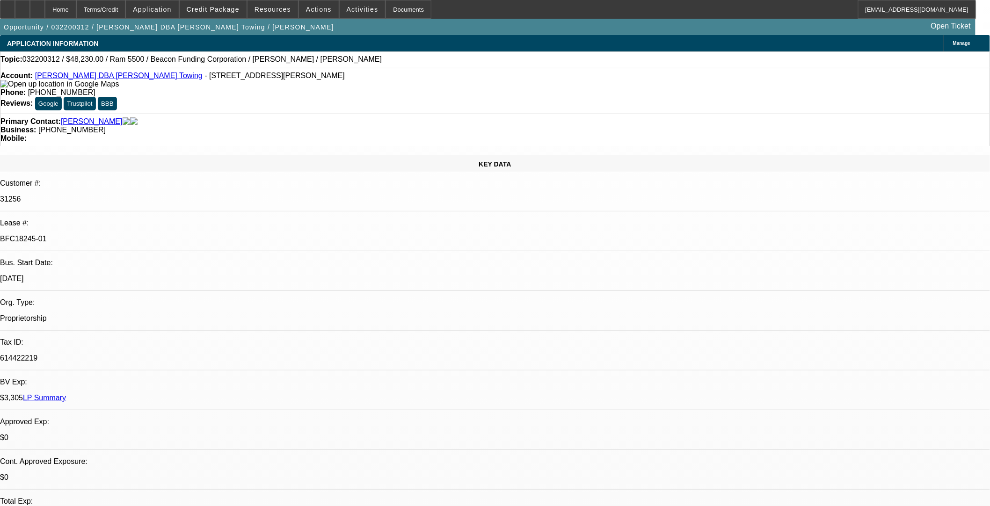
select select "0"
select select "2"
select select "0.1"
select select "4"
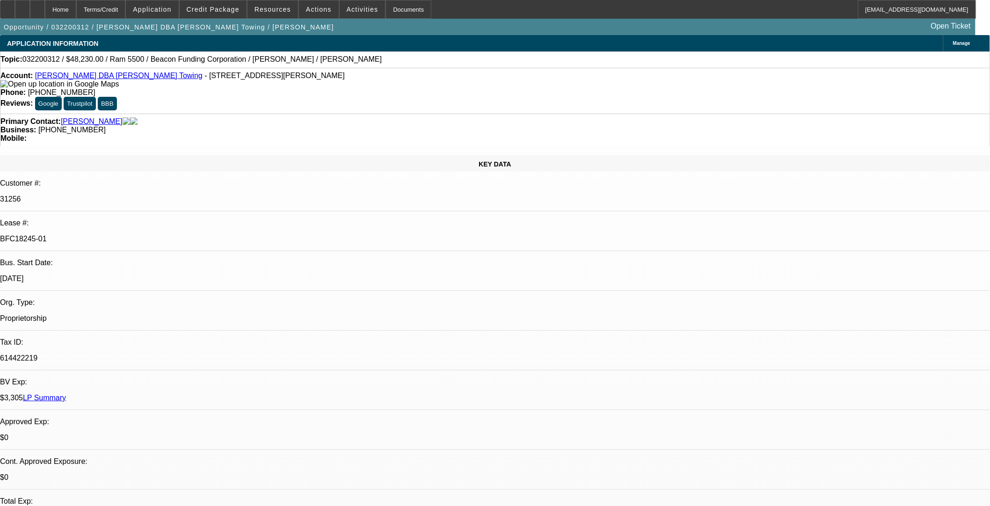
select select "0"
select select "2"
select select "0.1"
select select "4"
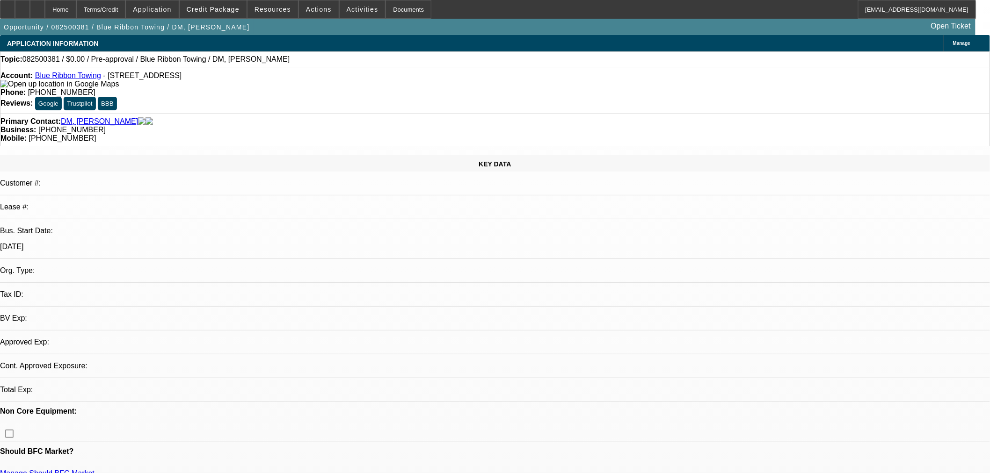
select select "0"
select select "2"
select select "0.1"
select select "4"
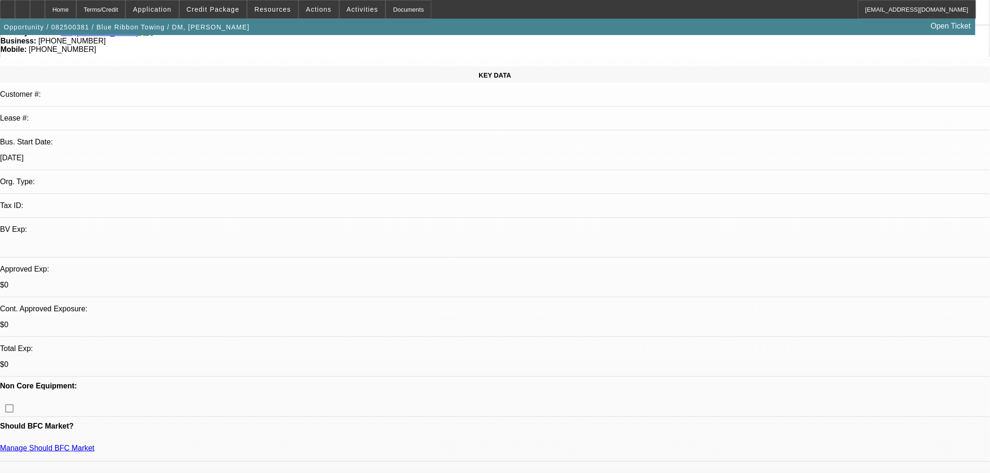
scroll to position [260, 0]
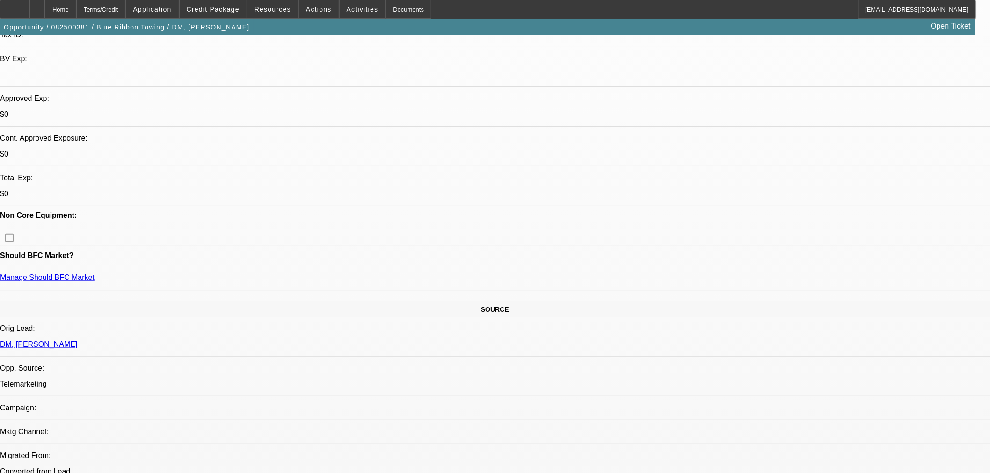
drag, startPoint x: 567, startPoint y: 157, endPoint x: 559, endPoint y: 183, distance: 27.2
click div "Add Personal Guarantor"
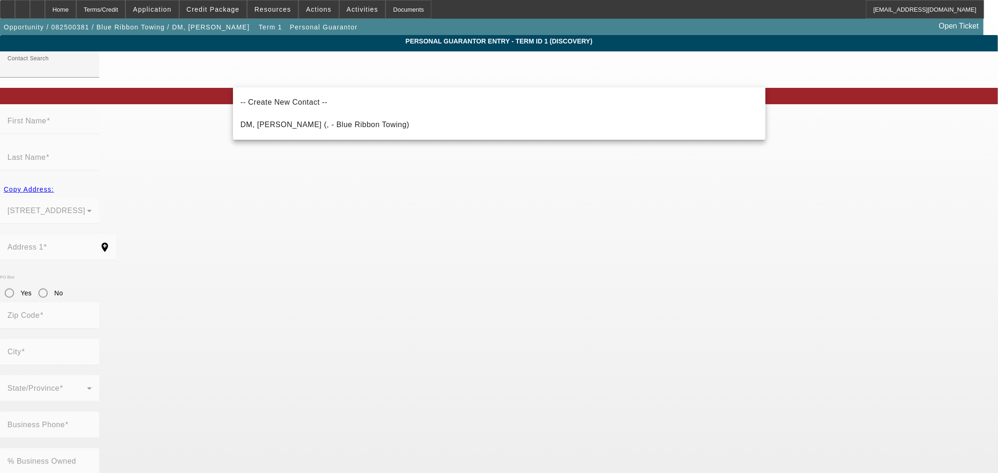
click span "DM, Jessica (, - Blue Ribbon Towing)"
type input "DM, Jessica (, - Blue Ribbon Towing)"
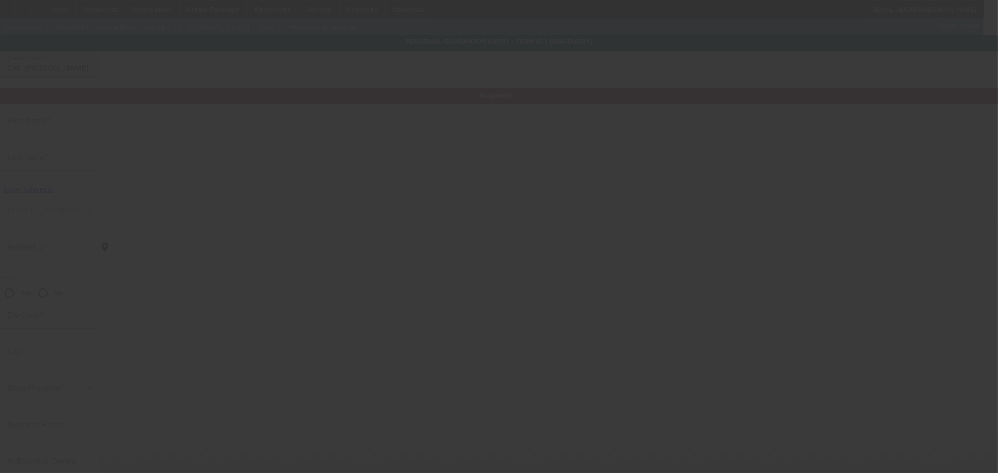
type input "Jessica"
type input "DM"
radio input "true"
type input "(970) 663-5530"
type input "triadblueribbon@yahoo.com"
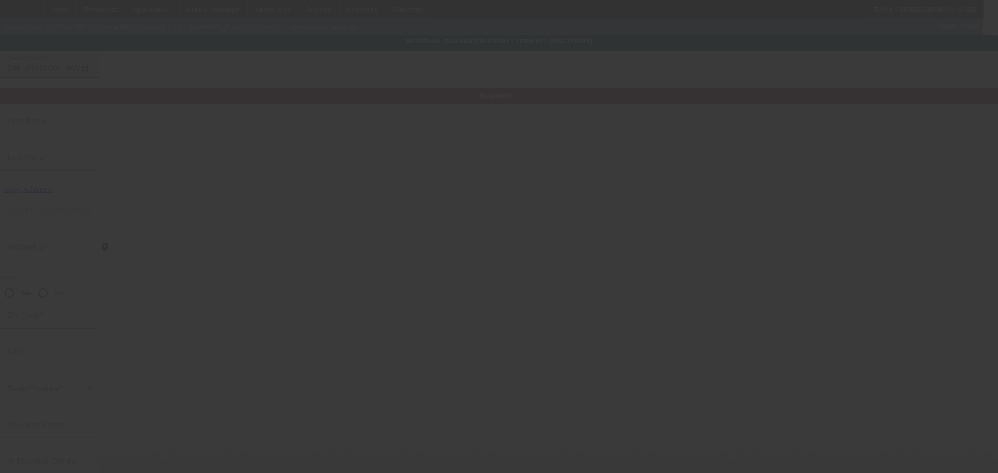
type input "(970) 663-5503"
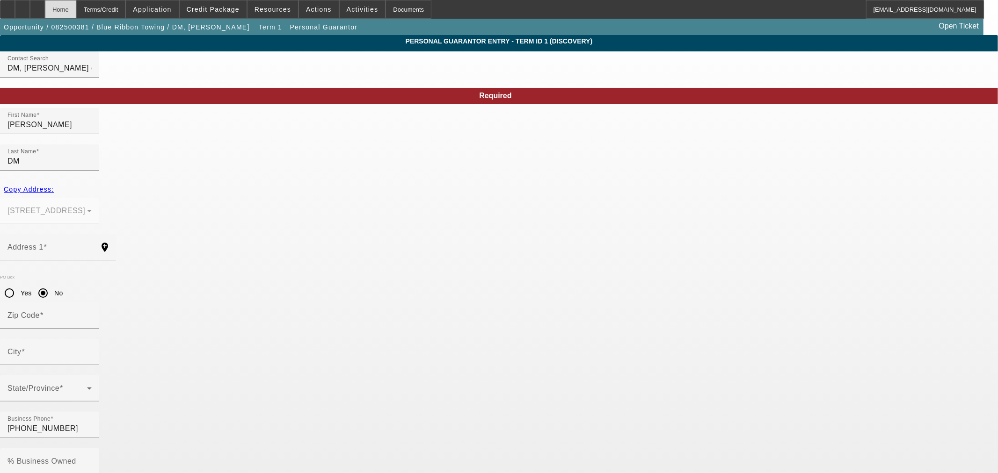
click div "Home"
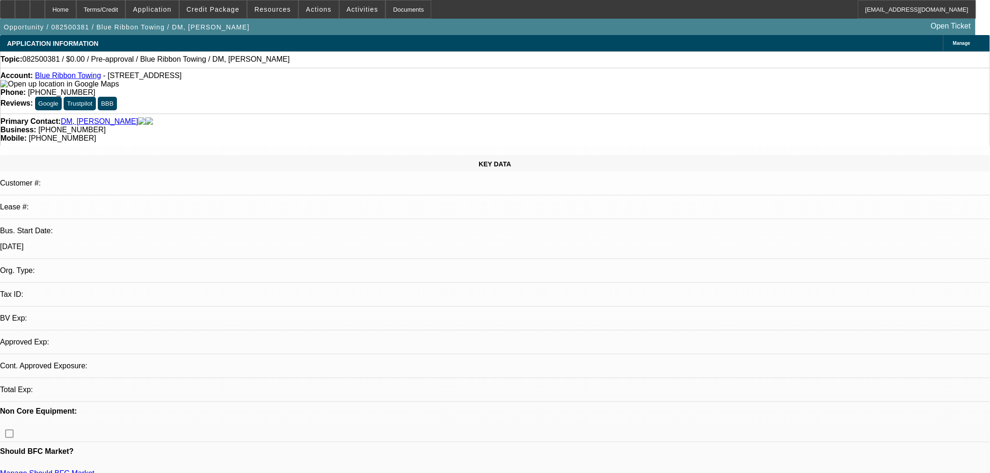
select select "0"
select select "2"
select select "0.1"
select select "4"
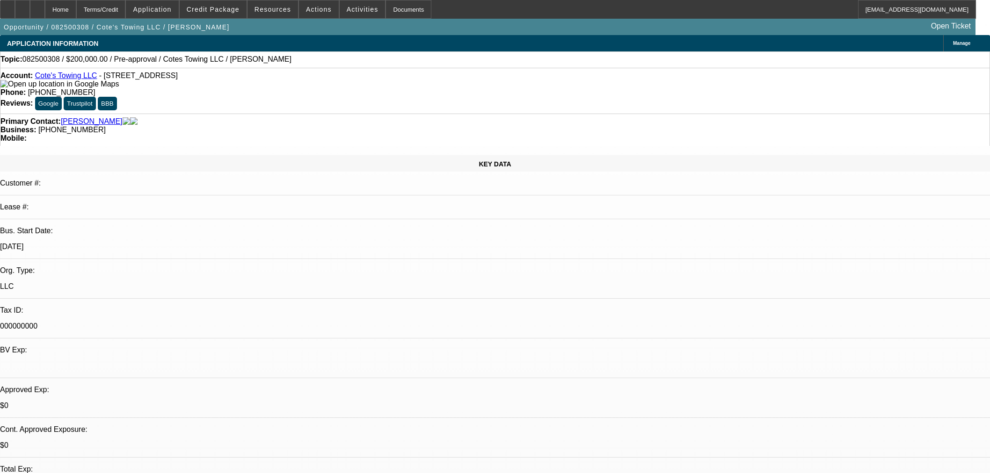
select select "0"
select select "3"
select select "0"
select select "6"
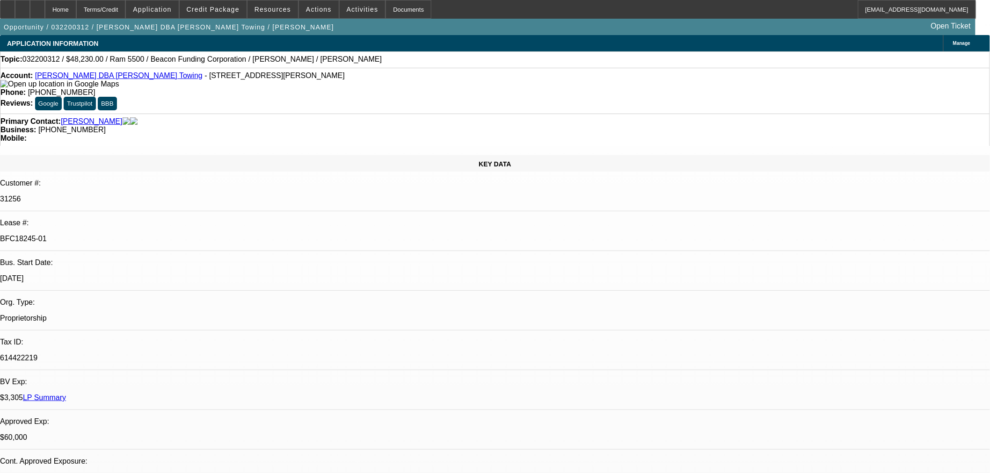
select select "0"
select select "2"
select select "0.1"
select select "4"
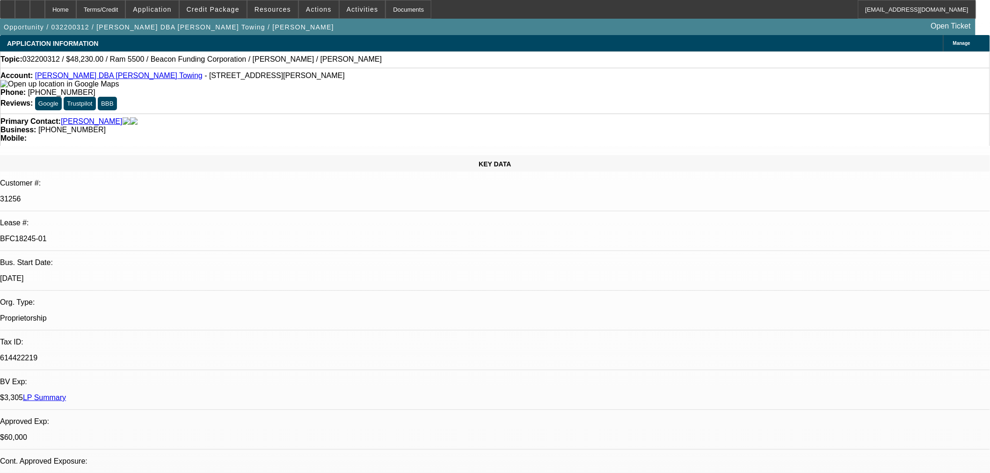
select select "0"
select select "2"
select select "0.1"
select select "4"
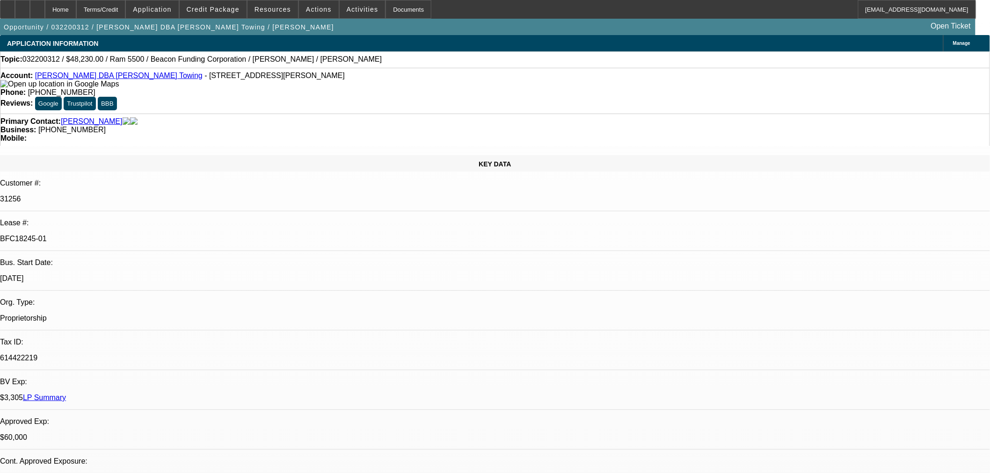
select select "0"
select select "2"
select select "0.1"
select select "4"
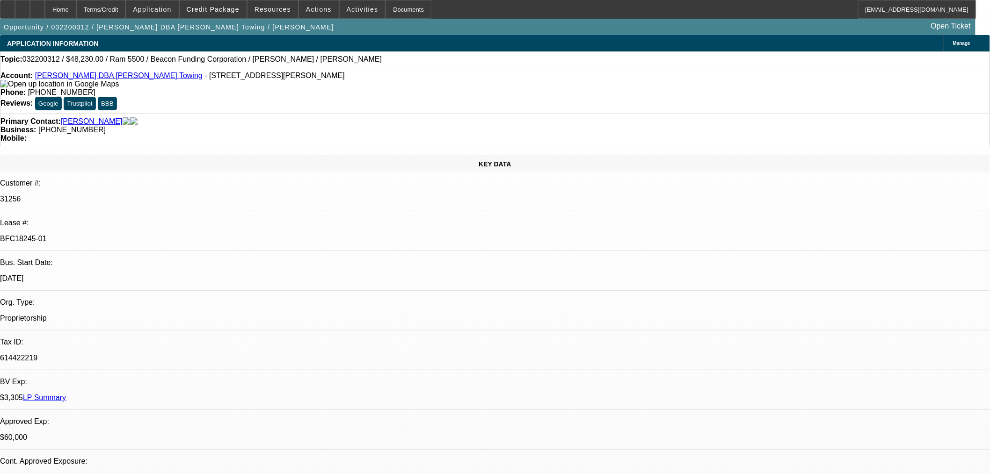
select select "0"
select select "2"
select select "0.1"
select select "4"
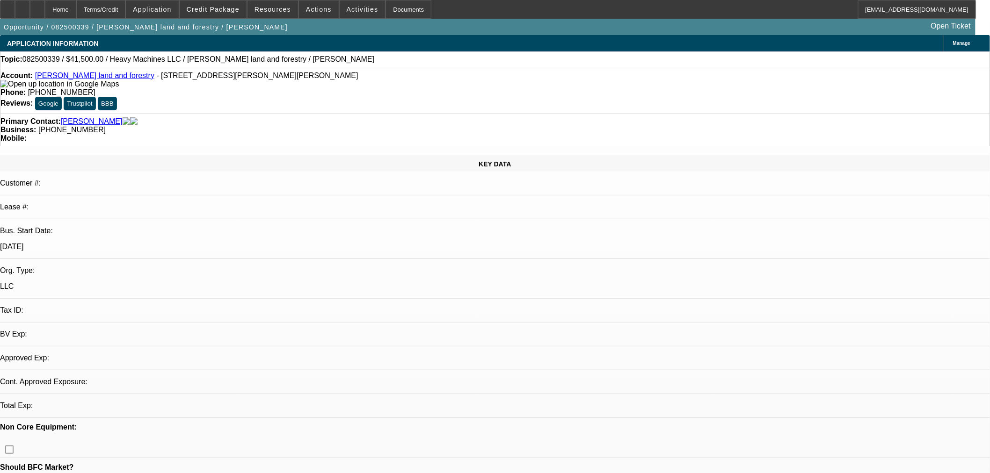
select select "0"
select select "2"
select select "0.1"
select select "4"
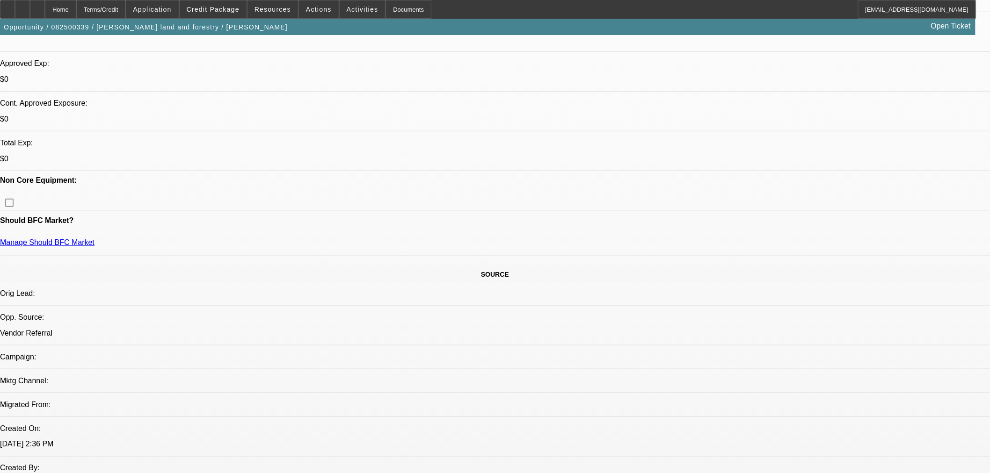
scroll to position [260, 0]
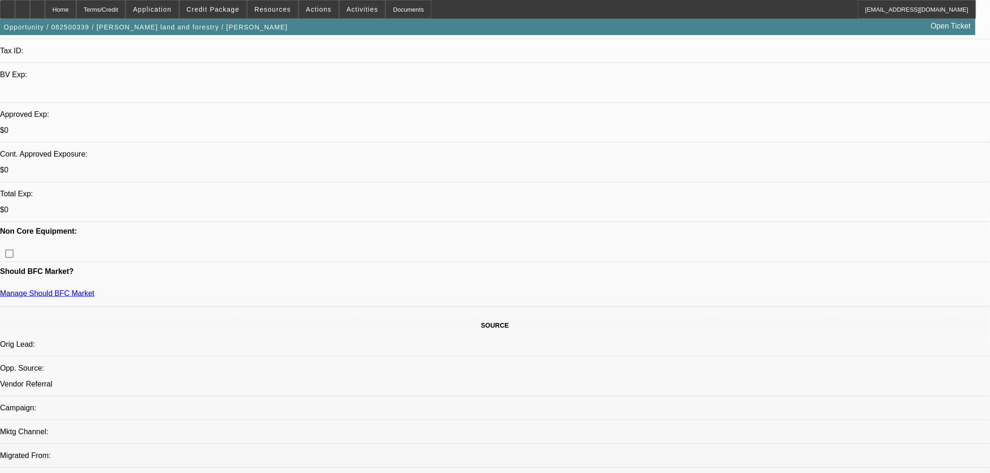
click at [208, 8] on span "Credit Package" at bounding box center [213, 9] width 53 height 7
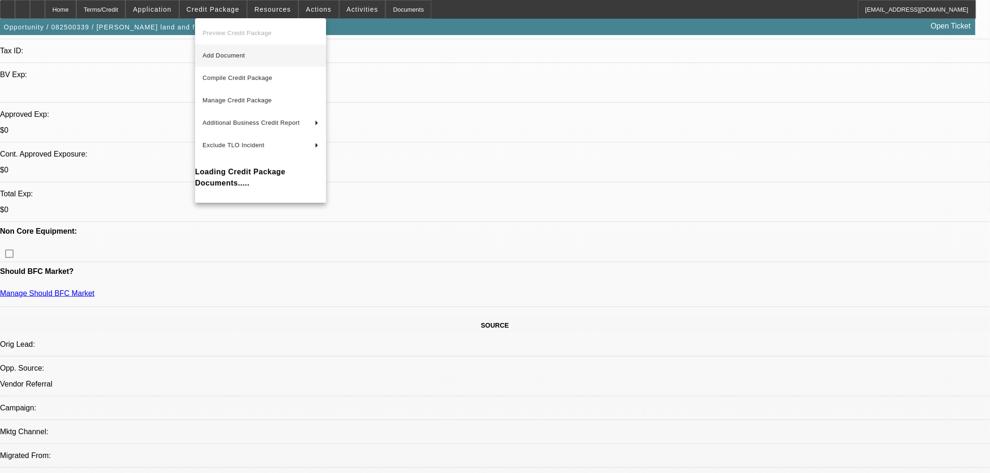
click at [216, 56] on span "Add Document" at bounding box center [224, 55] width 43 height 7
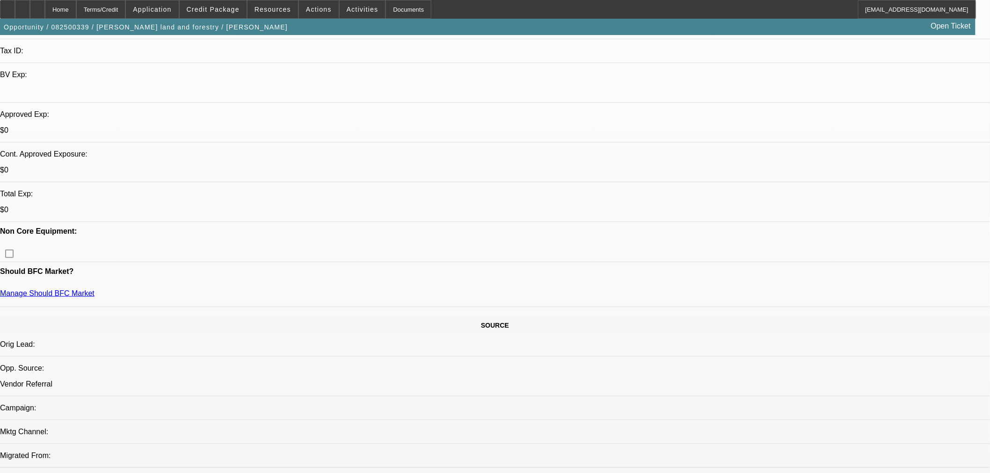
click at [45, 14] on div at bounding box center [37, 9] width 15 height 19
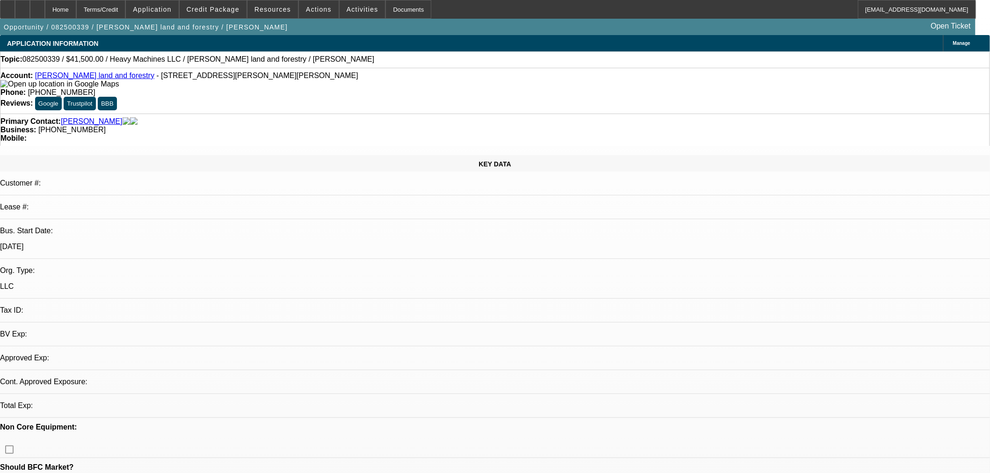
select select "0"
select select "2"
select select "0.1"
select select "4"
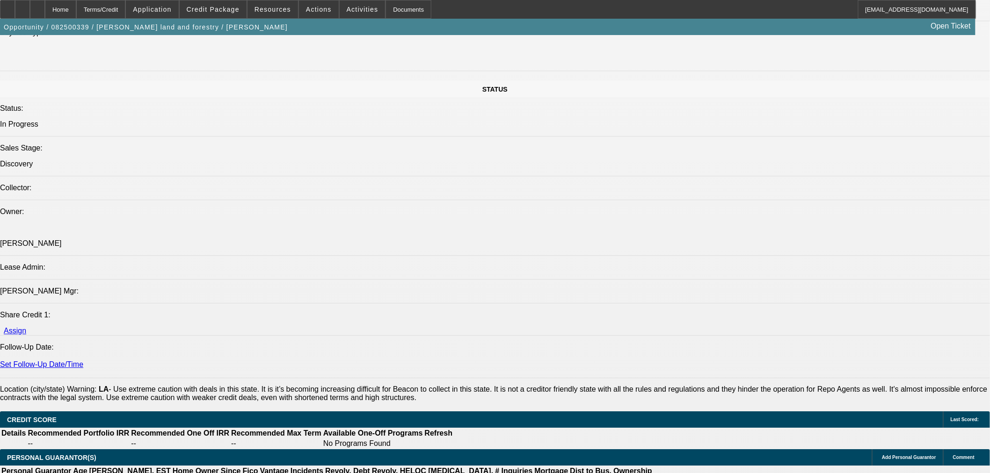
scroll to position [1143, 0]
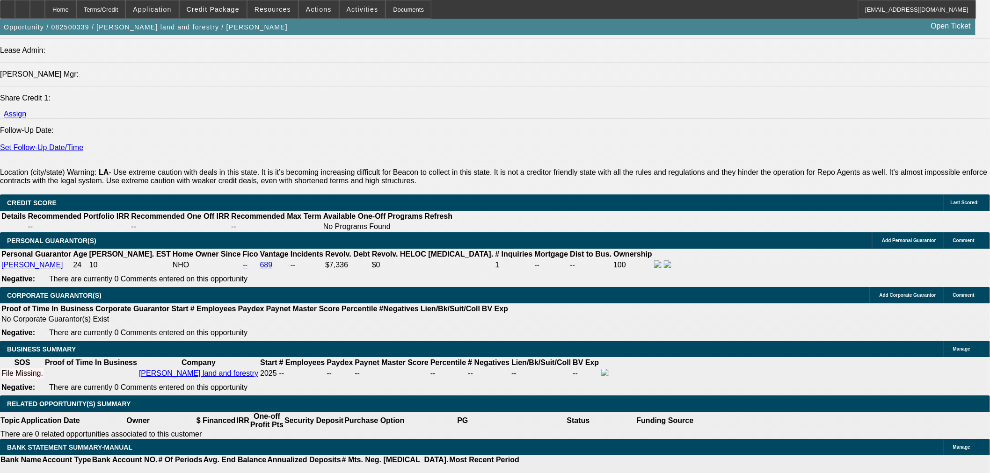
select select "0.1"
type input "$4,150.00"
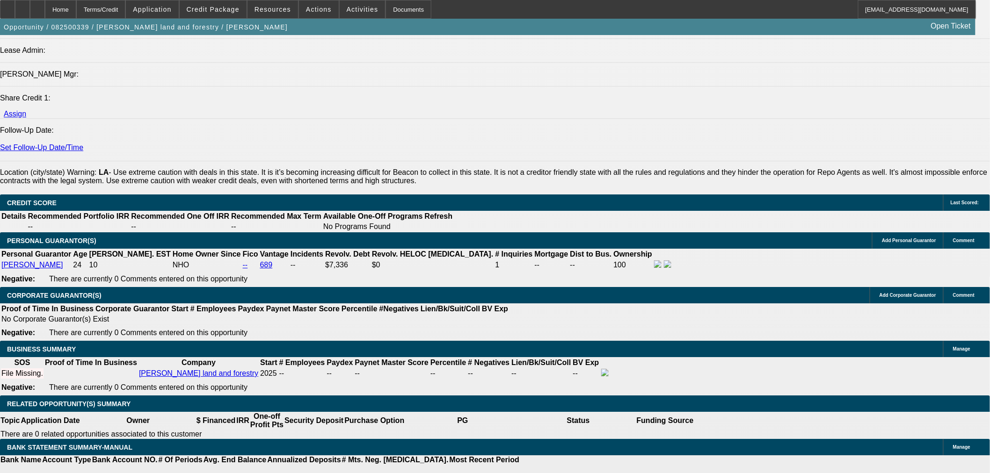
type input "60"
type input "1"
type input "$1,276.90"
type input "$638.45"
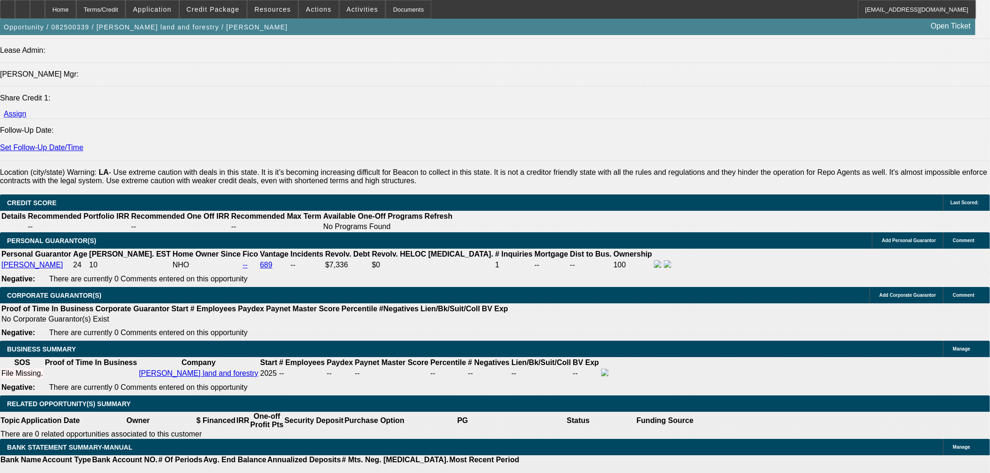
type input "16"
type input "$1,816.56"
type input "$908.28"
type input "16"
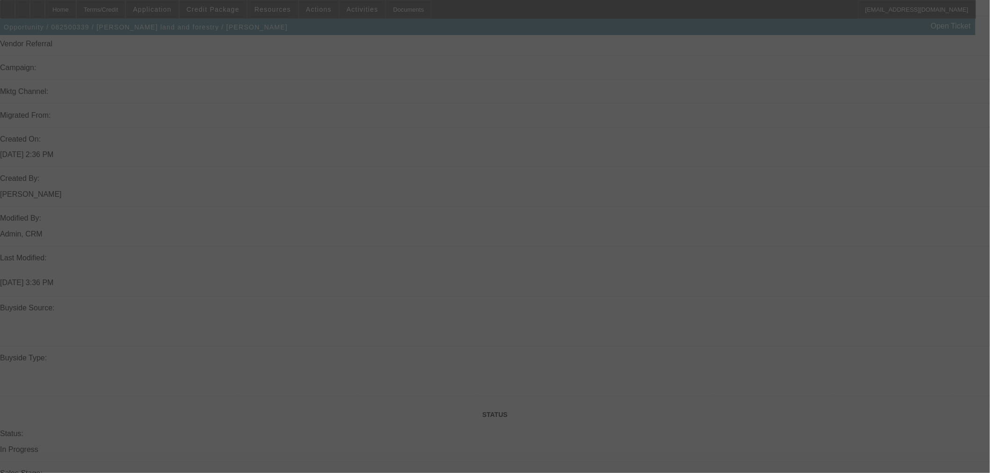
scroll to position [468, 0]
select select "0.1"
select select "2"
select select "0.1"
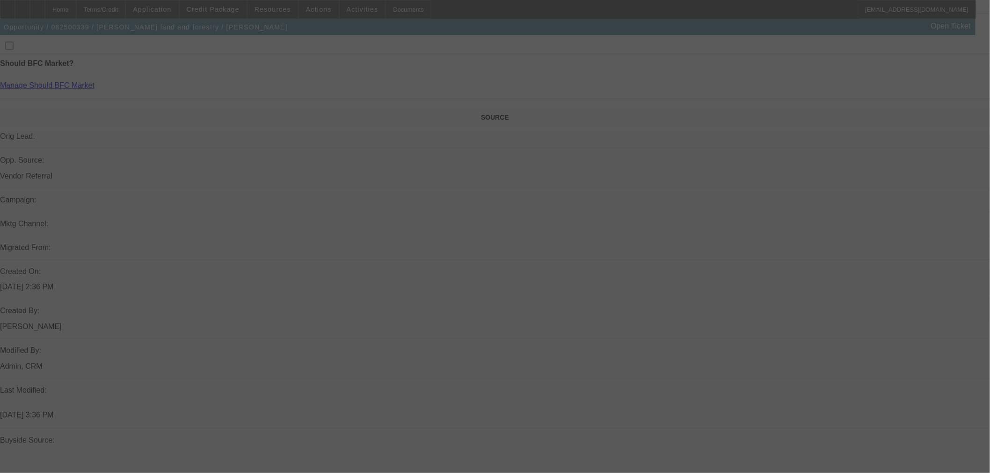
select select "4"
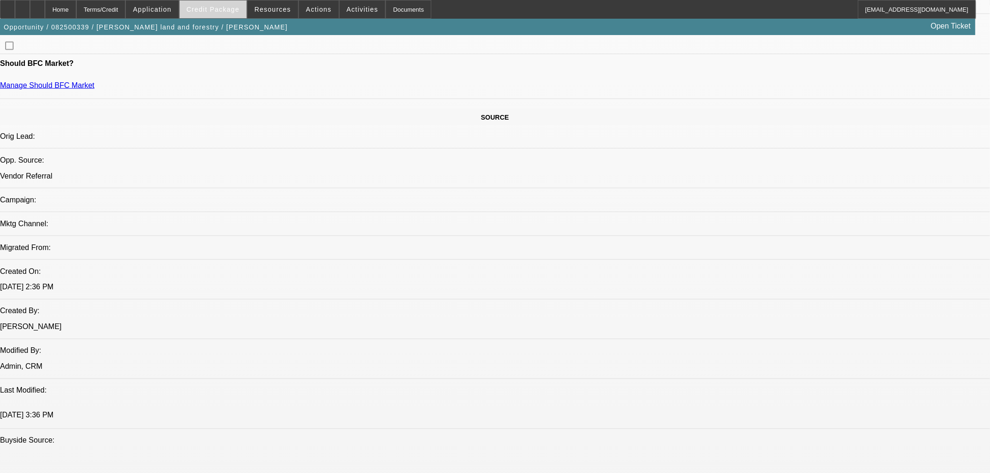
click at [233, 13] on span at bounding box center [213, 9] width 67 height 22
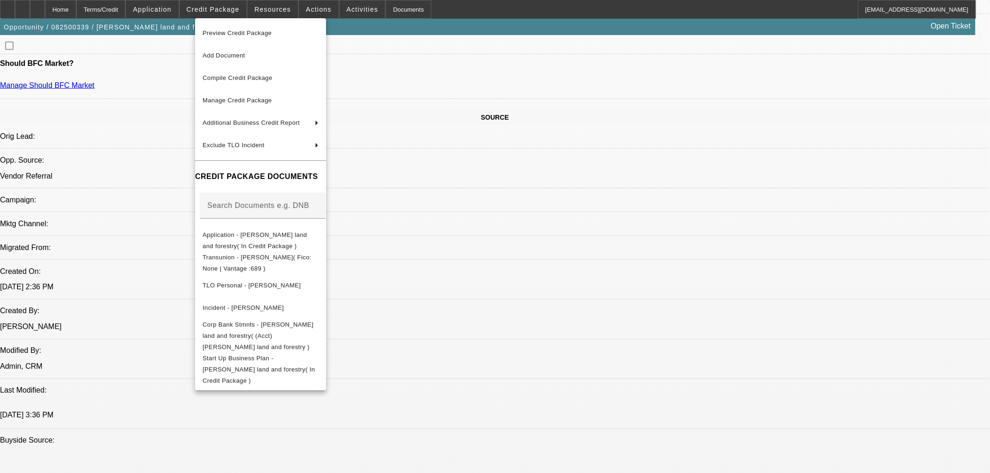
click at [457, 63] on div at bounding box center [495, 236] width 990 height 473
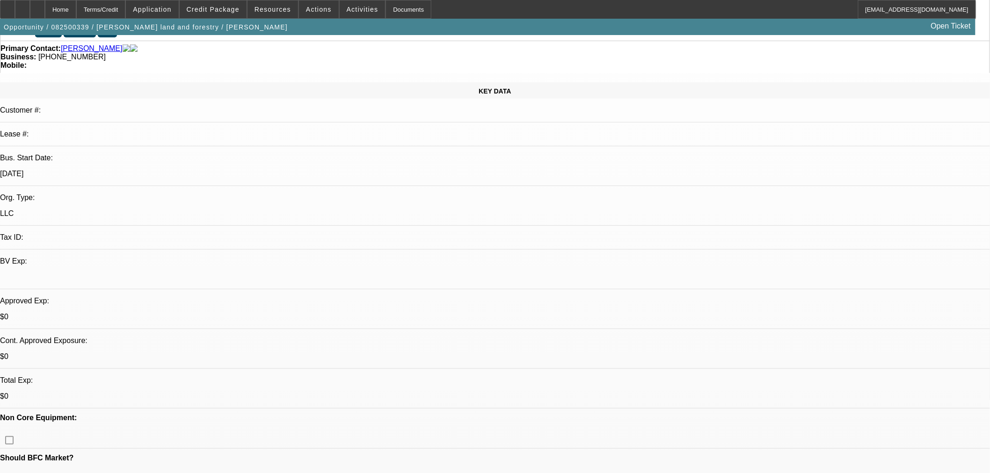
scroll to position [0, 0]
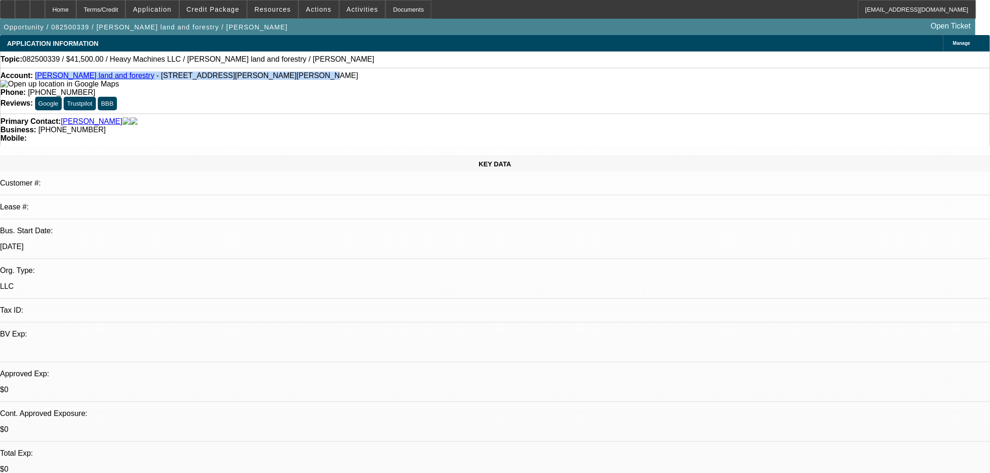
drag, startPoint x: 232, startPoint y: 80, endPoint x: 119, endPoint y: 94, distance: 113.7
click at [43, 77] on div "Account: [PERSON_NAME] land and forestry - [STREET_ADDRESS][PERSON_NAME]" at bounding box center [494, 80] width 989 height 17
copy div "[PERSON_NAME] land and forestry - [STREET_ADDRESS][PERSON_NAME][PERSON_NAME]"
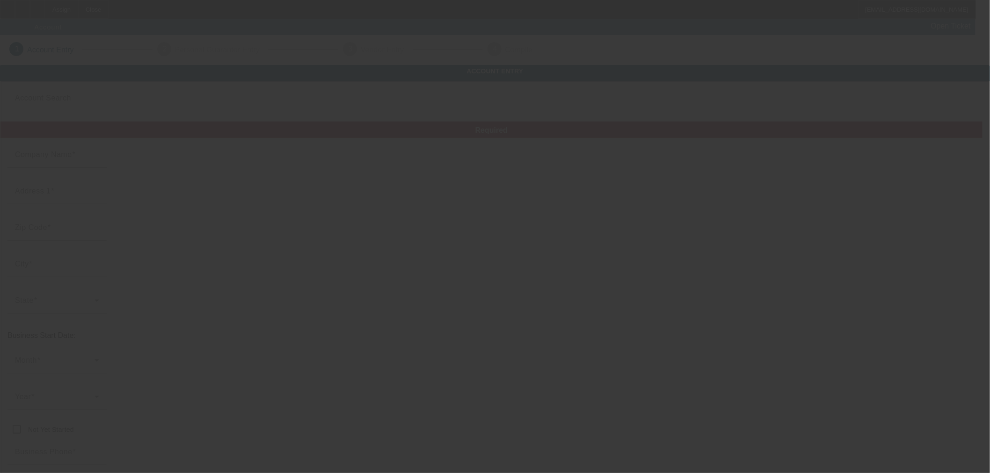
type input "[PERSON_NAME] land and limb llc"
type input "[PHONE_NUMBER]"
type input "[EMAIL_ADDRESS][DOMAIN_NAME]"
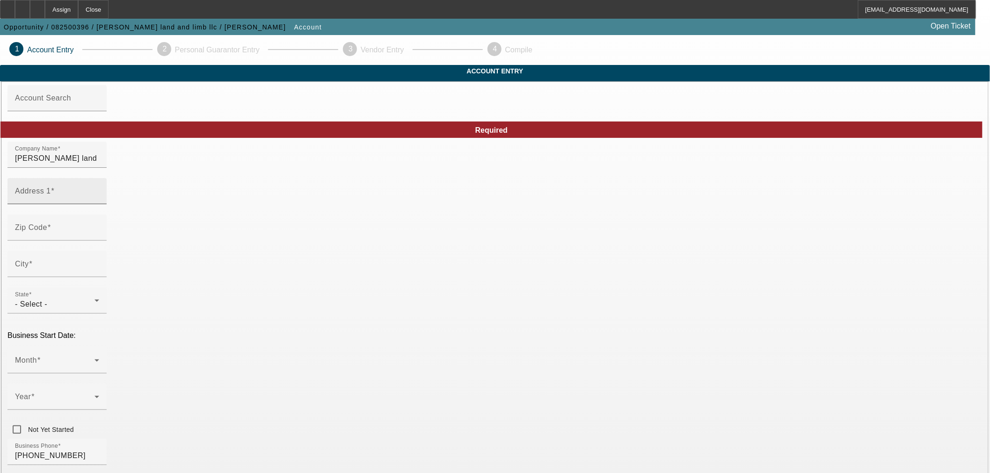
click at [99, 203] on div "Address 1" at bounding box center [57, 191] width 84 height 26
paste input "[STREET_ADDRESS][PERSON_NAME]"
type input "[STREET_ADDRESS][PERSON_NAME]"
click at [107, 240] on div "Zip Code" at bounding box center [56, 228] width 99 height 26
click at [39, 225] on mat-label "Zip Code" at bounding box center [27, 222] width 24 height 6
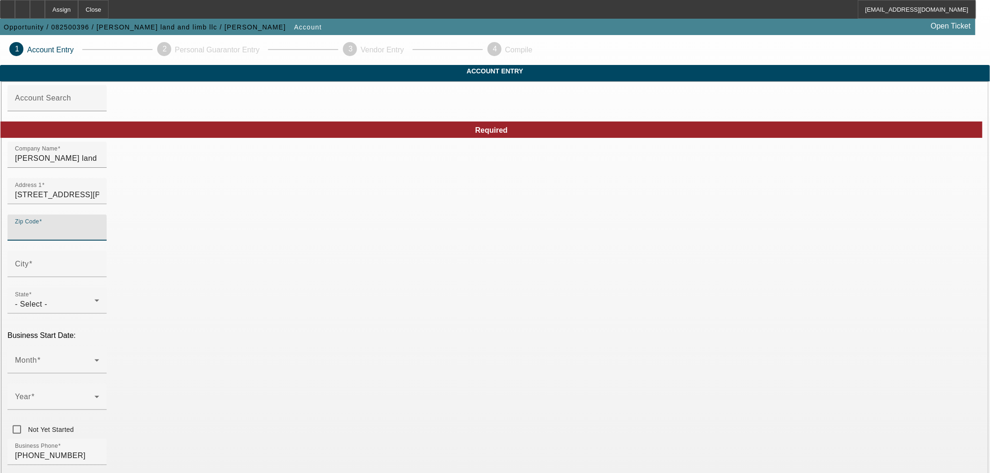
click at [99, 237] on input "Zip Code" at bounding box center [57, 231] width 84 height 11
paste input "65449"
type input "65449"
type input "[GEOGRAPHIC_DATA]"
type input "[PERSON_NAME]"
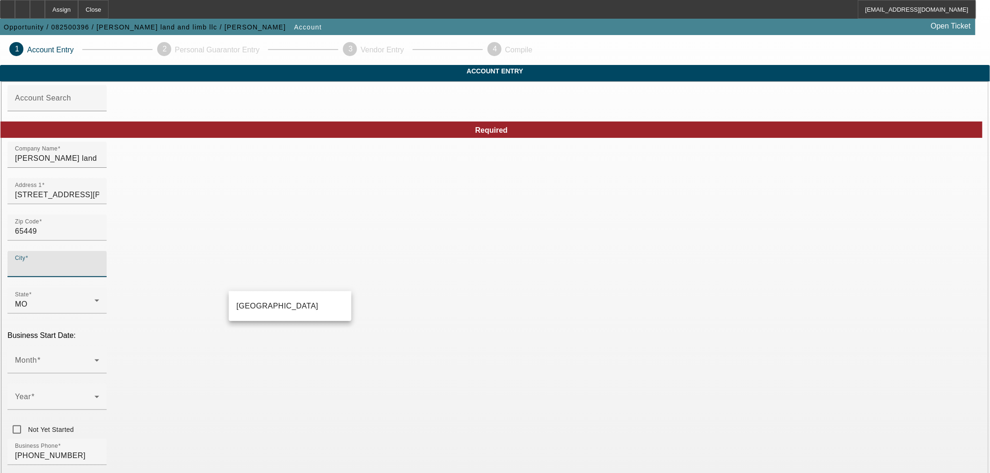
click at [260, 307] on span "[GEOGRAPHIC_DATA]" at bounding box center [277, 306] width 82 height 8
type input "[GEOGRAPHIC_DATA]"
click at [94, 359] on span at bounding box center [55, 364] width 80 height 11
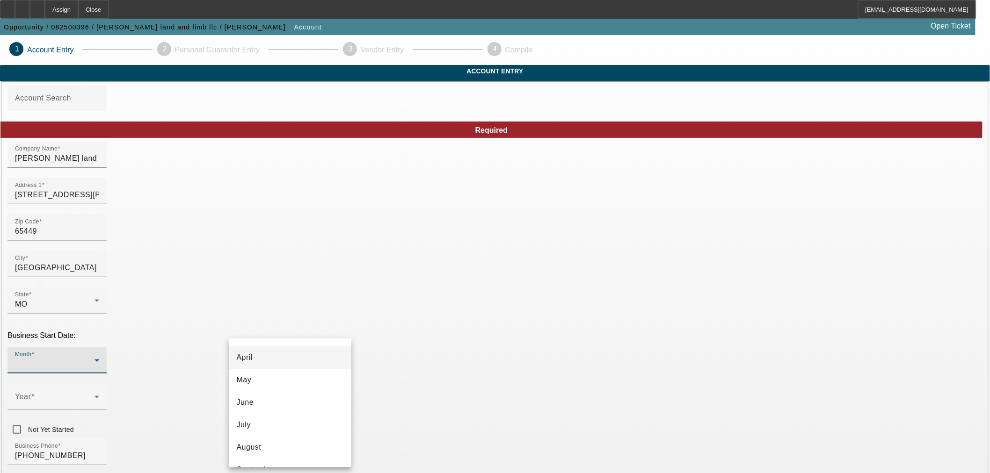
scroll to position [170, 0]
click at [302, 349] on mat-option "July" at bounding box center [290, 341] width 123 height 22
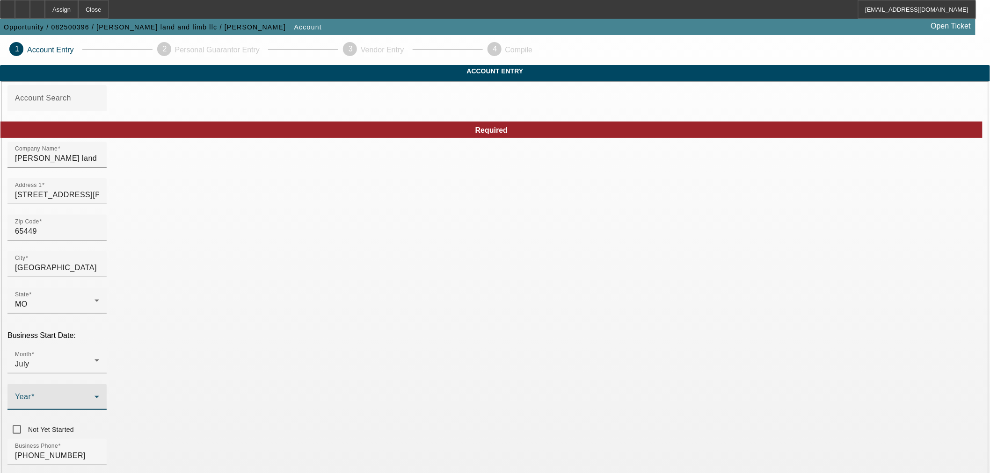
click at [94, 395] on span at bounding box center [55, 400] width 80 height 11
click at [392, 421] on mat-option "2025" at bounding box center [392, 421] width 54 height 22
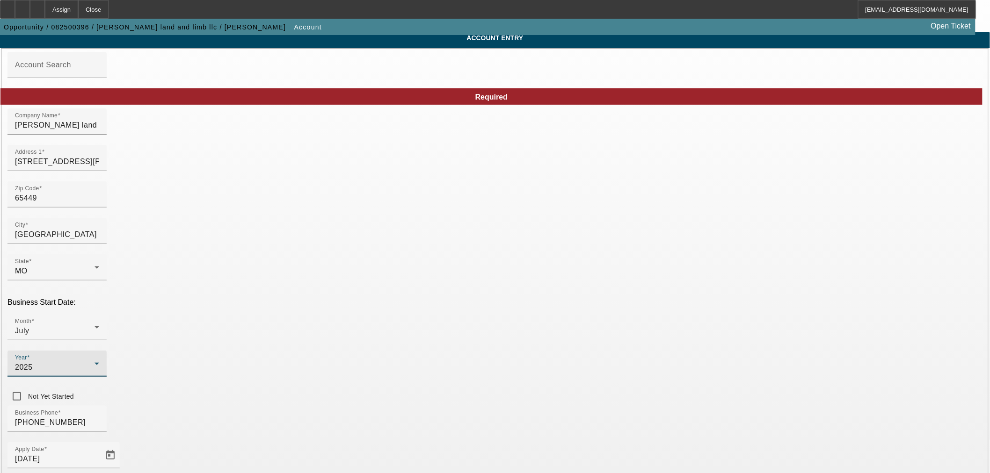
scroll to position [52, 0]
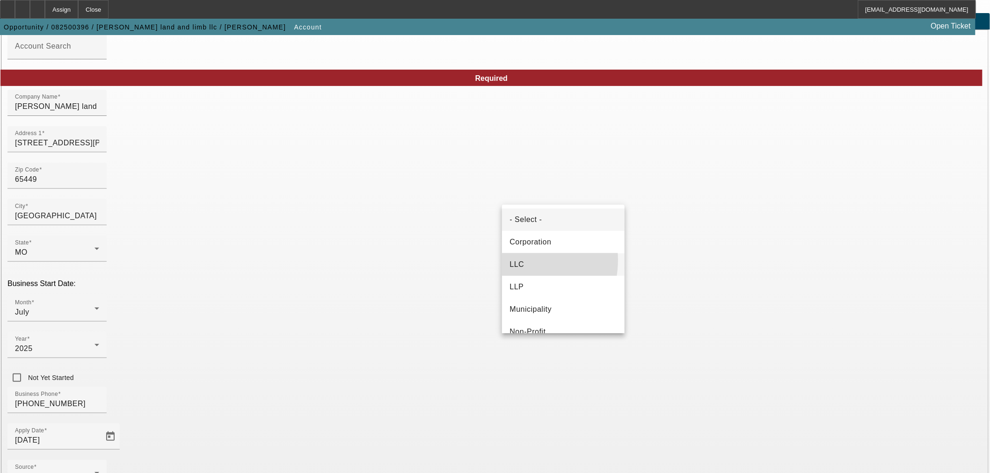
click at [514, 260] on span "LLC" at bounding box center [516, 264] width 14 height 11
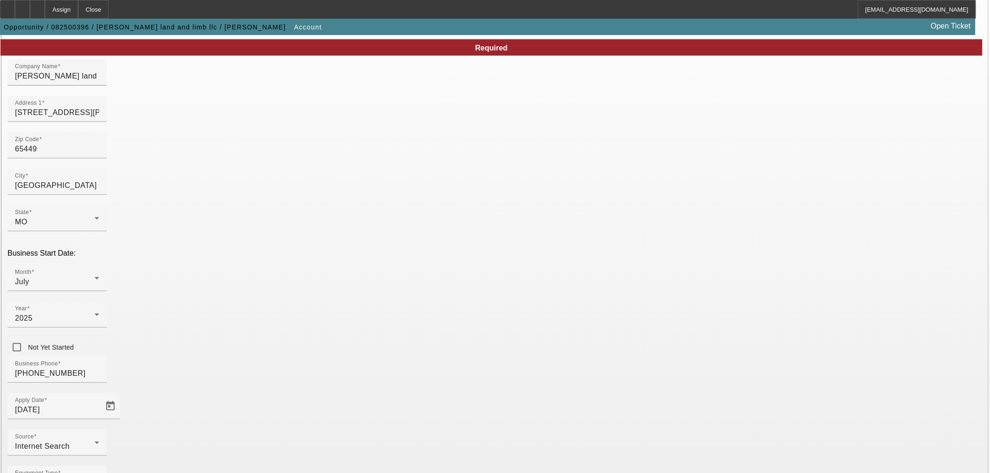
scroll to position [109, 0]
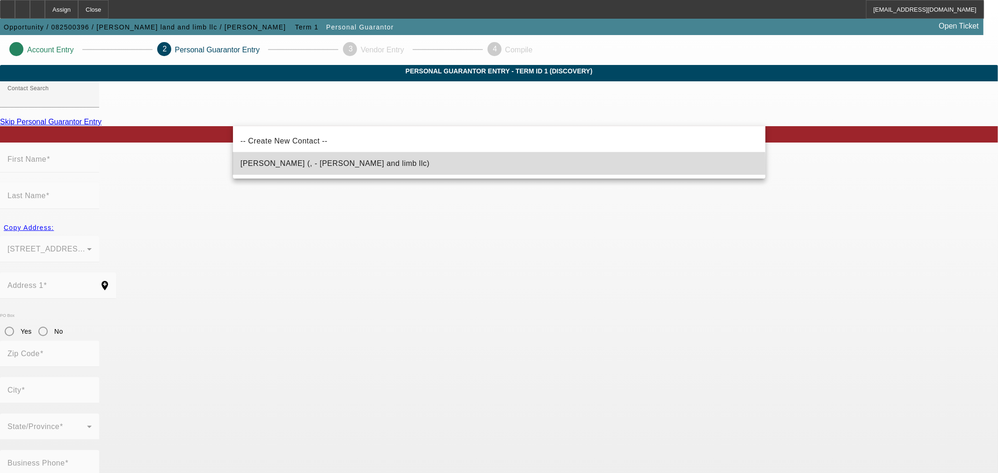
click at [297, 167] on span "[PERSON_NAME] (, - [PERSON_NAME] and limb llc)" at bounding box center [334, 163] width 189 height 11
type input "[PERSON_NAME] (, - [PERSON_NAME] and limb llc)"
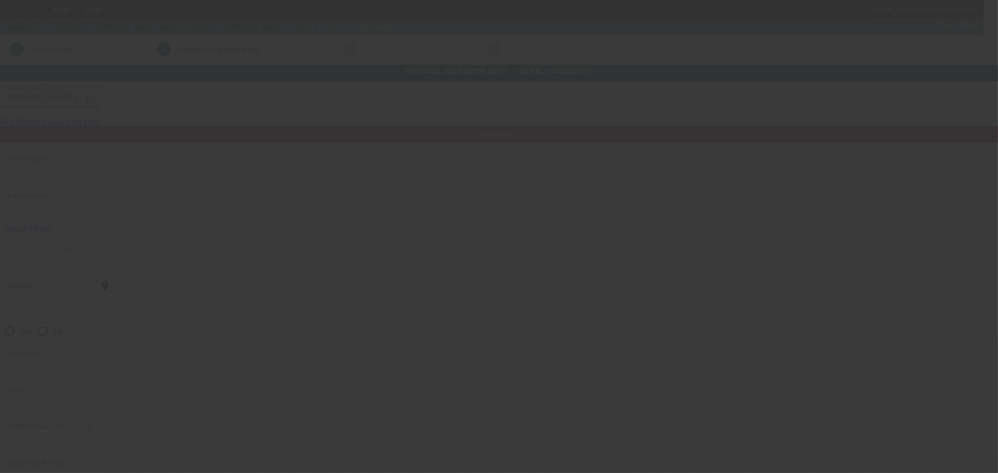
type input "[PERSON_NAME]"
radio input "true"
type input "[EMAIL_ADDRESS][DOMAIN_NAME]"
type input "[PHONE_NUMBER]"
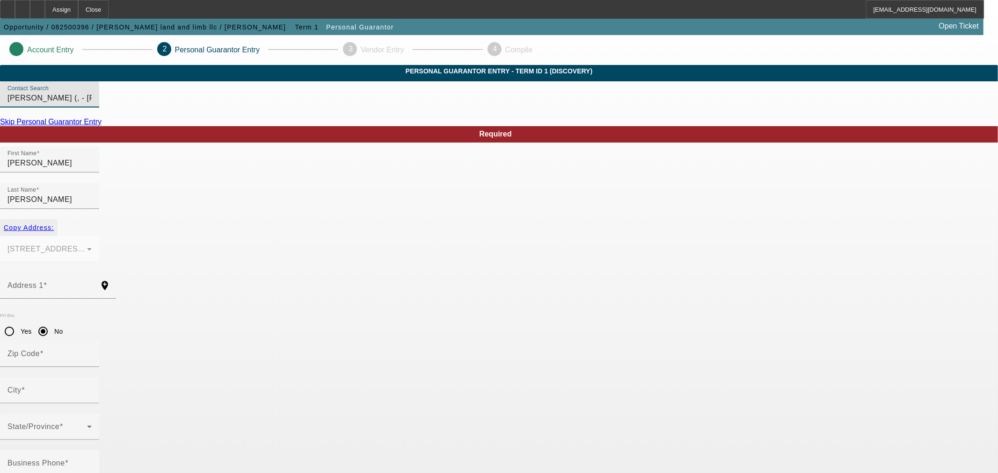
click at [54, 224] on span "Copy Address:" at bounding box center [29, 227] width 50 height 7
type input "[STREET_ADDRESS][PERSON_NAME]"
radio input "false"
type input "65449"
type input "[GEOGRAPHIC_DATA]"
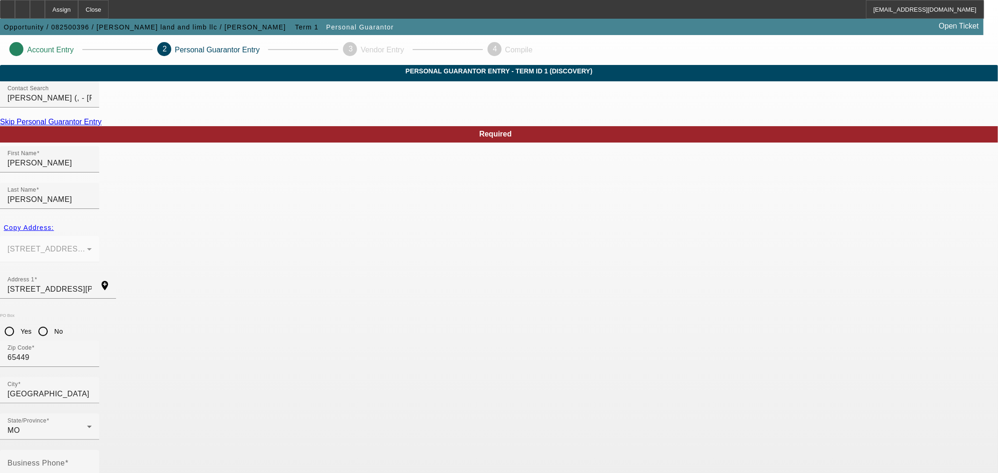
type input "50"
click at [65, 459] on mat-label "Business Phone" at bounding box center [36, 463] width 58 height 8
click at [92, 462] on input "Business Phone" at bounding box center [49, 467] width 84 height 11
paste input "[PHONE_NUMBER]"
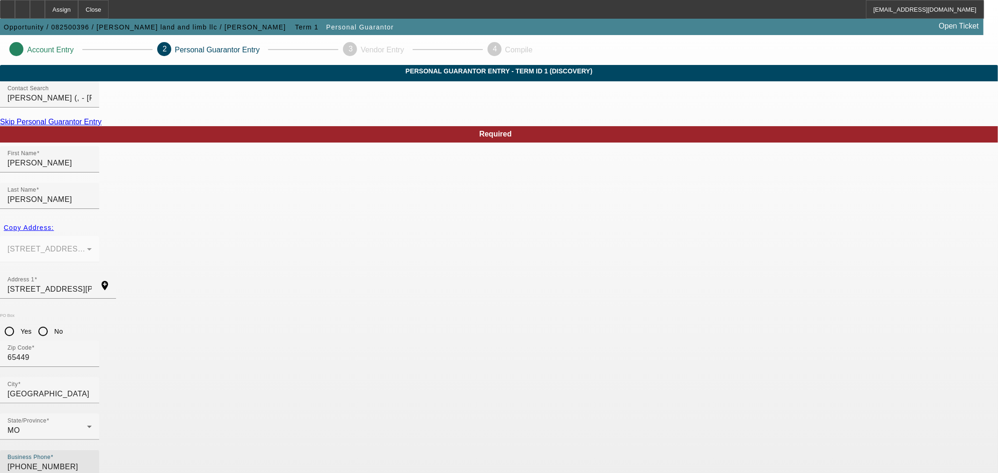
type input "[PHONE_NUMBER]"
type input "497-96-5318"
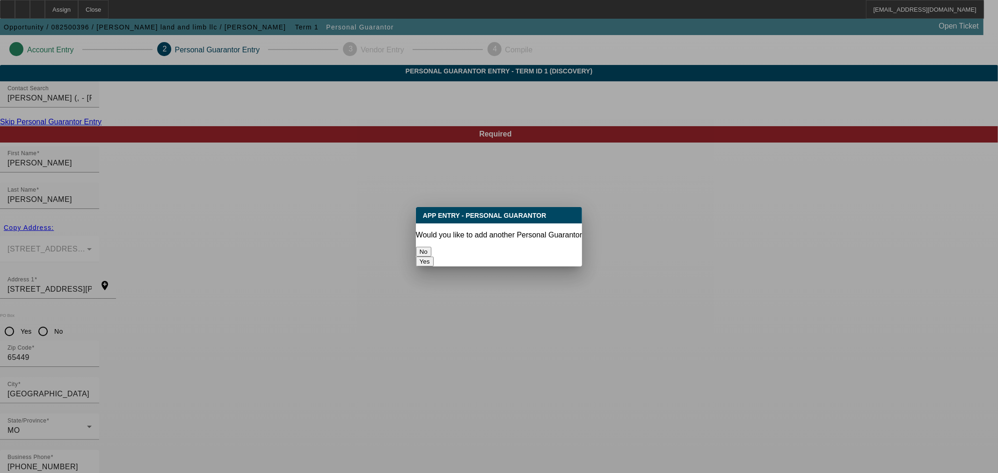
click at [431, 253] on button "No" at bounding box center [423, 252] width 15 height 10
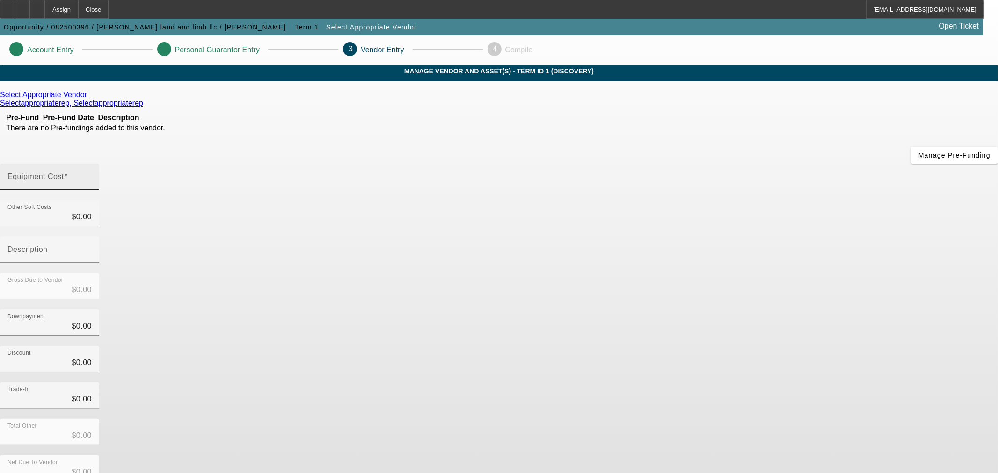
click at [64, 173] on mat-label "Equipment Cost" at bounding box center [35, 177] width 57 height 8
click at [92, 175] on input "Equipment Cost" at bounding box center [49, 180] width 84 height 11
type input "1"
type input "$1.00"
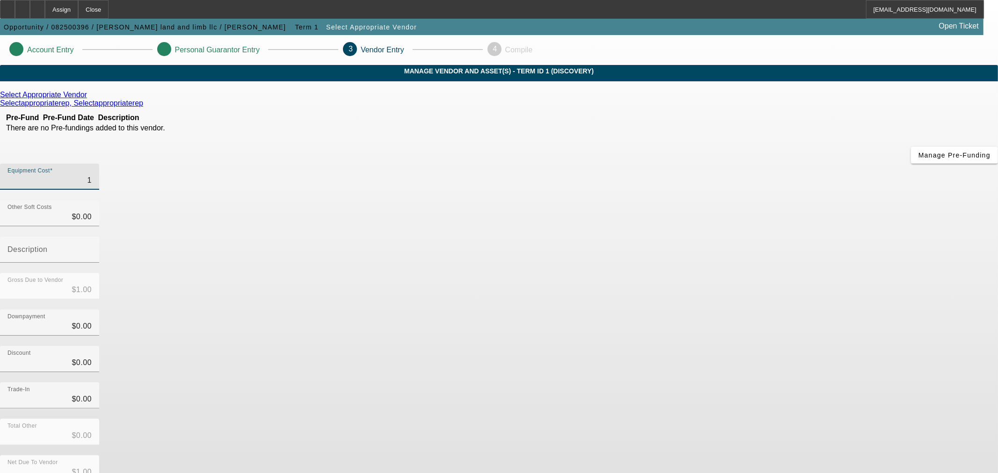
type input "15"
type input "$15.00"
type input "150"
type input "$150.00"
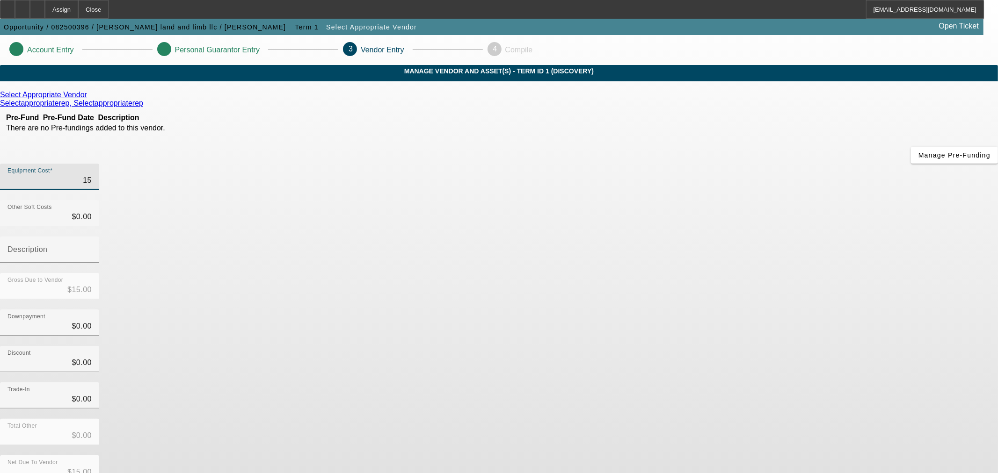
type input "$150.00"
type input "1500"
type input "$1,500.00"
type input "15000"
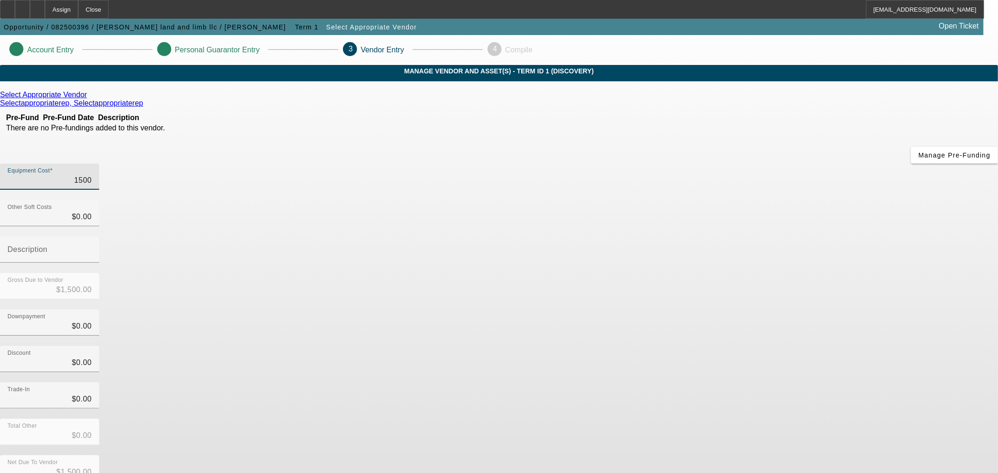
type input "$15,000.00"
click at [701, 419] on div "Total Other $0.00" at bounding box center [499, 437] width 998 height 36
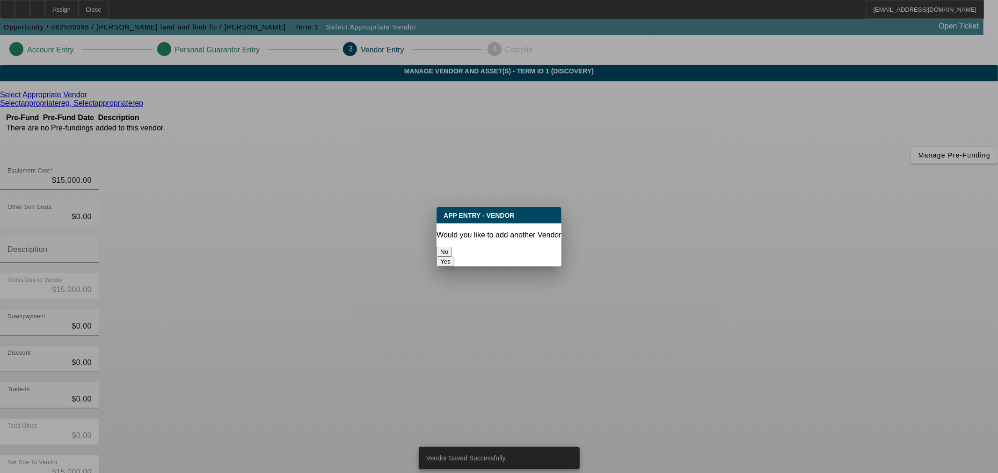
click at [452, 247] on button "No" at bounding box center [443, 252] width 15 height 10
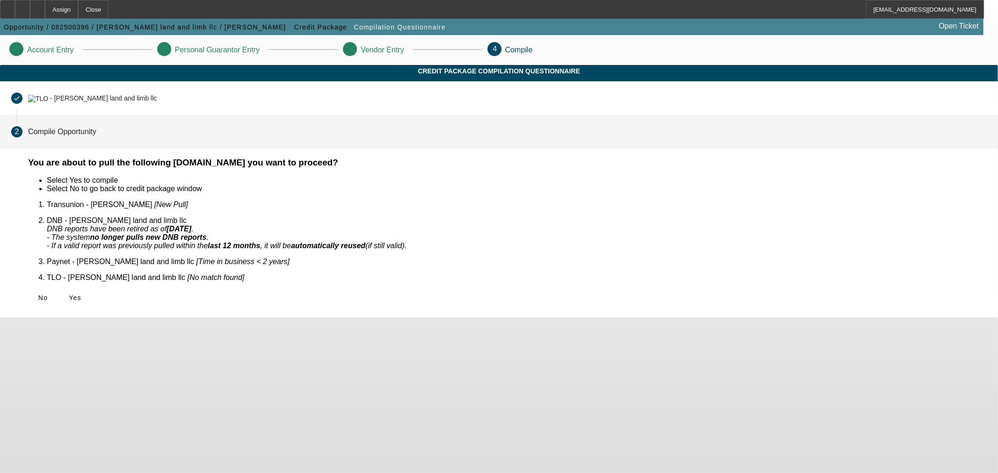
click at [69, 294] on icon at bounding box center [69, 297] width 0 height 7
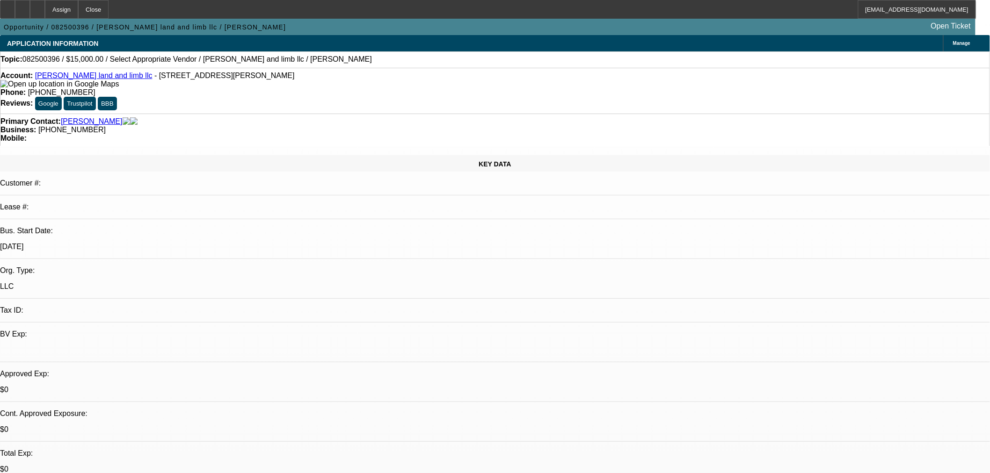
select select "0"
select select "2"
select select "0.1"
select select "4"
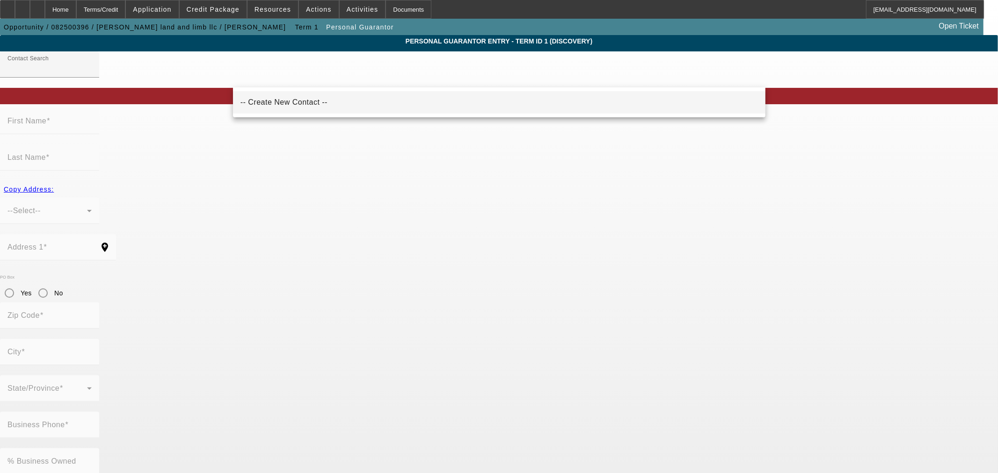
click at [264, 108] on span "-- Create New Contact --" at bounding box center [283, 102] width 87 height 11
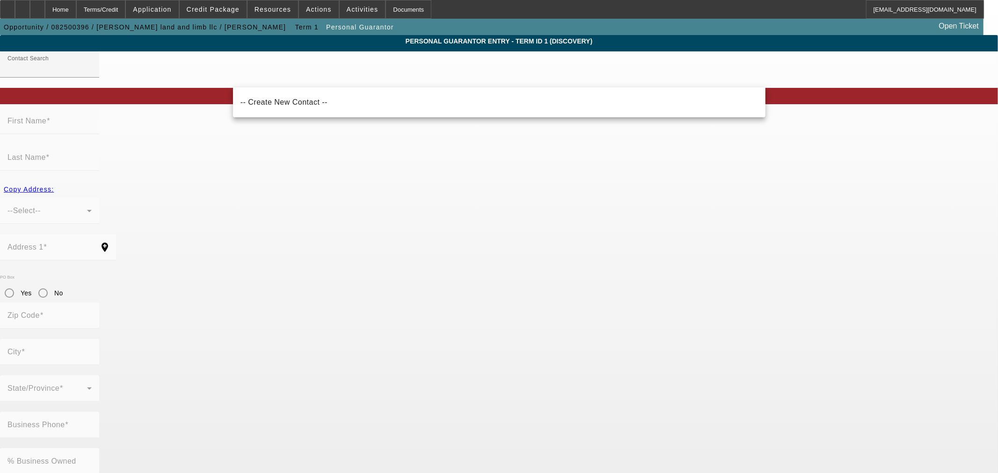
type input "-- Create New Contact --"
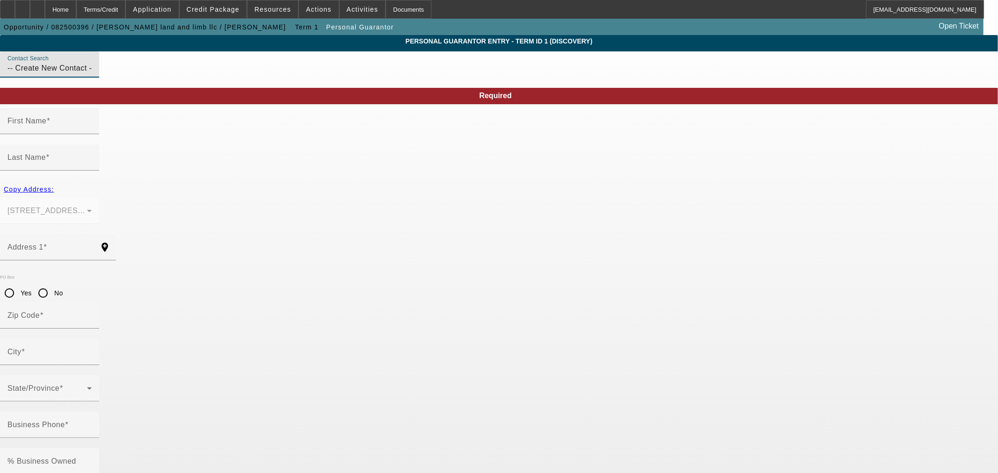
click at [46, 125] on mat-label "First Name" at bounding box center [26, 121] width 39 height 8
click at [92, 130] on input "First Name" at bounding box center [49, 124] width 84 height 11
type input "a"
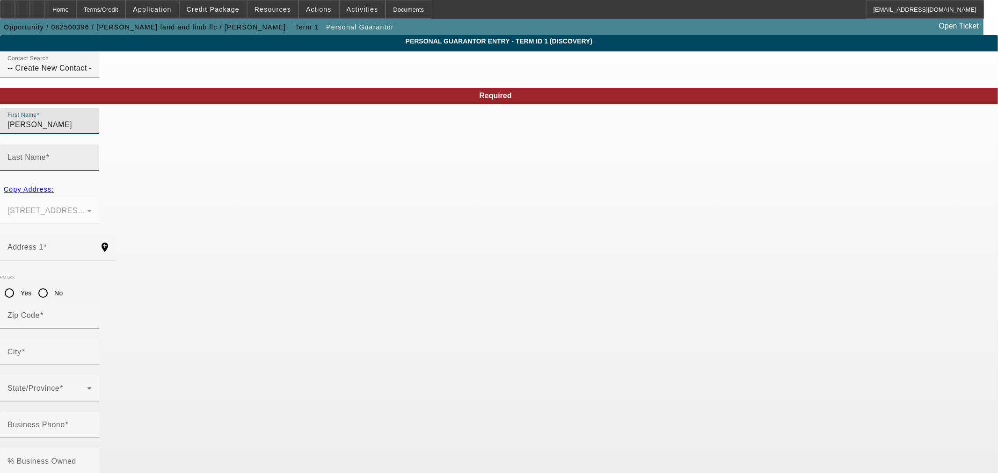
type input "[PERSON_NAME]"
click at [92, 156] on input "Last Name" at bounding box center [49, 161] width 84 height 11
type input "[PERSON_NAME]"
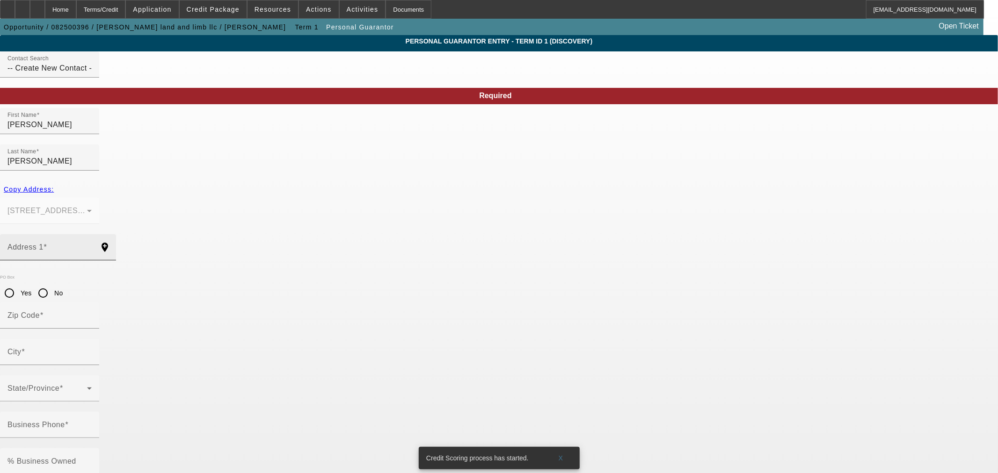
click at [92, 246] on input "Address 1" at bounding box center [49, 251] width 84 height 11
paste input "[STREET_ADDRESS][PERSON_NAME]"
click at [40, 311] on mat-label "Zip Code" at bounding box center [23, 315] width 32 height 8
click at [92, 314] on input "Zip Code" at bounding box center [49, 319] width 84 height 11
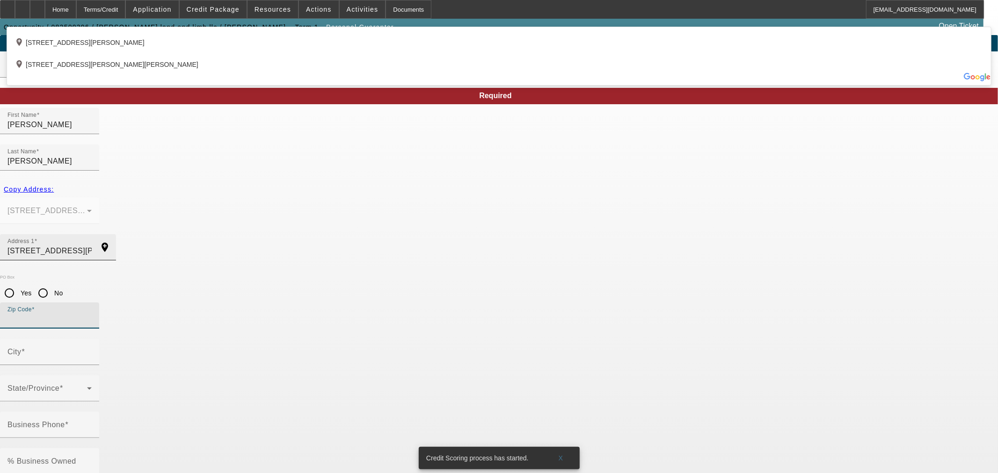
click at [92, 246] on input "[STREET_ADDRESS][PERSON_NAME]" at bounding box center [49, 251] width 84 height 11
type input "[STREET_ADDRESS][PERSON_NAME]"
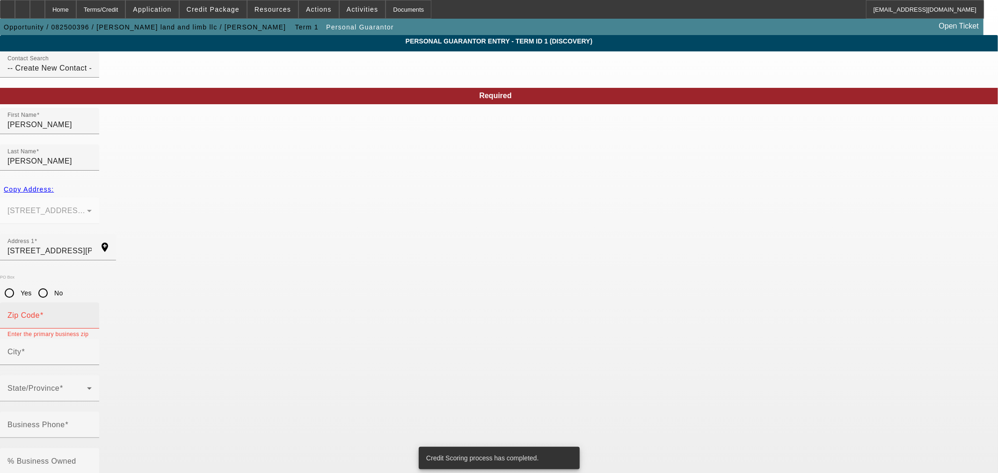
click at [92, 314] on input "Zip Code" at bounding box center [49, 319] width 84 height 11
type input "65449"
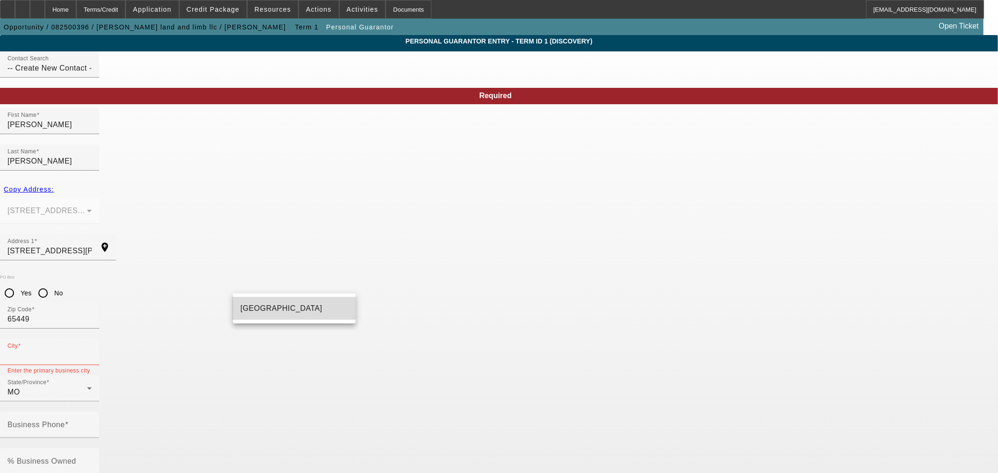
click at [260, 317] on mat-option "[GEOGRAPHIC_DATA]" at bounding box center [294, 308] width 123 height 22
type input "[GEOGRAPHIC_DATA]"
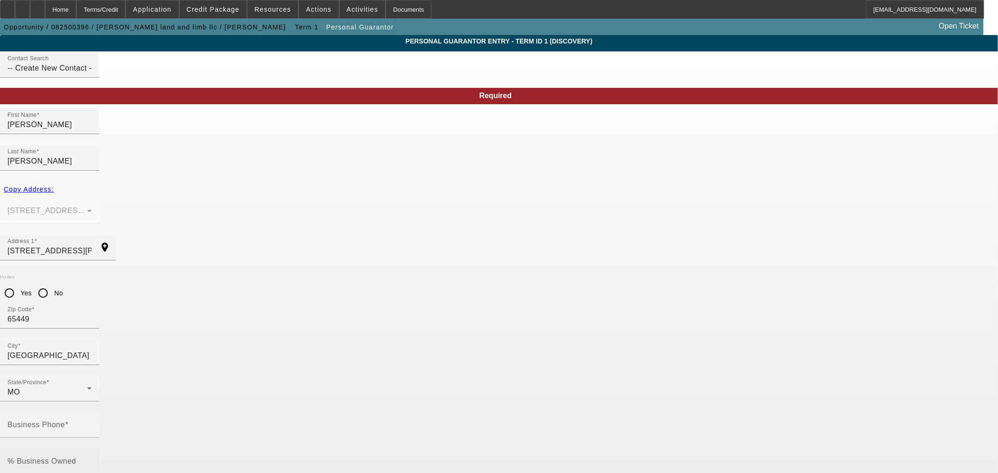
click at [92, 449] on div "% Business Owned" at bounding box center [49, 462] width 84 height 26
type input "50"
click at [92, 423] on input "Business Phone" at bounding box center [49, 428] width 84 height 11
paste input "[PHONE_NUMBER]"
type input "[PHONE_NUMBER]"
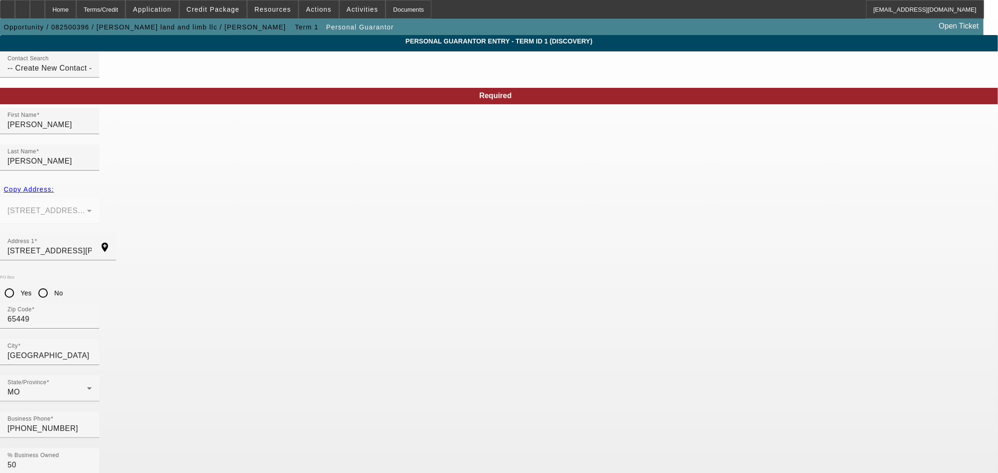
paste input "505-29-1700"
type input "505-29-1700"
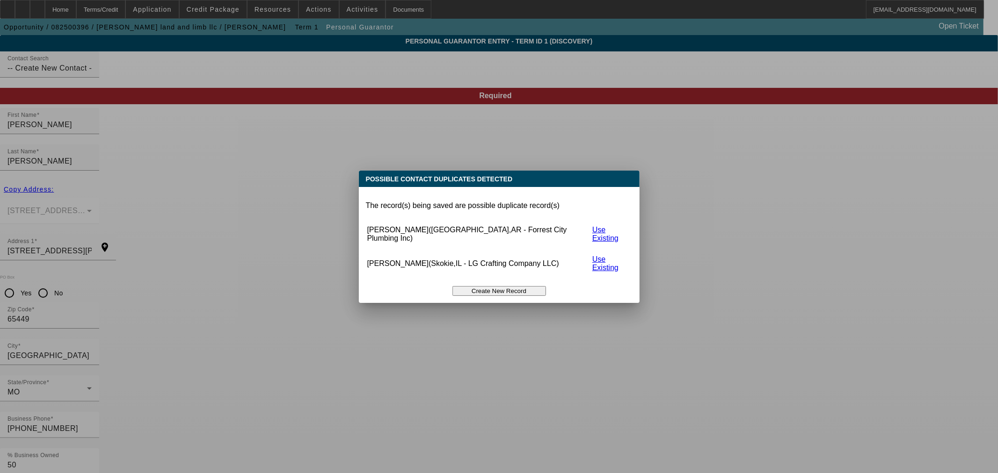
click at [511, 286] on button "Create New Record" at bounding box center [499, 291] width 94 height 10
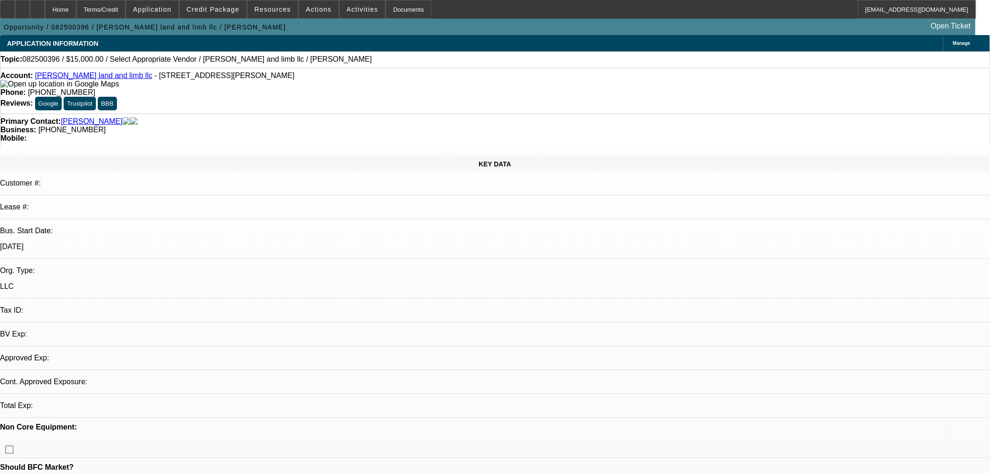
select select "0"
select select "2"
select select "0.1"
select select "4"
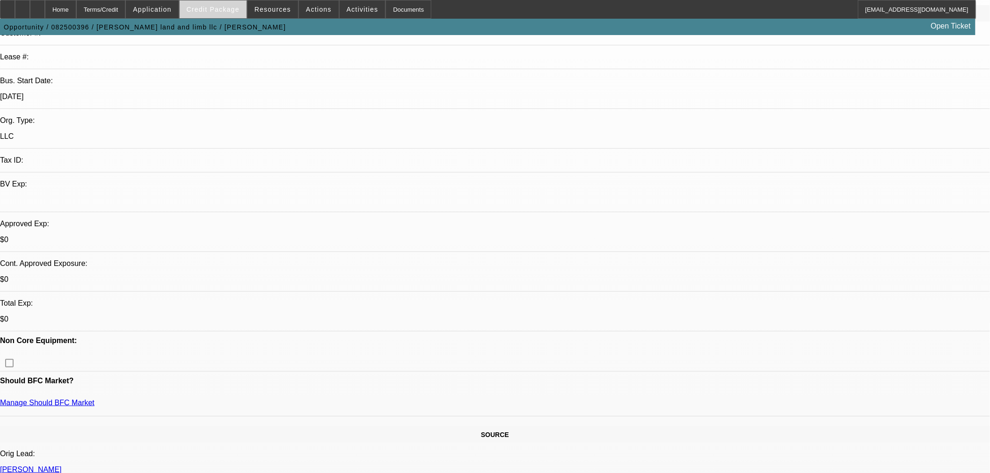
scroll to position [156, 0]
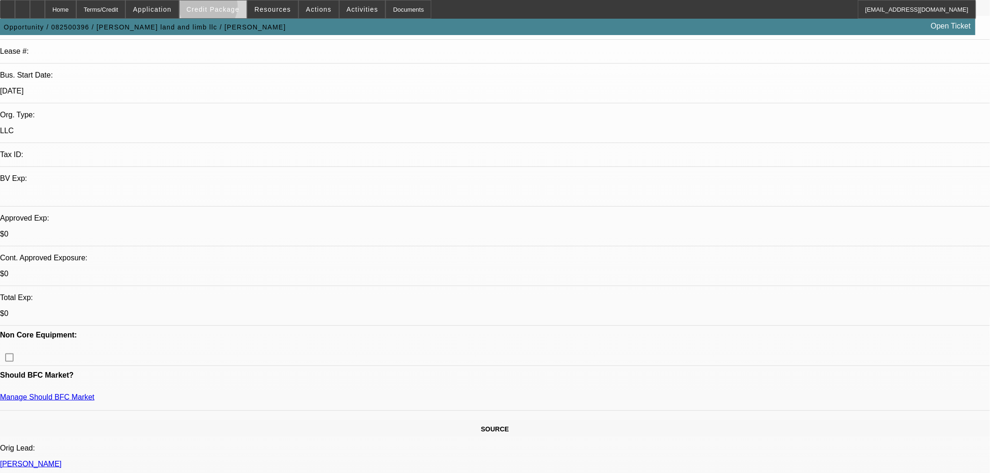
click at [224, 8] on span "Credit Package" at bounding box center [213, 9] width 53 height 7
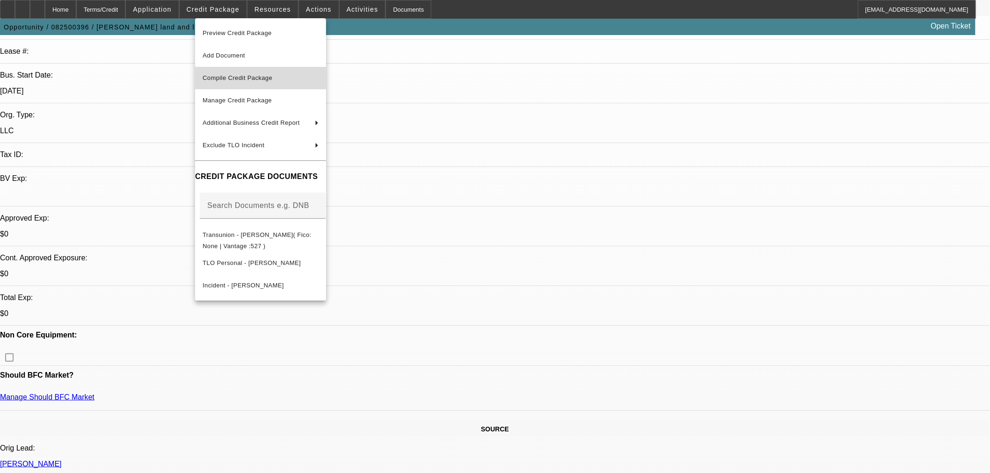
click at [268, 80] on span "Compile Credit Package" at bounding box center [238, 77] width 70 height 7
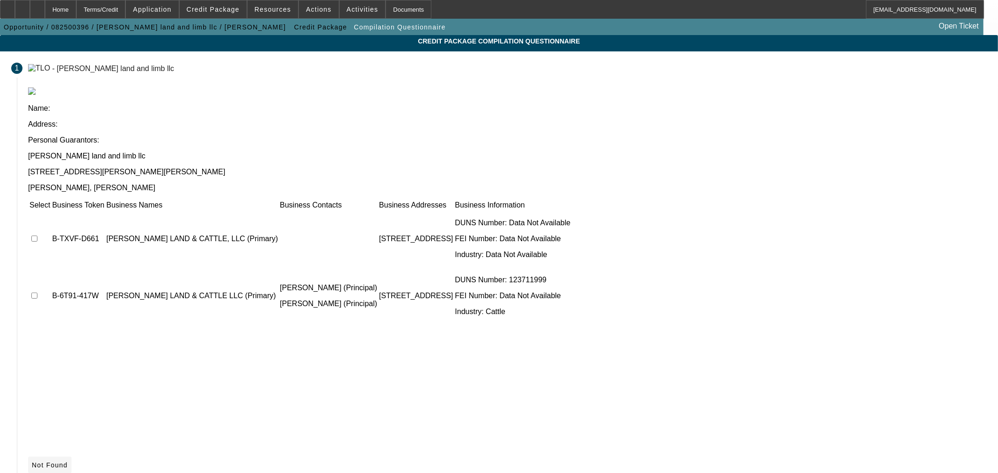
drag, startPoint x: 756, startPoint y: 394, endPoint x: 748, endPoint y: 399, distance: 9.2
click at [68, 462] on span "Not Found" at bounding box center [50, 465] width 36 height 7
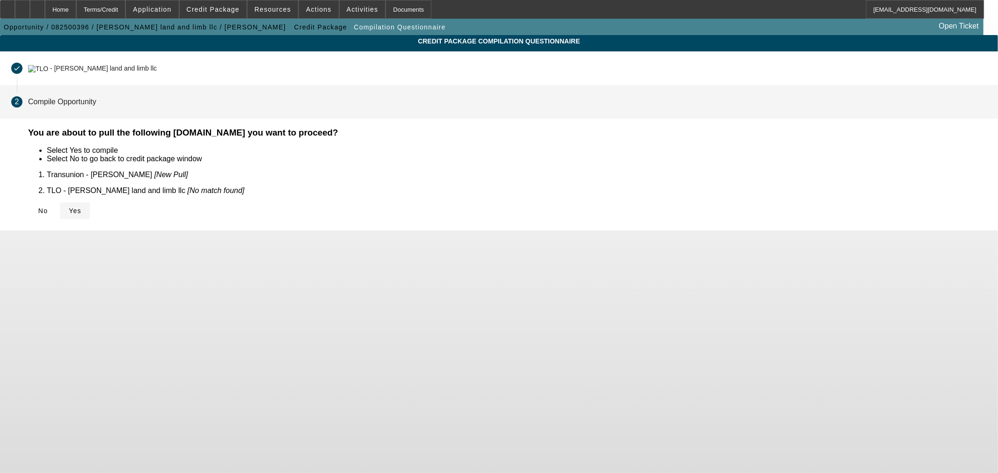
click at [81, 207] on span "Yes" at bounding box center [75, 210] width 13 height 7
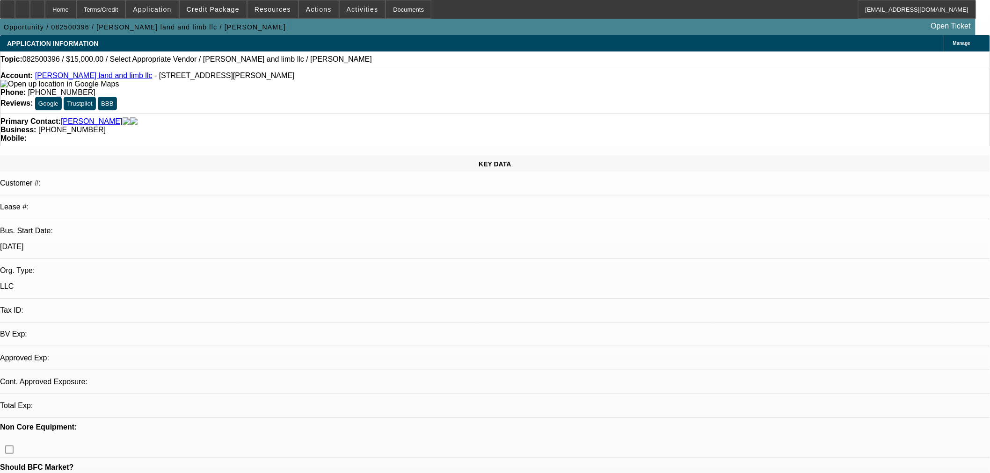
select select "0"
select select "2"
select select "0.1"
select select "4"
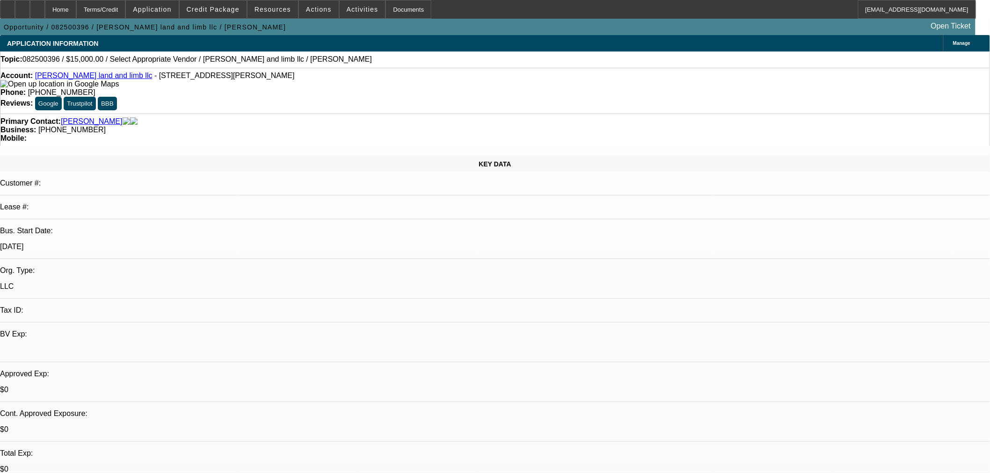
drag, startPoint x: 61, startPoint y: 8, endPoint x: 65, endPoint y: 44, distance: 36.8
click at [45, 8] on div at bounding box center [37, 9] width 15 height 19
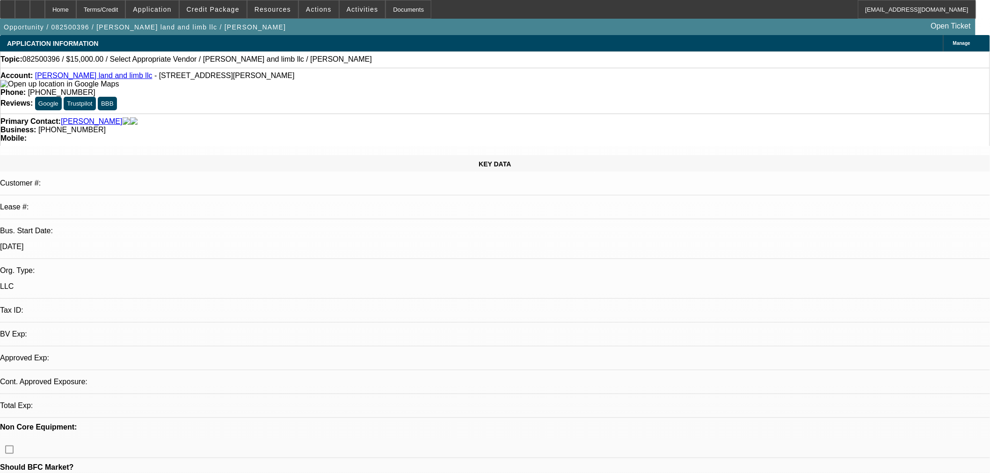
select select "0"
select select "2"
select select "0.1"
select select "4"
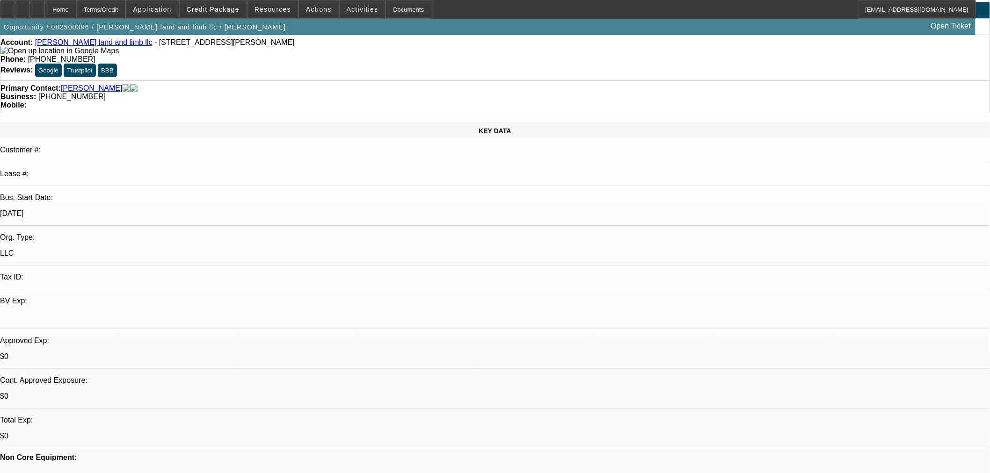
scroll to position [52, 0]
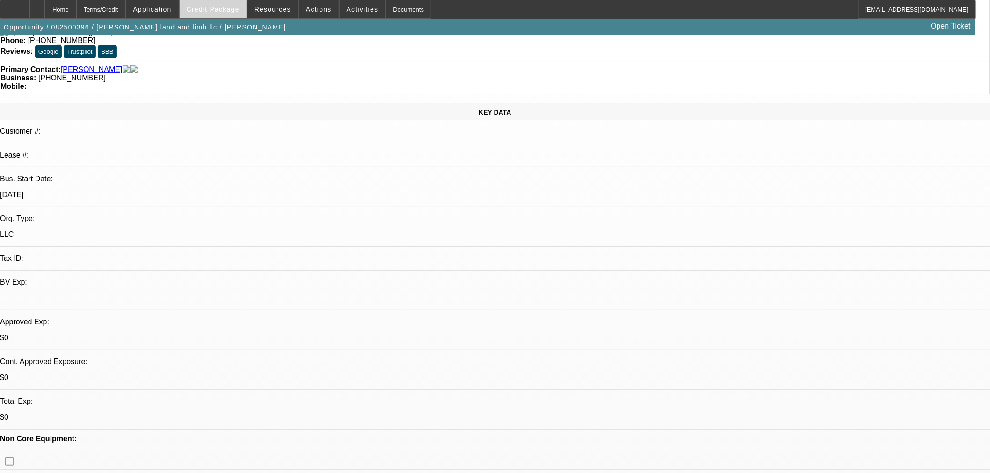
click at [239, 11] on span "Credit Package" at bounding box center [213, 9] width 53 height 7
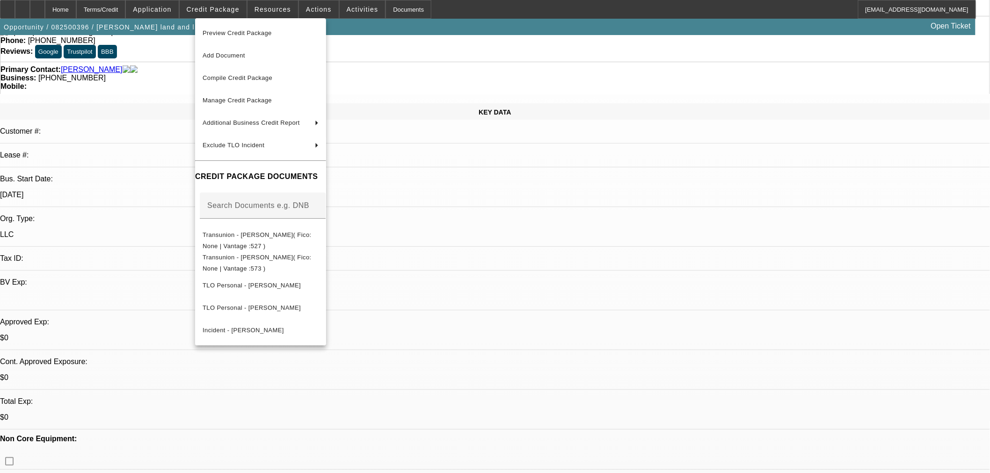
click at [242, 74] on span "Compile Credit Package" at bounding box center [238, 77] width 70 height 7
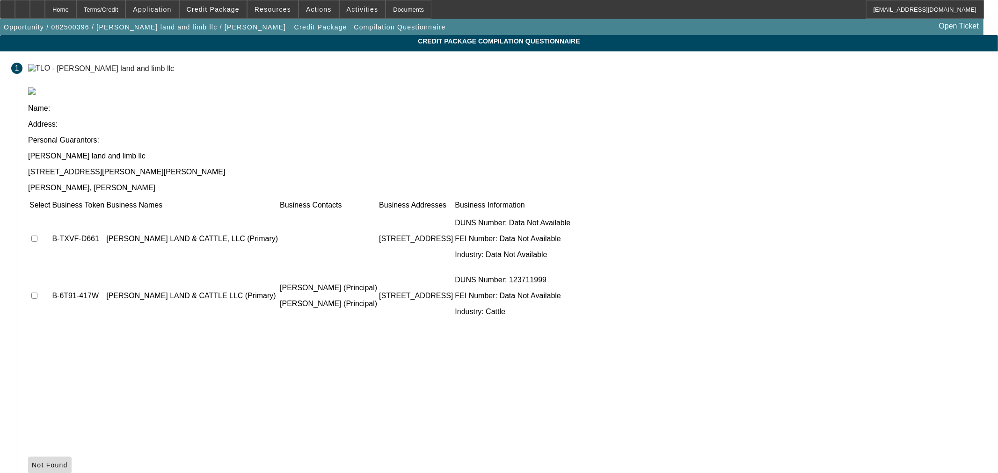
click at [32, 462] on icon at bounding box center [32, 465] width 0 height 7
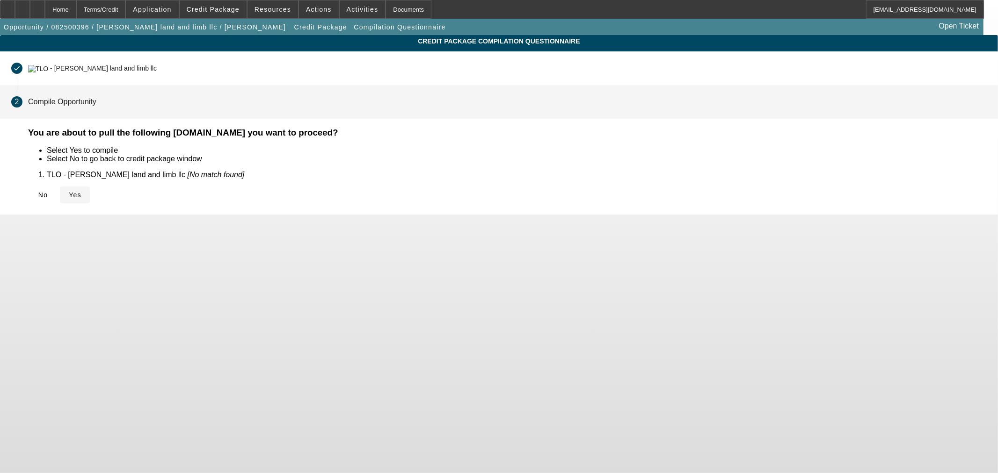
click at [90, 188] on span at bounding box center [75, 195] width 30 height 22
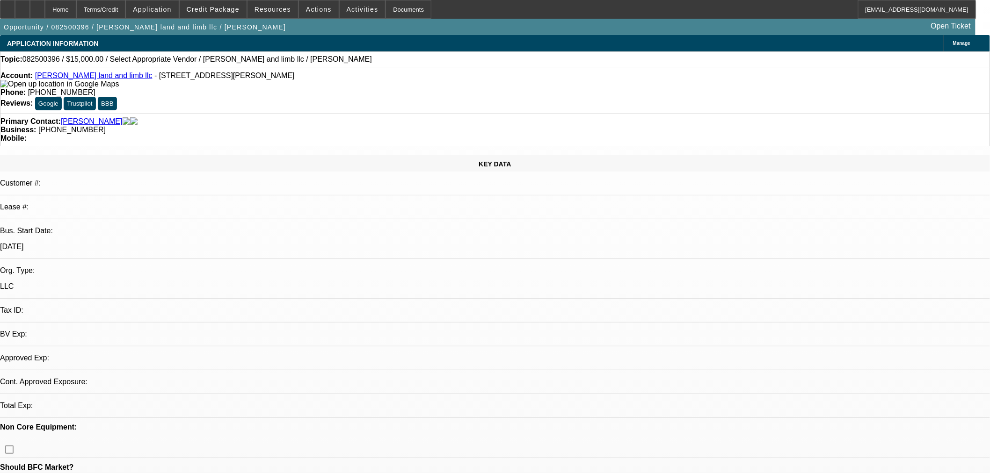
select select "0"
select select "2"
select select "0.1"
select select "4"
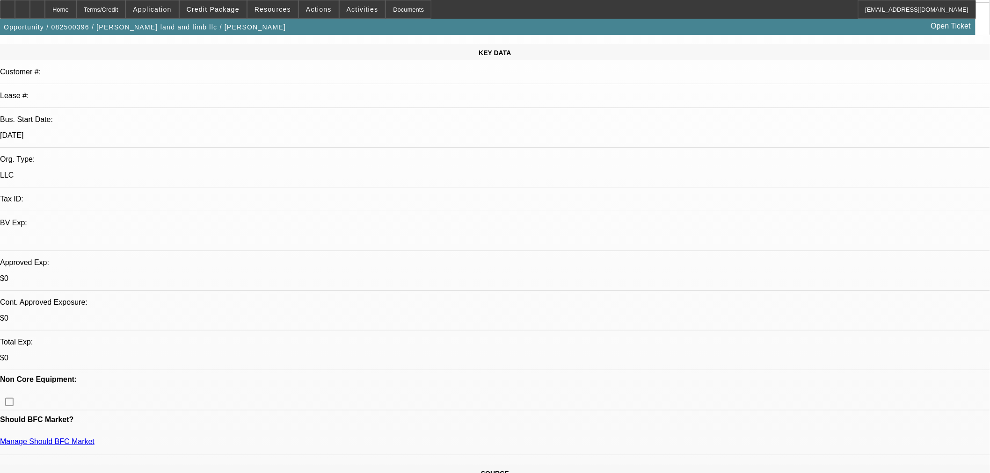
scroll to position [260, 0]
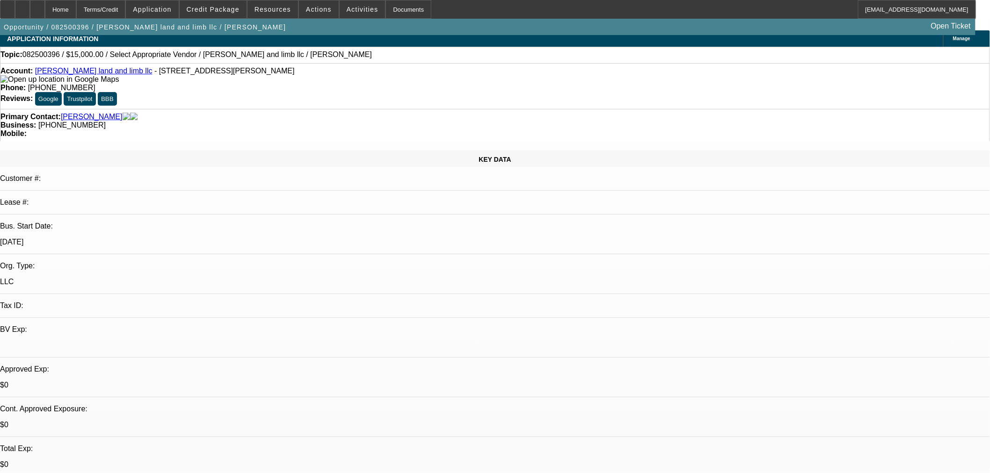
scroll to position [0, 0]
